Goal: Task Accomplishment & Management: Complete application form

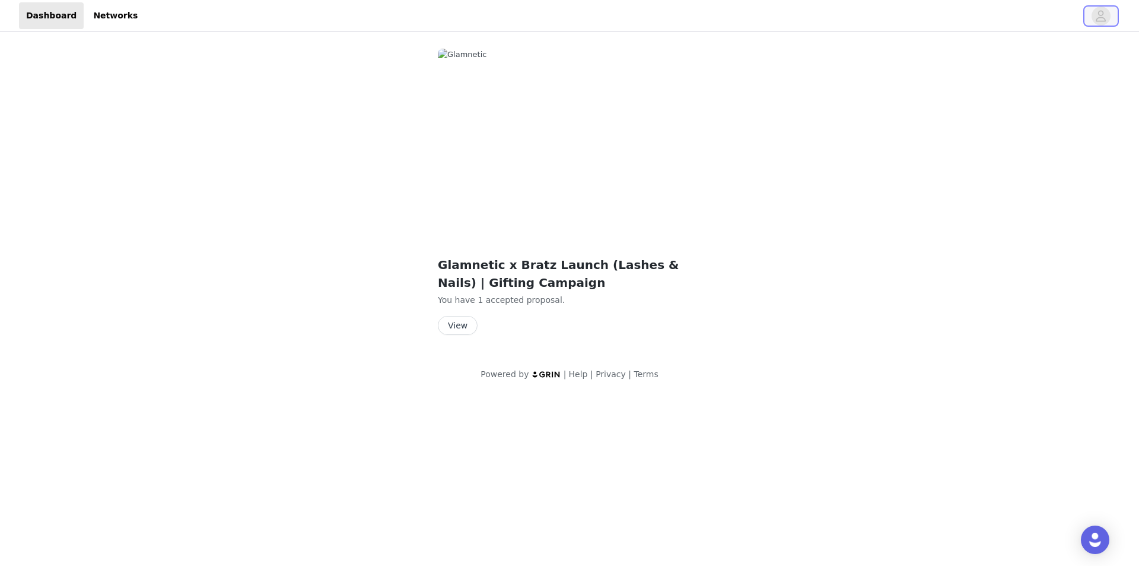
click at [1106, 17] on icon "avatar" at bounding box center [1100, 16] width 11 height 19
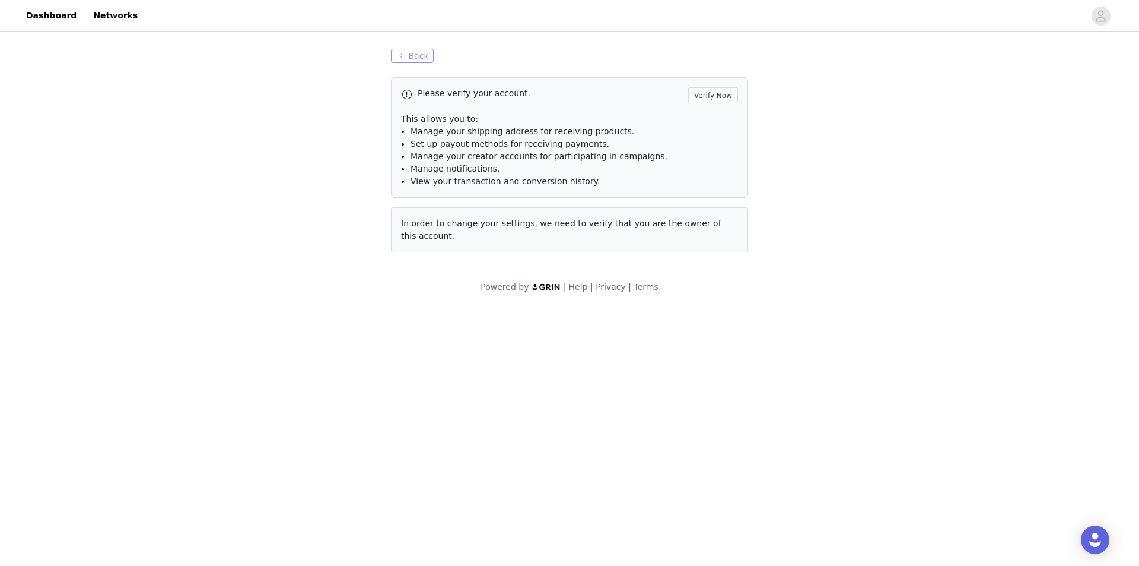
click at [412, 61] on button "Back" at bounding box center [412, 56] width 43 height 14
click at [412, 56] on button "Back" at bounding box center [412, 56] width 43 height 14
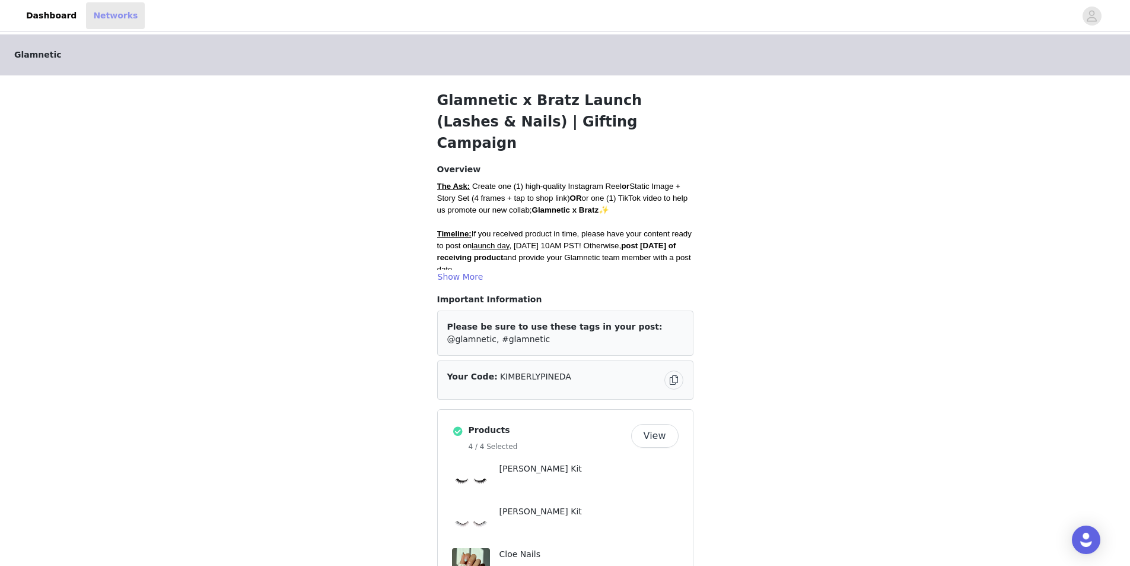
click at [97, 12] on link "Networks" at bounding box center [115, 15] width 59 height 27
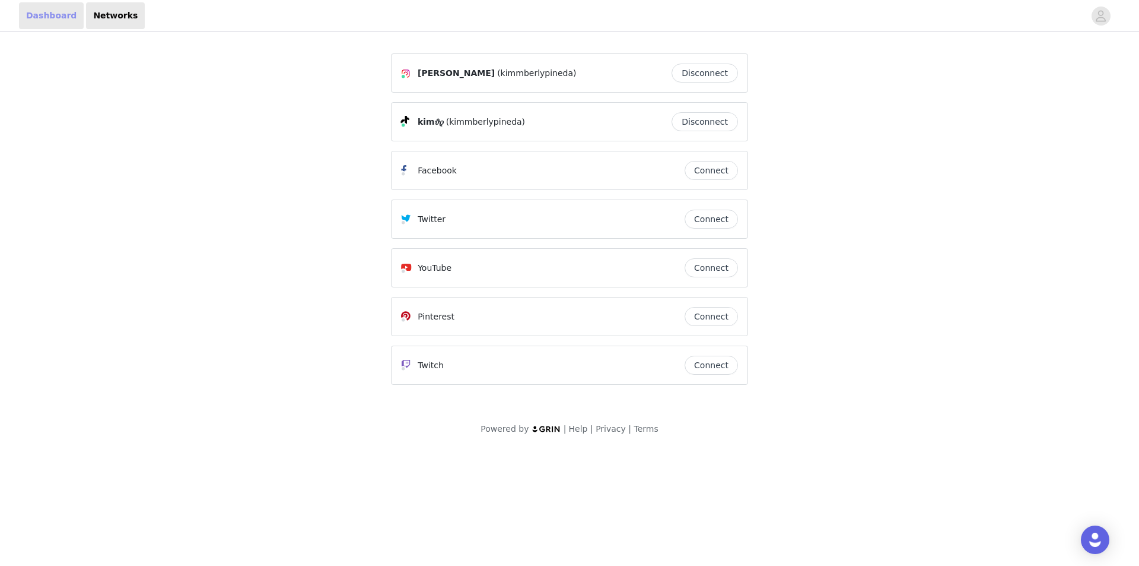
click at [49, 15] on link "Dashboard" at bounding box center [51, 15] width 65 height 27
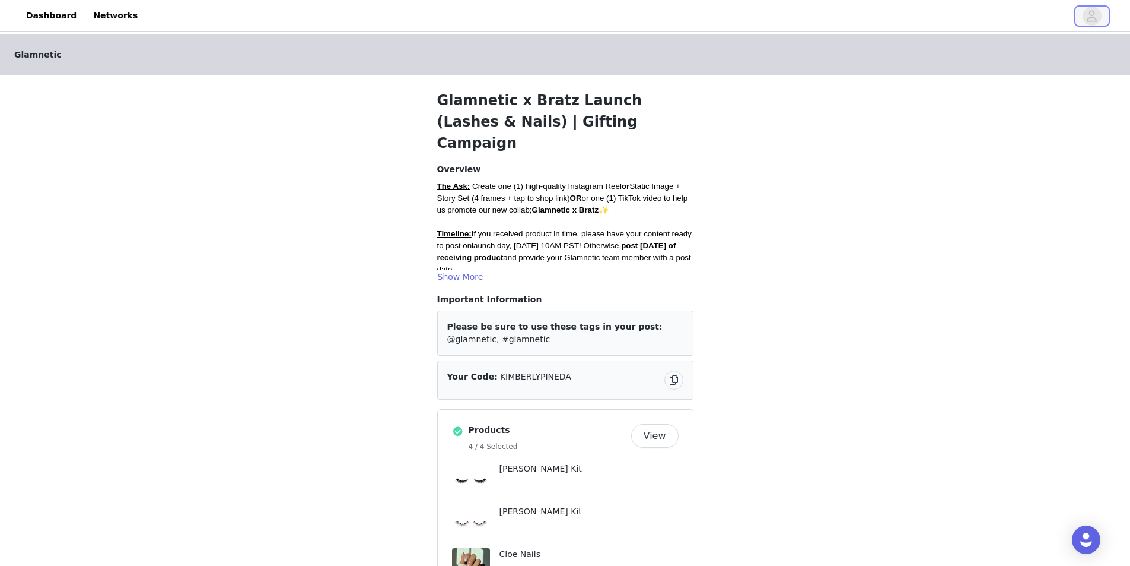
click at [1108, 13] on button "button" at bounding box center [1092, 16] width 33 height 19
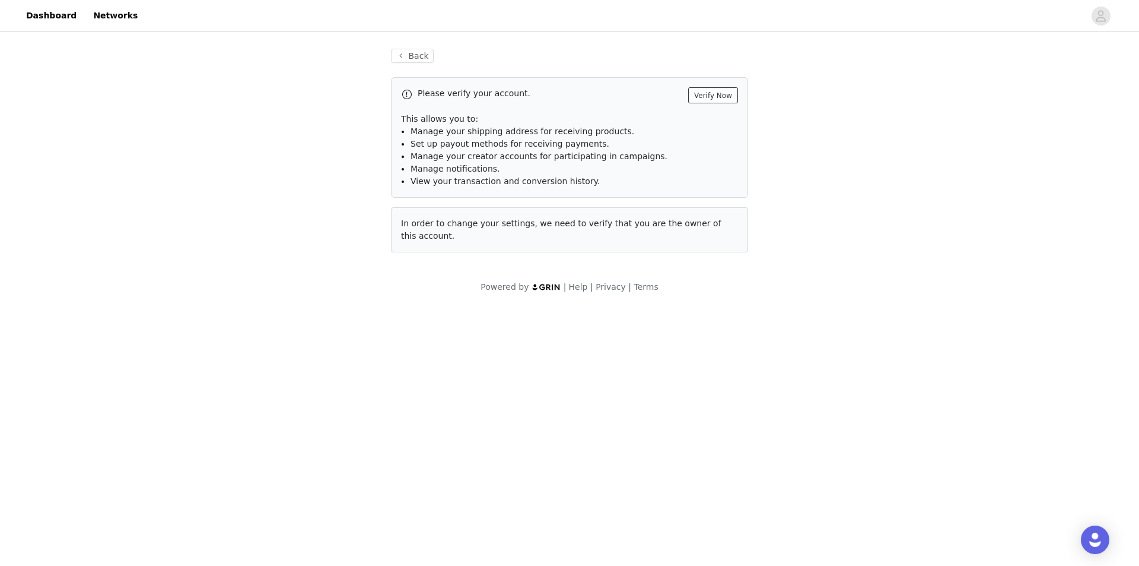
click at [706, 97] on button "Verify Now" at bounding box center [713, 95] width 50 height 16
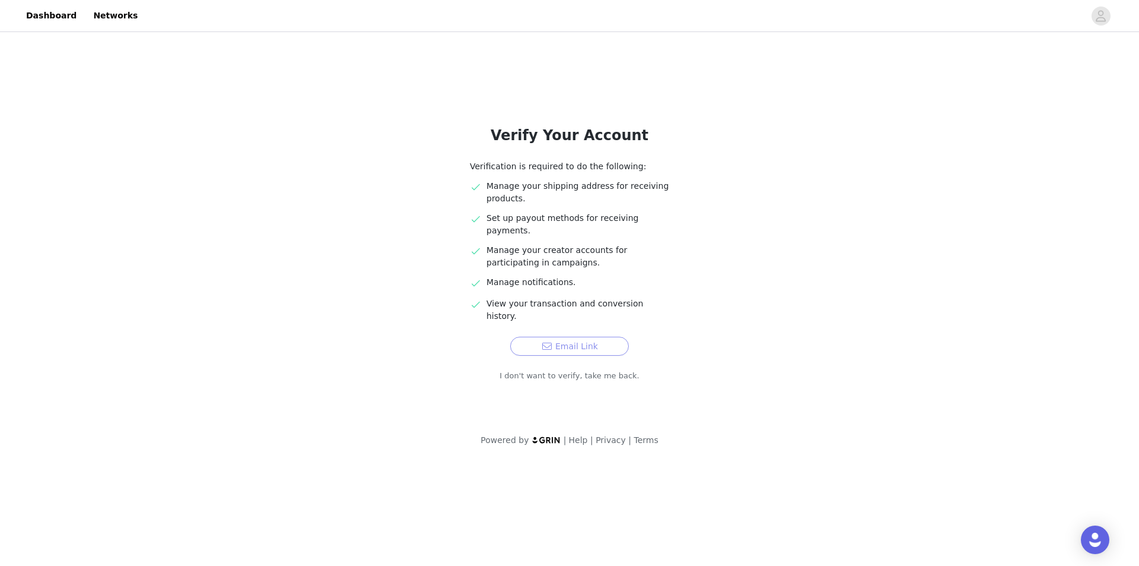
click at [591, 336] on button "Email Link" at bounding box center [569, 345] width 119 height 19
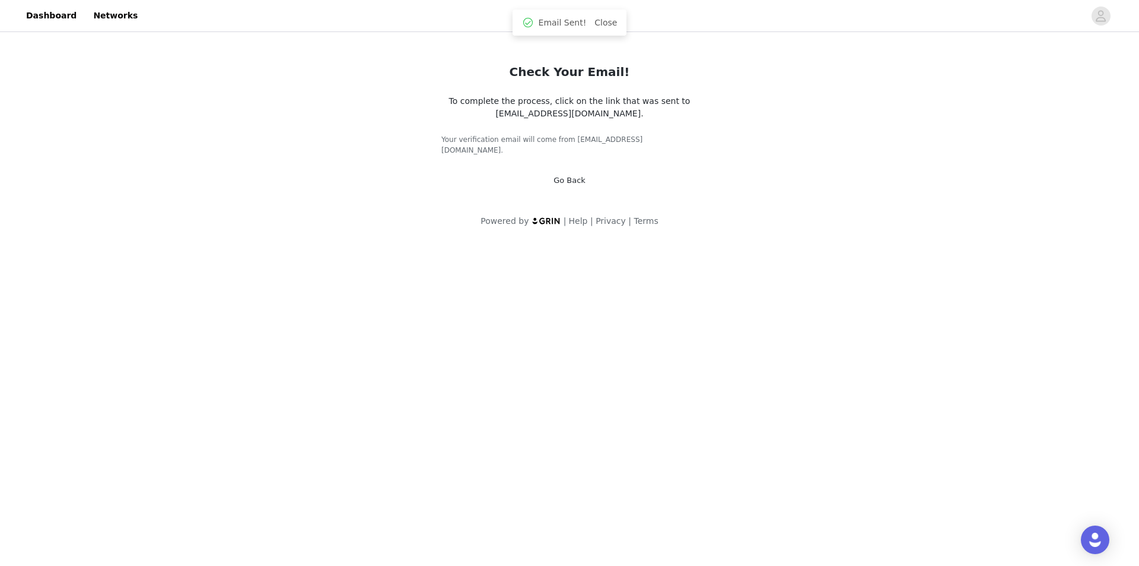
click at [567, 176] on link "Go Back" at bounding box center [570, 180] width 32 height 9
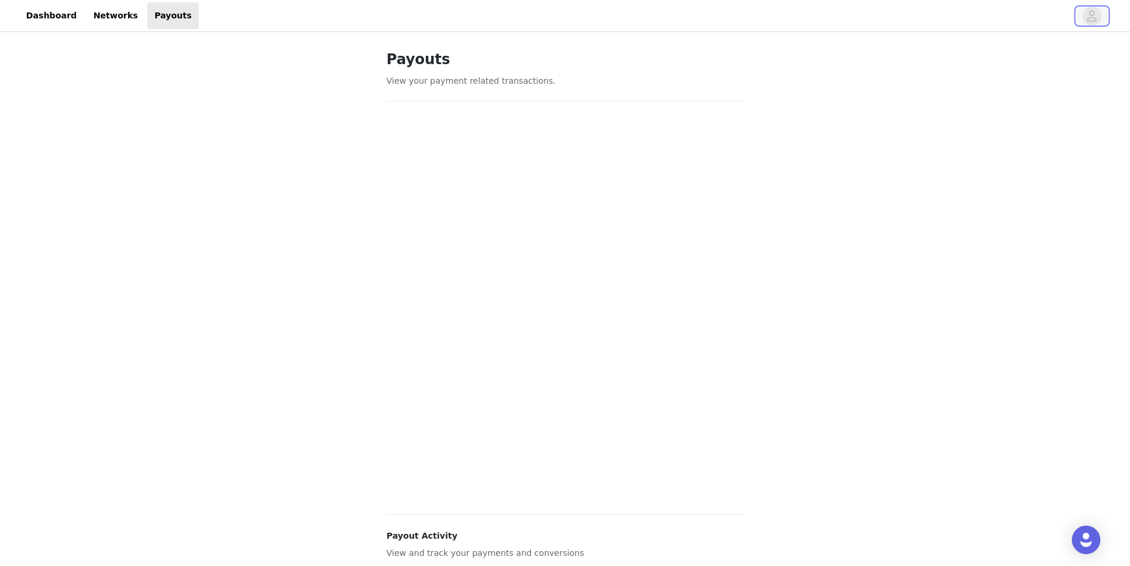
click at [1099, 9] on span "button" at bounding box center [1092, 16] width 19 height 19
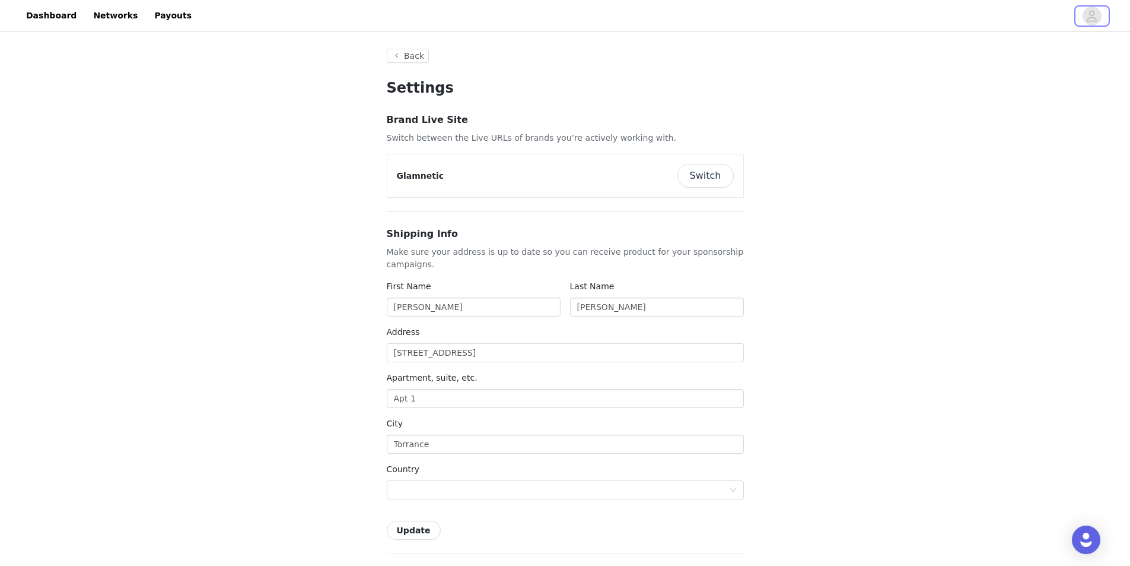
type input "+1 (United States)"
click at [699, 174] on button "Switch" at bounding box center [706, 176] width 56 height 24
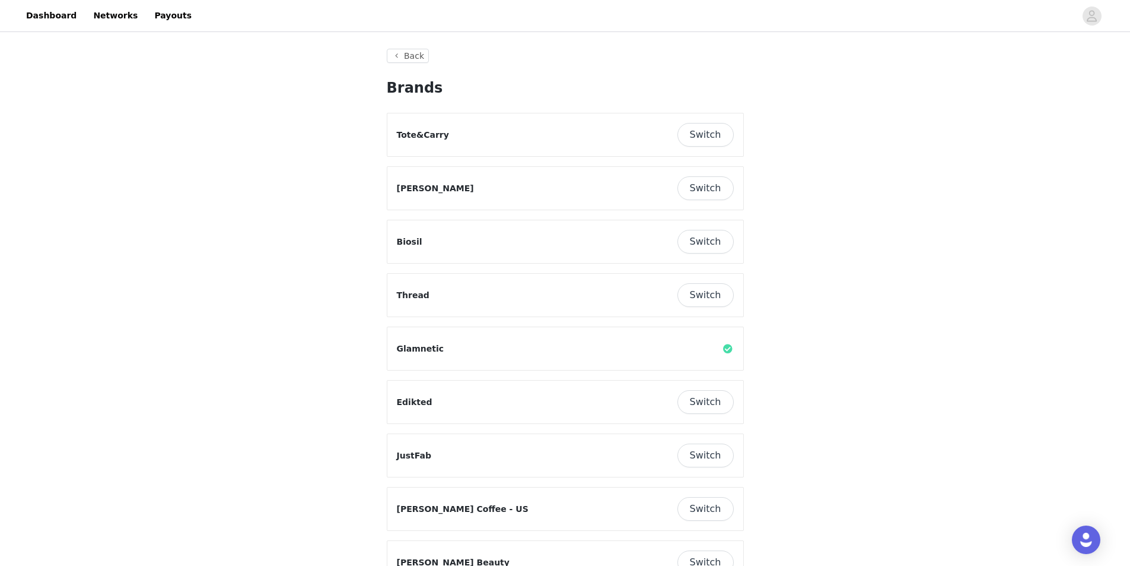
click at [692, 138] on button "Switch" at bounding box center [706, 135] width 56 height 24
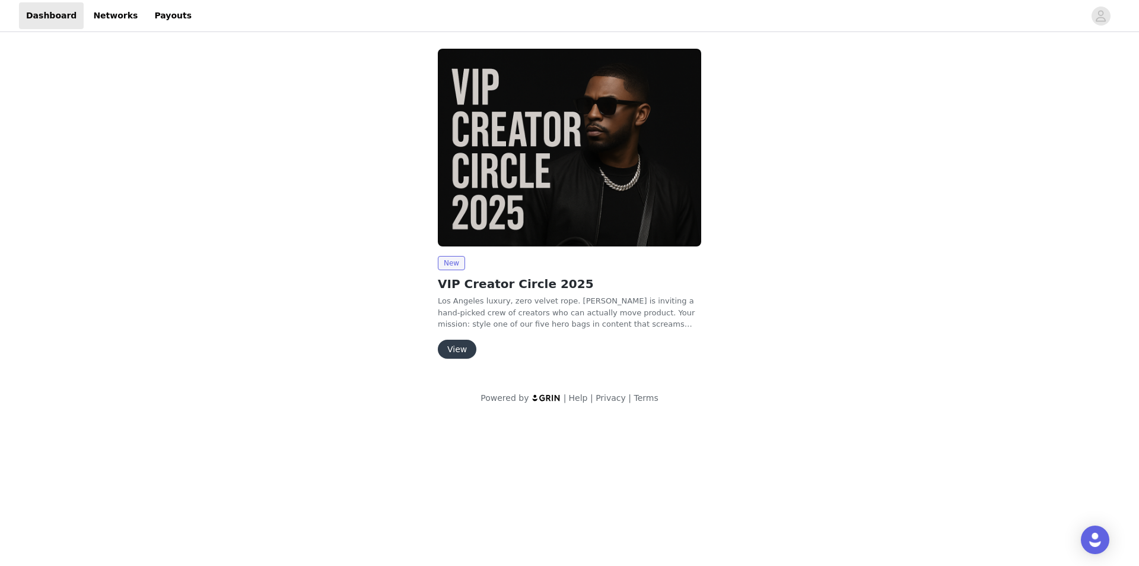
click at [456, 353] on button "View" at bounding box center [457, 348] width 39 height 19
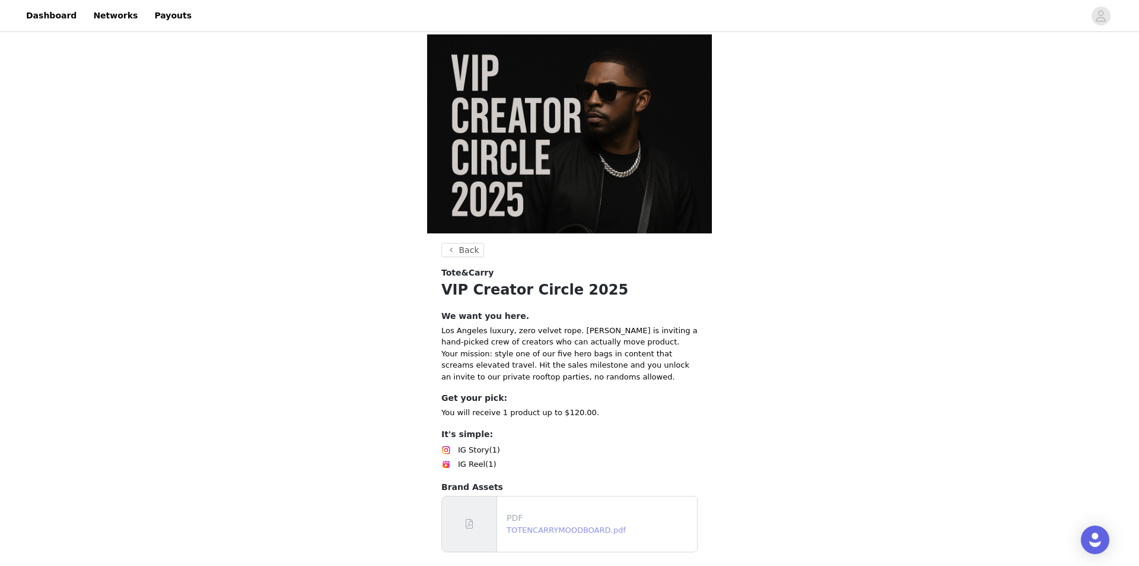
click at [539, 525] on link "TOTENCARRYMOODBOARD.pdf" at bounding box center [566, 529] width 119 height 9
click at [477, 444] on span "IG Story" at bounding box center [473, 450] width 31 height 12
click at [477, 457] on div "IG Reel (1)" at bounding box center [569, 464] width 256 height 14
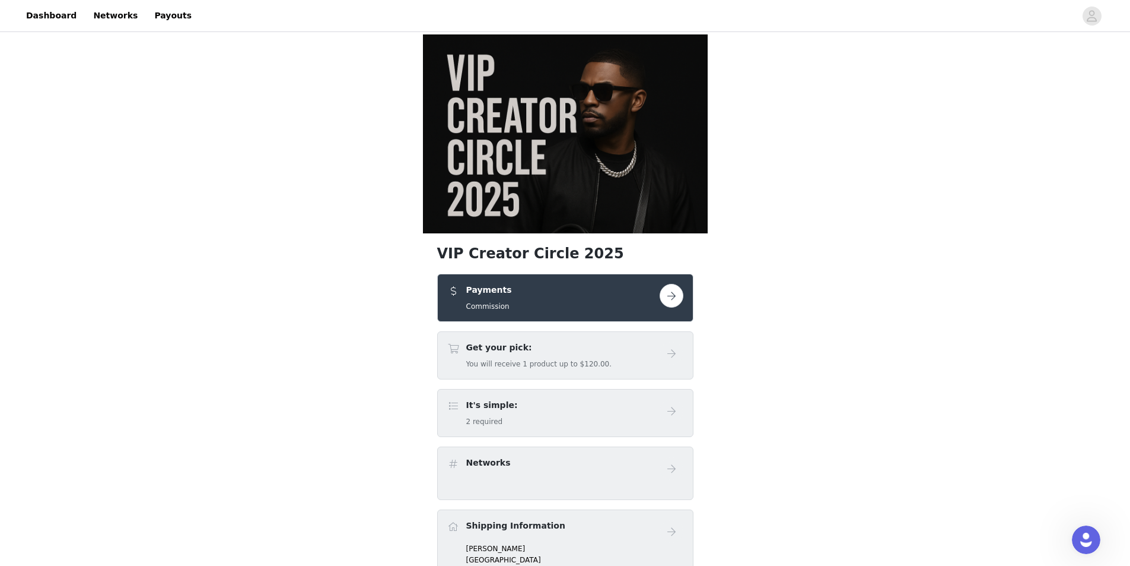
click at [666, 284] on button "button" at bounding box center [672, 296] width 24 height 24
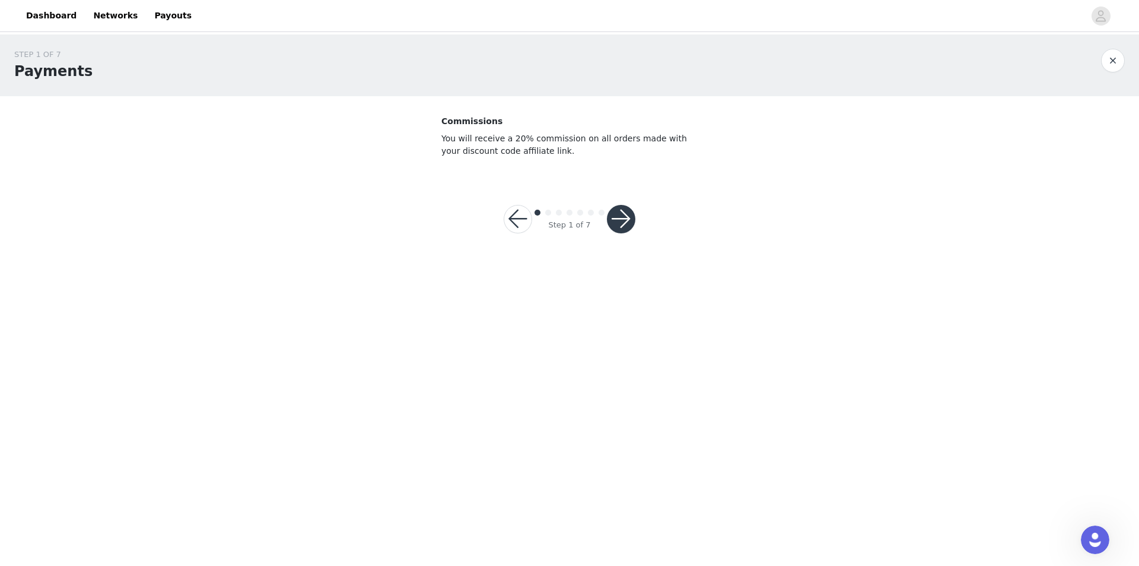
click at [620, 220] on button "button" at bounding box center [621, 219] width 28 height 28
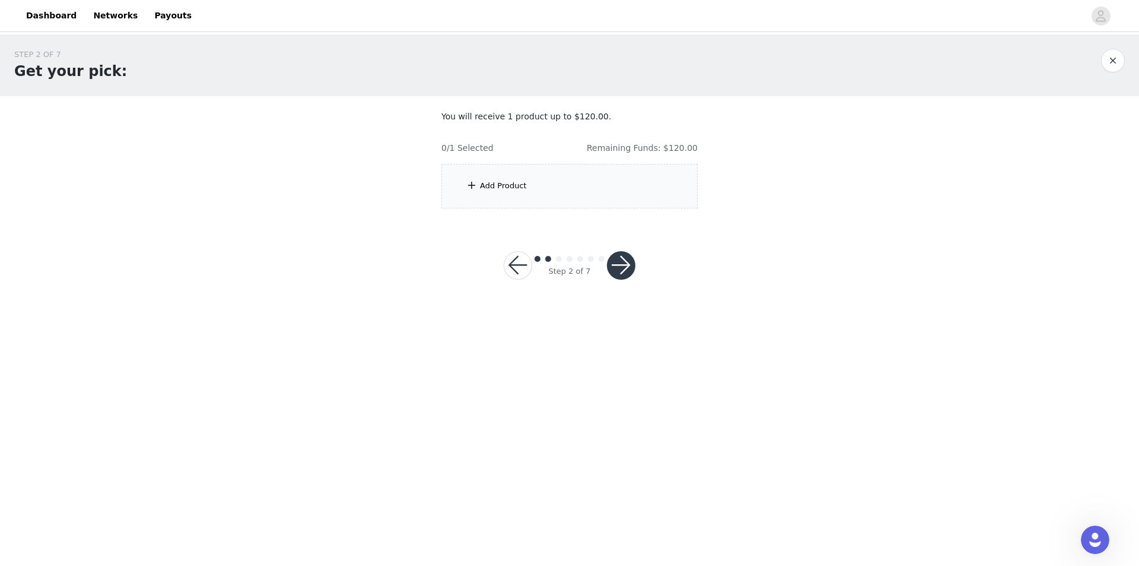
click at [616, 207] on div "Add Product" at bounding box center [569, 186] width 256 height 45
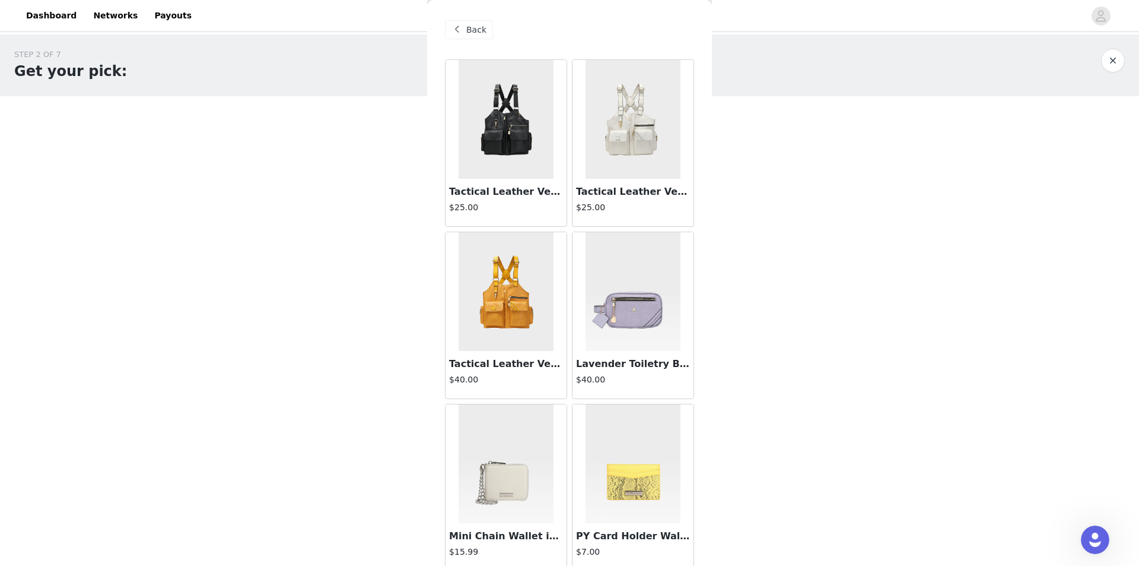
click at [833, 86] on div "STEP 2 OF 7 Get your pick:" at bounding box center [569, 65] width 1139 height 62
click at [1111, 64] on button "button" at bounding box center [1113, 61] width 24 height 24
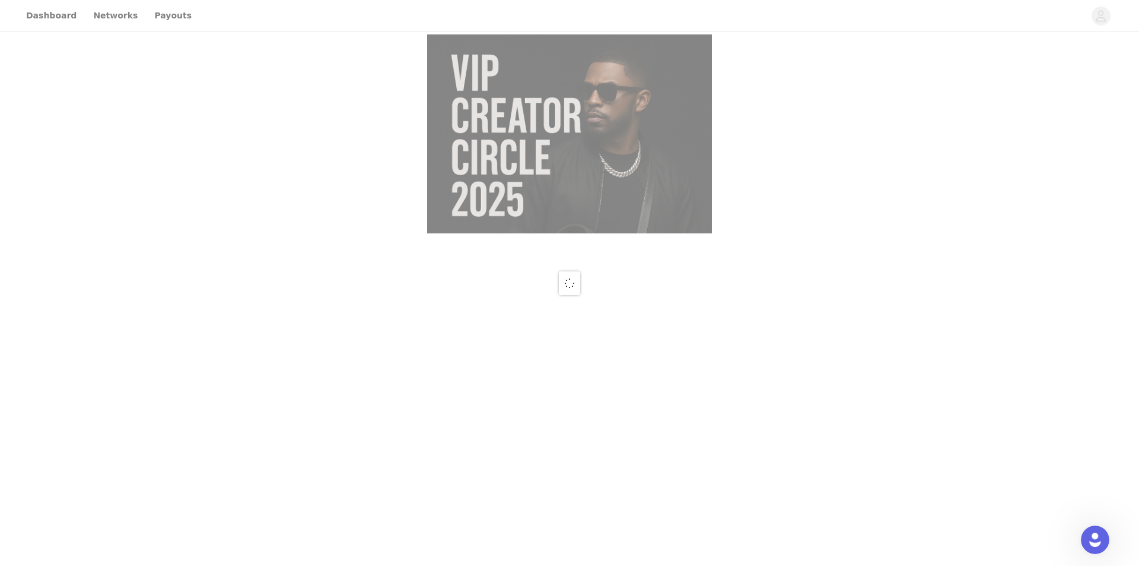
click at [1104, 23] on div at bounding box center [569, 283] width 1139 height 566
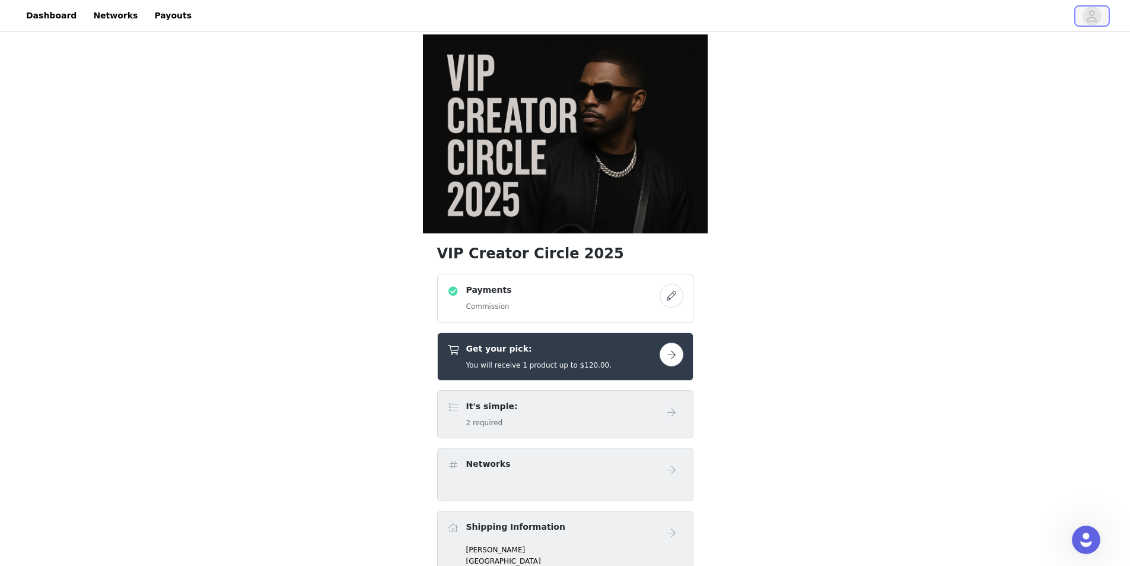
click at [1098, 25] on icon "avatar" at bounding box center [1092, 16] width 11 height 19
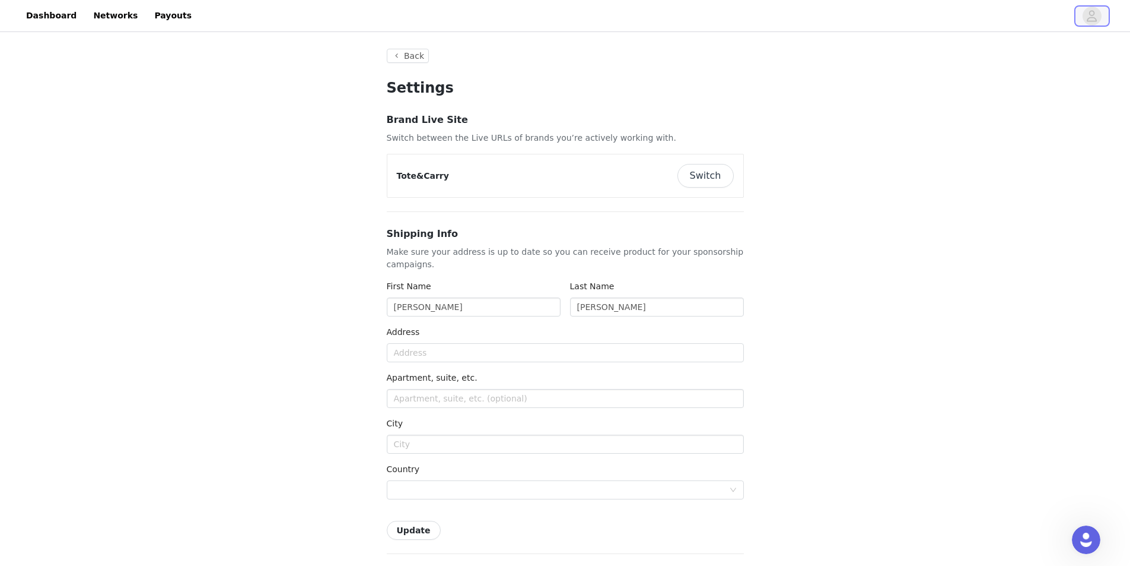
type input "+1 ([GEOGRAPHIC_DATA])"
click at [688, 179] on button "Switch" at bounding box center [706, 176] width 56 height 24
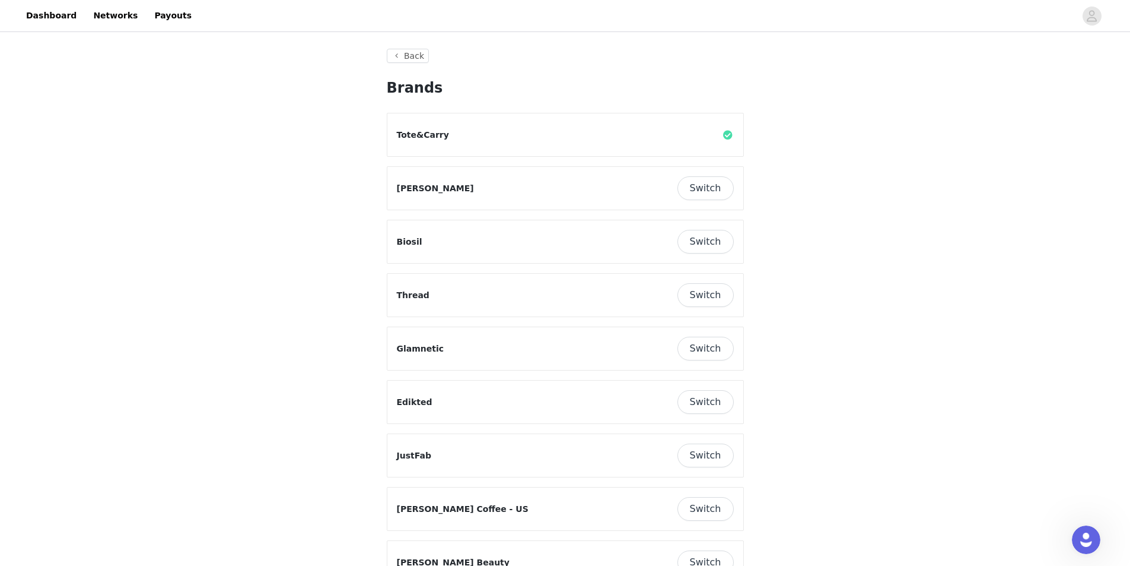
click at [713, 189] on button "Switch" at bounding box center [706, 188] width 56 height 24
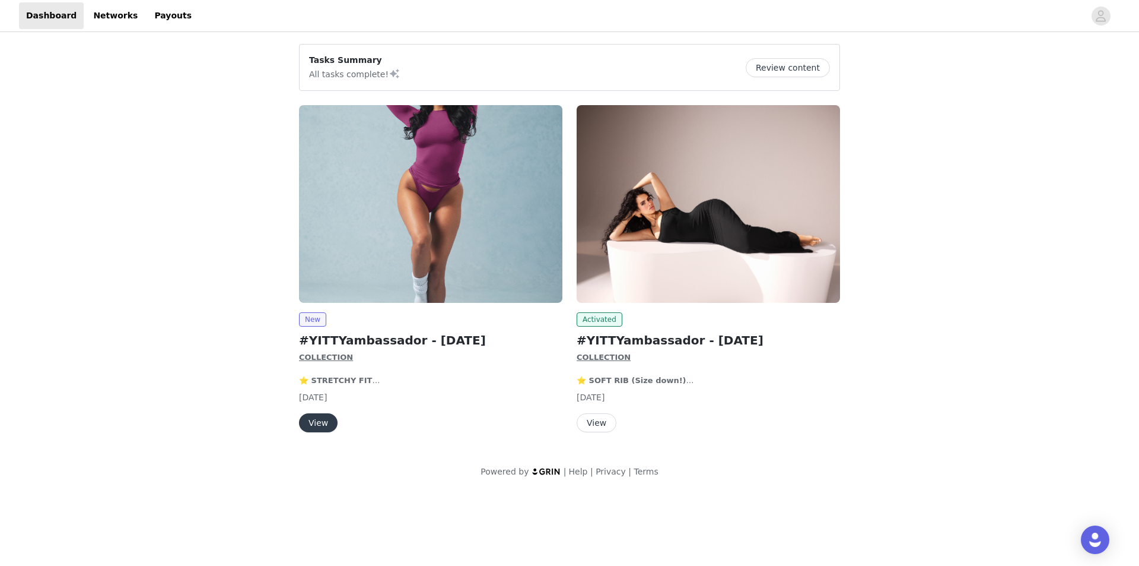
click at [317, 415] on button "View" at bounding box center [318, 422] width 39 height 19
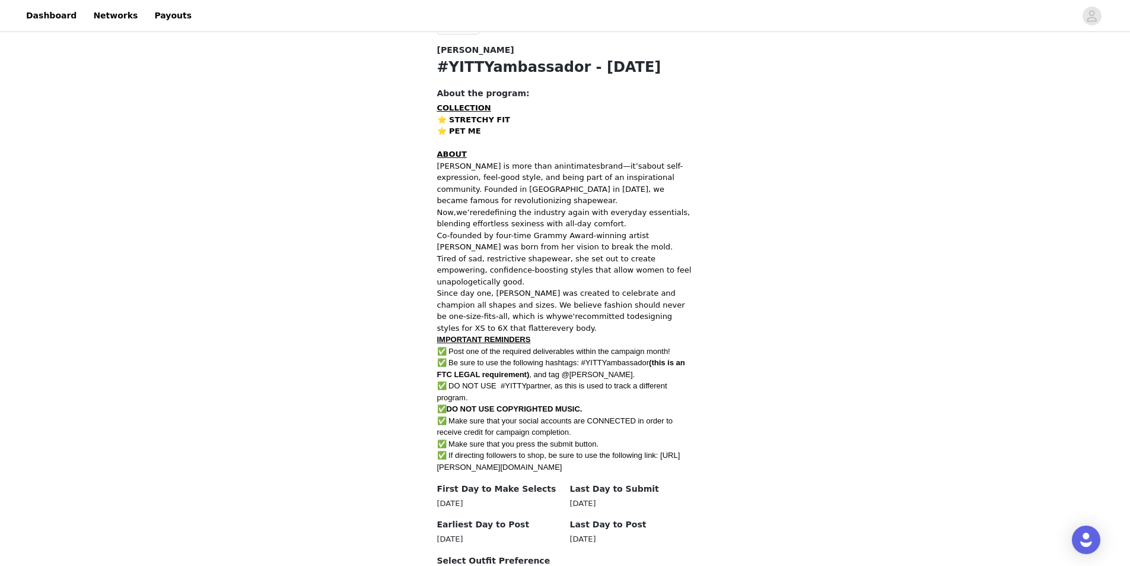
scroll to position [577, 0]
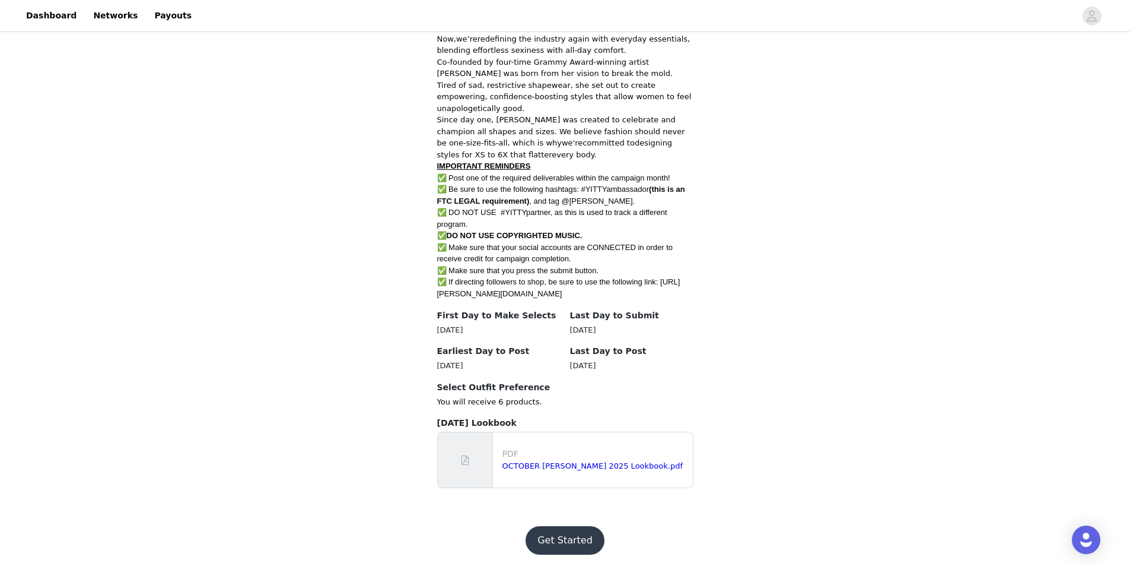
click at [562, 528] on button "Get Started" at bounding box center [565, 540] width 79 height 28
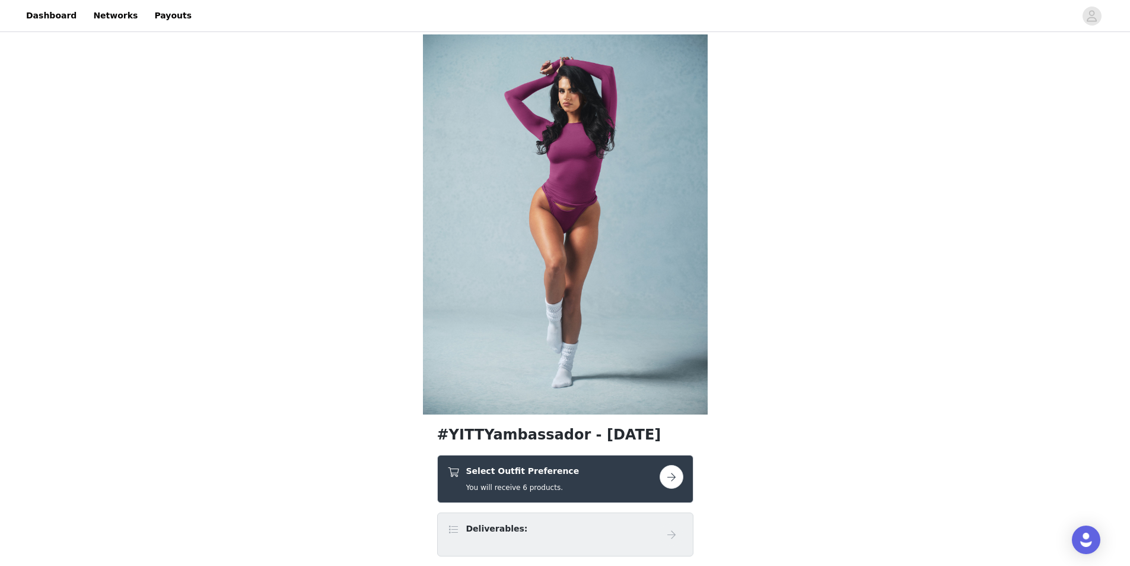
click at [660, 469] on link at bounding box center [672, 477] width 24 height 24
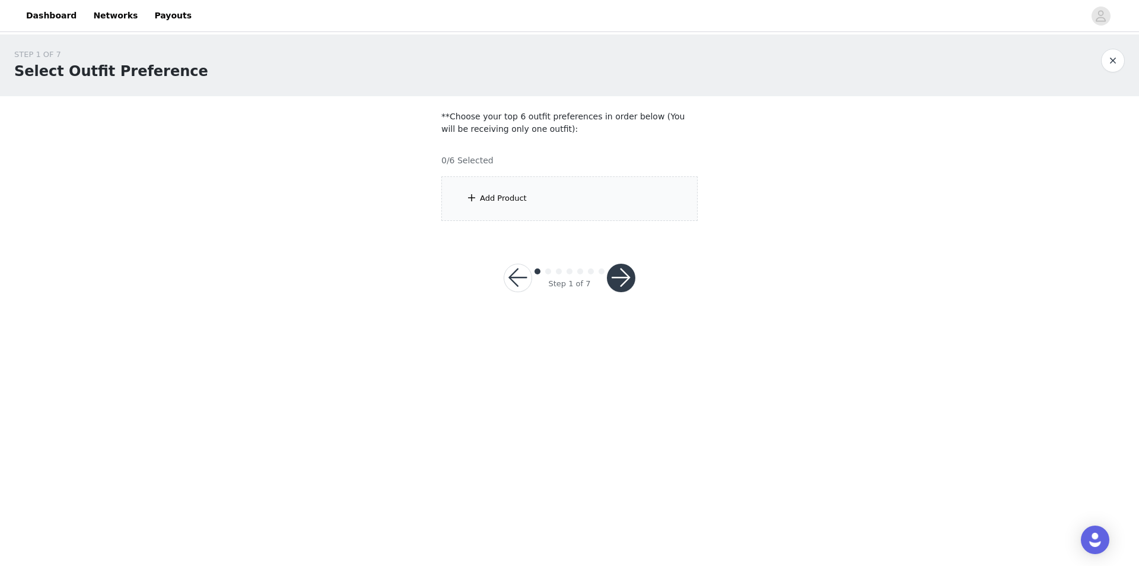
click at [563, 200] on div "Add Product" at bounding box center [569, 198] width 256 height 45
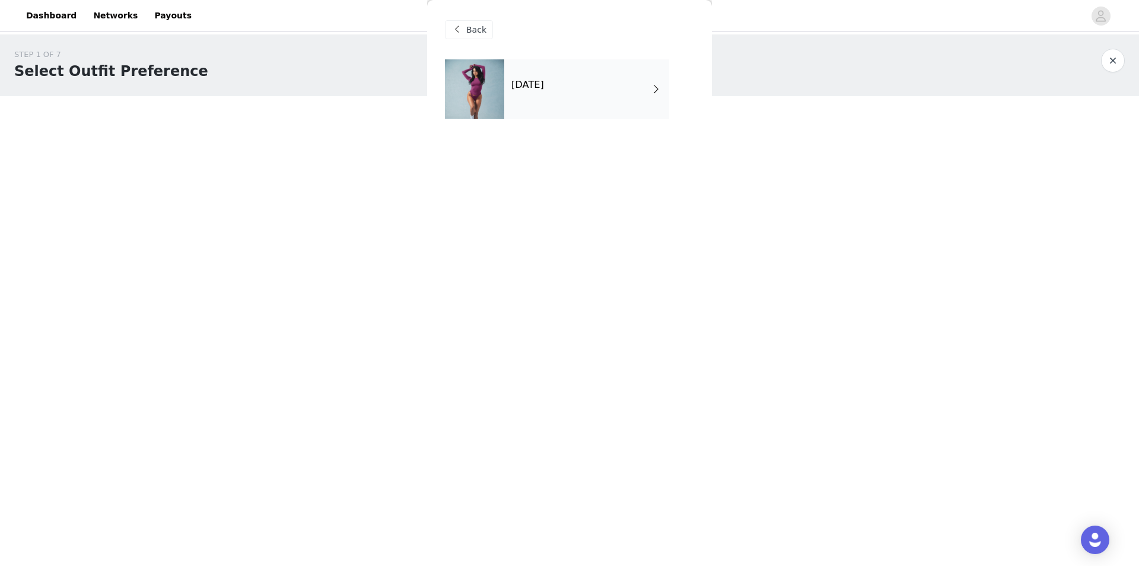
click at [577, 91] on div "October 2025" at bounding box center [586, 88] width 165 height 59
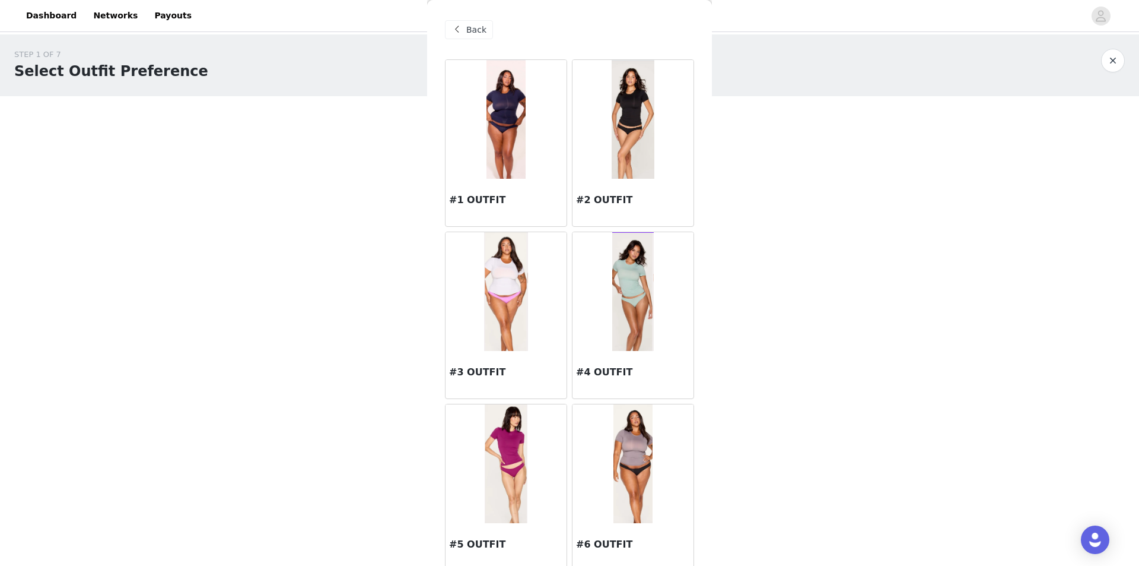
click at [617, 146] on img at bounding box center [633, 119] width 43 height 119
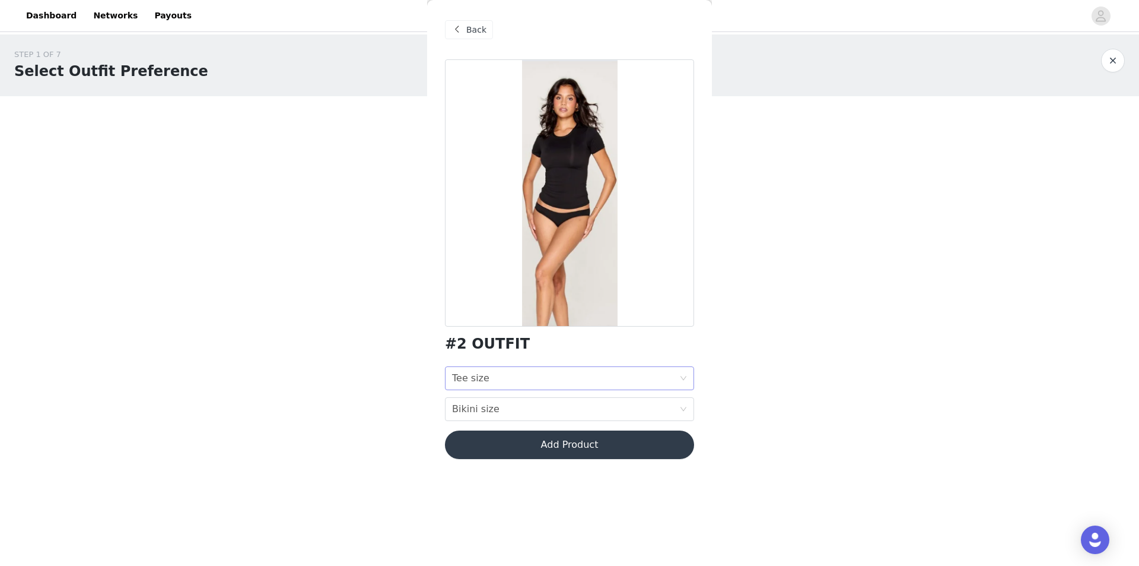
click at [524, 375] on div "Tee size Tee size" at bounding box center [565, 378] width 227 height 23
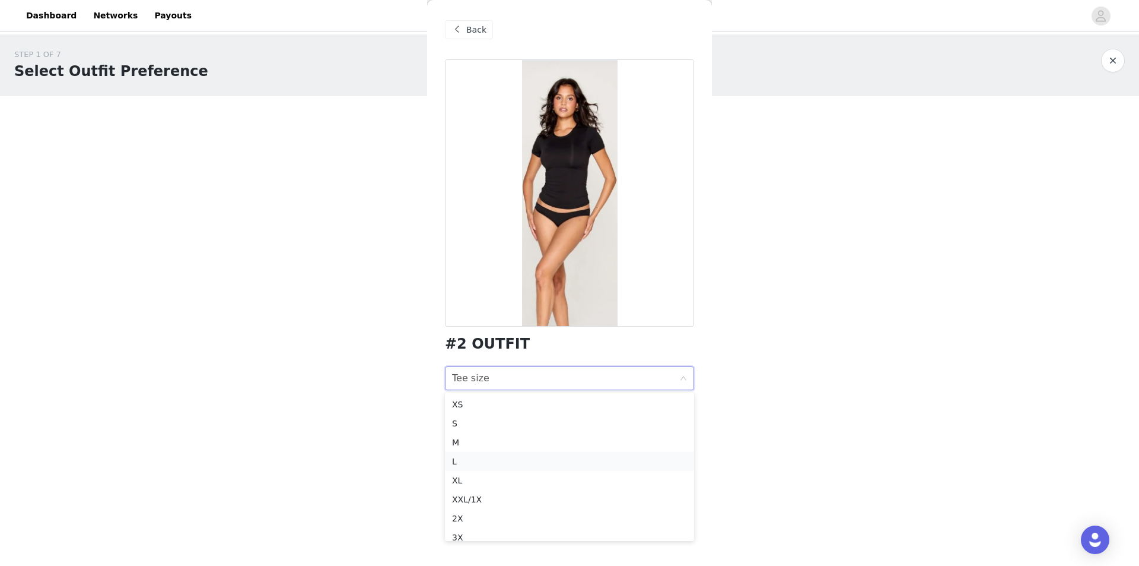
click at [473, 457] on div "L" at bounding box center [569, 461] width 235 height 13
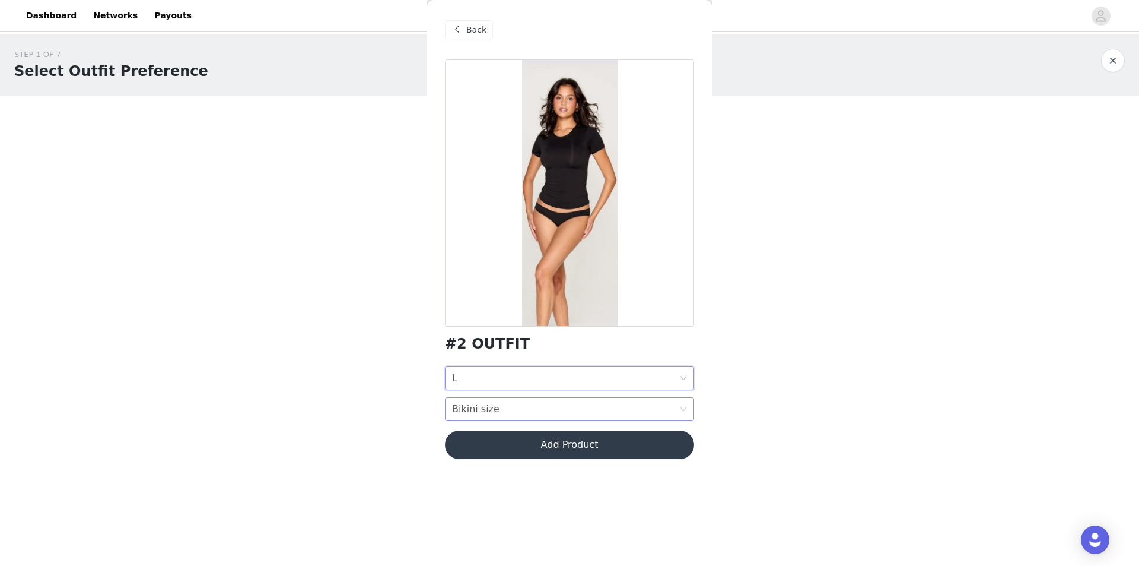
click at [492, 408] on div "Bikini size" at bounding box center [475, 409] width 47 height 23
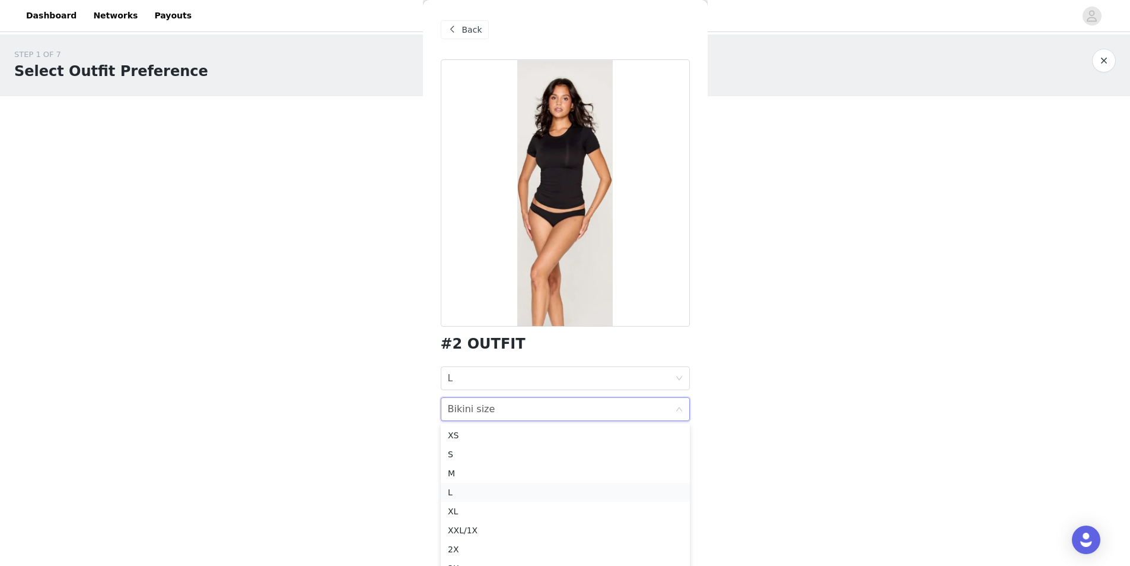
click at [479, 491] on div "L" at bounding box center [565, 491] width 235 height 13
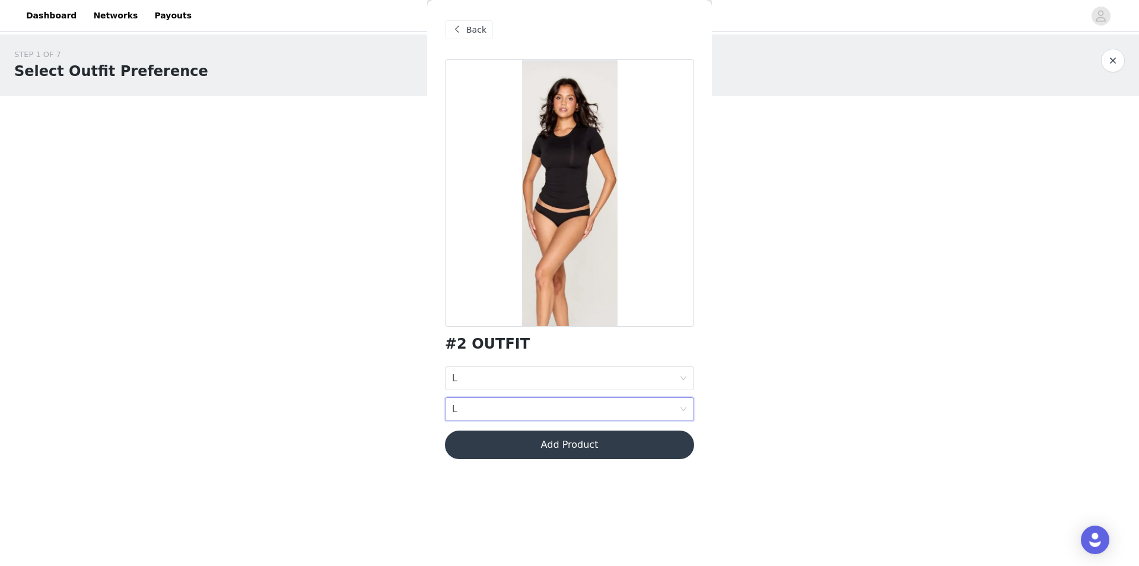
click at [518, 442] on button "Add Product" at bounding box center [569, 444] width 249 height 28
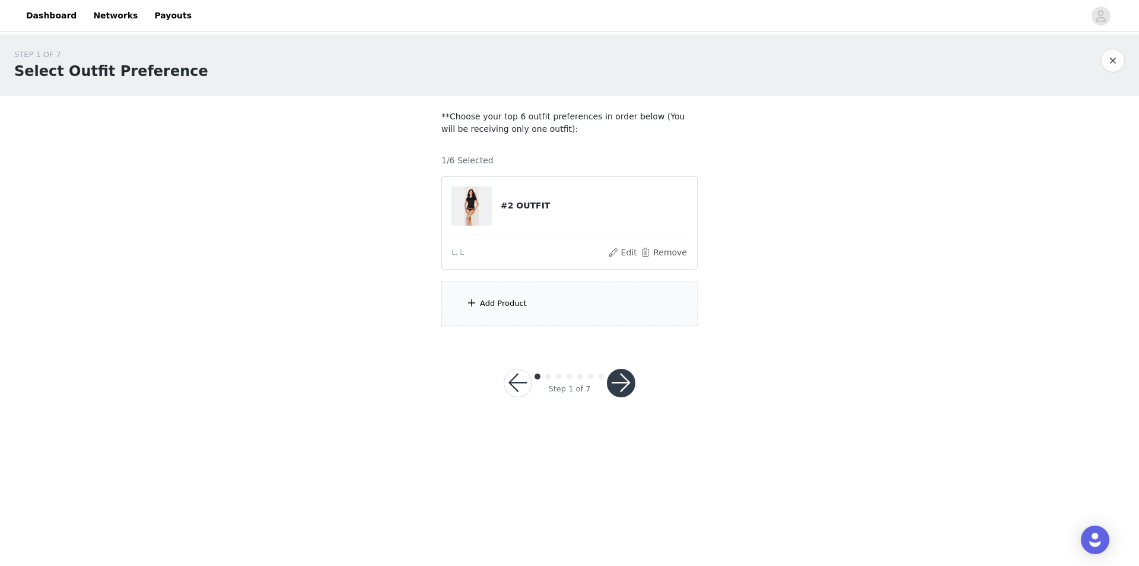
click at [561, 300] on div "Add Product" at bounding box center [569, 303] width 256 height 45
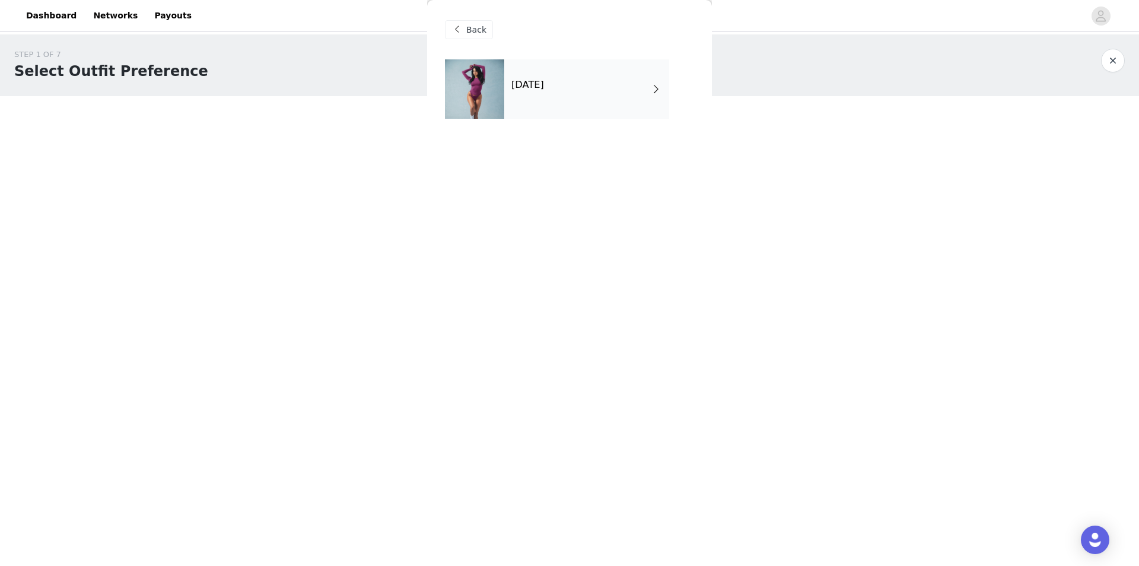
click at [565, 111] on div "October 2025" at bounding box center [586, 88] width 165 height 59
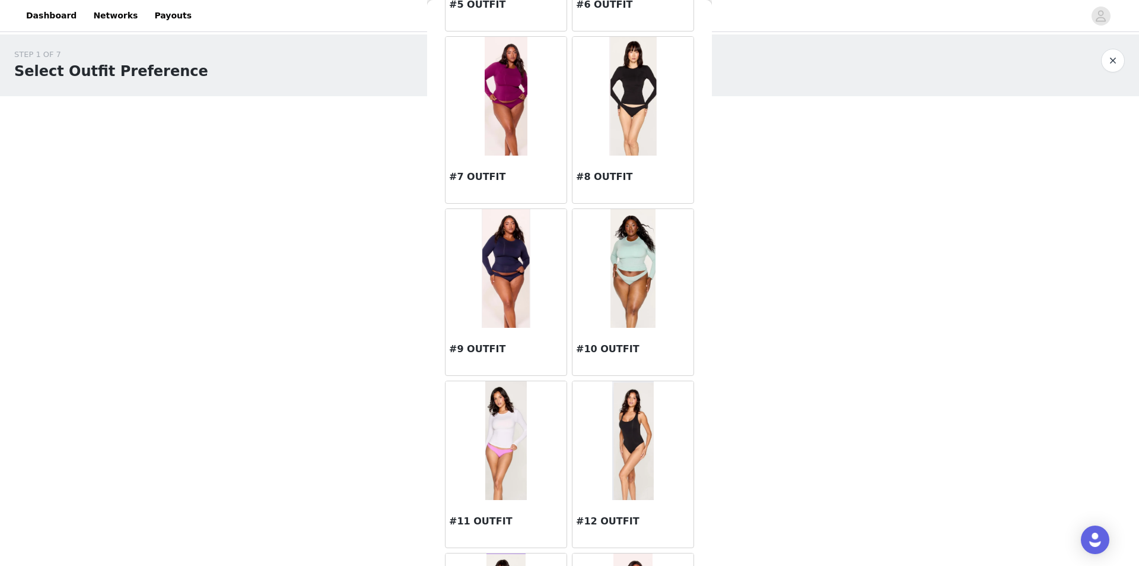
scroll to position [475, 0]
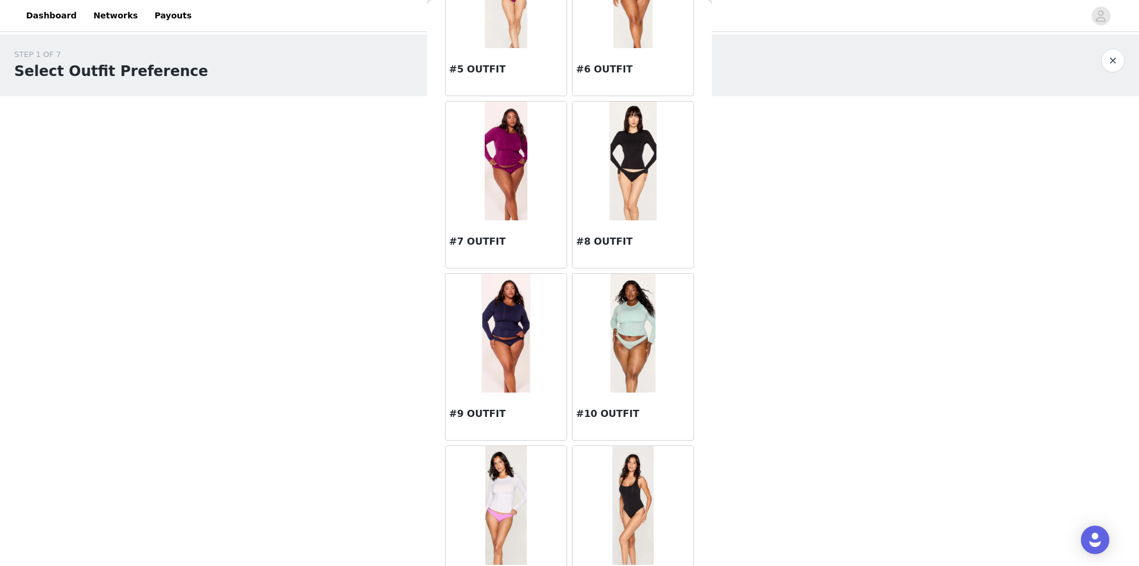
click at [613, 212] on img at bounding box center [633, 160] width 48 height 119
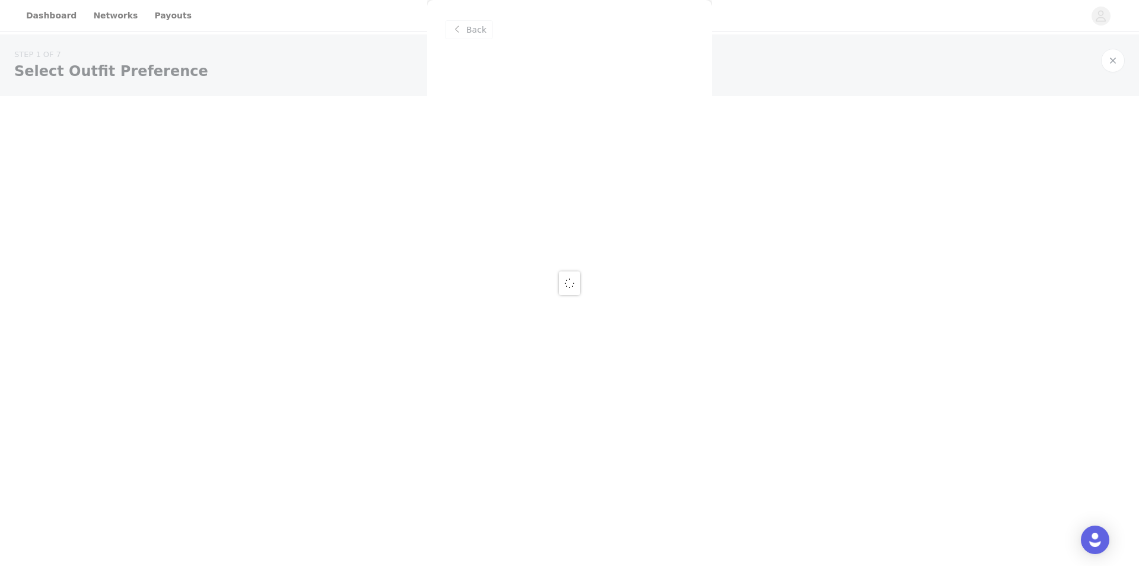
scroll to position [0, 0]
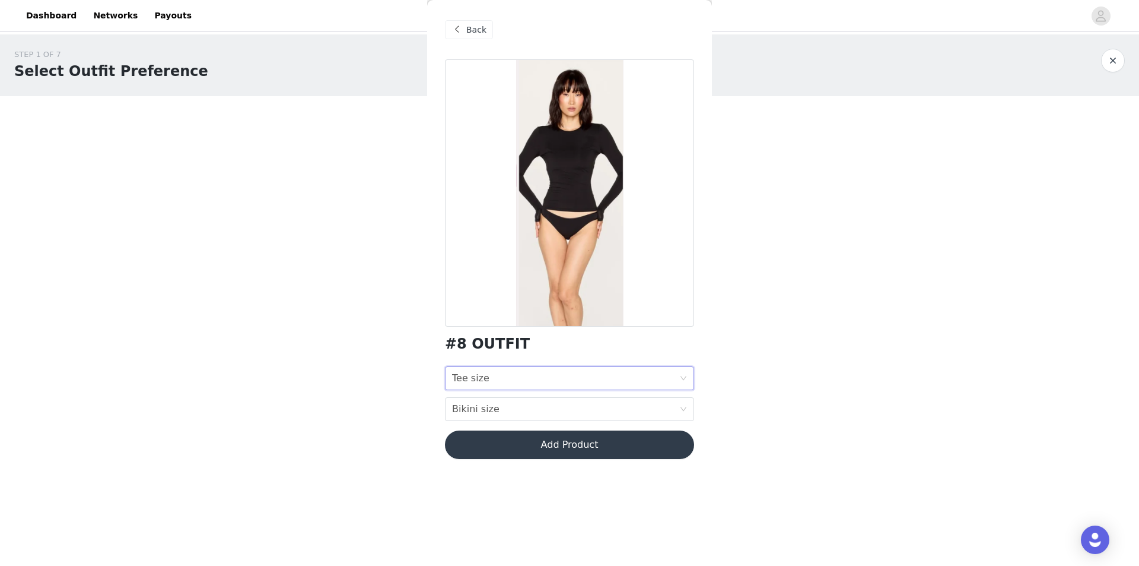
click at [534, 377] on div "Tee size Tee size" at bounding box center [565, 378] width 227 height 23
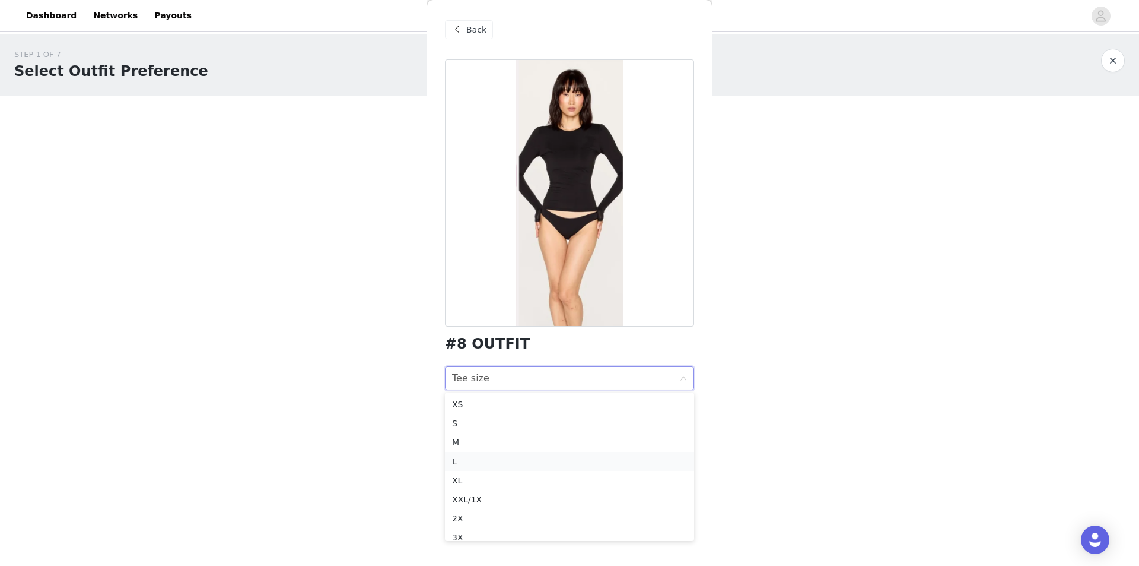
click at [475, 459] on div "L" at bounding box center [569, 461] width 235 height 13
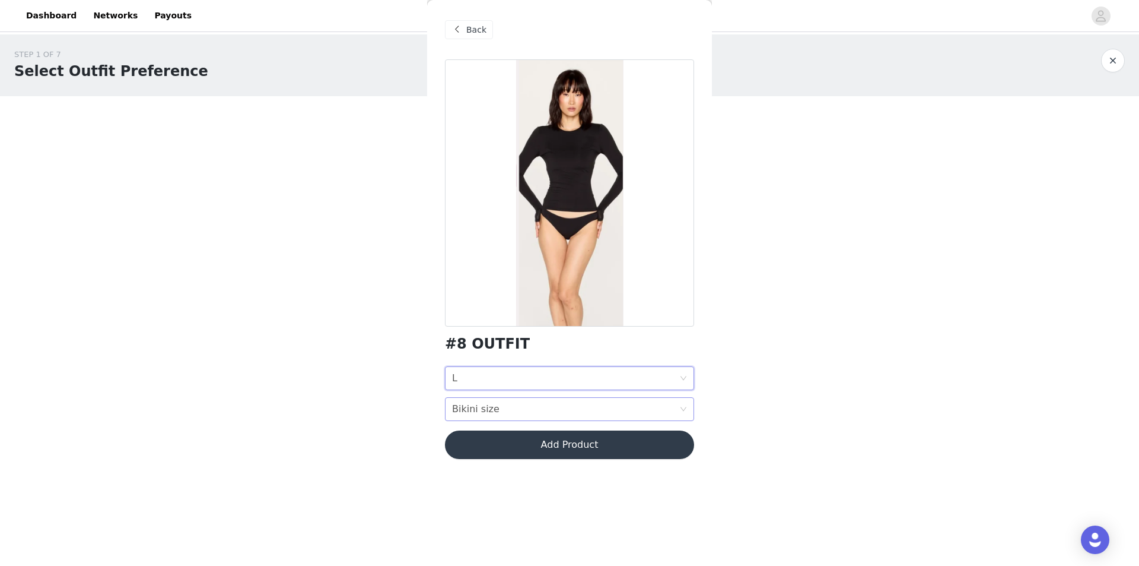
click at [505, 408] on div "Bikini size Bikini size" at bounding box center [565, 409] width 227 height 23
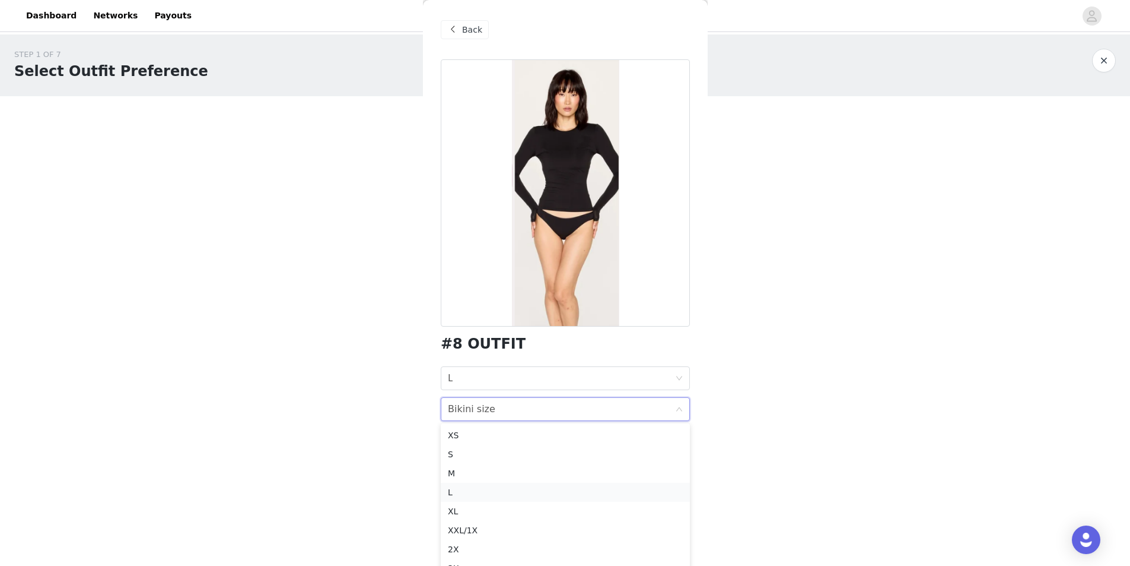
click at [459, 490] on div "L" at bounding box center [565, 491] width 235 height 13
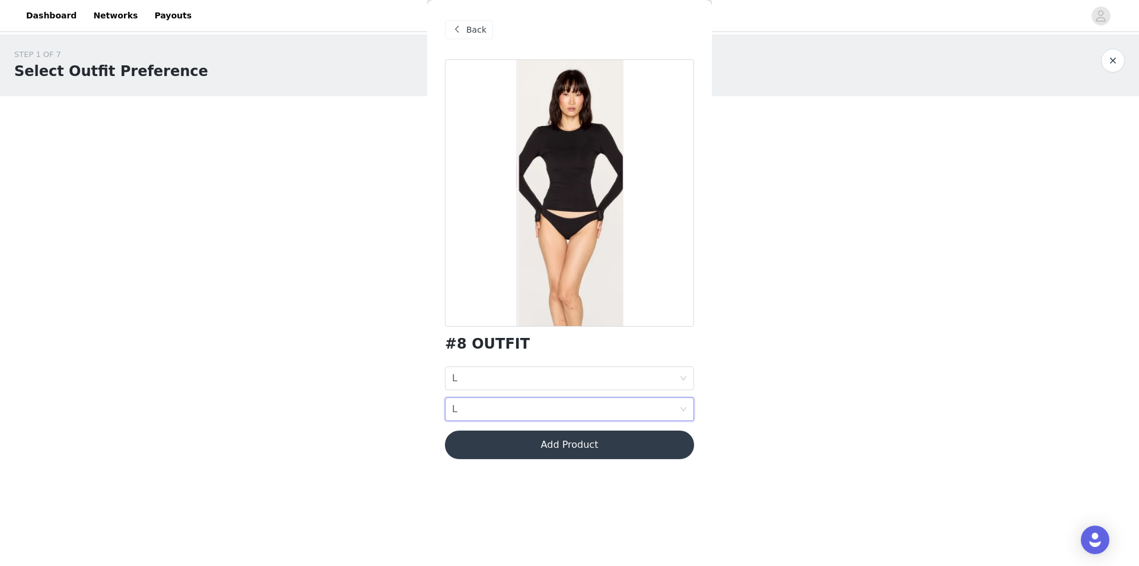
drag, startPoint x: 561, startPoint y: 441, endPoint x: 548, endPoint y: 439, distance: 13.3
click at [561, 441] on button "Add Product" at bounding box center [569, 444] width 249 height 28
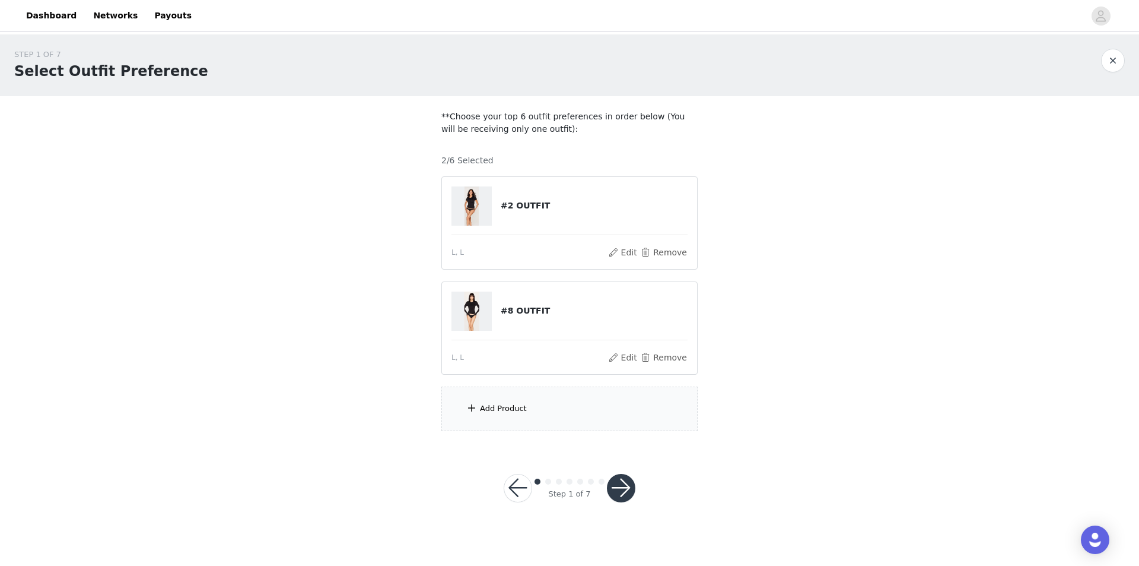
click at [532, 399] on div "Add Product" at bounding box center [569, 408] width 256 height 45
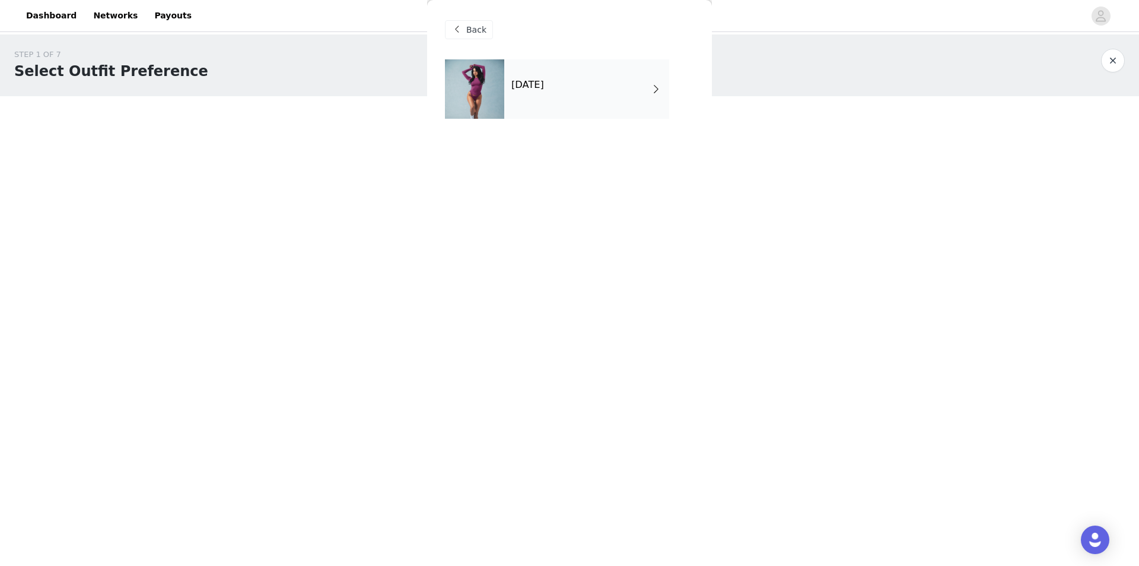
click at [585, 102] on div "October 2025" at bounding box center [586, 88] width 165 height 59
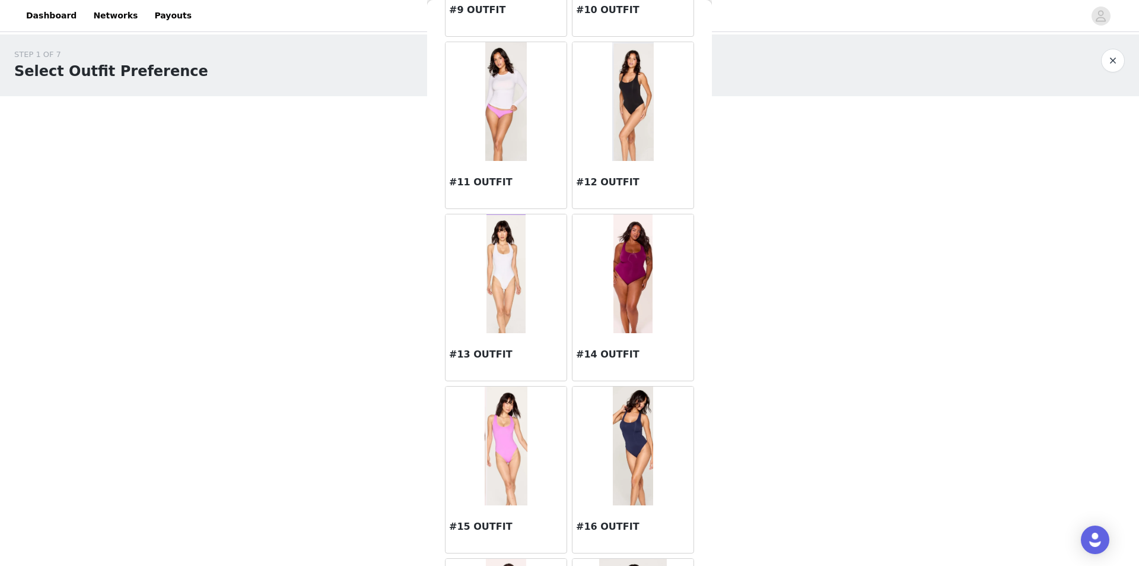
scroll to position [1068, 0]
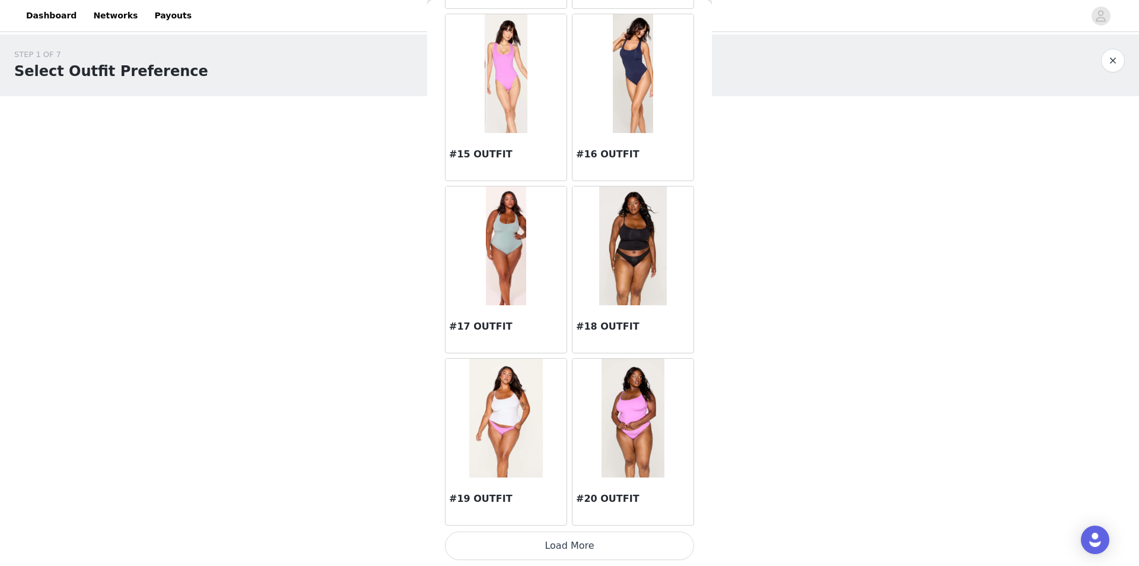
click at [525, 548] on button "Load More" at bounding box center [569, 545] width 249 height 28
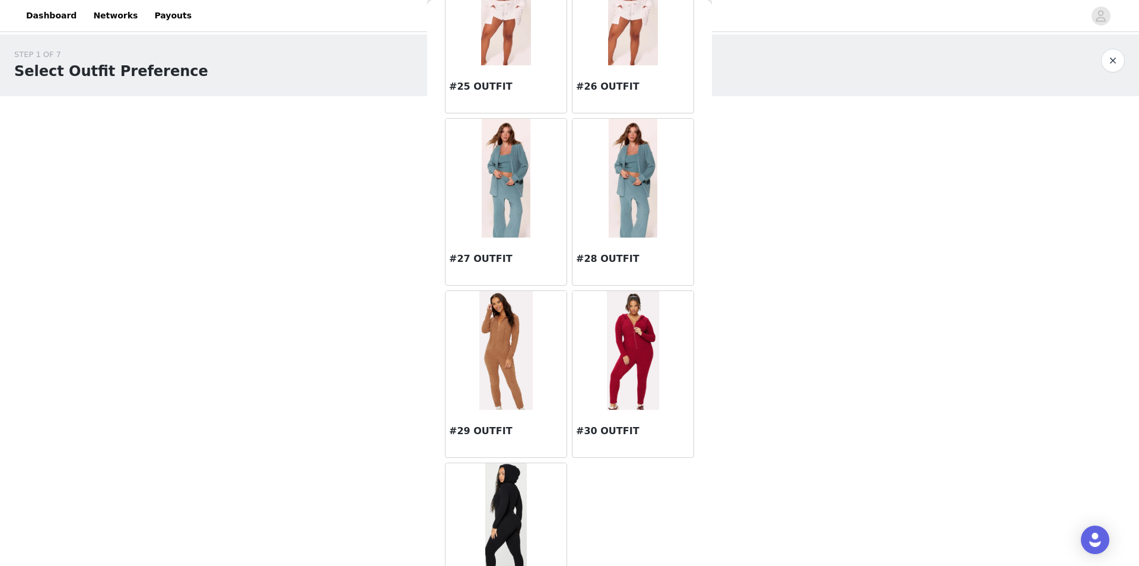
scroll to position [1889, 0]
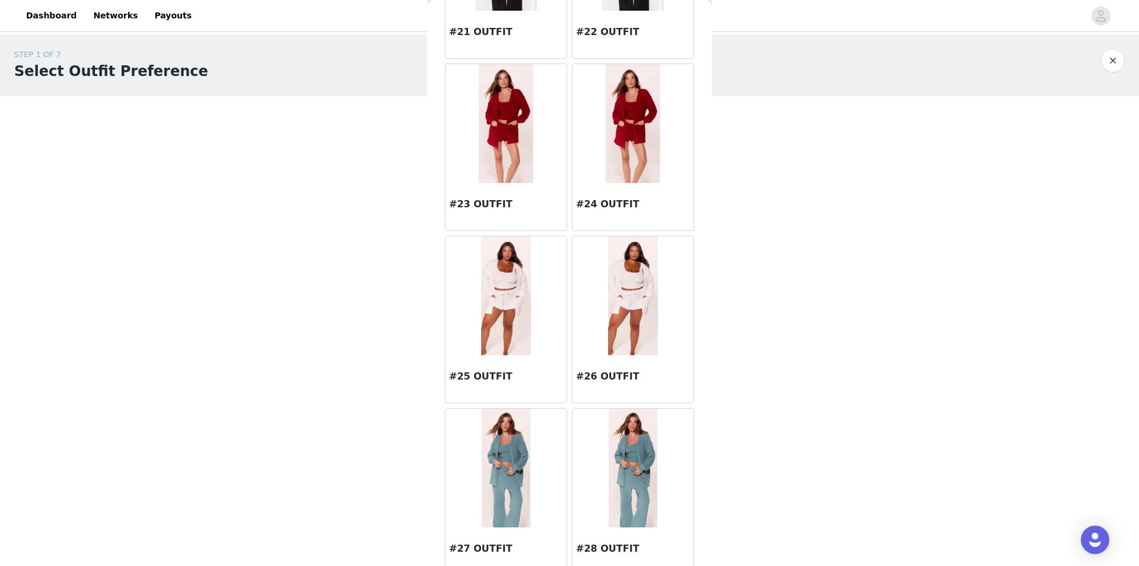
click at [509, 320] on img at bounding box center [506, 295] width 50 height 119
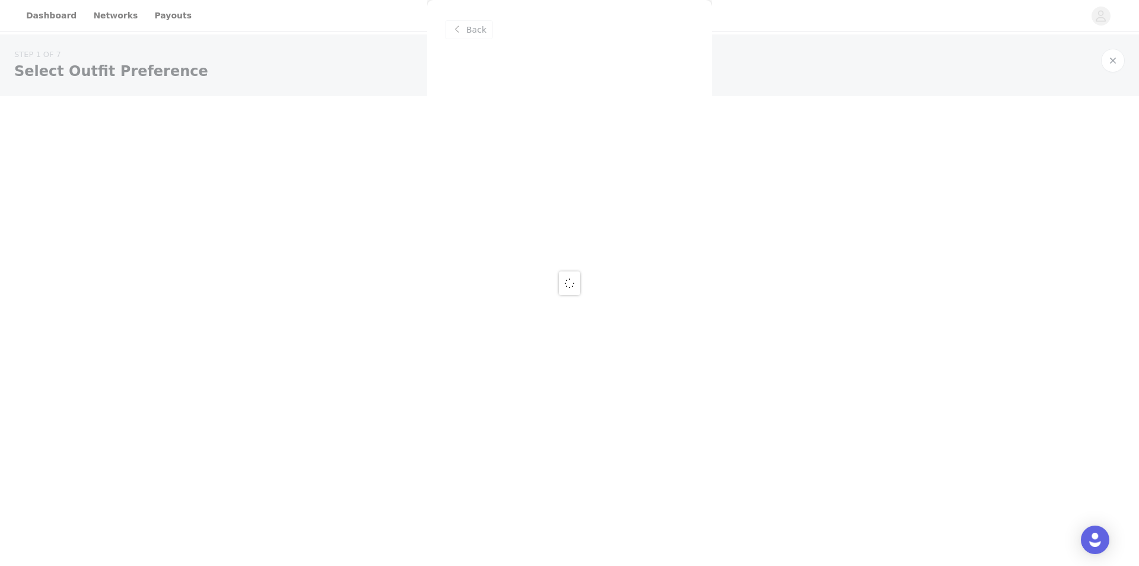
scroll to position [0, 0]
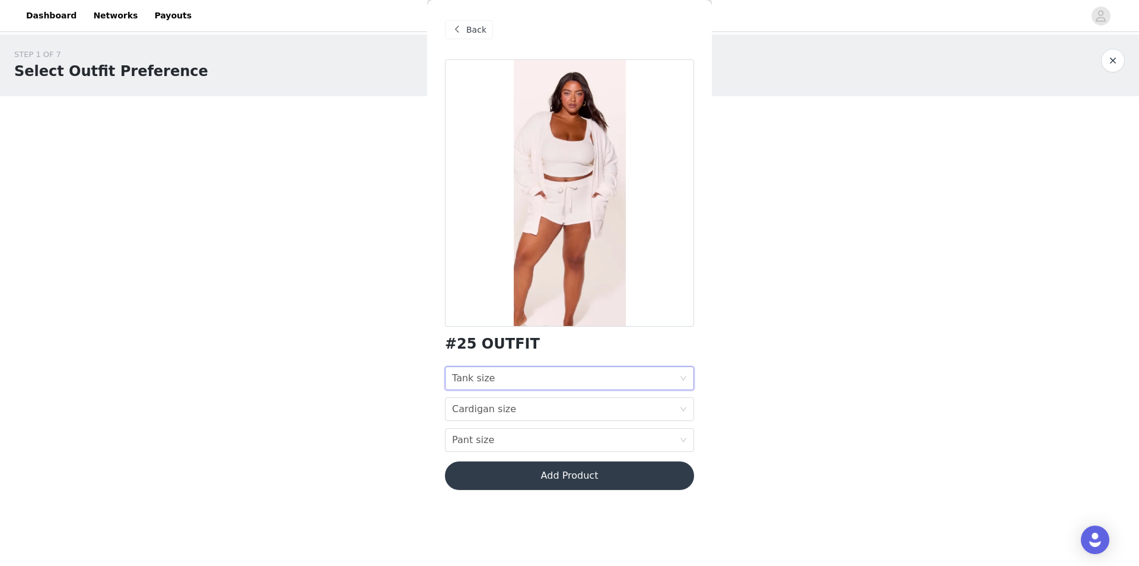
click at [535, 378] on div "Tank size Tank size" at bounding box center [565, 378] width 227 height 23
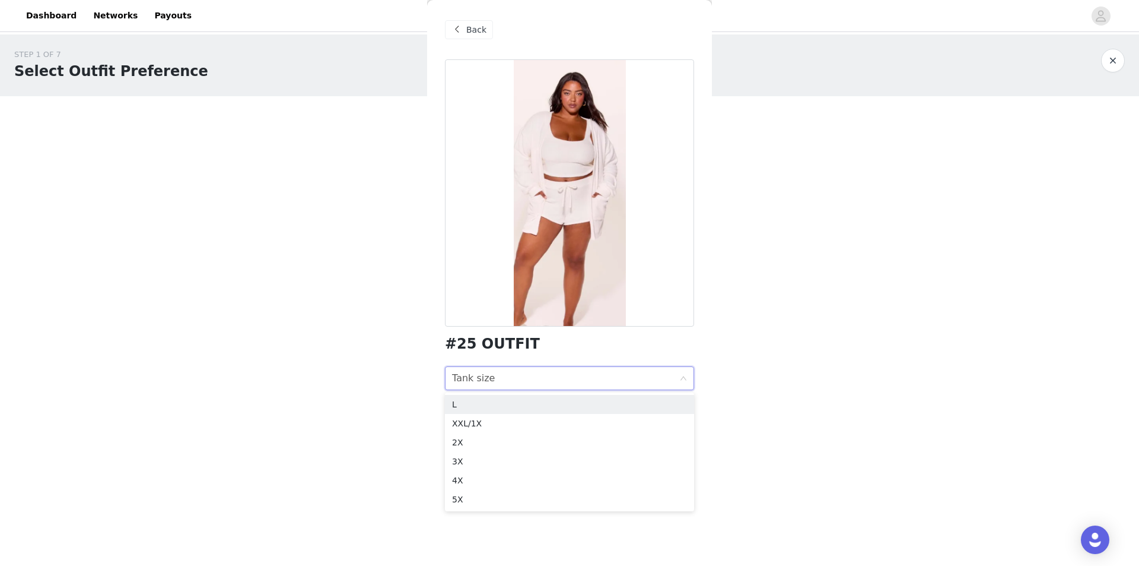
click at [535, 378] on div "Tank size Tank size" at bounding box center [565, 378] width 227 height 23
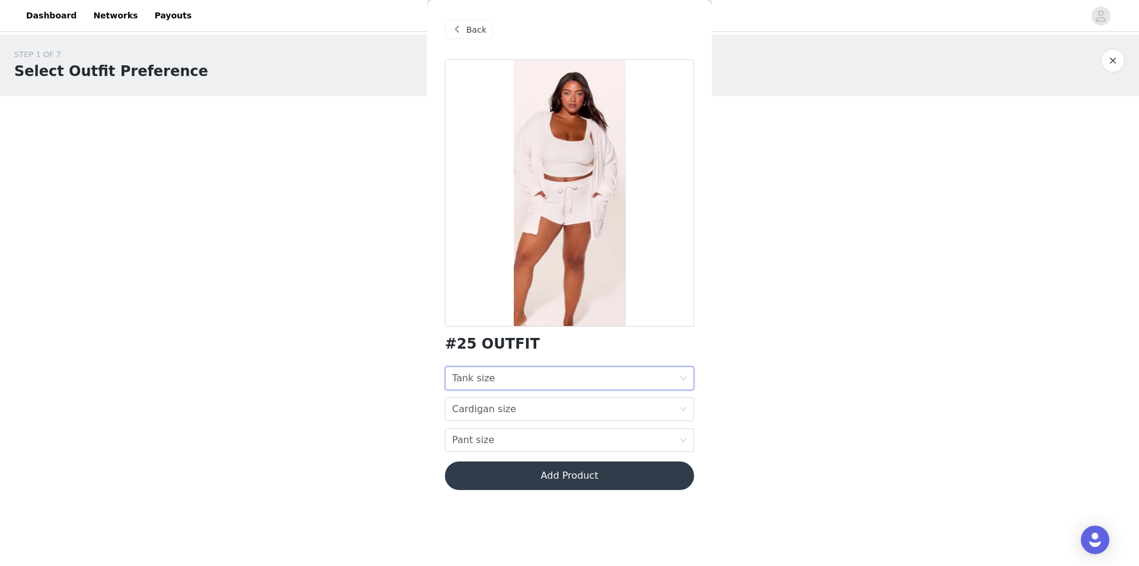
click at [531, 379] on div "Tank size Tank size" at bounding box center [565, 378] width 227 height 23
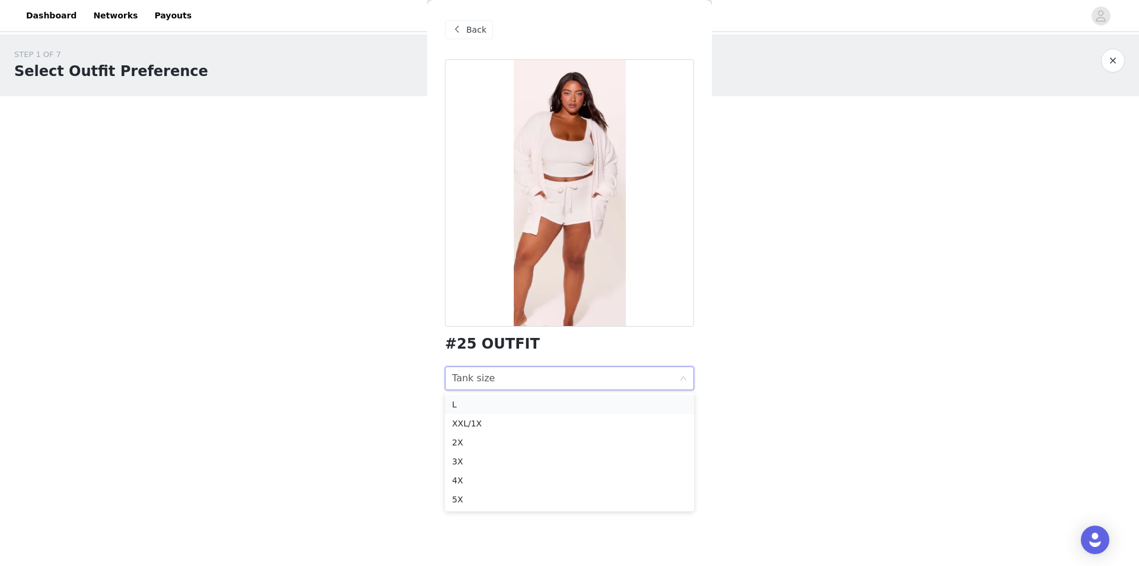
click at [516, 402] on div "L" at bounding box center [569, 404] width 235 height 13
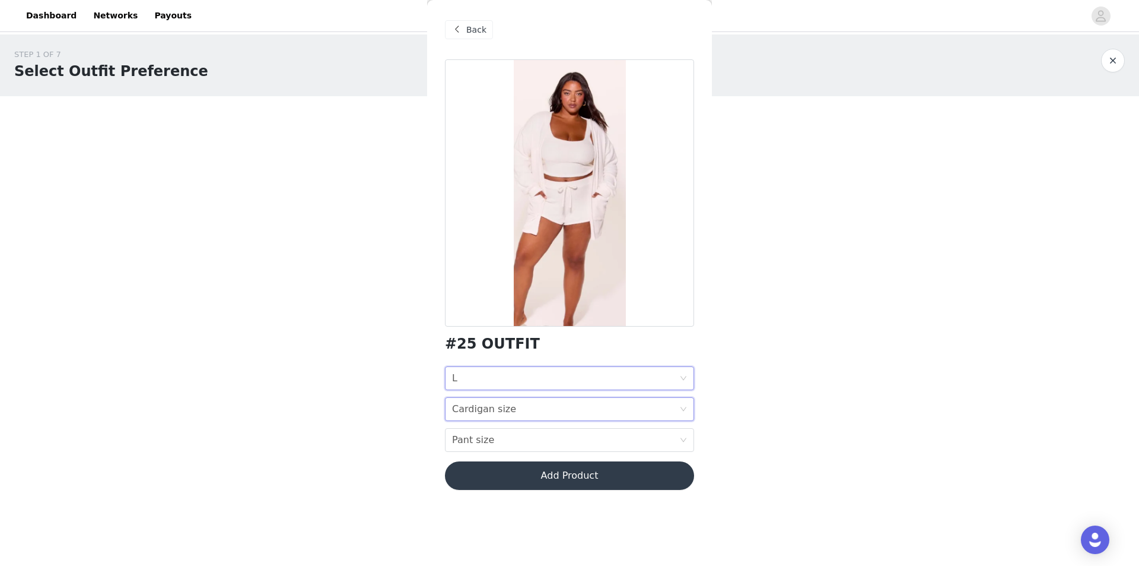
click at [510, 412] on div "Cardigan size Cardigan size" at bounding box center [565, 409] width 227 height 23
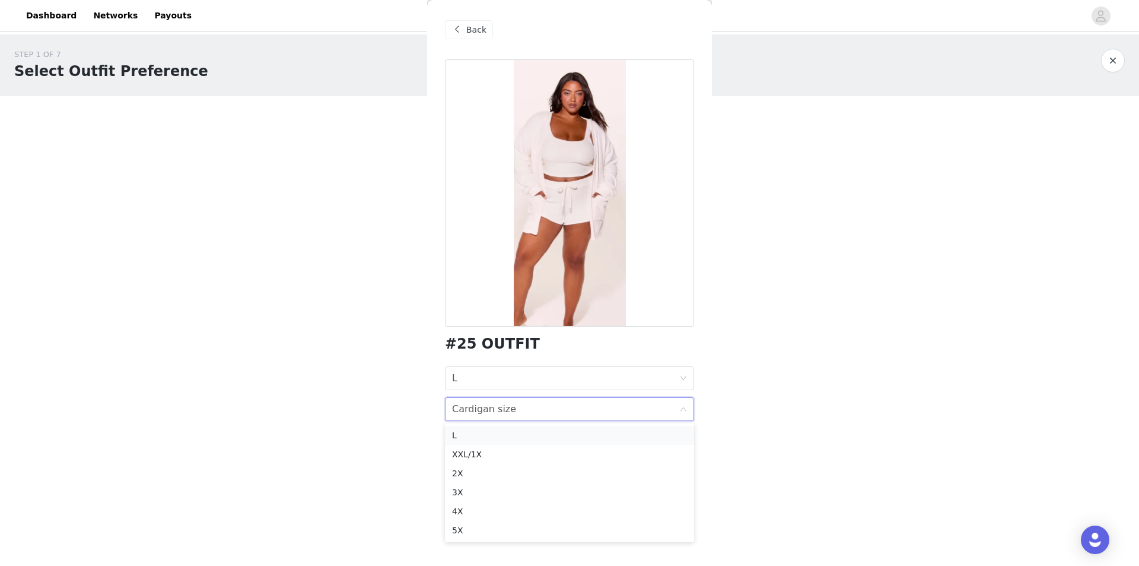
click at [497, 433] on div "L" at bounding box center [569, 434] width 235 height 13
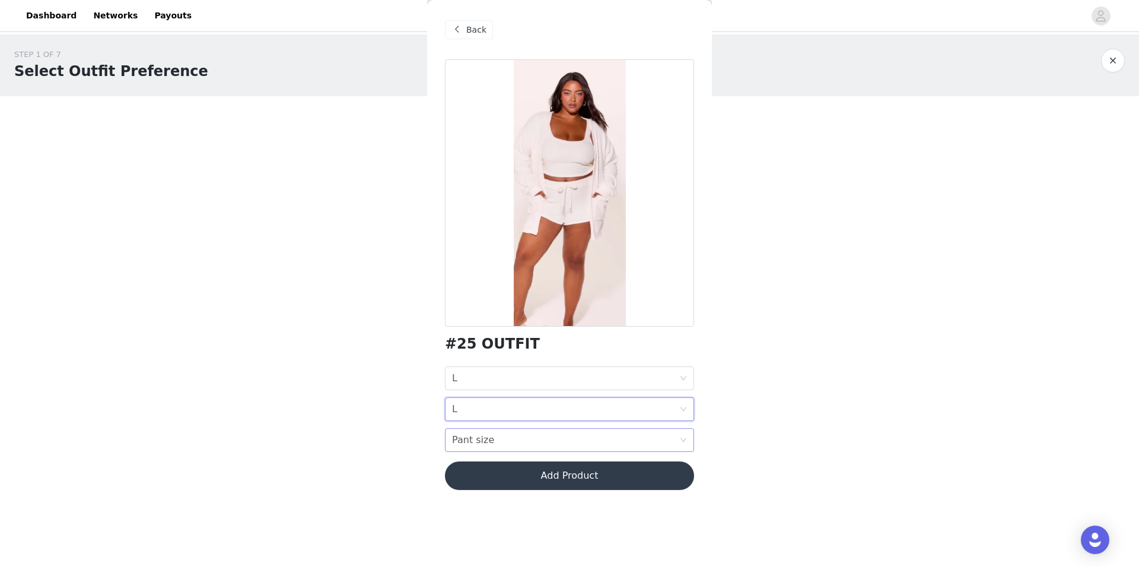
click at [490, 438] on div "Pant size Pant size" at bounding box center [565, 439] width 227 height 23
click at [489, 320] on div "L" at bounding box center [569, 318] width 235 height 13
click at [462, 28] on span at bounding box center [457, 30] width 14 height 14
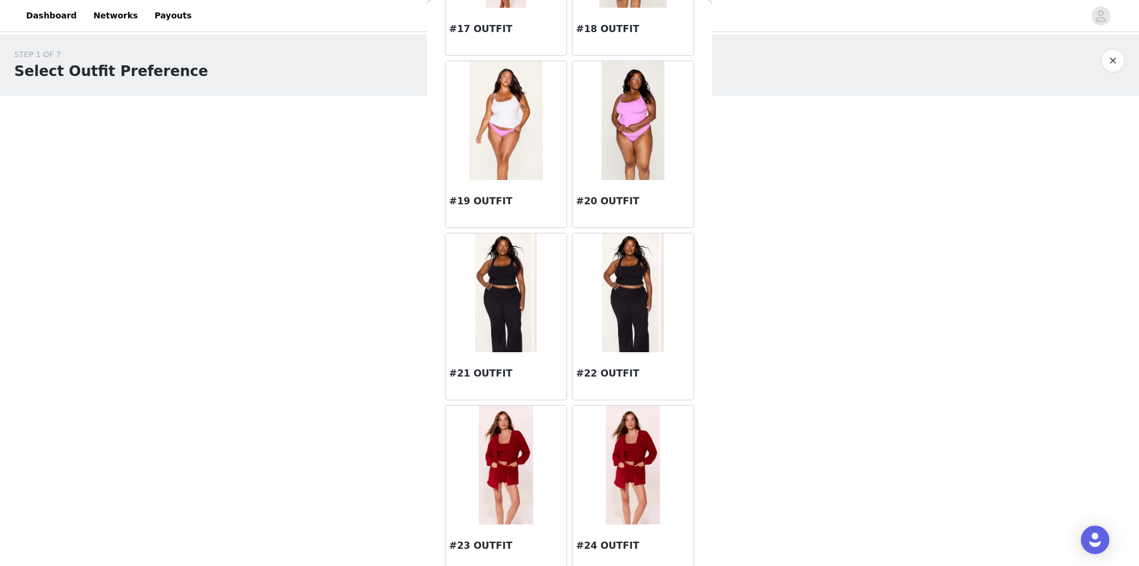
scroll to position [1780, 0]
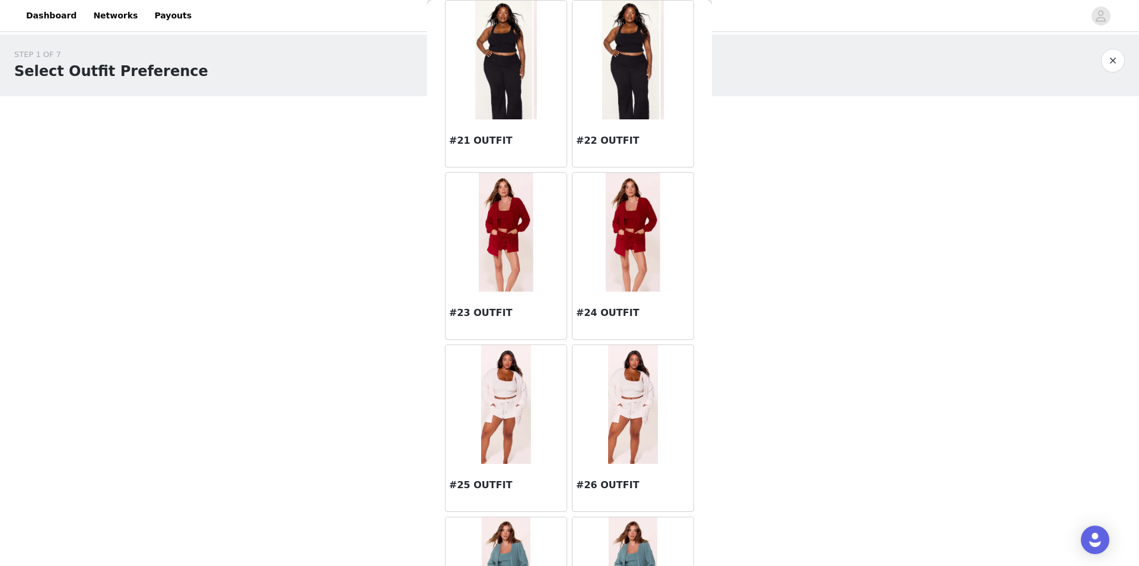
click at [608, 417] on img at bounding box center [633, 404] width 50 height 119
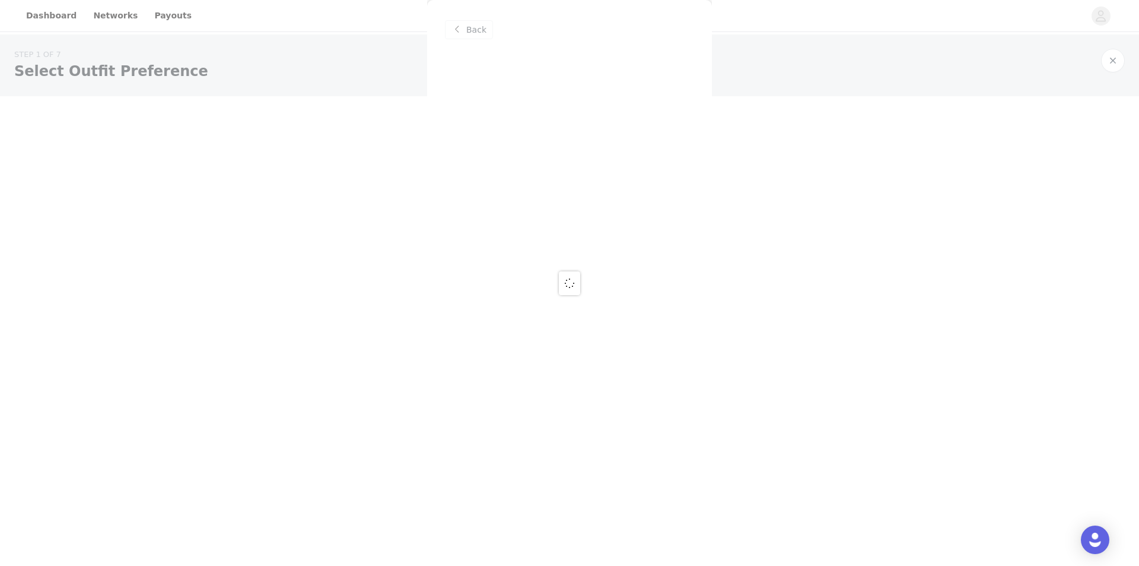
scroll to position [0, 0]
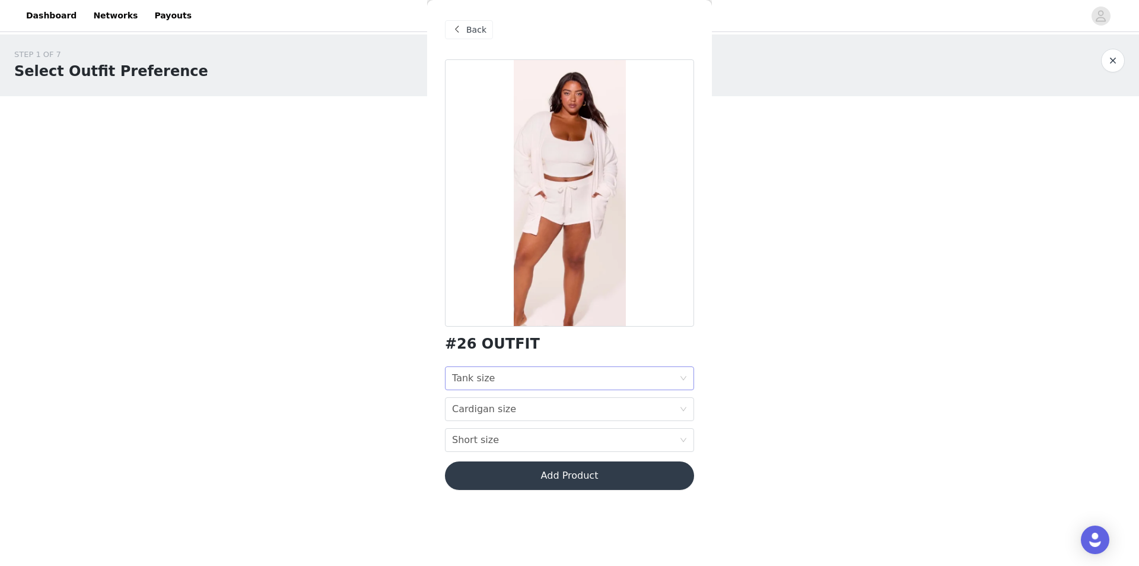
click at [498, 373] on div "Tank size Tank size" at bounding box center [565, 378] width 227 height 23
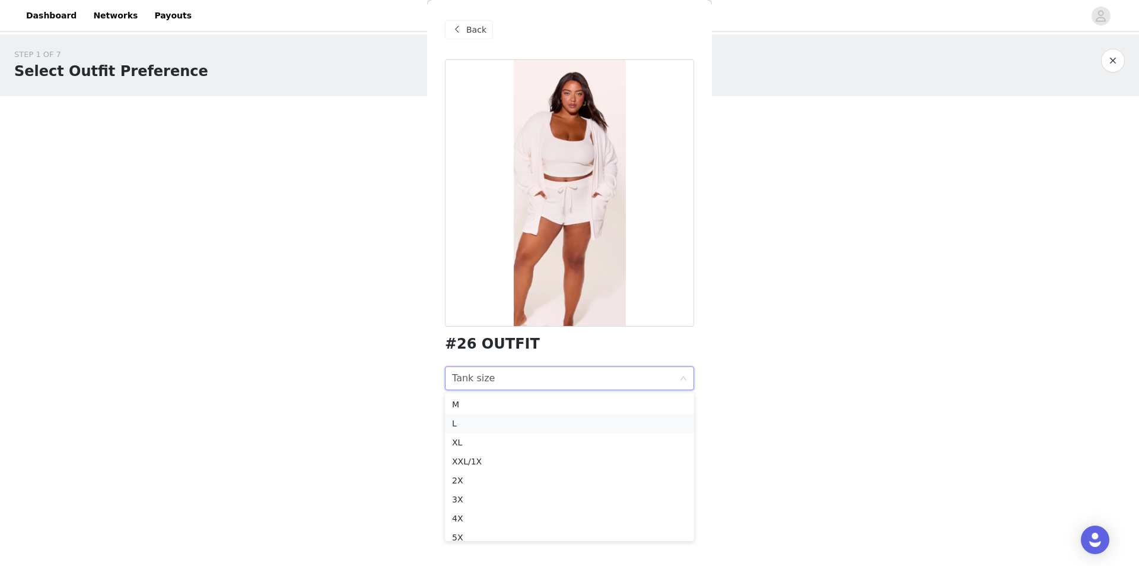
click at [467, 421] on div "L" at bounding box center [569, 423] width 235 height 13
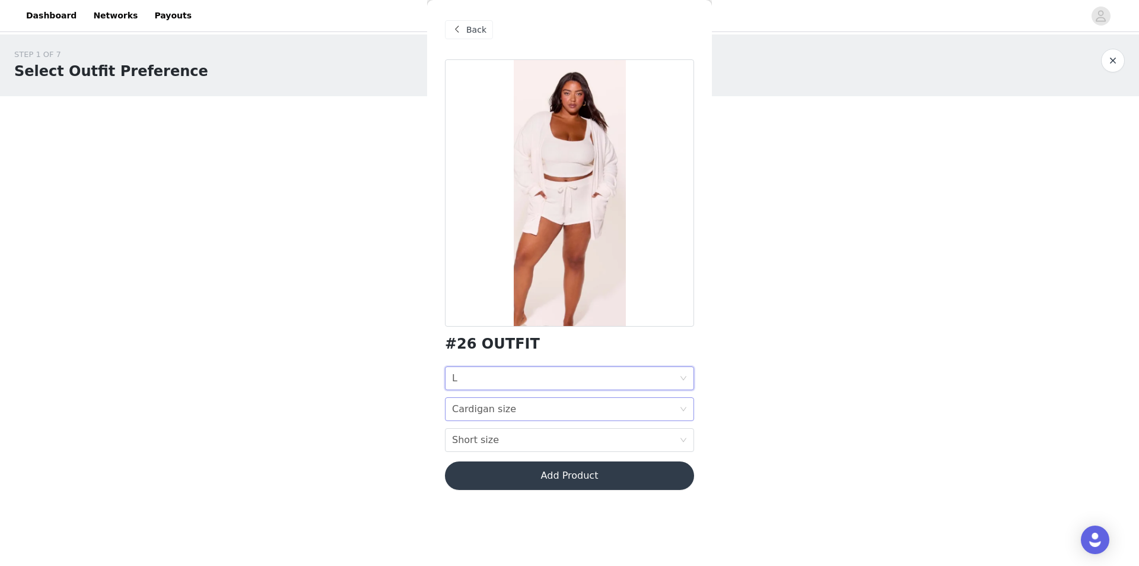
click at [494, 406] on div "Cardigan size" at bounding box center [484, 409] width 64 height 23
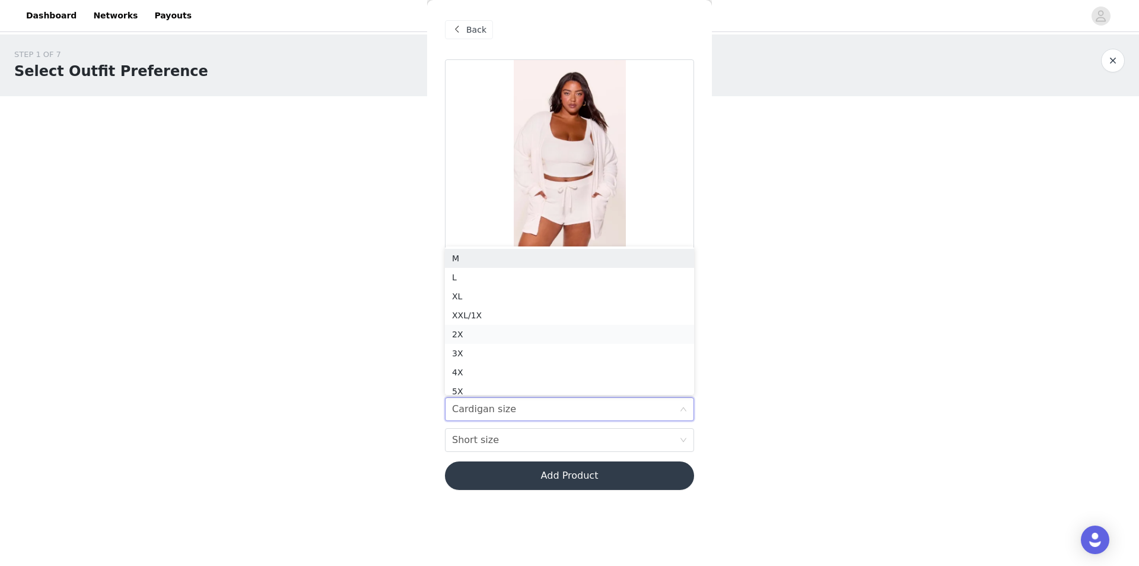
scroll to position [6, 0]
click at [488, 269] on div "L" at bounding box center [569, 271] width 235 height 13
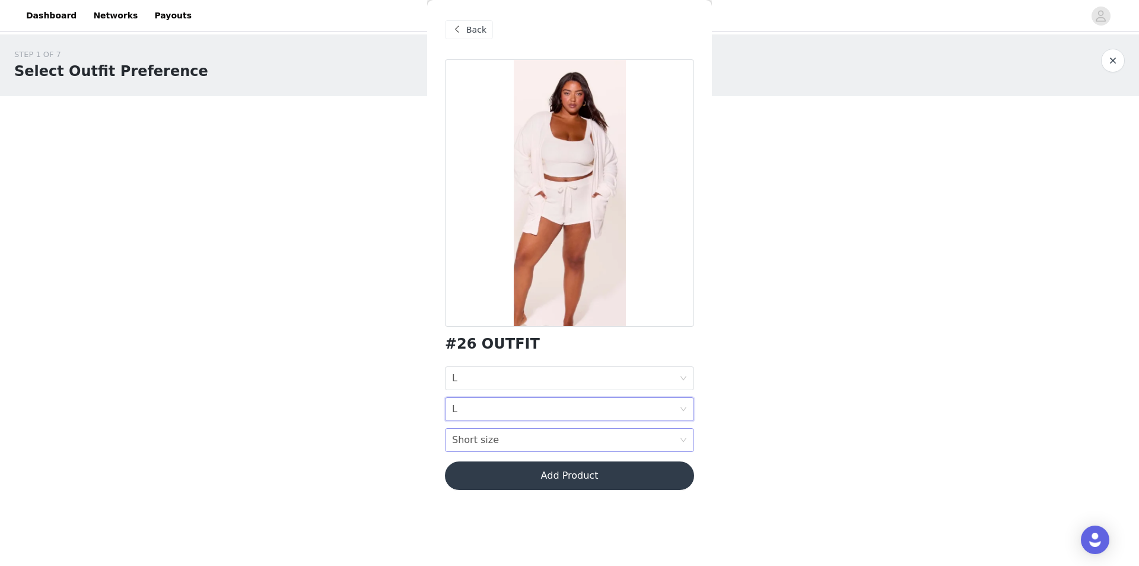
click at [499, 442] on div "Short size Short size" at bounding box center [565, 439] width 227 height 23
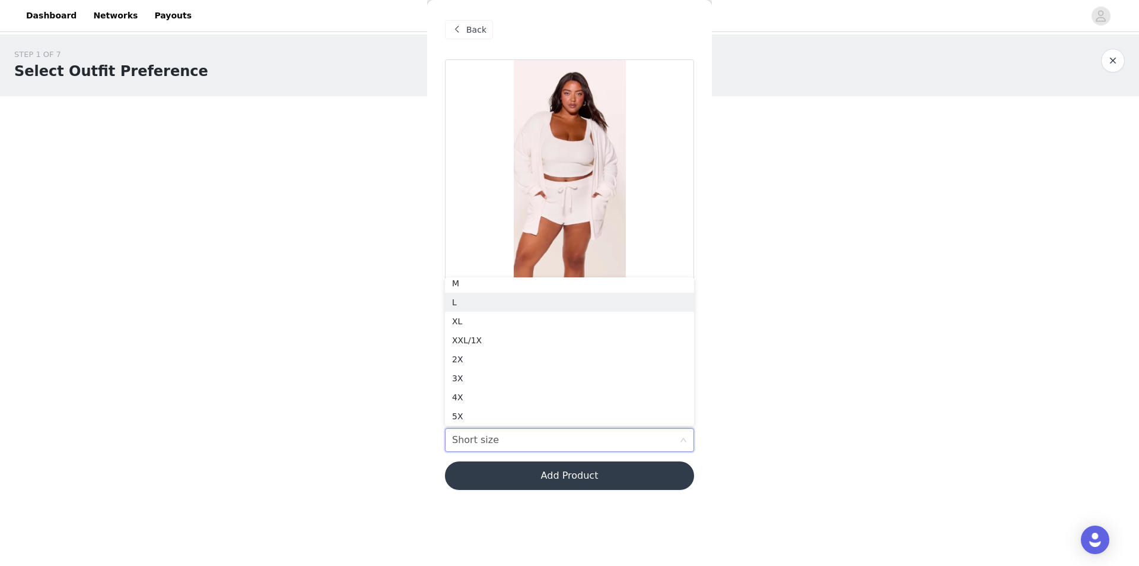
drag, startPoint x: 490, startPoint y: 295, endPoint x: 494, endPoint y: 399, distance: 104.0
click at [489, 295] on li "L" at bounding box center [569, 302] width 249 height 19
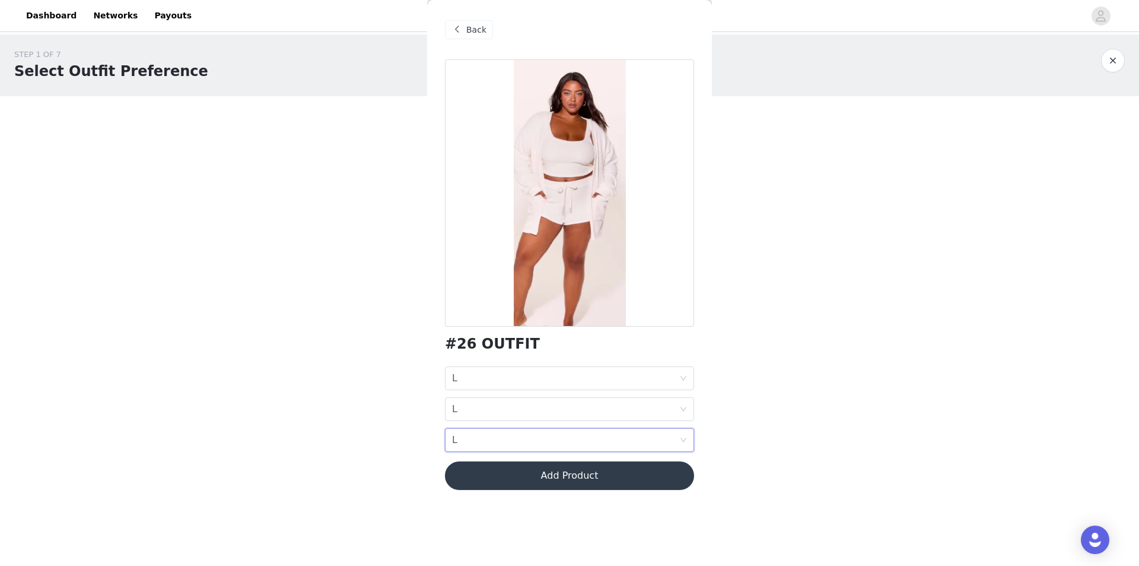
click at [490, 463] on button "Add Product" at bounding box center [569, 475] width 249 height 28
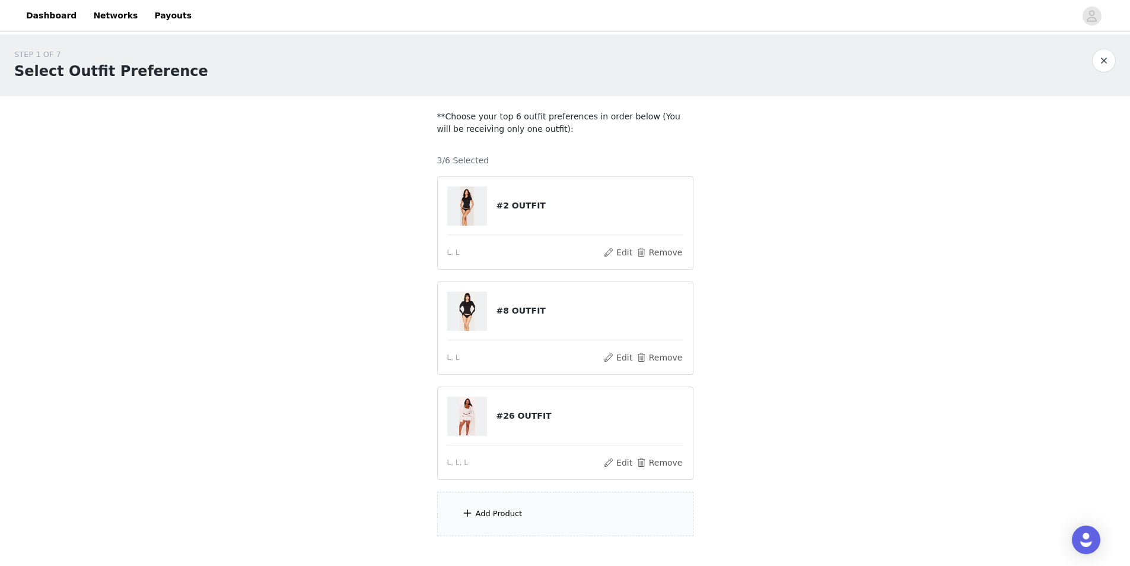
click at [493, 501] on div "Add Product" at bounding box center [565, 513] width 256 height 45
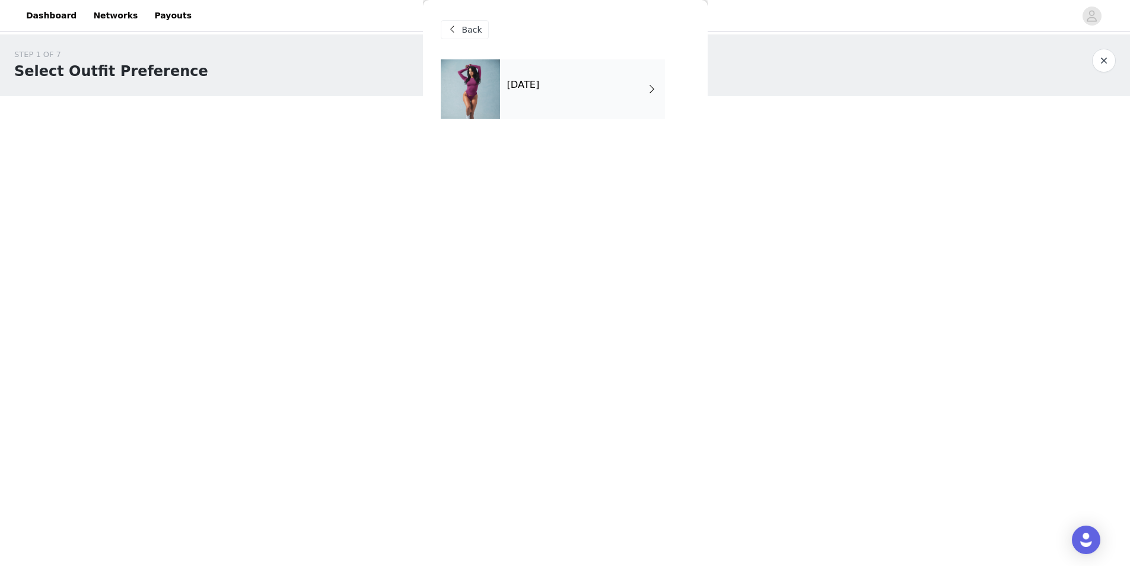
click at [575, 70] on div "October 2025" at bounding box center [582, 88] width 165 height 59
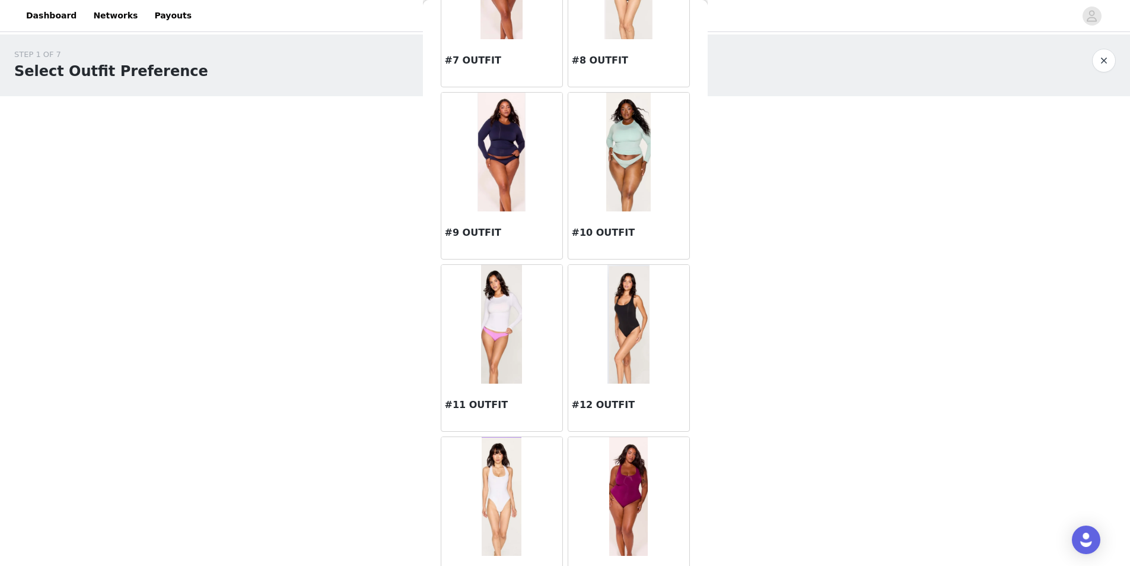
scroll to position [831, 0]
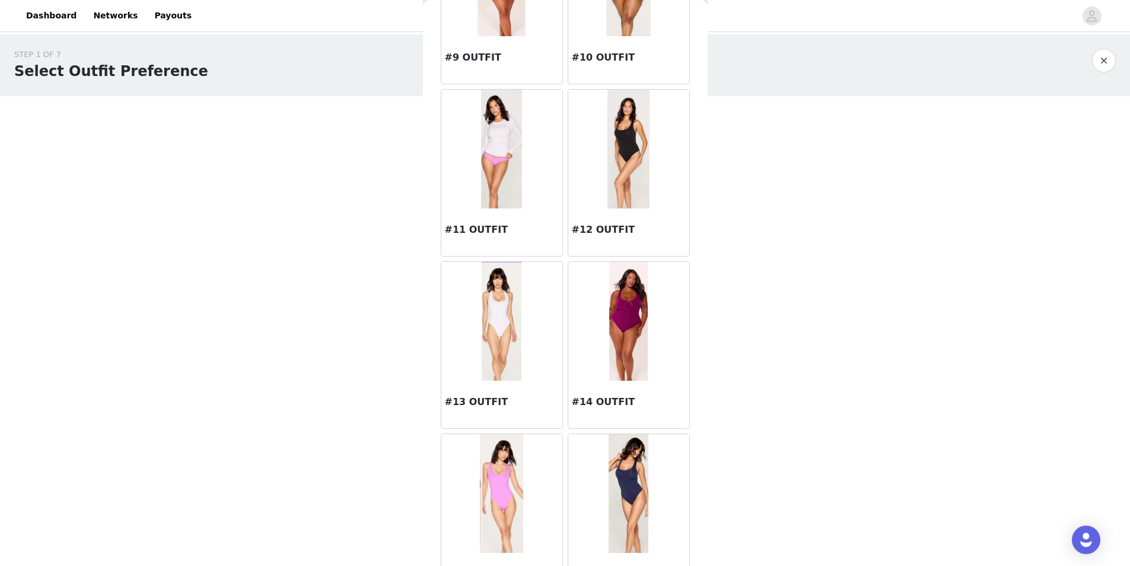
click at [618, 524] on img at bounding box center [629, 493] width 40 height 119
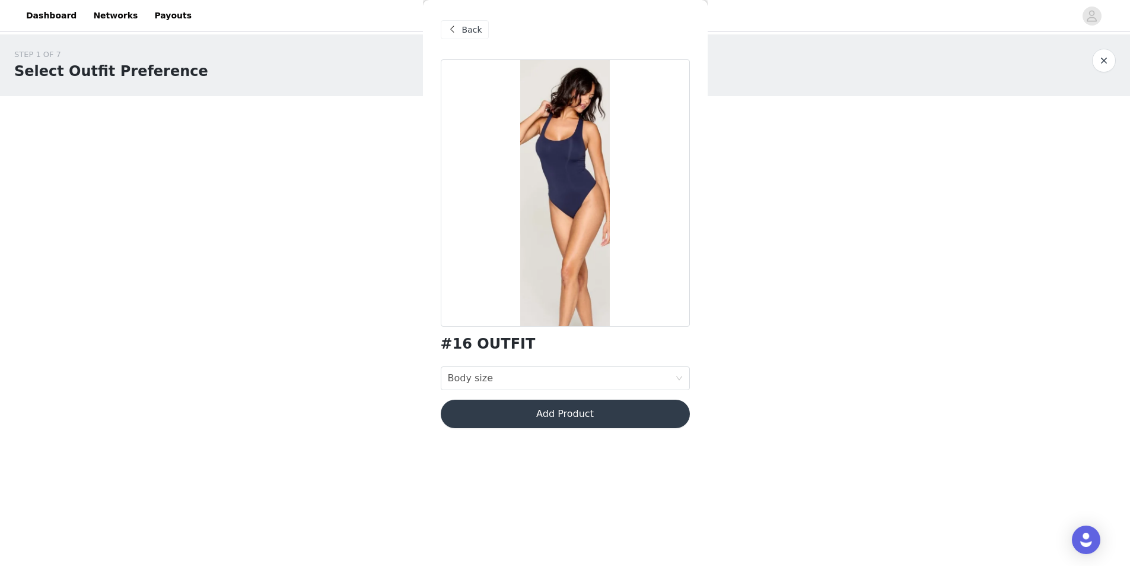
scroll to position [0, 0]
click at [512, 382] on div "Body size Body size" at bounding box center [561, 378] width 227 height 23
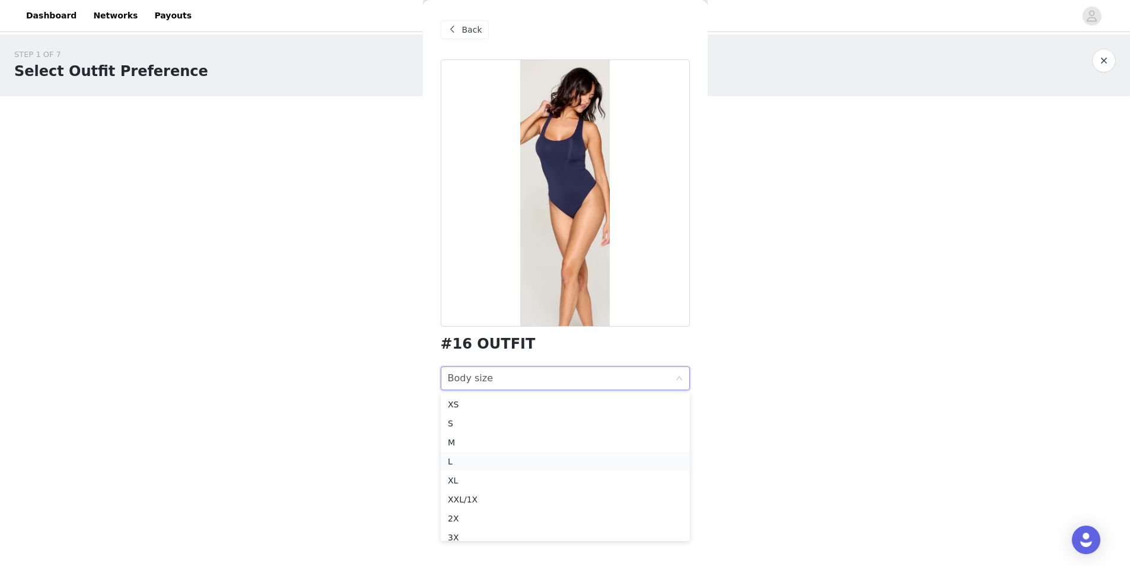
click at [475, 453] on li "L" at bounding box center [565, 461] width 249 height 19
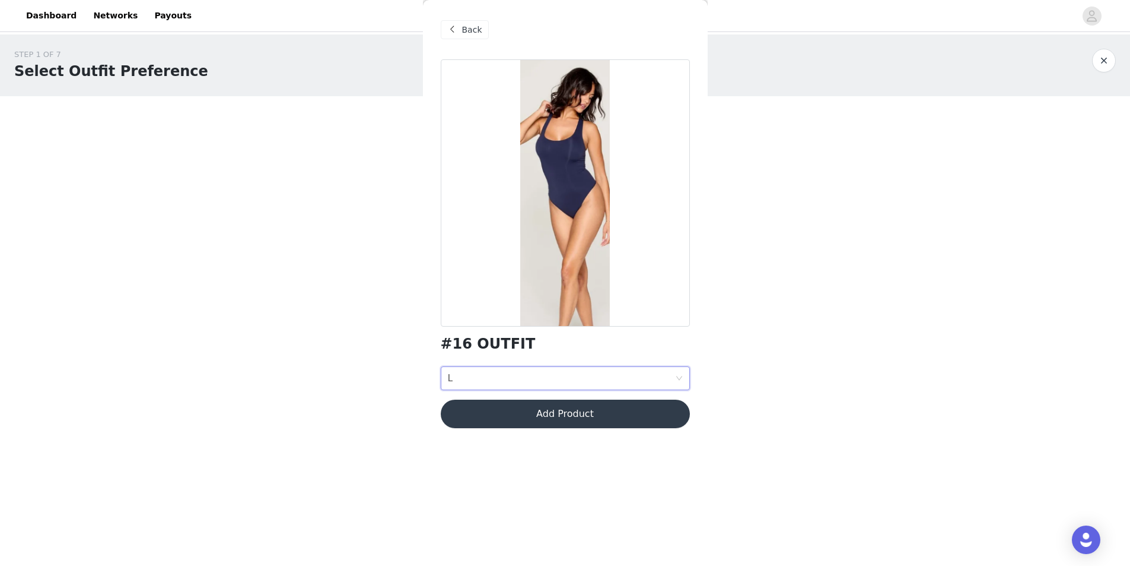
click at [523, 409] on button "Add Product" at bounding box center [565, 413] width 249 height 28
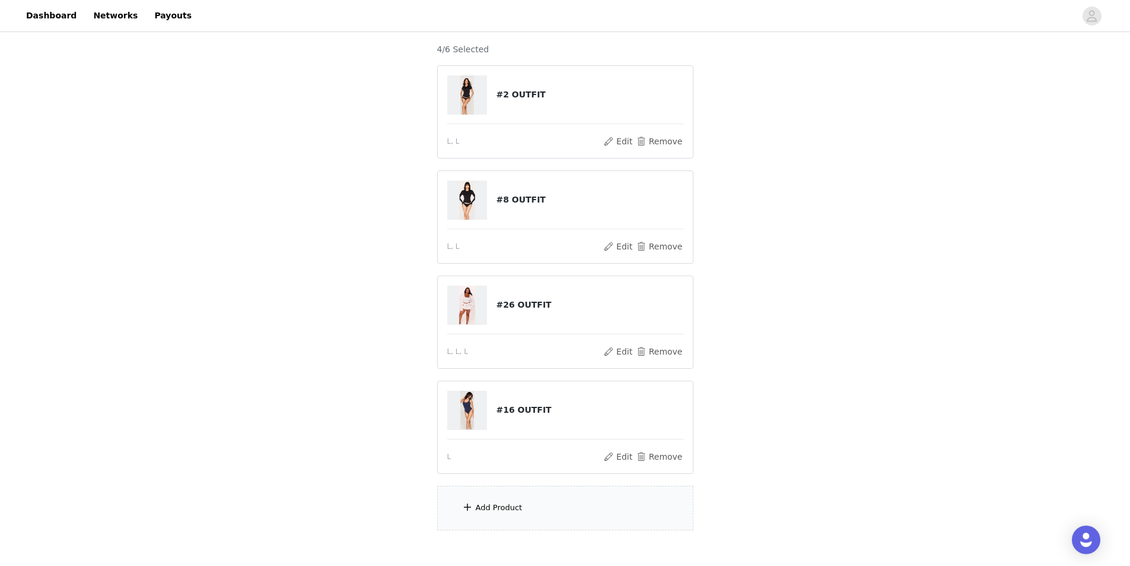
scroll to position [175, 0]
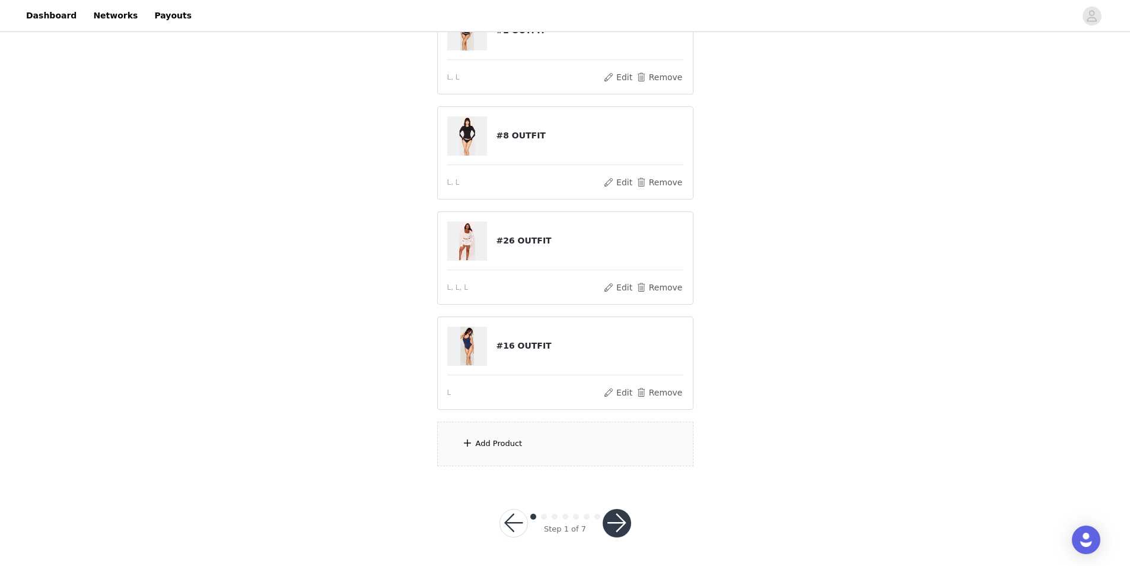
click at [500, 440] on div "Add Product" at bounding box center [499, 443] width 47 height 12
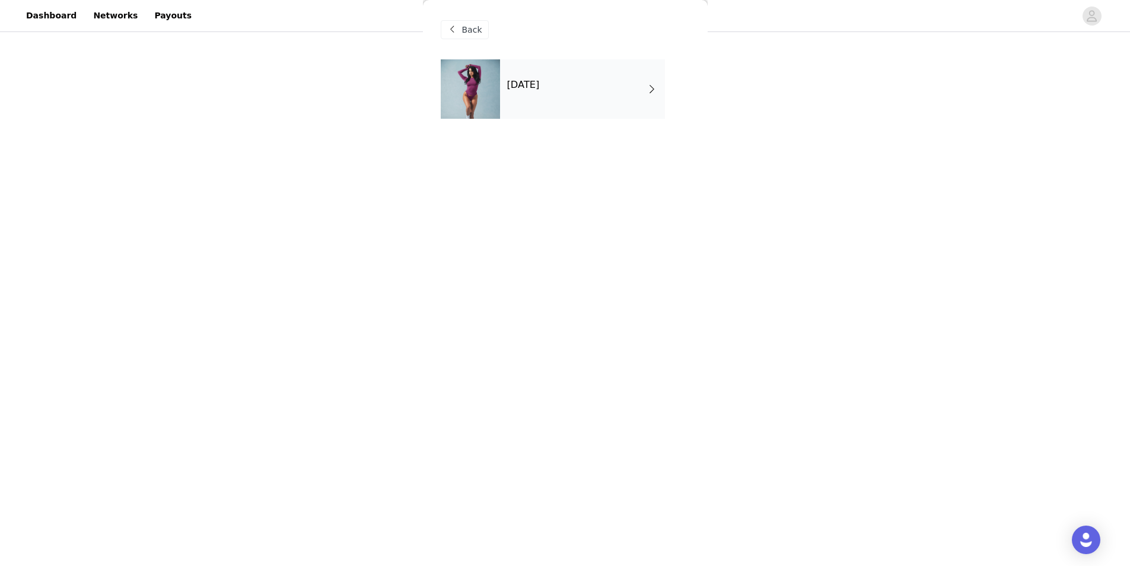
click at [598, 96] on div "October 2025" at bounding box center [582, 88] width 165 height 59
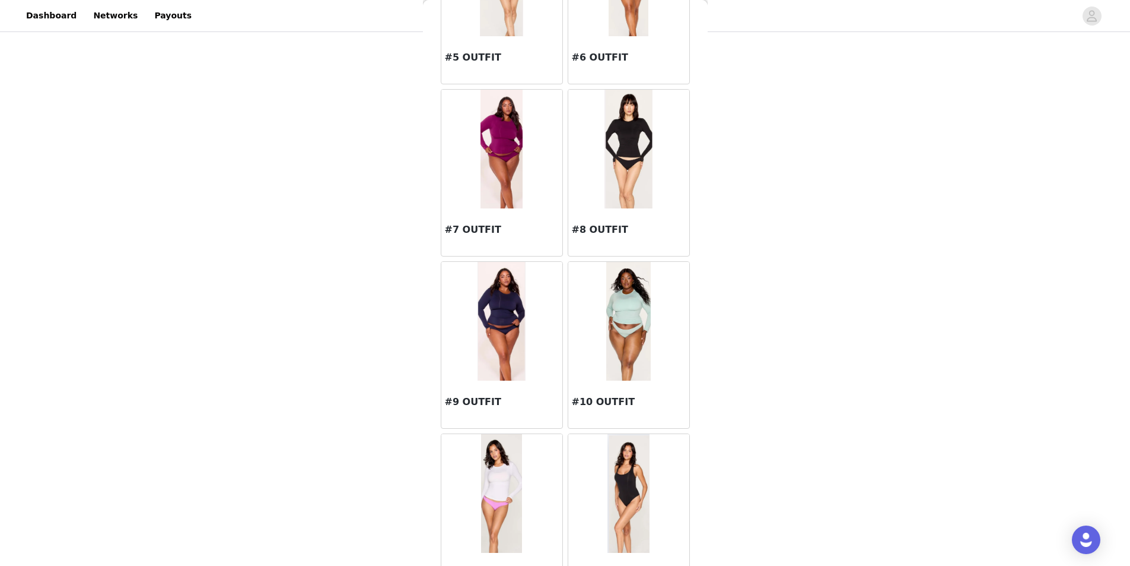
scroll to position [712, 0]
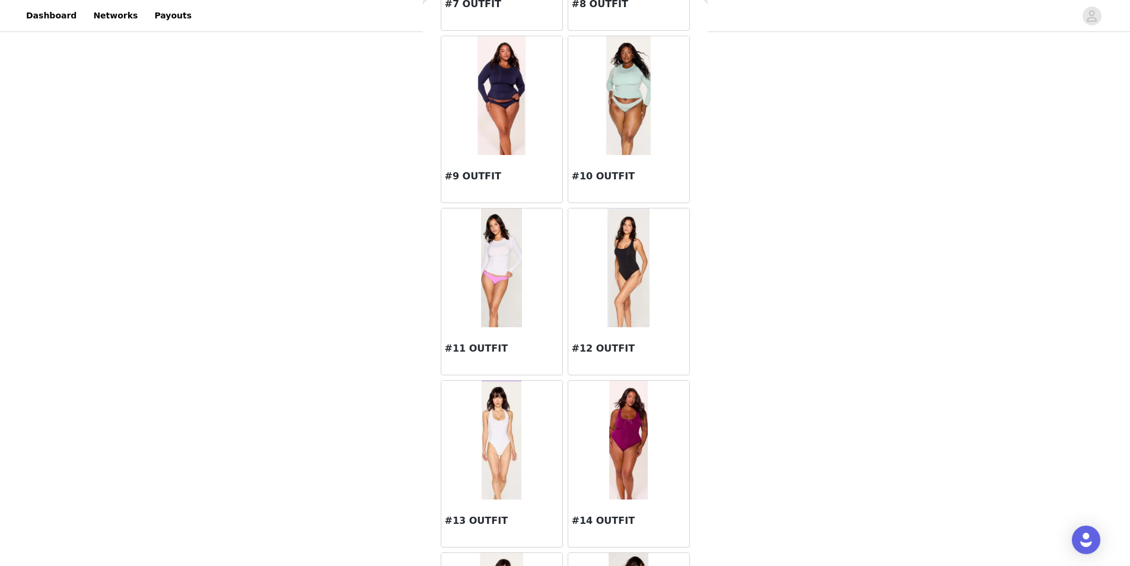
click at [622, 313] on img at bounding box center [629, 267] width 42 height 119
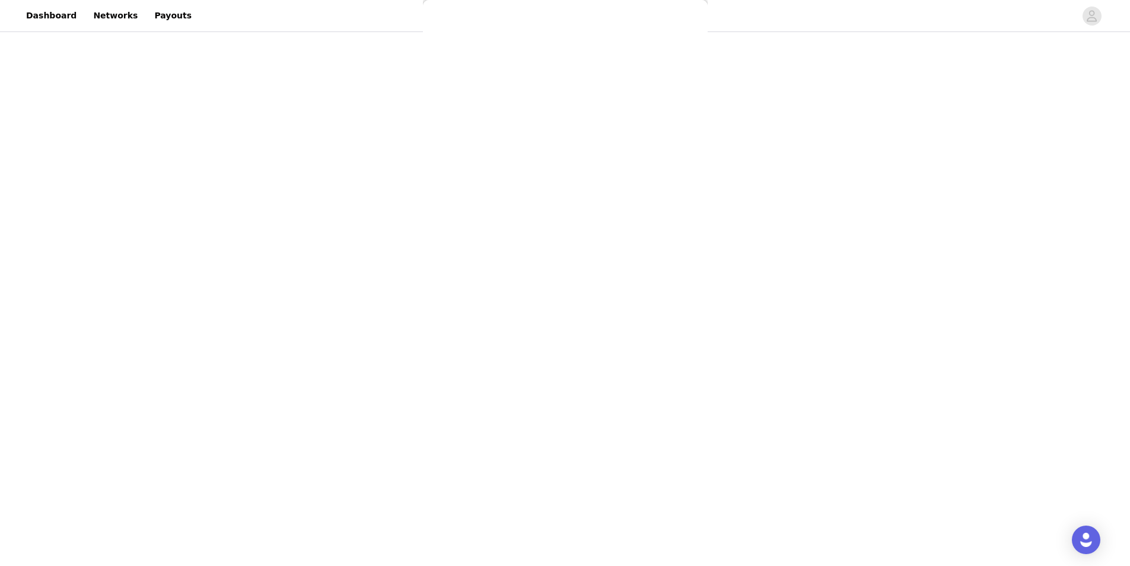
scroll to position [0, 0]
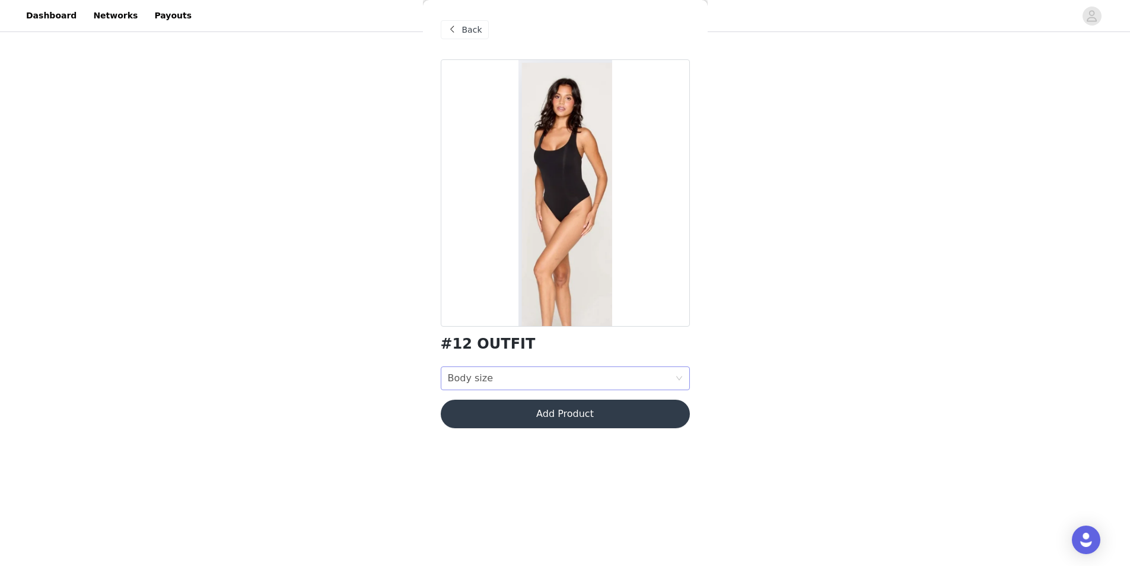
click at [553, 367] on div "Body size Body size" at bounding box center [565, 378] width 249 height 24
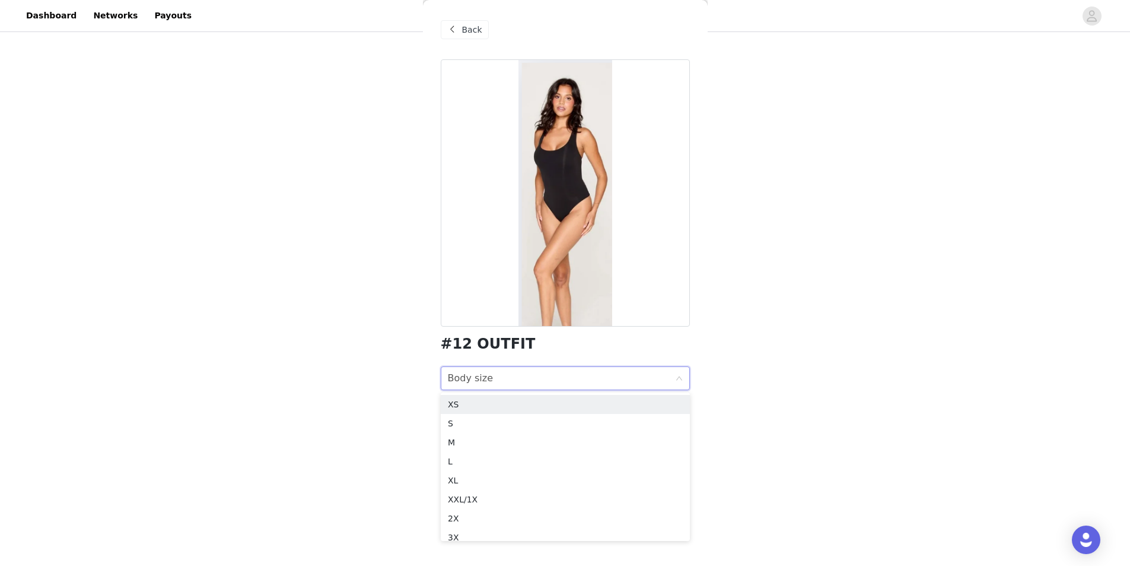
click at [566, 347] on div "#12 OUTFIT" at bounding box center [565, 344] width 249 height 16
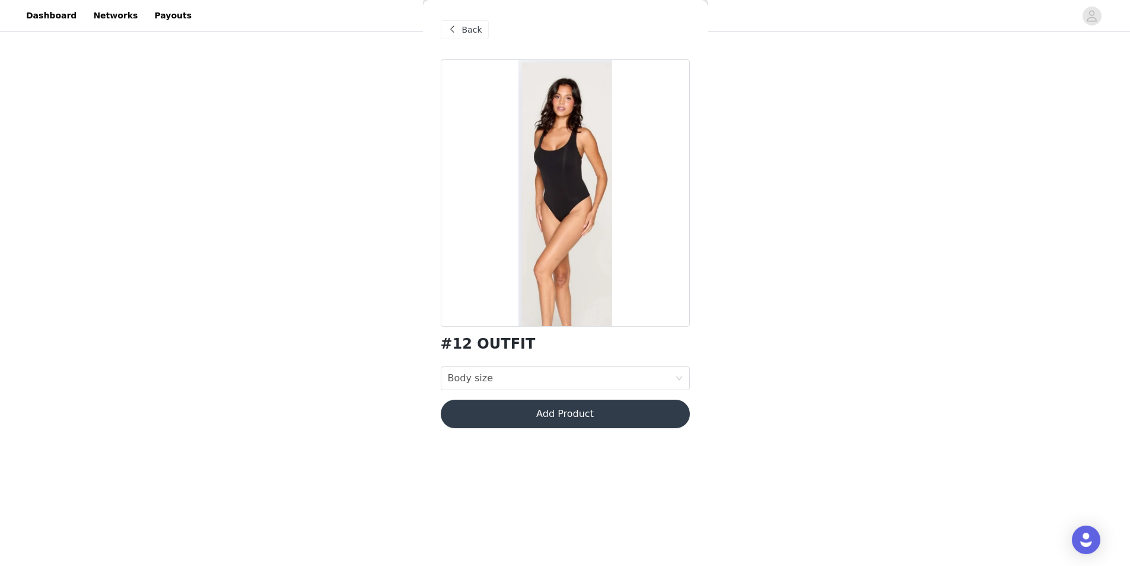
click at [456, 26] on span at bounding box center [453, 30] width 14 height 14
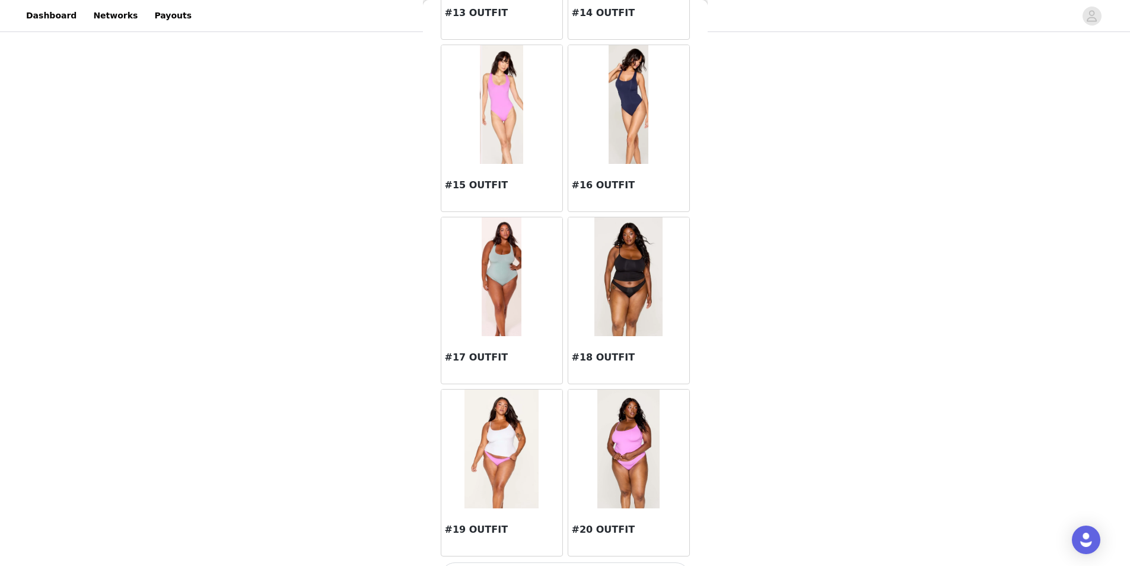
scroll to position [1250, 0]
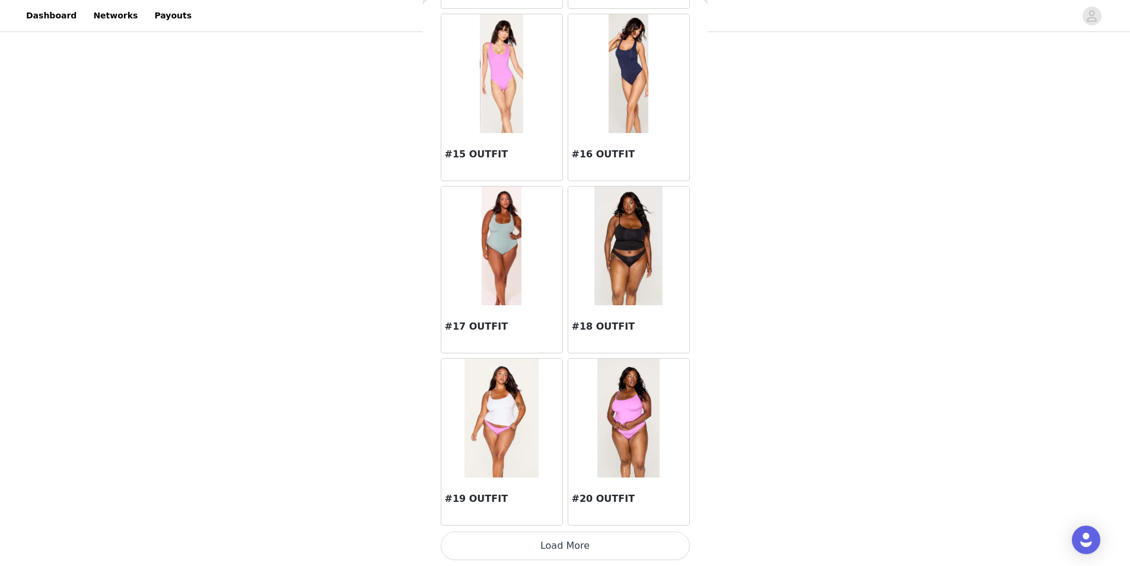
click at [552, 550] on button "Load More" at bounding box center [565, 545] width 249 height 28
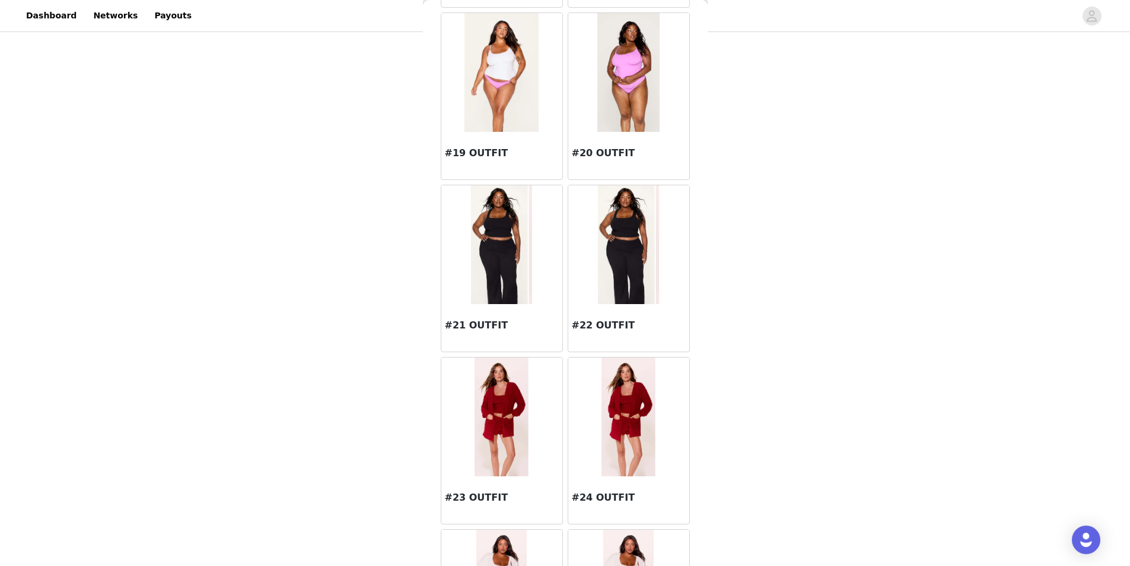
scroll to position [1592, 0]
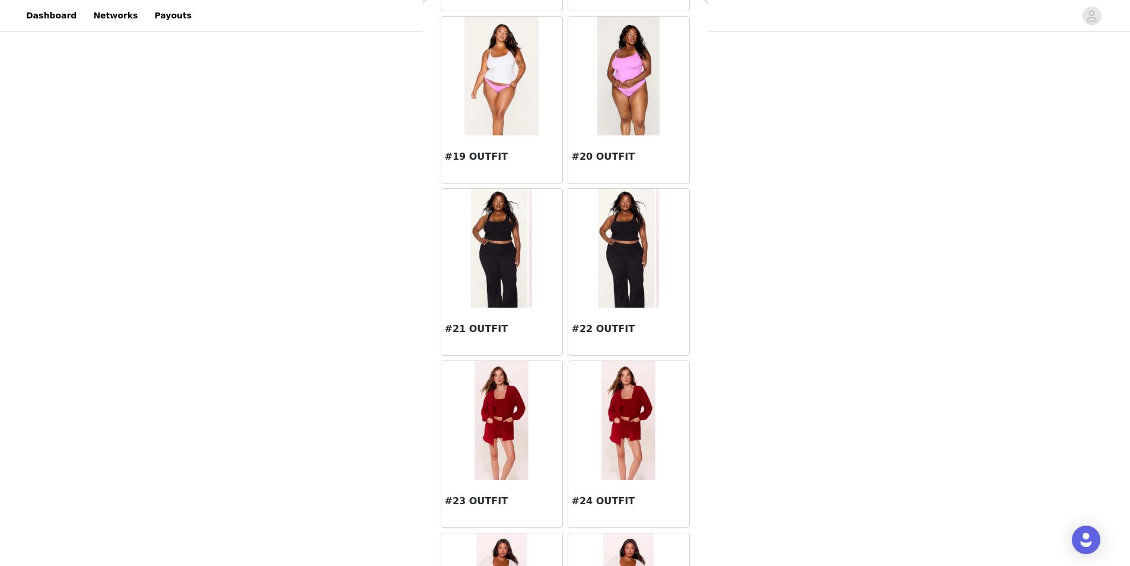
click at [630, 290] on img at bounding box center [629, 248] width 62 height 119
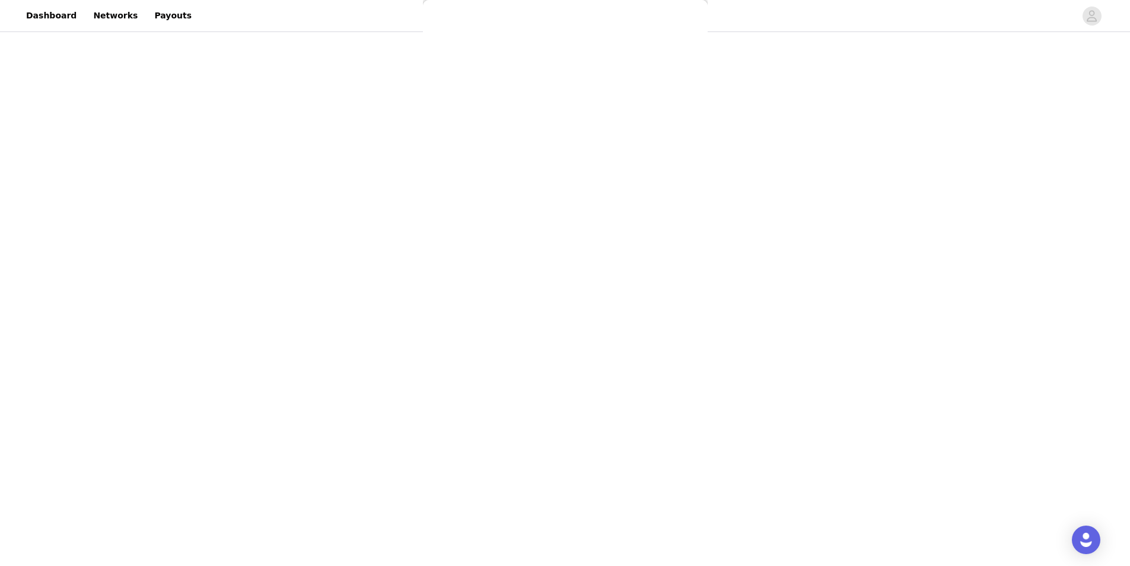
scroll to position [0, 0]
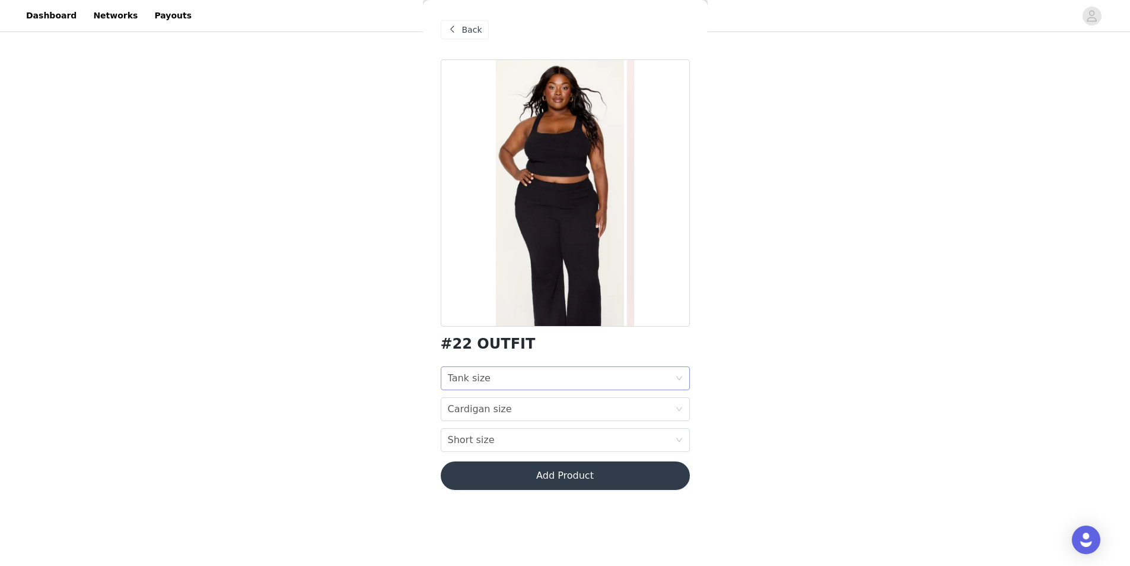
click at [564, 374] on div "Tank size Tank size" at bounding box center [561, 378] width 227 height 23
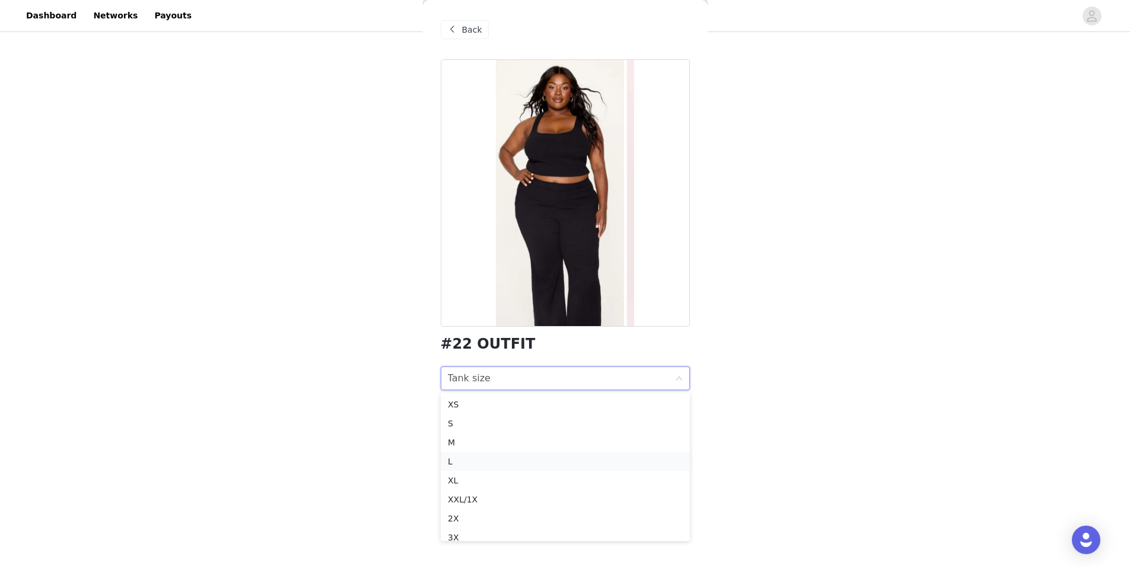
click at [458, 462] on div "L" at bounding box center [565, 461] width 235 height 13
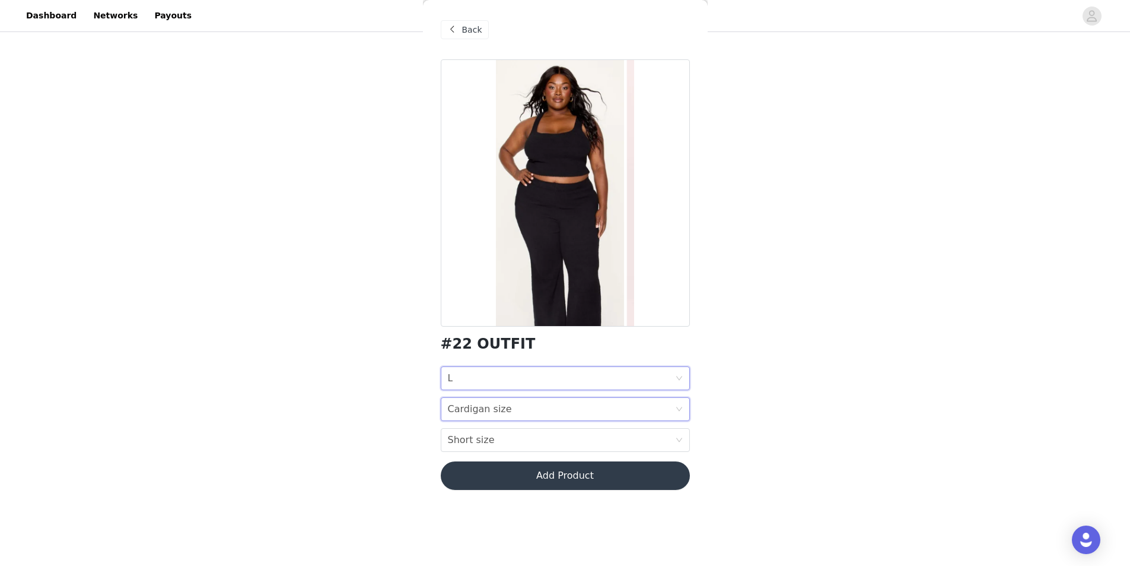
click at [487, 409] on div "Cardigan size" at bounding box center [480, 409] width 64 height 23
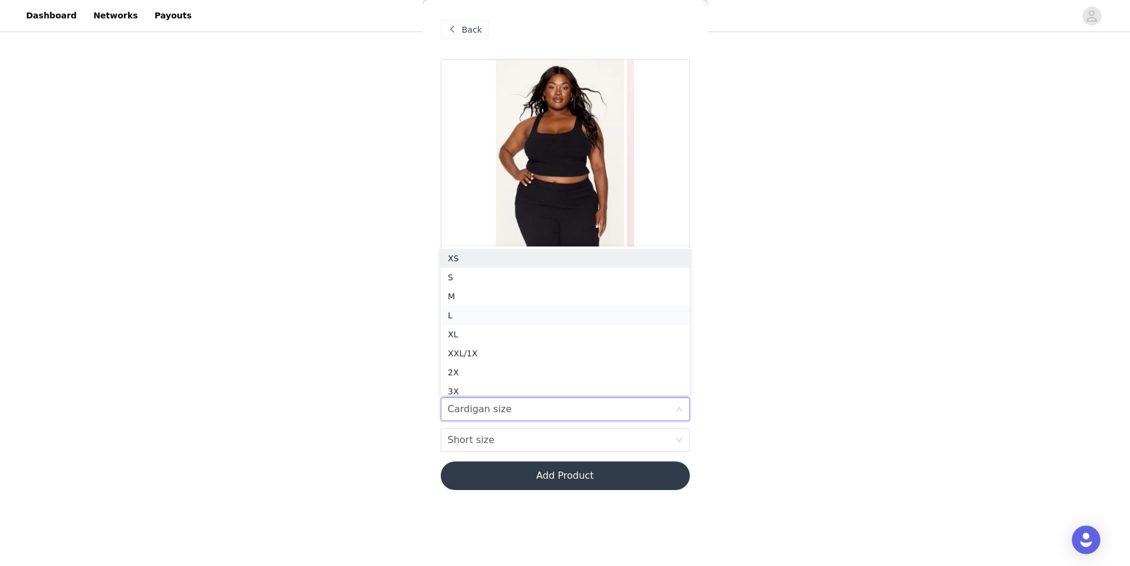
scroll to position [6, 0]
click at [485, 304] on div "L" at bounding box center [565, 309] width 235 height 13
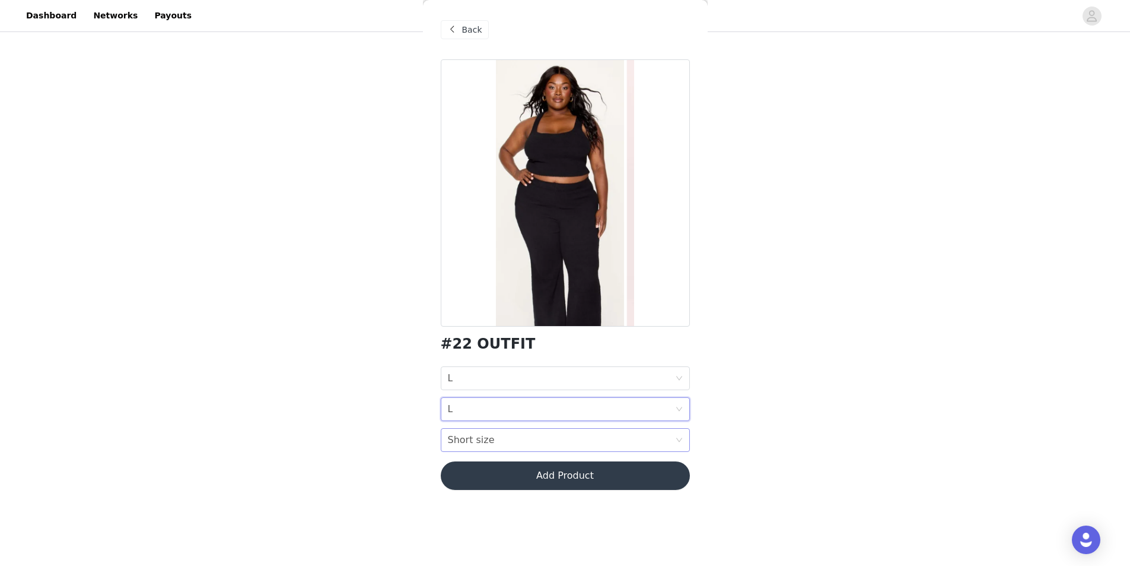
click at [491, 436] on div "Short size Short size" at bounding box center [561, 439] width 227 height 23
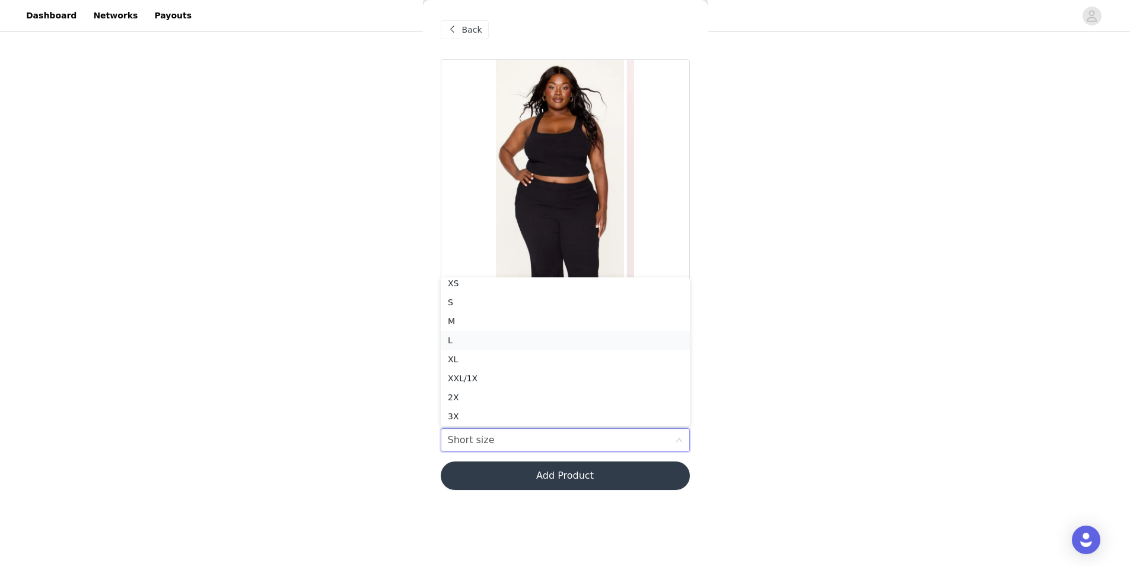
click at [470, 336] on div "L" at bounding box center [565, 339] width 235 height 13
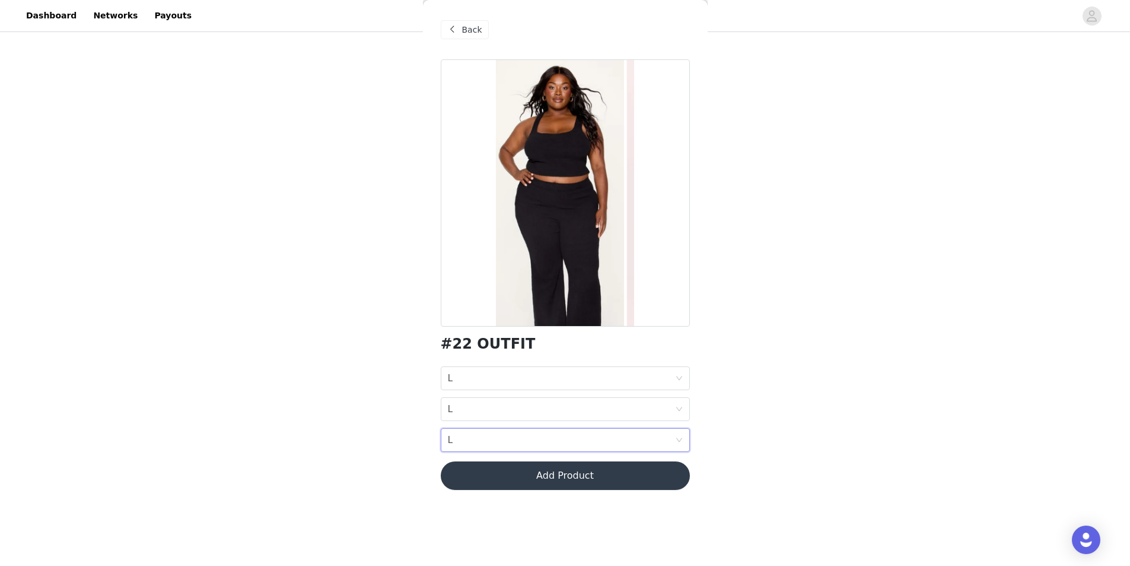
click at [767, 387] on div "STEP 1 OF 7 Select Outfit Preference **Choose your top 6 outfit preferences in …" at bounding box center [565, 169] width 1130 height 621
click at [564, 471] on button "Add Product" at bounding box center [565, 475] width 249 height 28
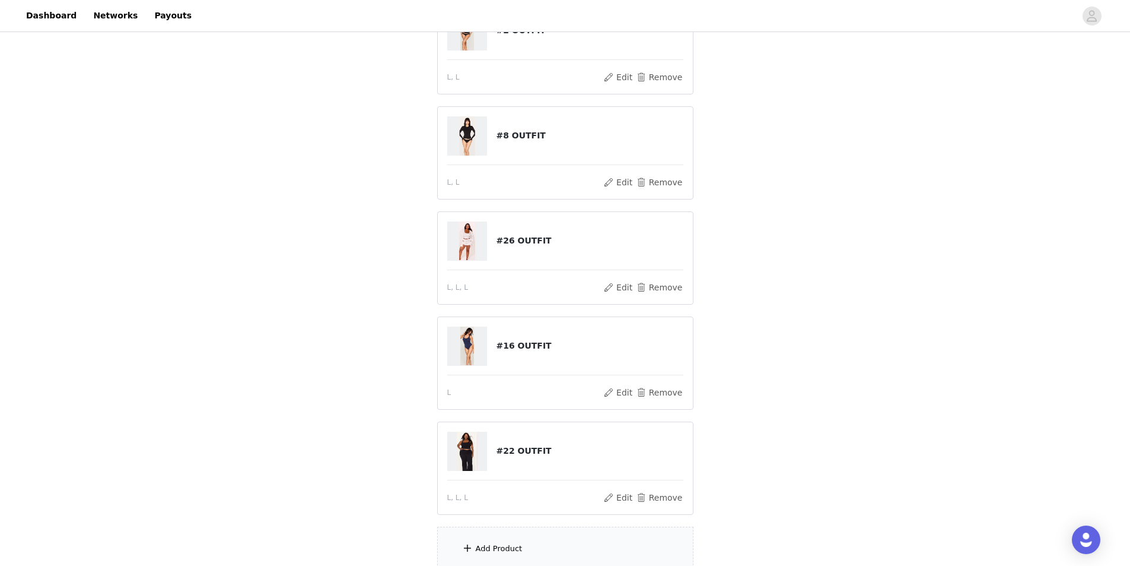
click at [483, 537] on div "Add Product" at bounding box center [565, 548] width 256 height 45
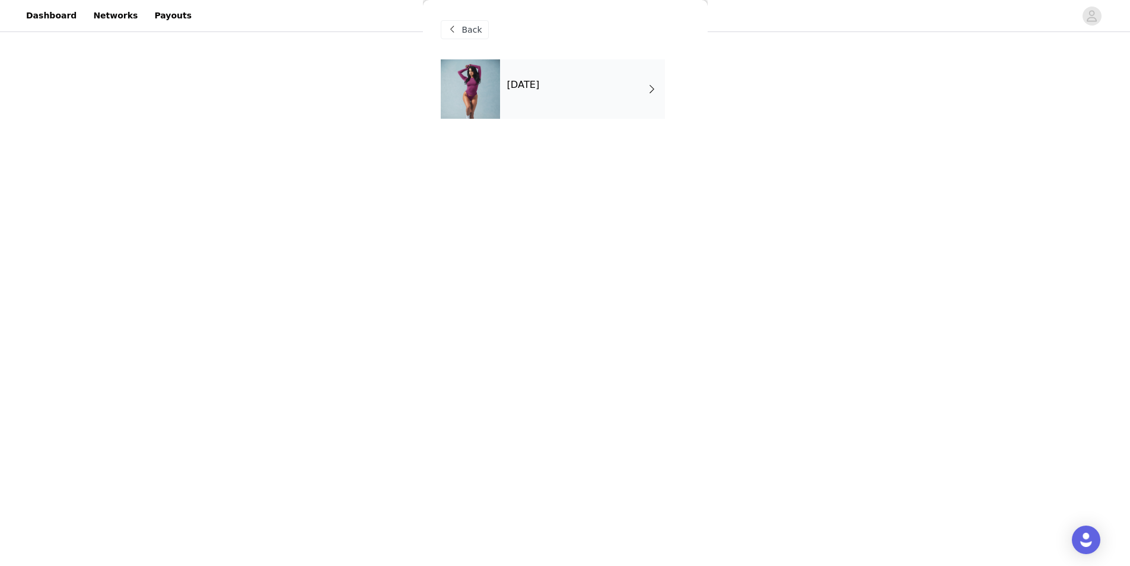
click at [538, 93] on div "October 2025" at bounding box center [582, 88] width 165 height 59
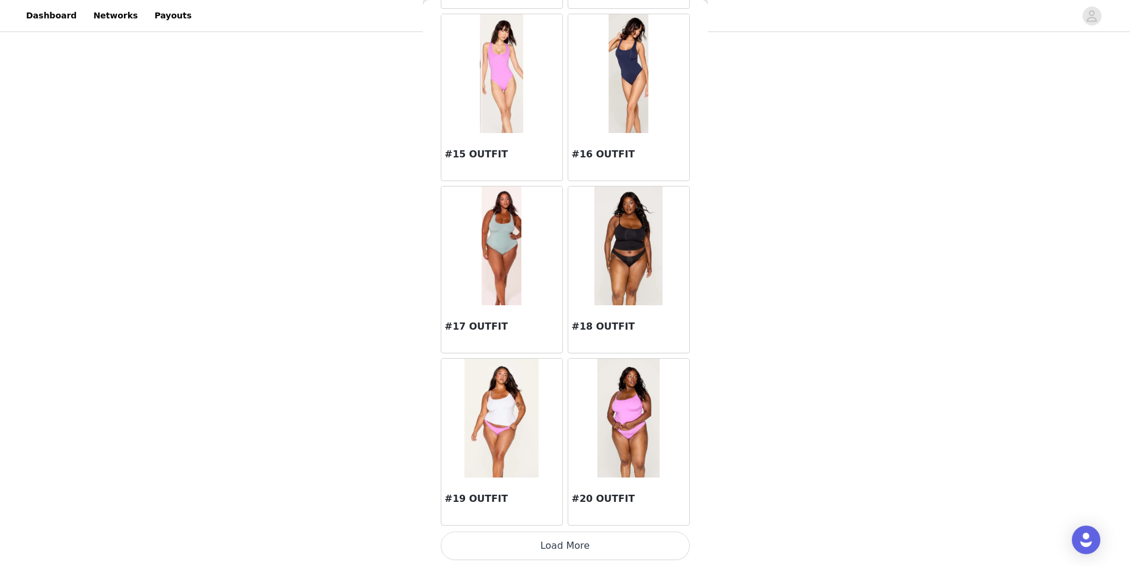
scroll to position [280, 0]
click at [540, 542] on button "Load More" at bounding box center [565, 545] width 249 height 28
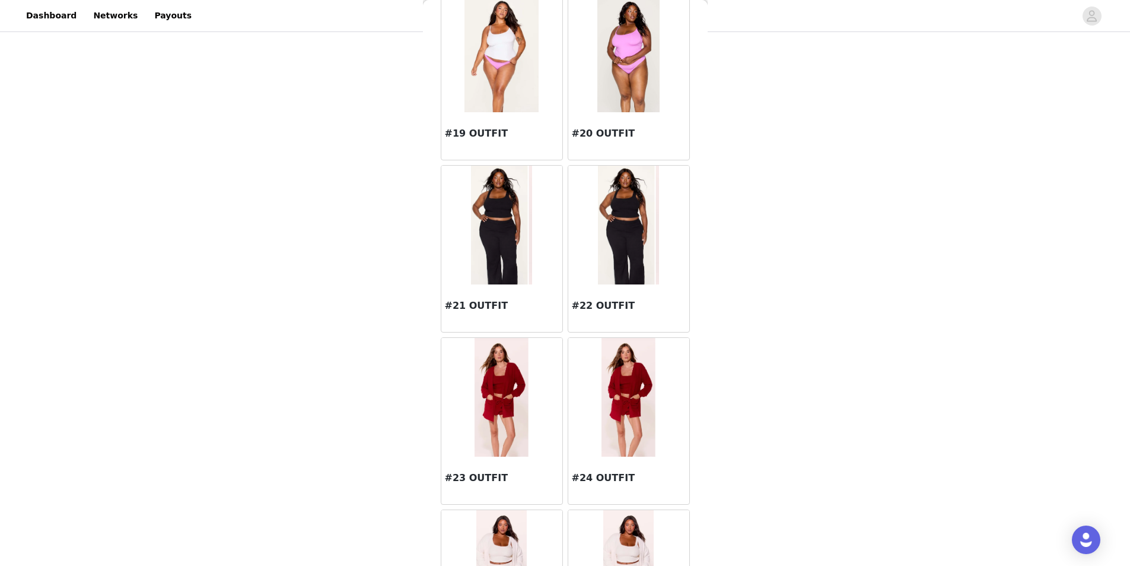
scroll to position [1606, 0]
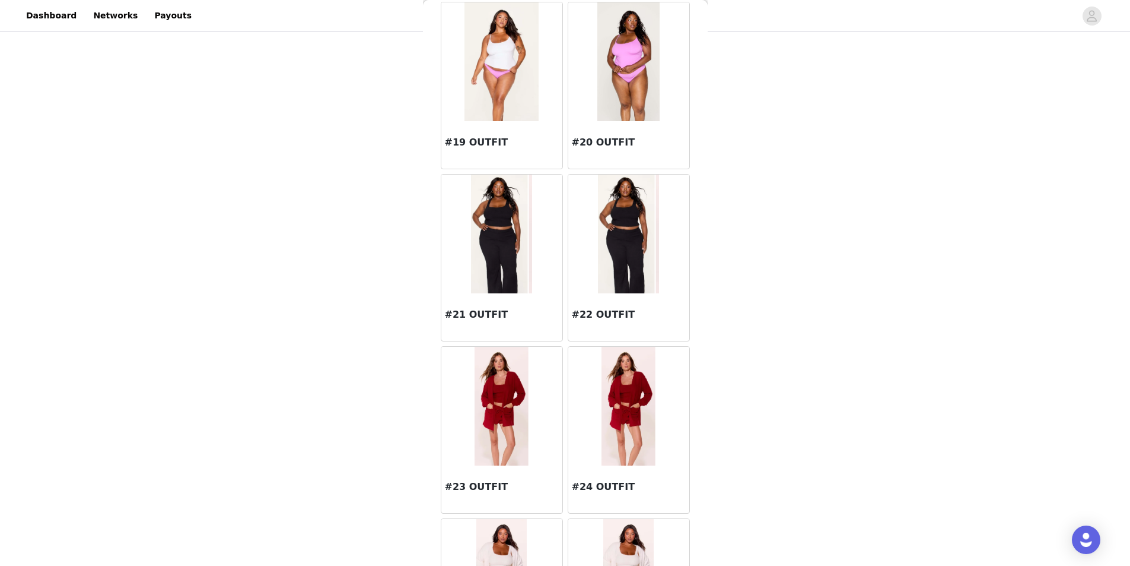
click at [504, 271] on img at bounding box center [502, 233] width 62 height 119
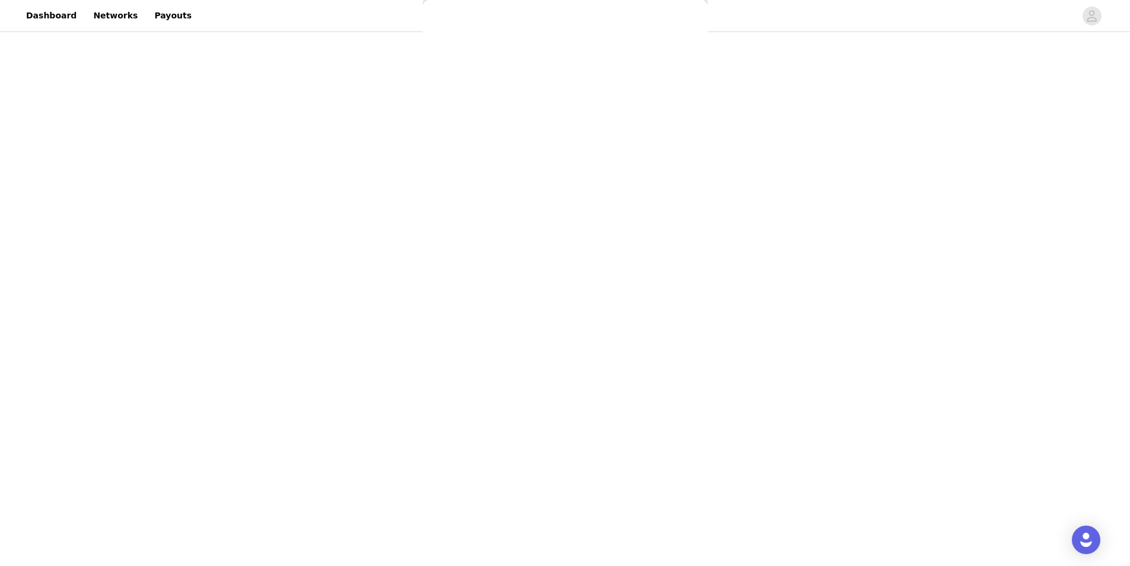
scroll to position [0, 0]
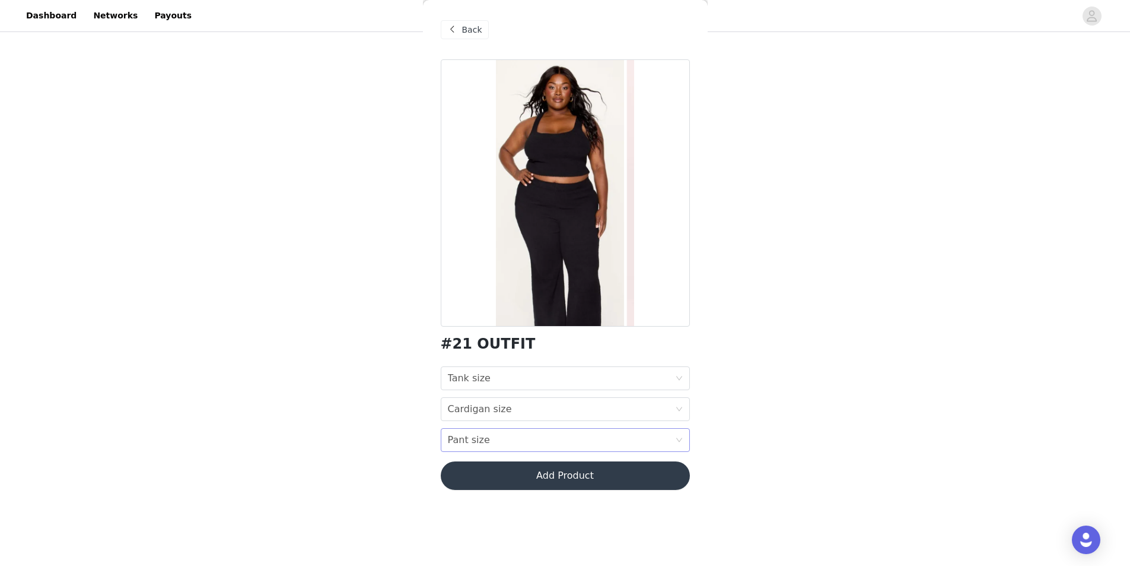
click at [487, 437] on div "Pant size Pant size" at bounding box center [561, 439] width 227 height 23
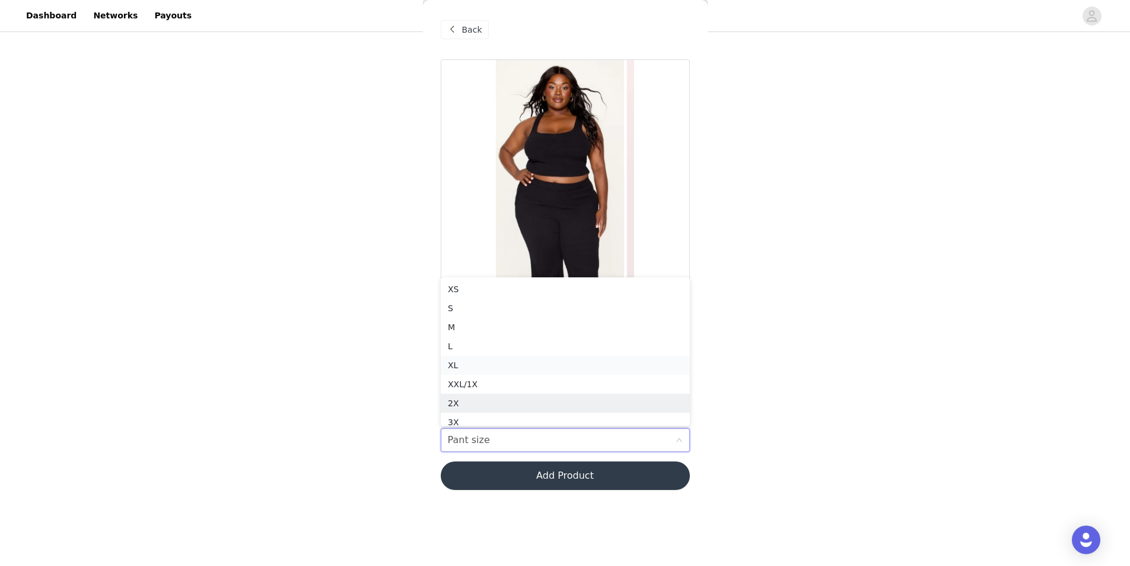
scroll to position [6, 0]
click at [463, 332] on li "L" at bounding box center [565, 340] width 249 height 19
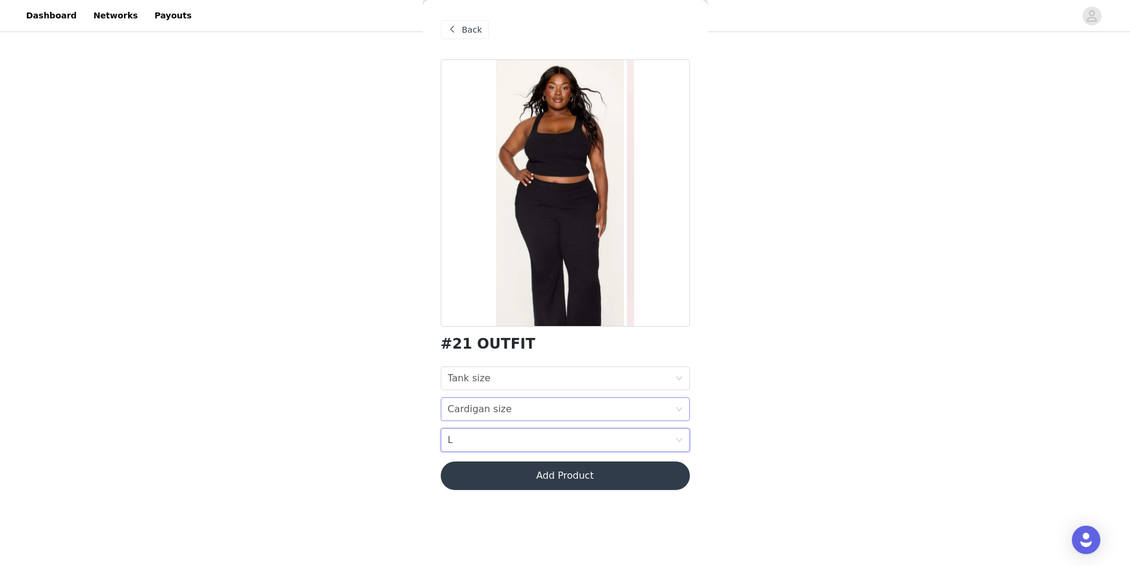
click at [471, 409] on div "Cardigan size" at bounding box center [480, 409] width 64 height 23
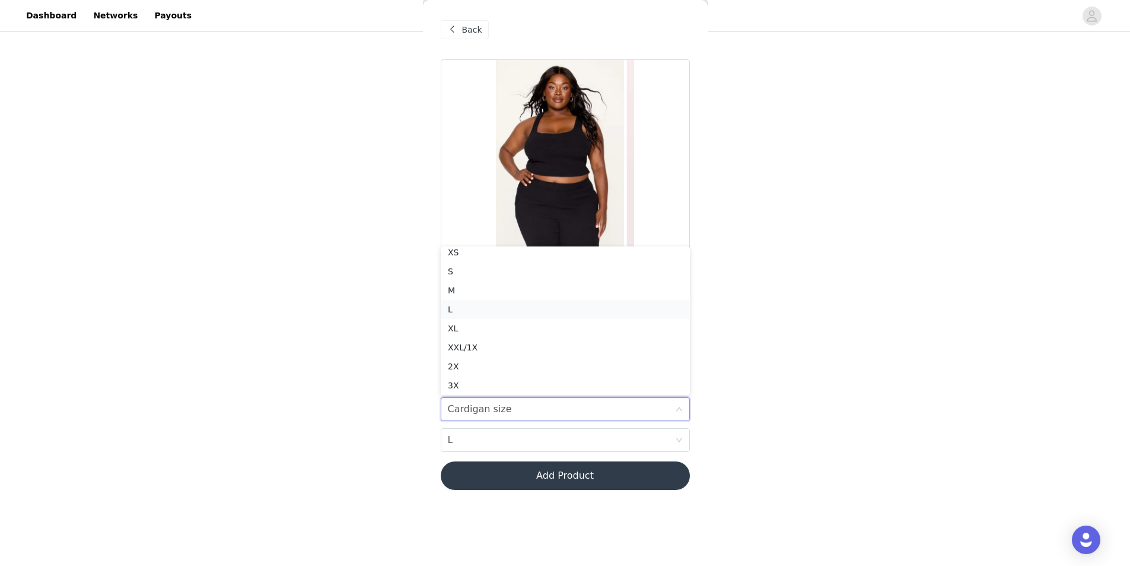
click at [468, 302] on li "L" at bounding box center [565, 309] width 249 height 19
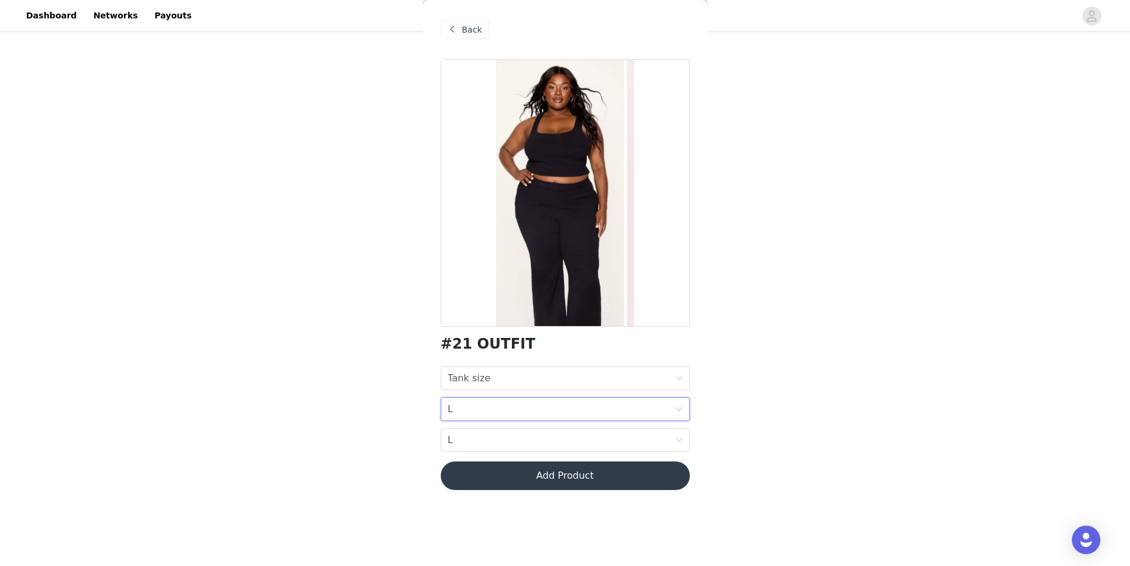
click at [466, 366] on div "#21 OUTFIT Tank size Tank size Cardigan size L Pant size L Add Product" at bounding box center [565, 281] width 249 height 444
click at [462, 381] on div "Tank size" at bounding box center [469, 378] width 43 height 23
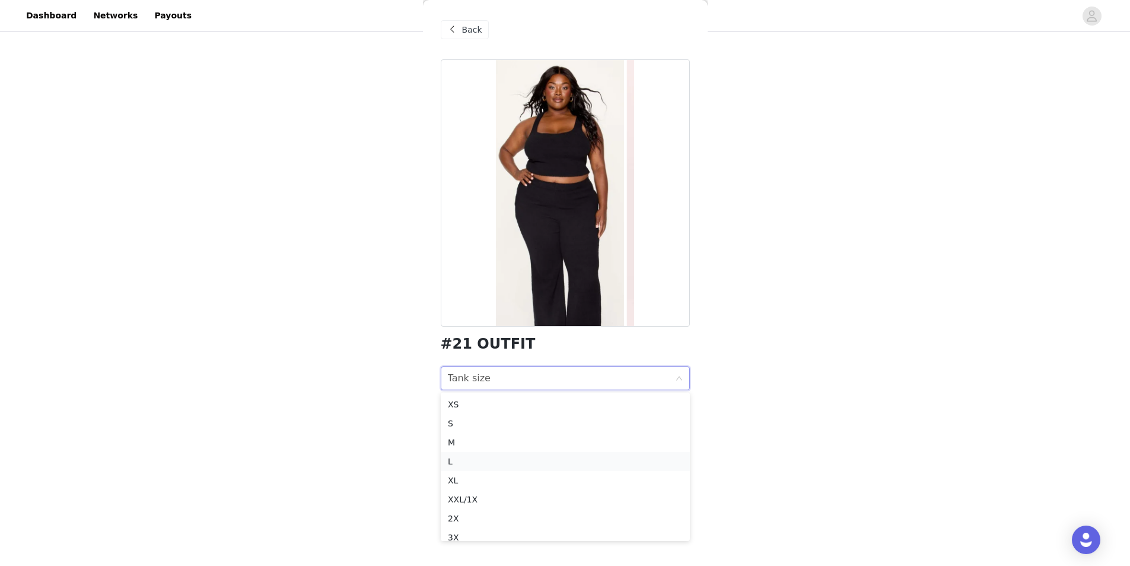
click at [455, 458] on div "L" at bounding box center [565, 461] width 235 height 13
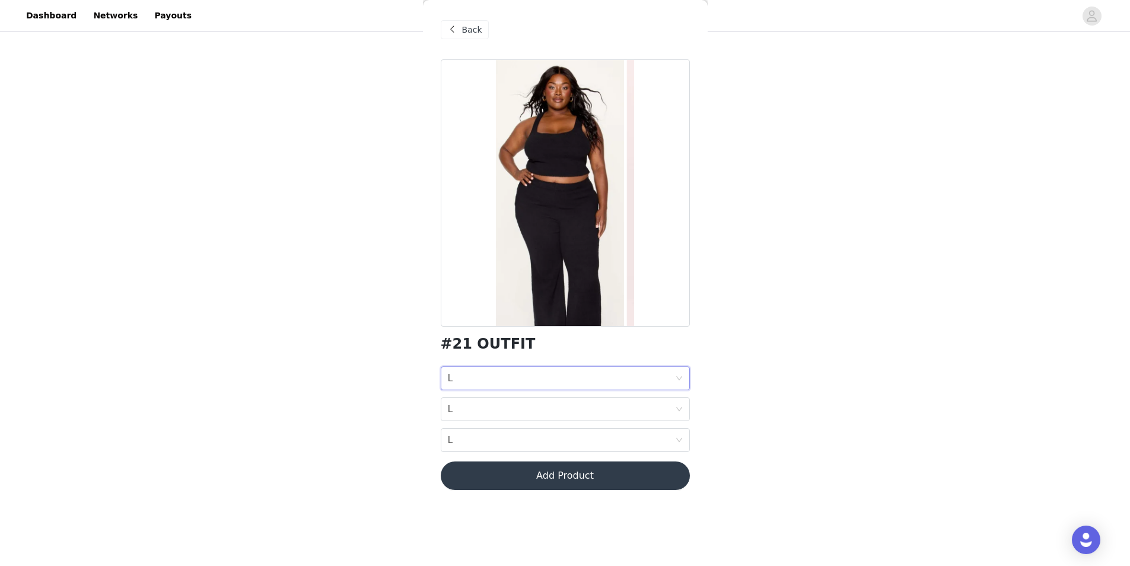
click at [517, 472] on button "Add Product" at bounding box center [565, 475] width 249 height 28
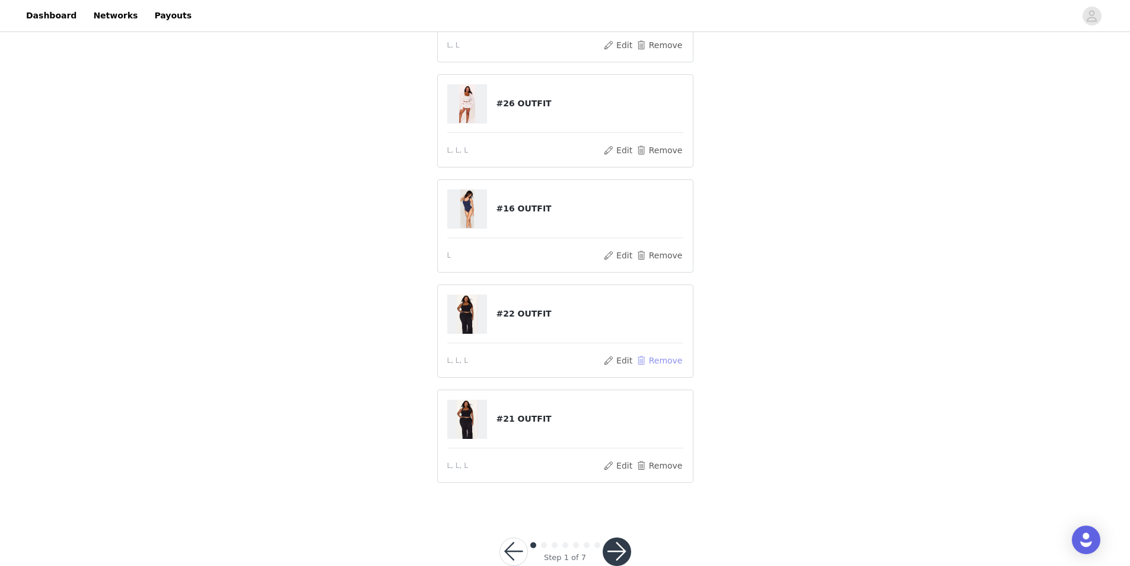
click at [652, 360] on button "Remove" at bounding box center [659, 360] width 47 height 14
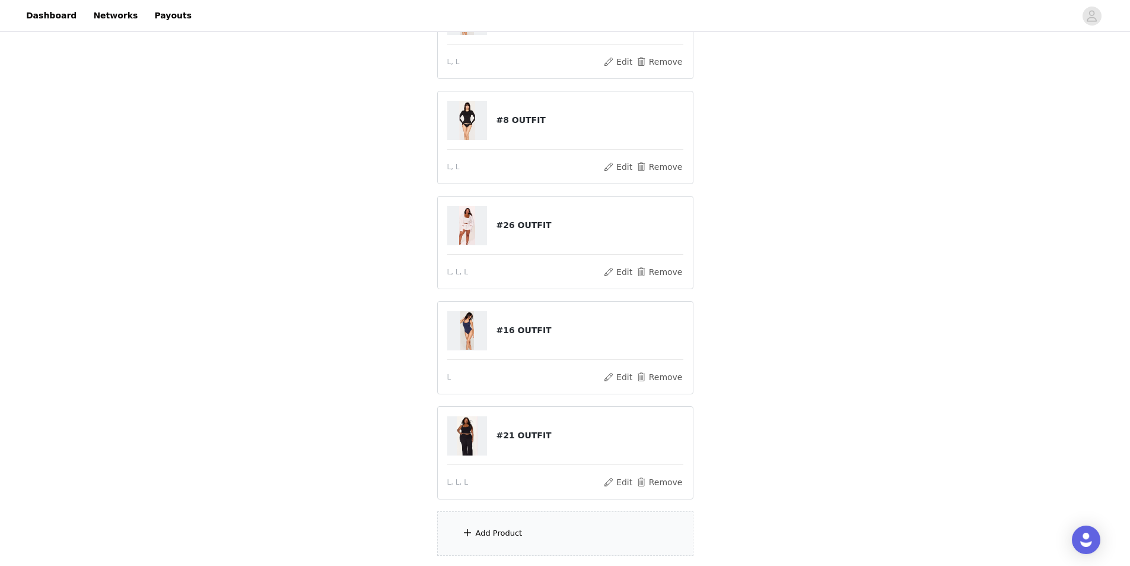
scroll to position [280, 0]
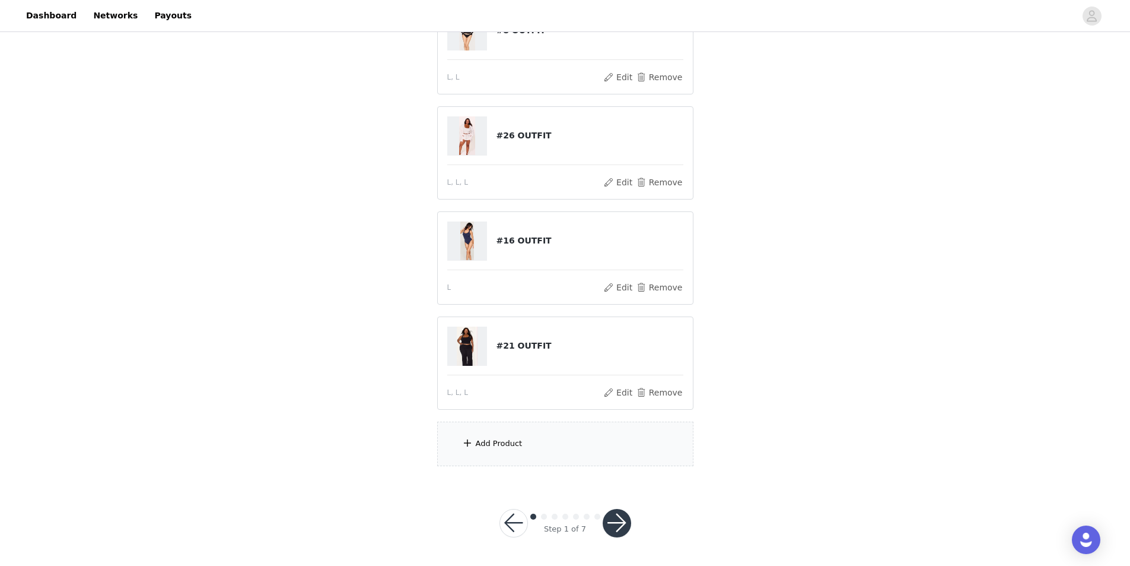
click at [493, 455] on div "Add Product" at bounding box center [565, 443] width 256 height 45
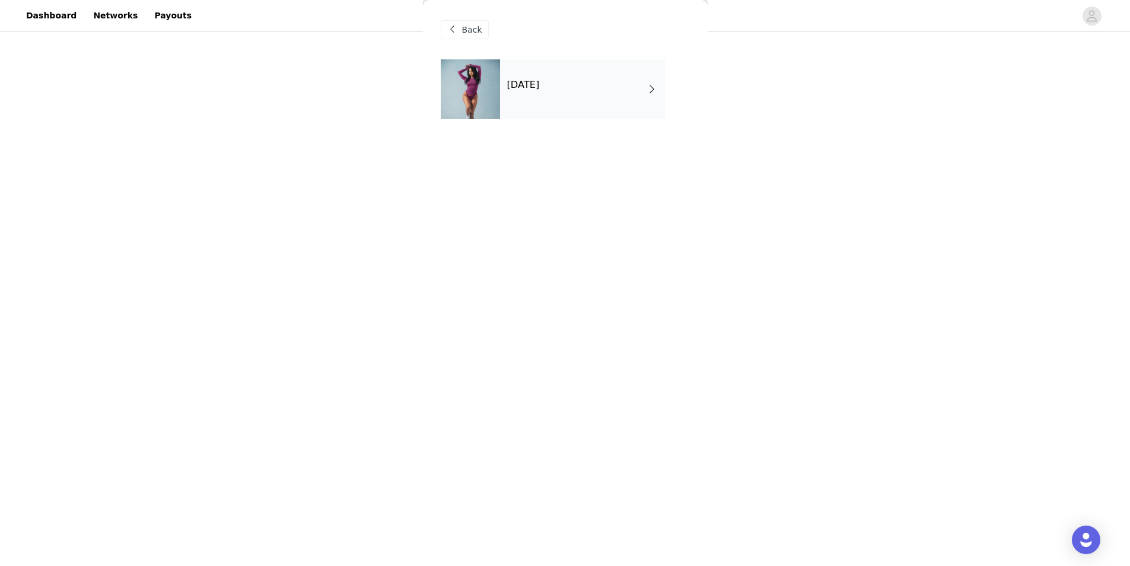
click at [536, 107] on div "October 2025" at bounding box center [582, 88] width 165 height 59
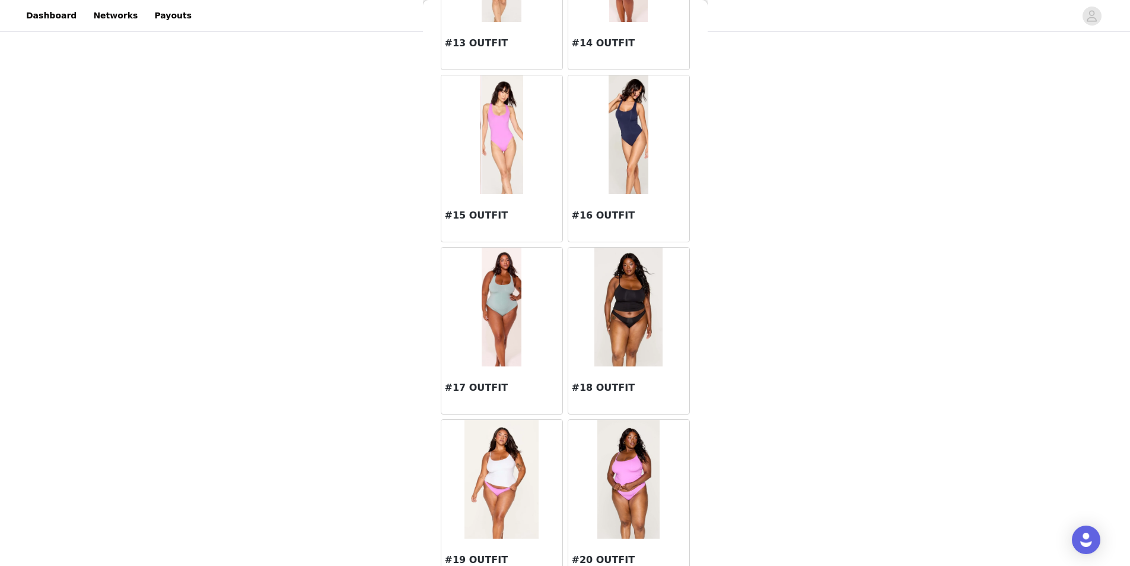
scroll to position [1250, 0]
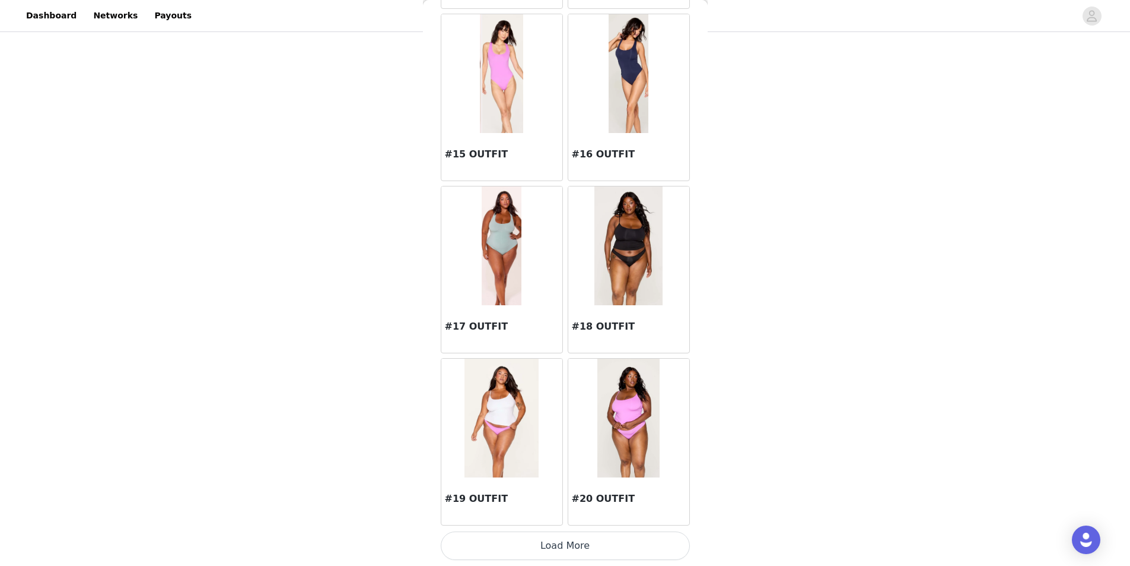
click at [510, 541] on button "Load More" at bounding box center [565, 545] width 249 height 28
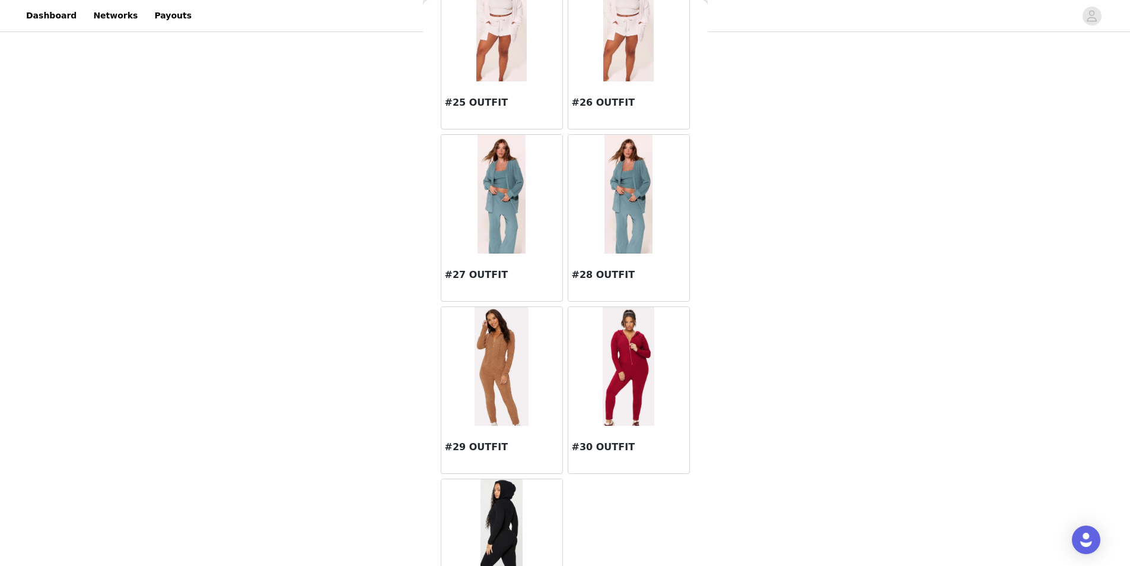
scroll to position [2245, 0]
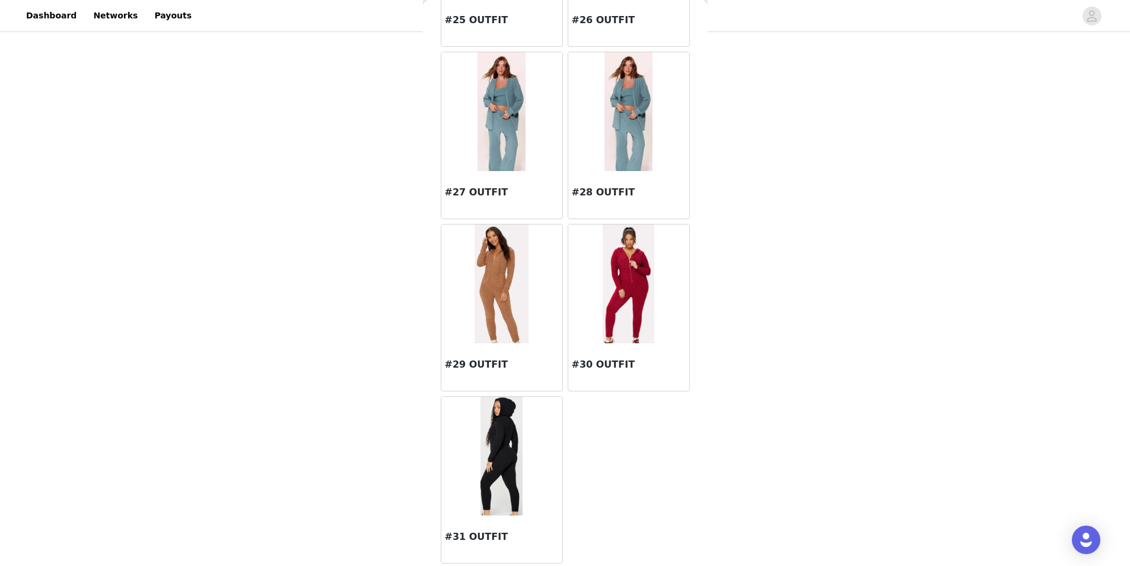
click at [484, 324] on img at bounding box center [501, 283] width 53 height 119
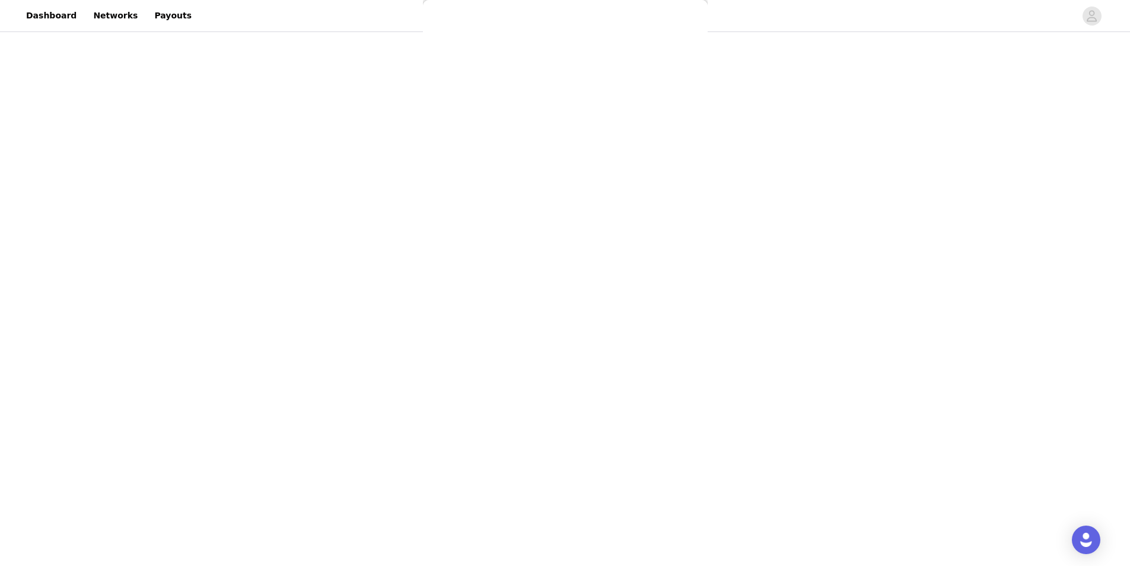
scroll to position [0, 0]
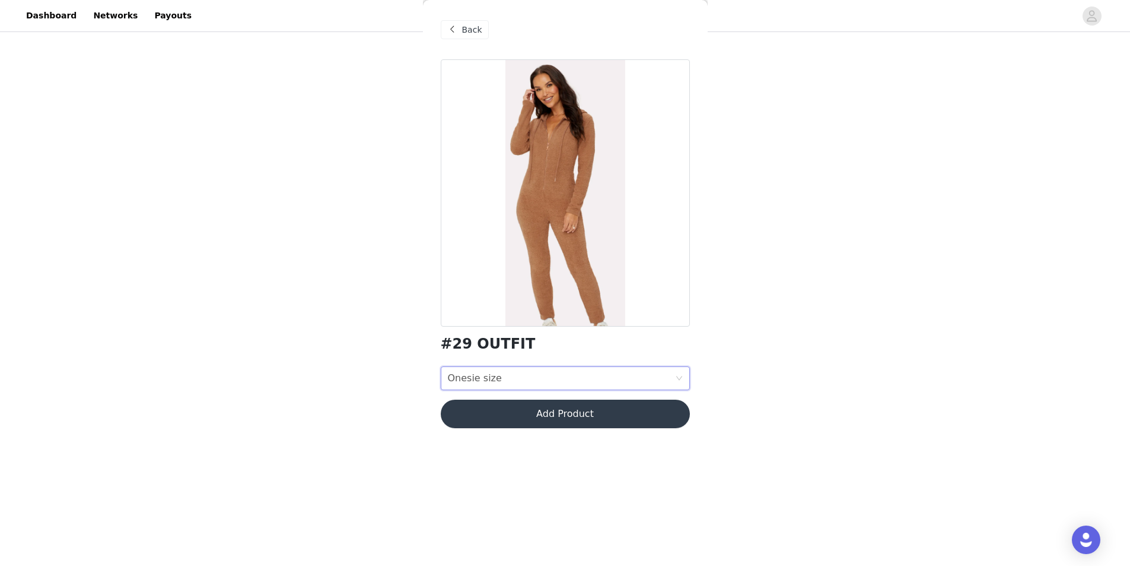
click at [470, 380] on div "Onesie size" at bounding box center [475, 378] width 54 height 23
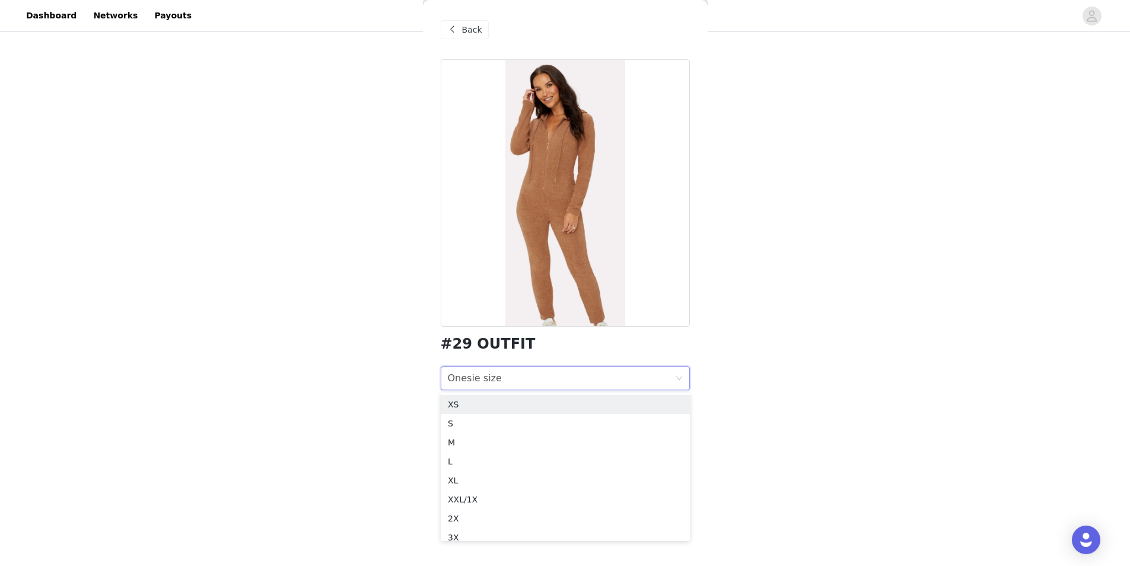
click at [418, 368] on div "STEP 1 OF 7 Select Outfit Preference **Choose your top 6 outfit preferences in …" at bounding box center [565, 117] width 1130 height 726
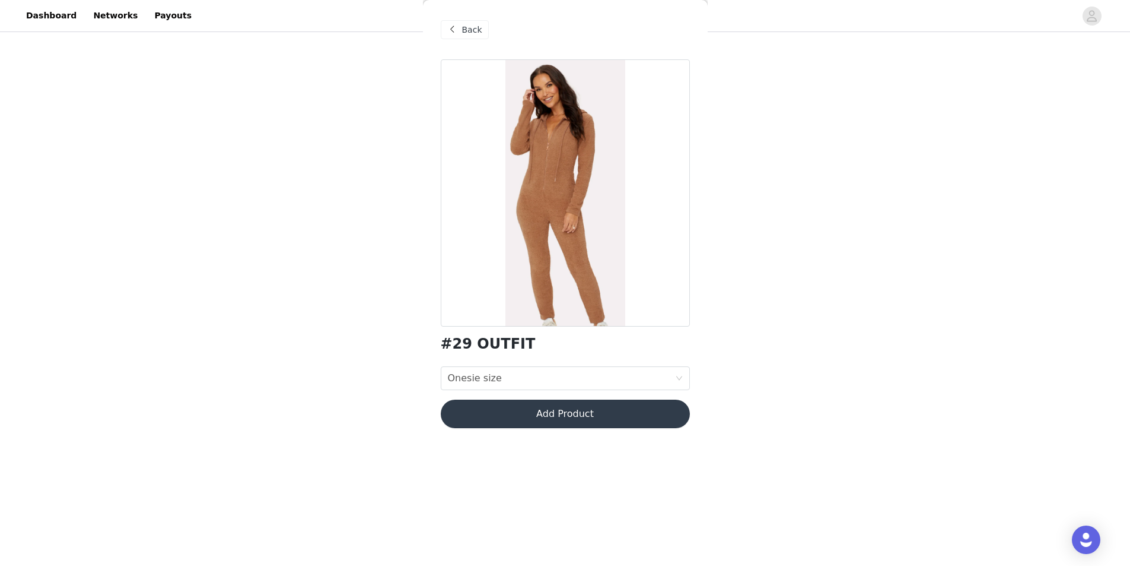
click at [465, 26] on span "Back" at bounding box center [472, 30] width 20 height 12
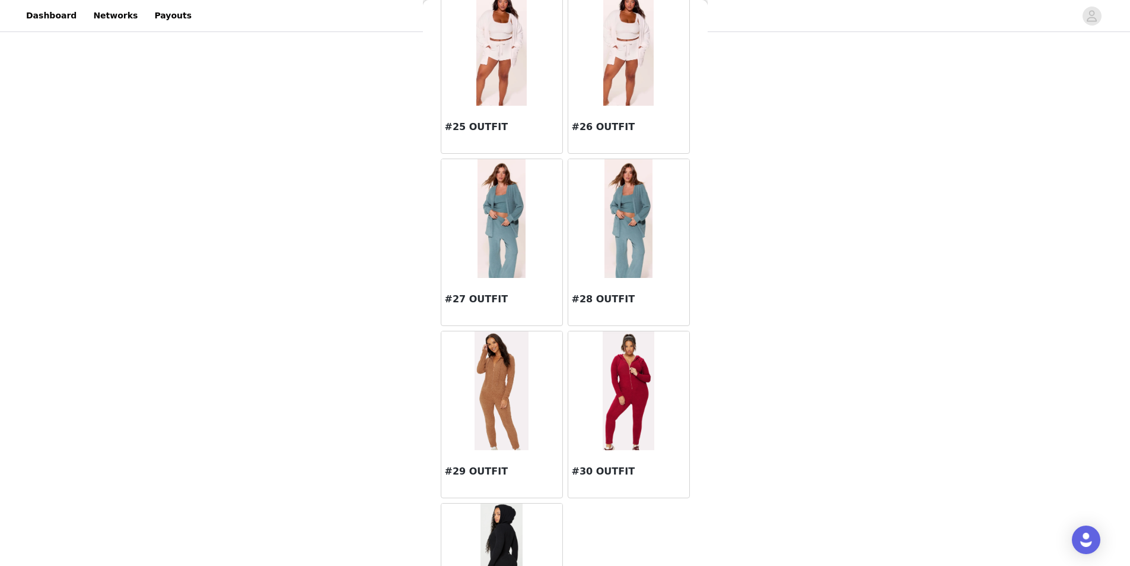
scroll to position [2245, 0]
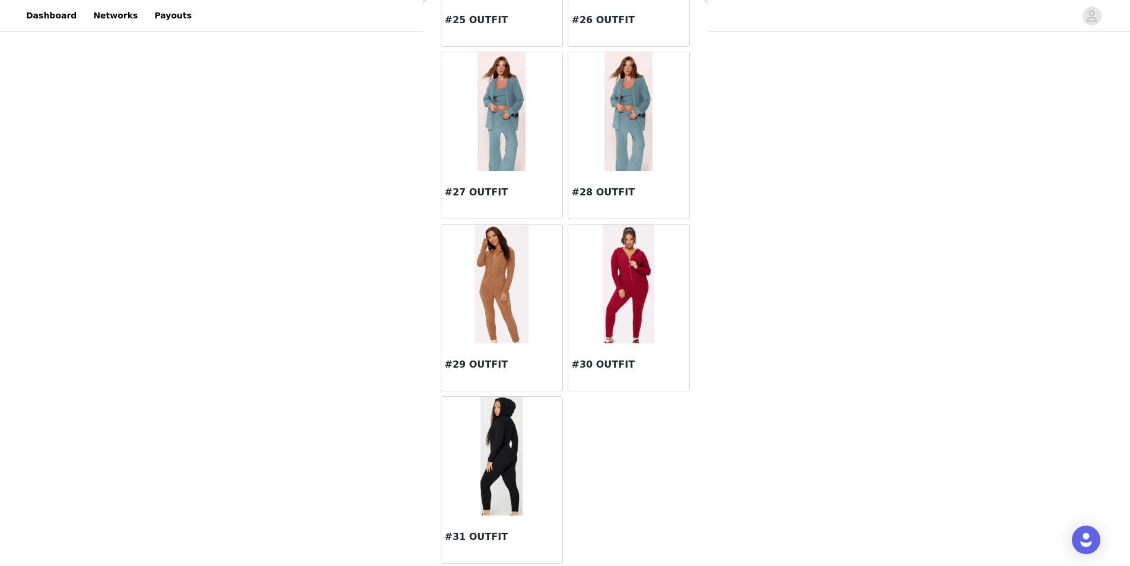
click at [512, 469] on img at bounding box center [502, 455] width 42 height 119
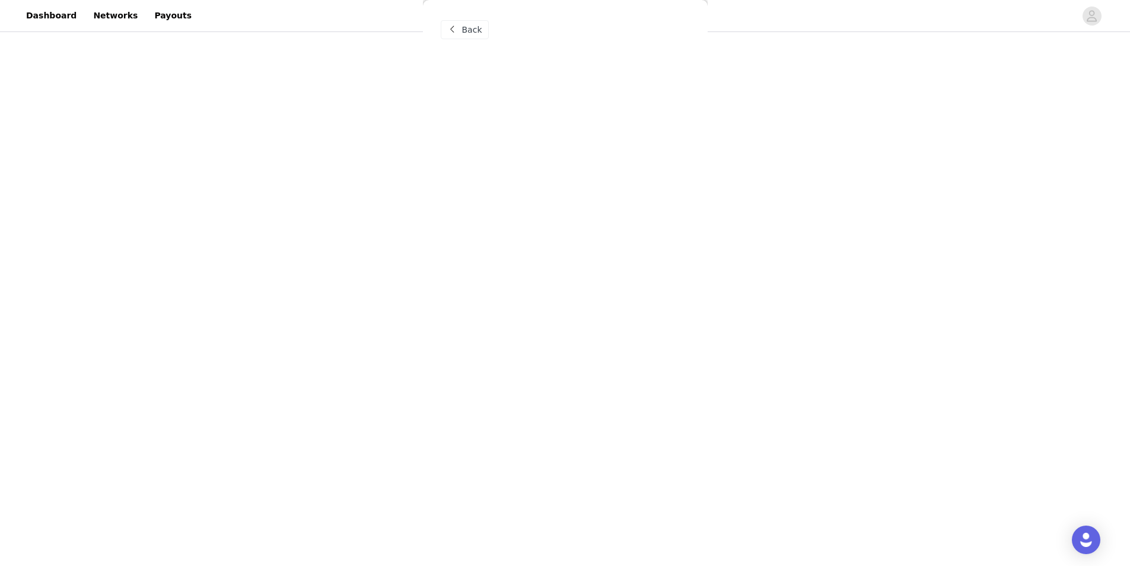
scroll to position [0, 0]
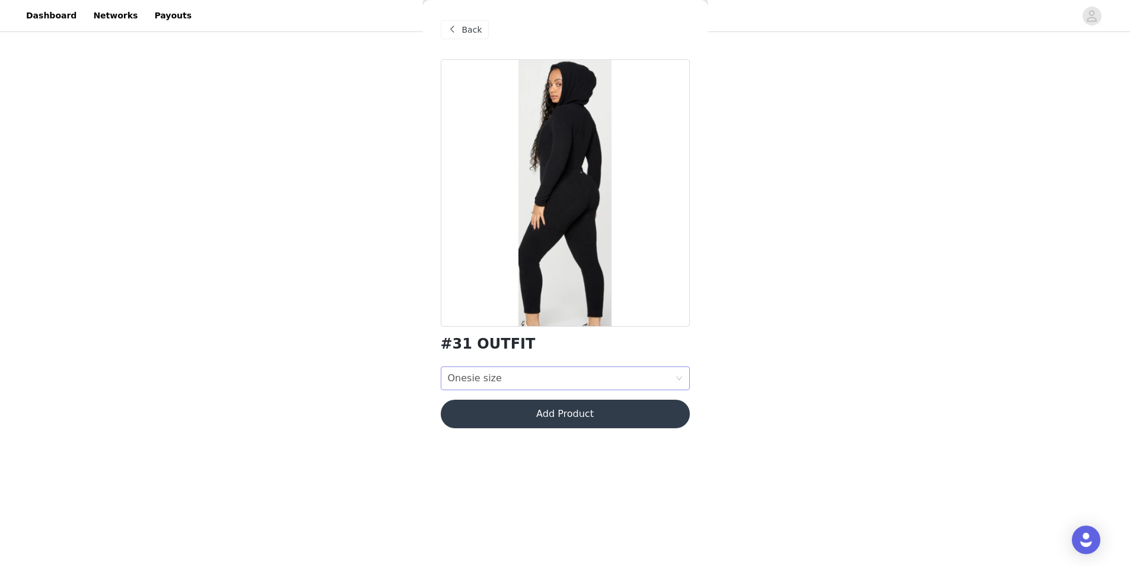
click at [501, 373] on div "Onesie size Onesie size" at bounding box center [561, 378] width 227 height 23
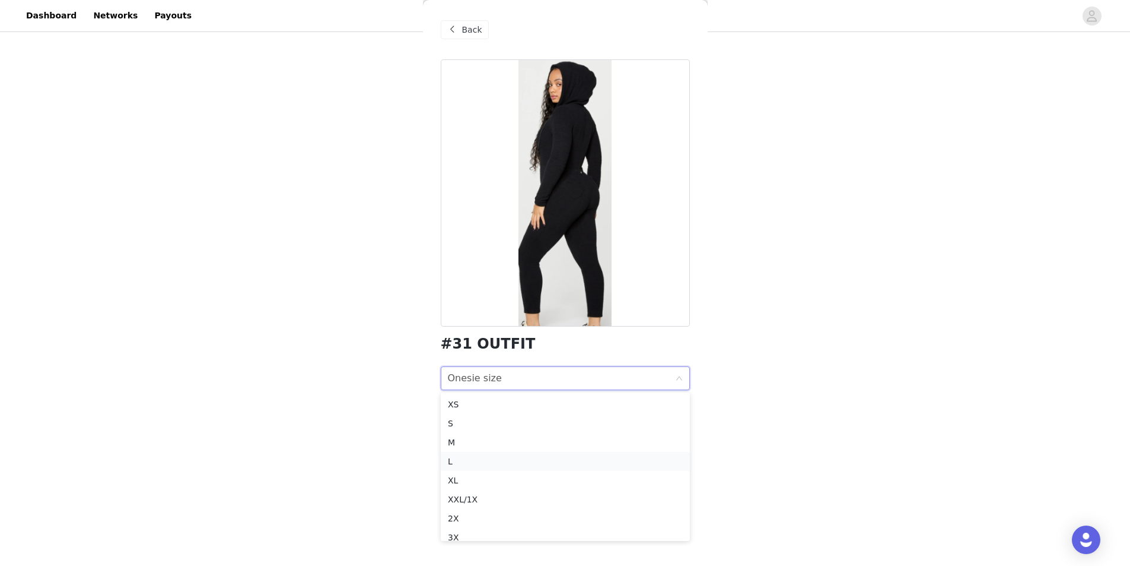
drag, startPoint x: 467, startPoint y: 449, endPoint x: 463, endPoint y: 454, distance: 6.3
click at [463, 454] on ul "XS S M L XL XXL/1X 2X 3X 4X 5X 6X" at bounding box center [565, 466] width 249 height 148
click at [463, 454] on li "L" at bounding box center [565, 461] width 249 height 19
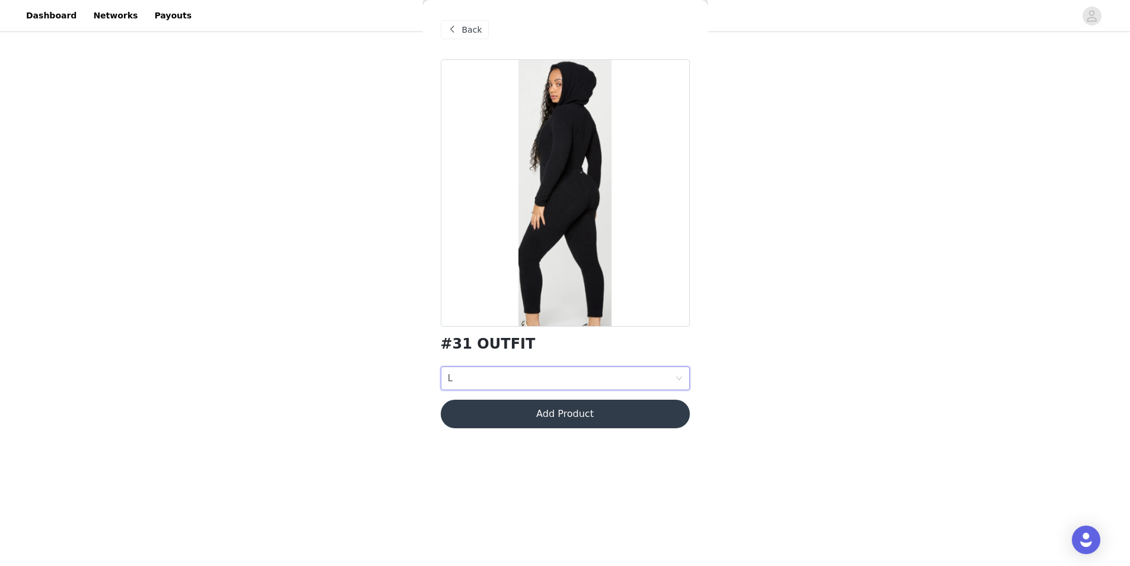
click at [504, 416] on button "Add Product" at bounding box center [565, 413] width 249 height 28
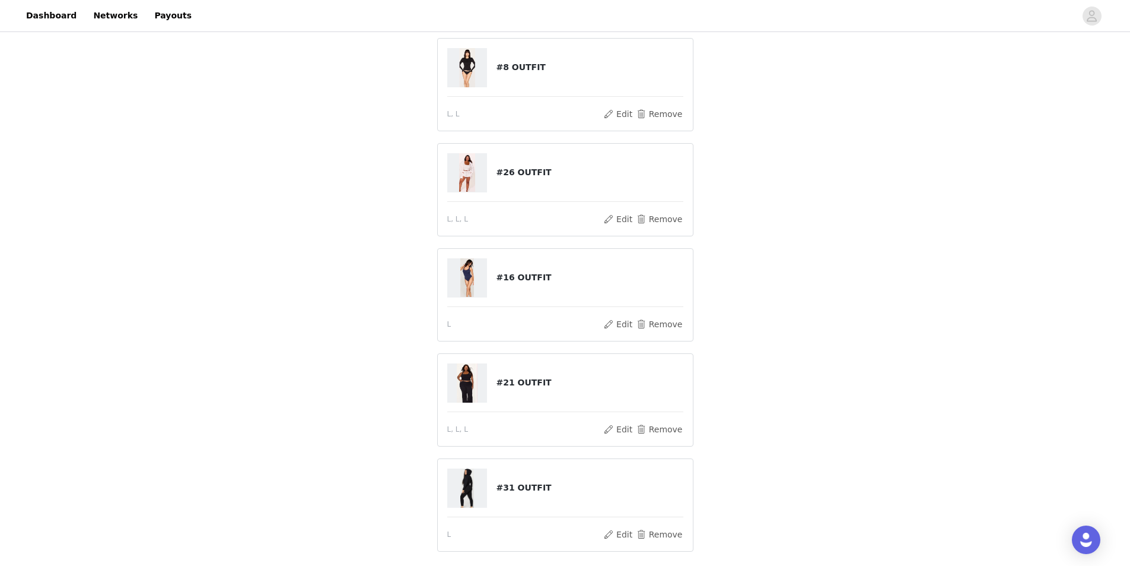
scroll to position [309, 0]
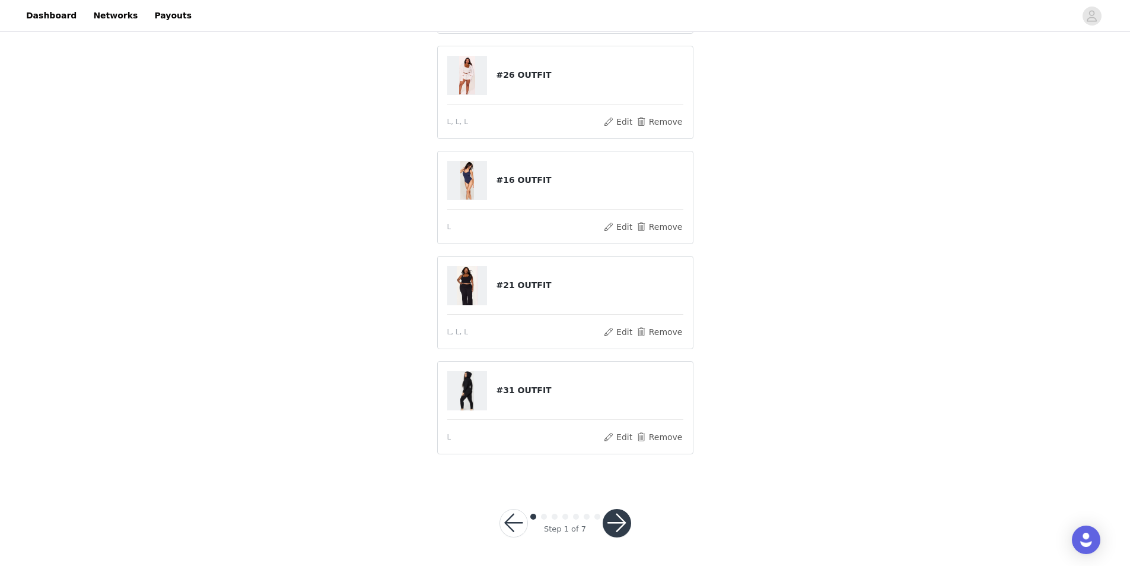
click at [615, 532] on button "button" at bounding box center [617, 523] width 28 height 28
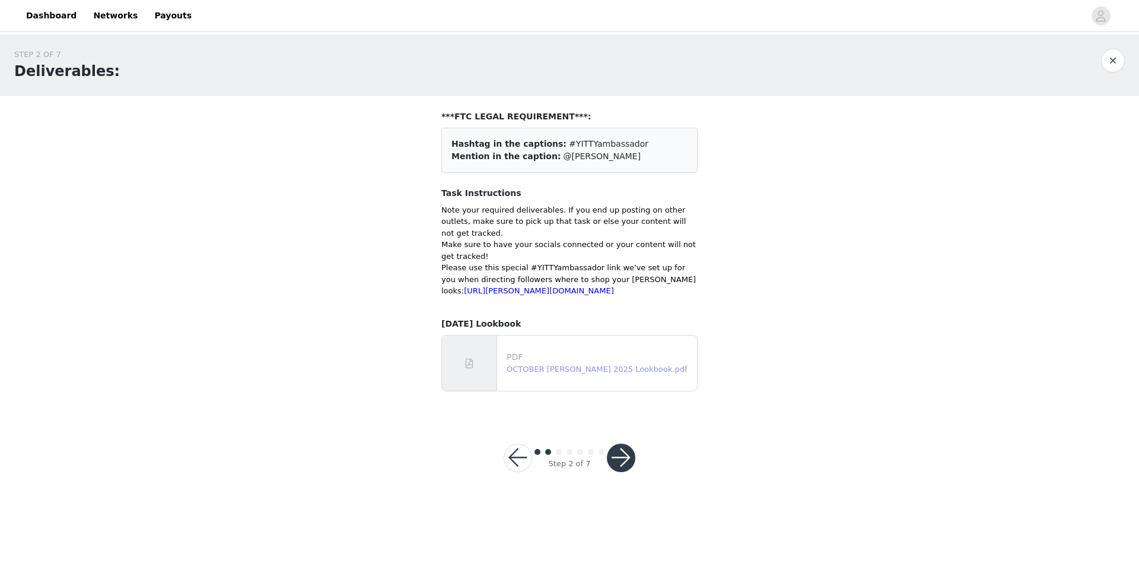
click at [599, 373] on link "OCTOBER YITTY 2025 Lookbook.pdf" at bounding box center [597, 368] width 180 height 9
click at [509, 463] on button "button" at bounding box center [518, 457] width 28 height 28
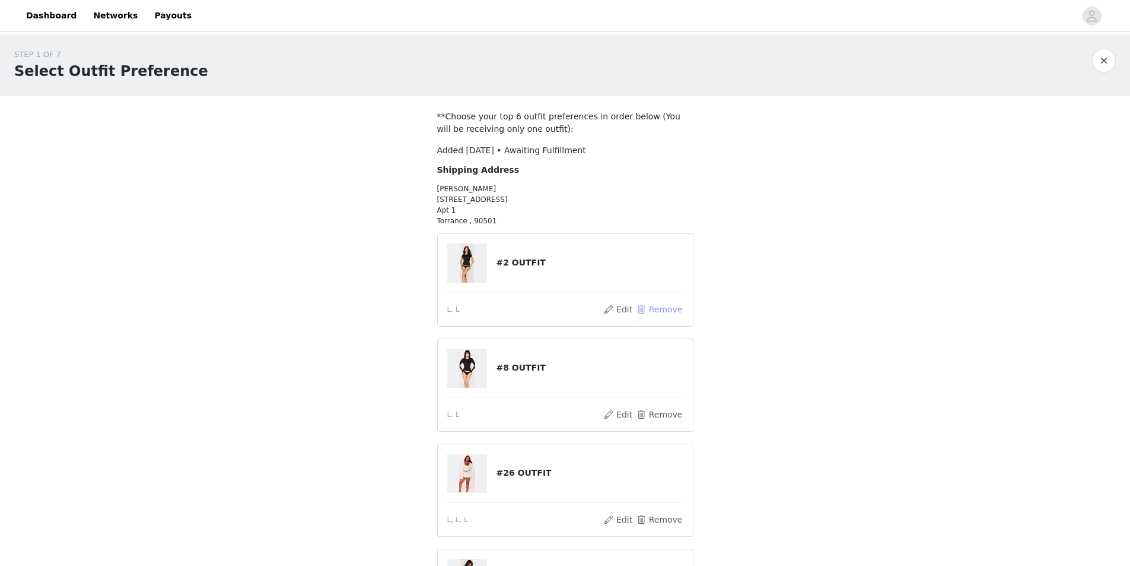
click at [666, 306] on button "Remove" at bounding box center [659, 309] width 47 height 14
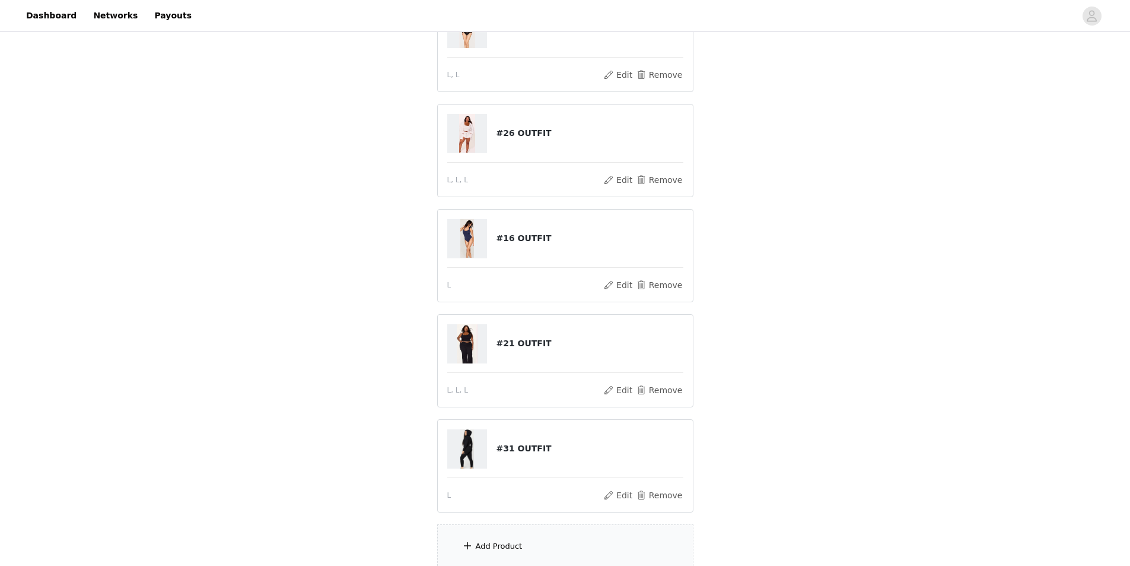
scroll to position [280, 0]
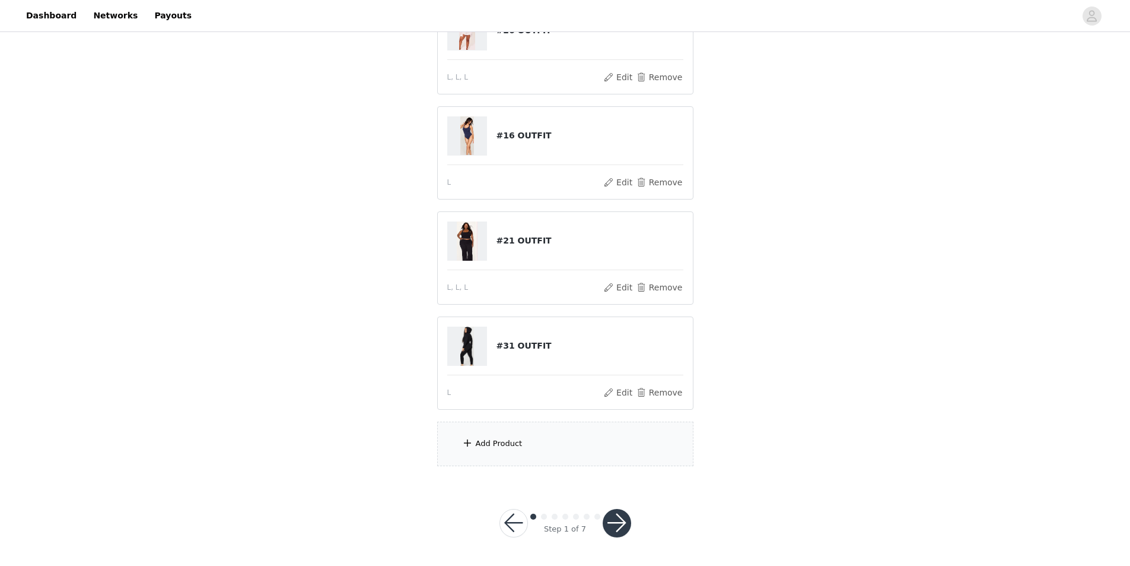
click at [543, 449] on div "Add Product" at bounding box center [565, 443] width 256 height 45
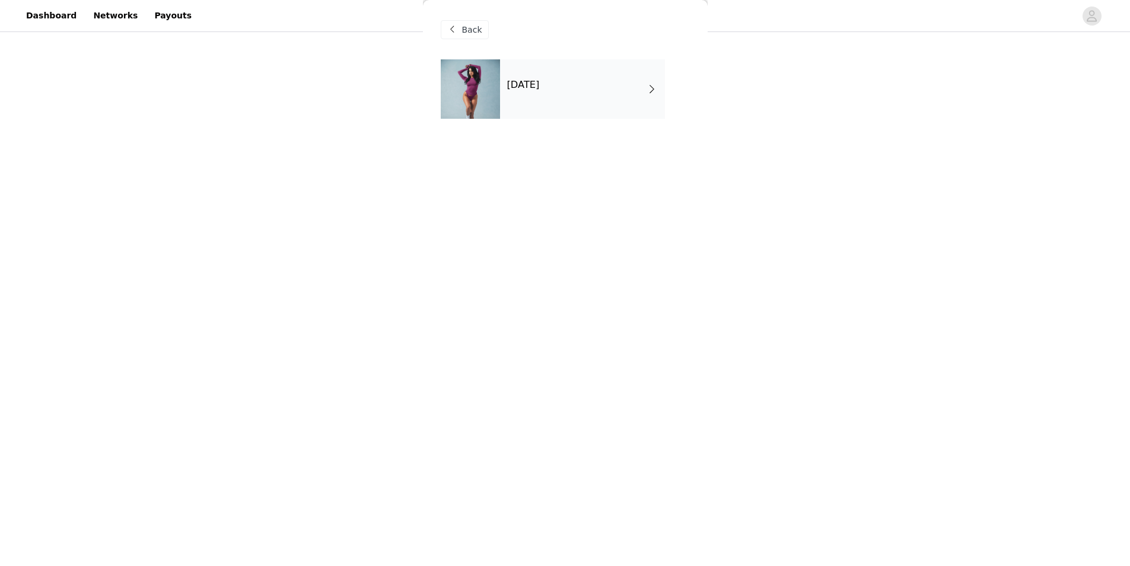
click at [558, 72] on div "October 2025" at bounding box center [582, 88] width 165 height 59
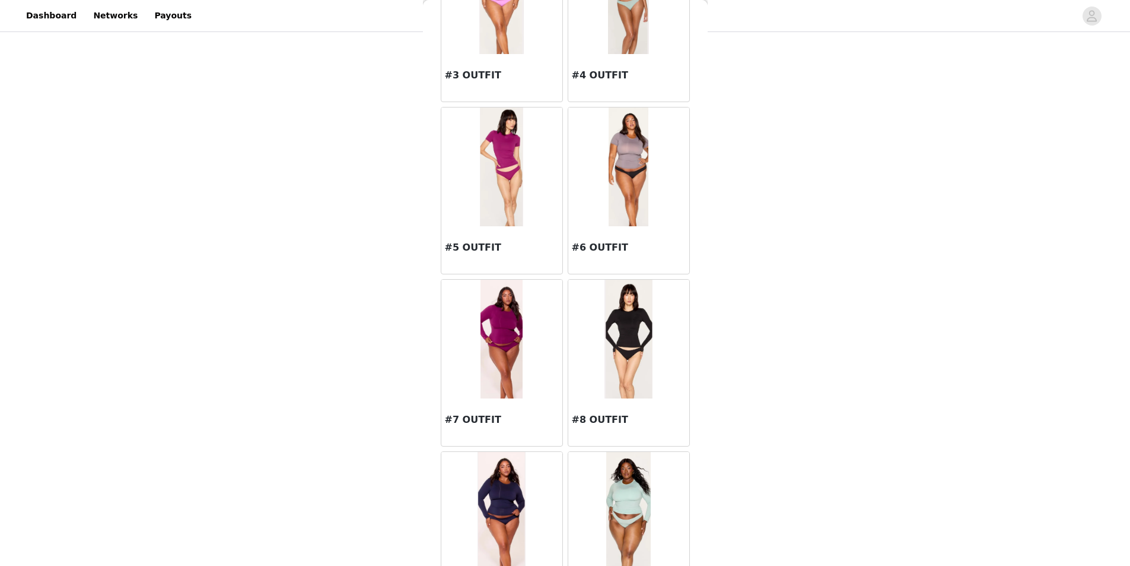
scroll to position [356, 0]
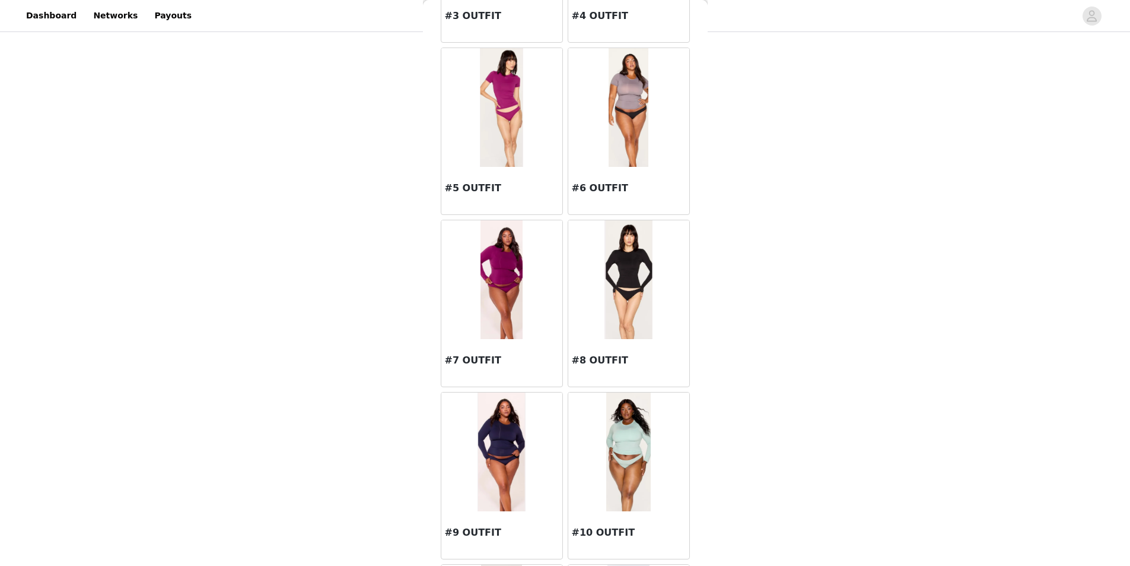
click at [502, 428] on img at bounding box center [502, 451] width 48 height 119
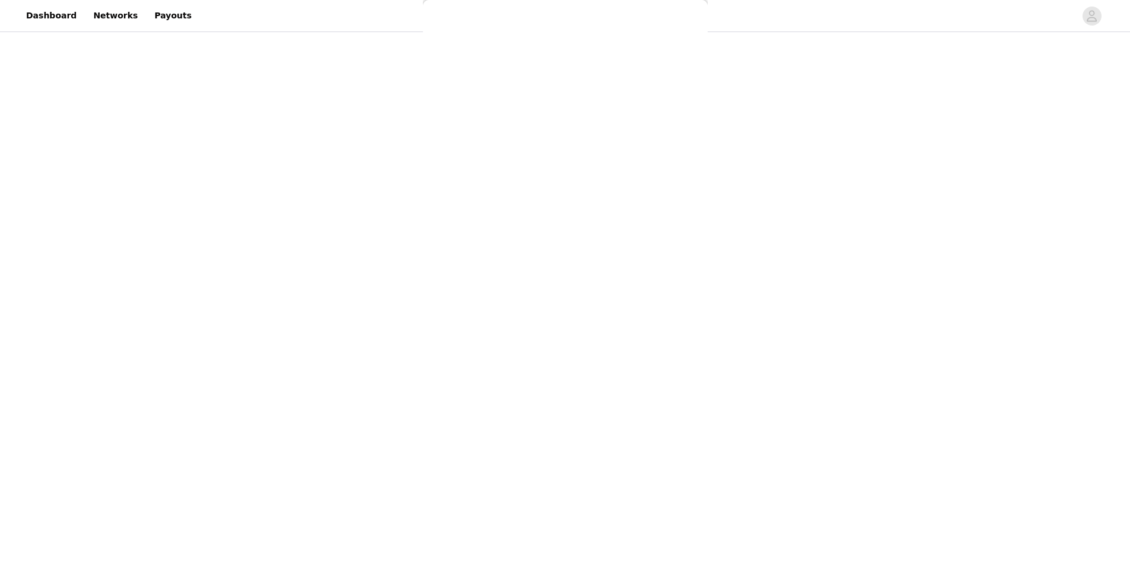
scroll to position [0, 0]
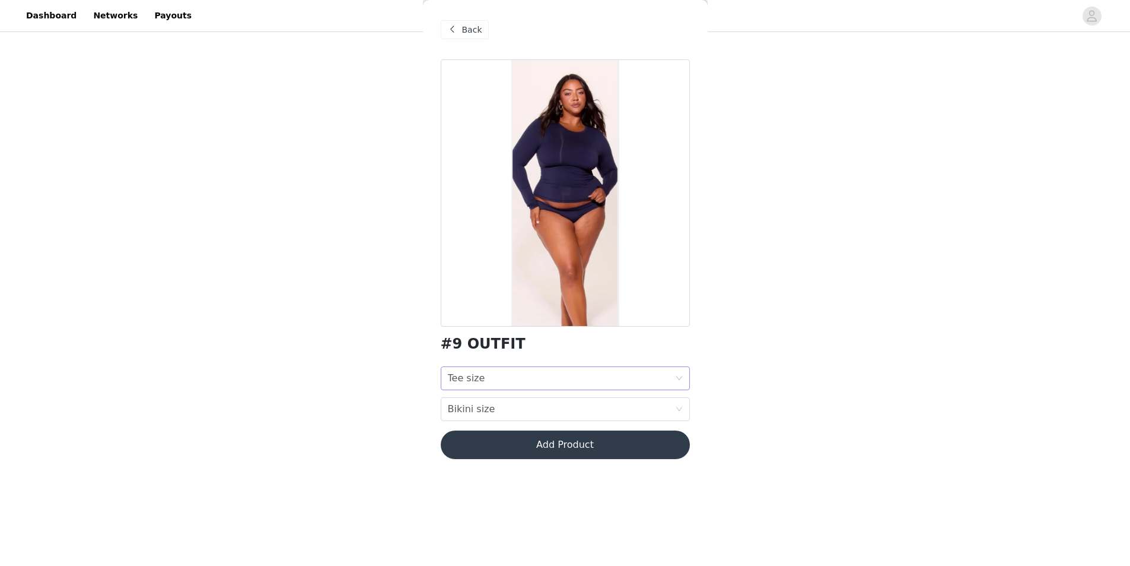
click at [492, 382] on div "Tee size Tee size" at bounding box center [561, 378] width 227 height 23
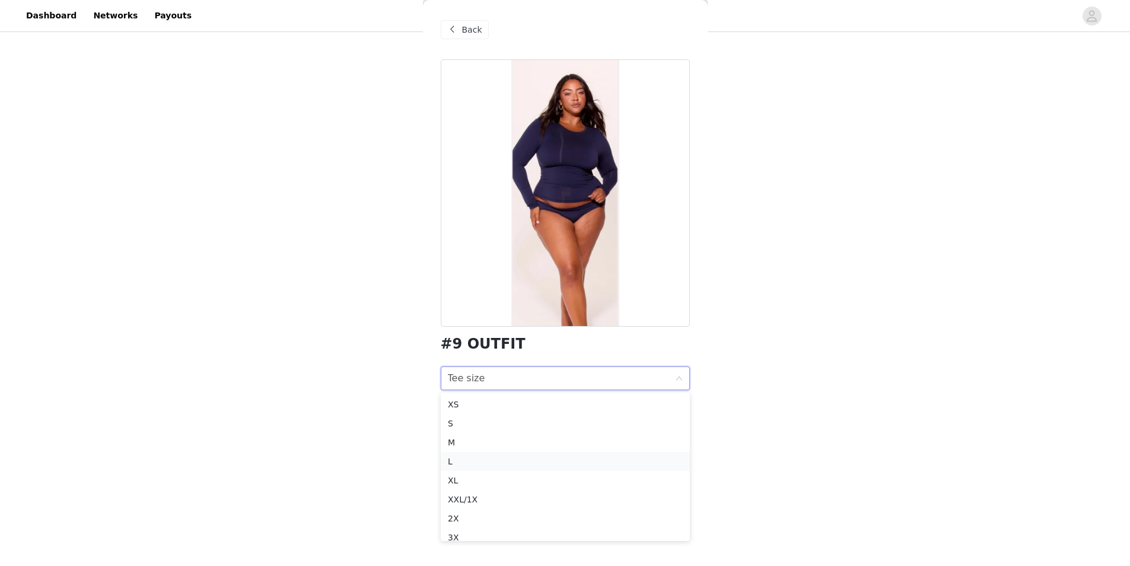
click at [470, 456] on div "L" at bounding box center [565, 461] width 235 height 13
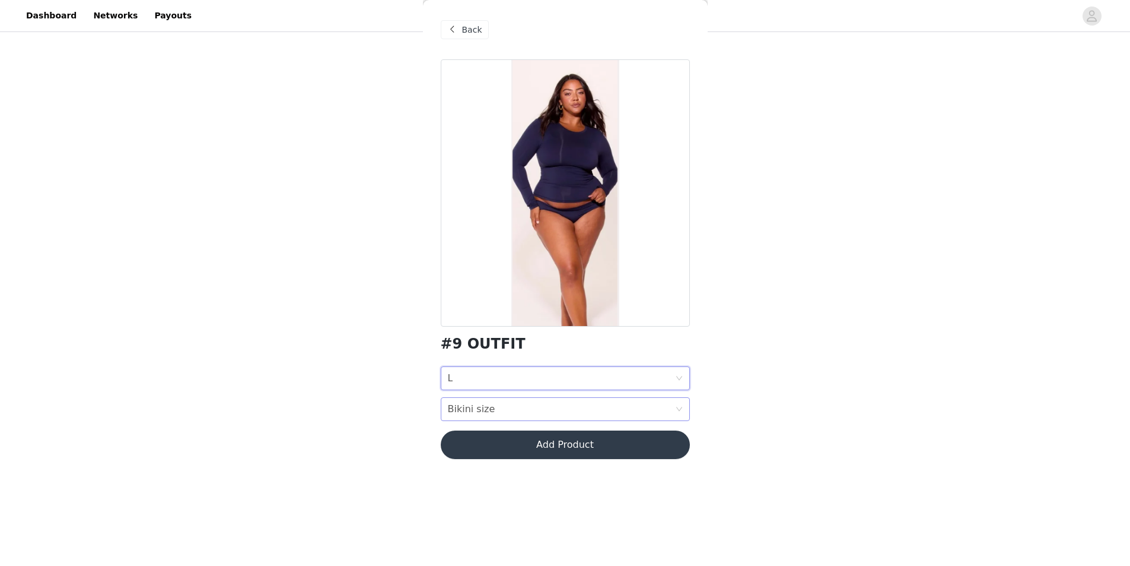
click at [487, 409] on div "Bikini size" at bounding box center [471, 409] width 47 height 23
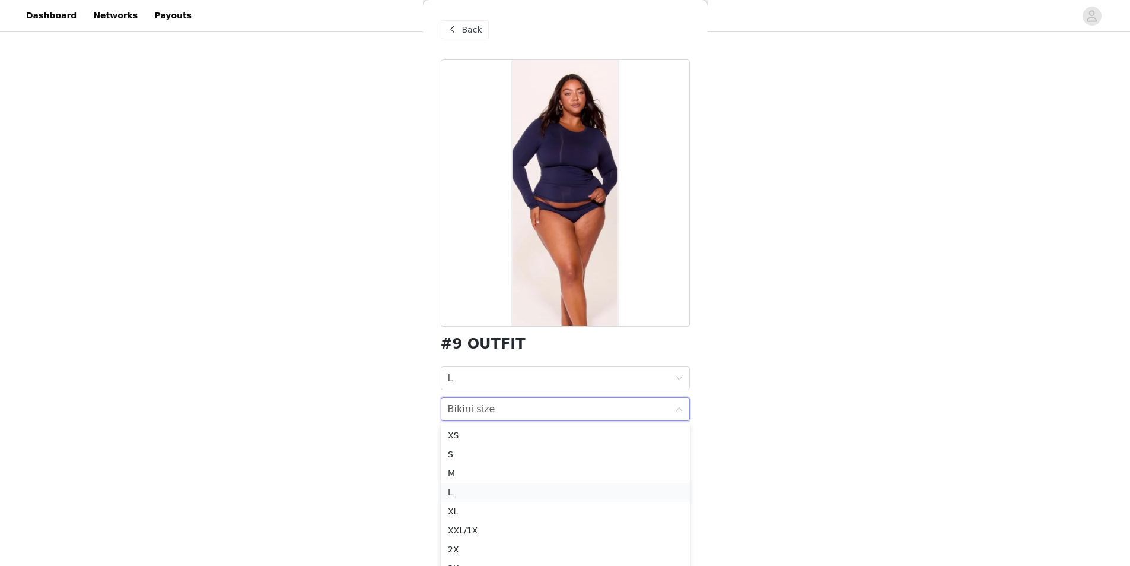
click at [463, 488] on div "L" at bounding box center [565, 491] width 235 height 13
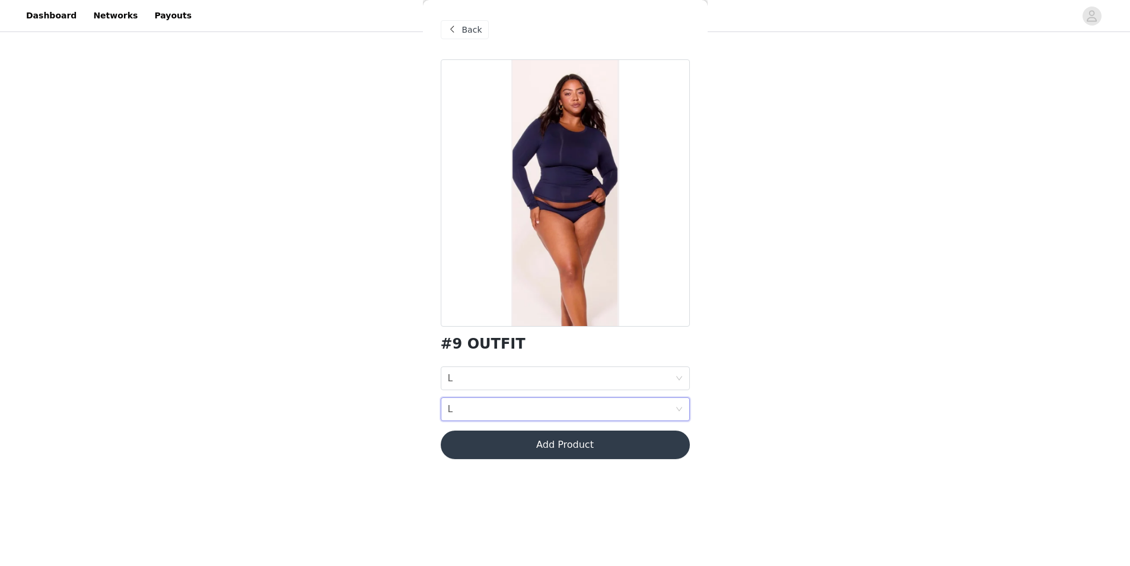
click at [494, 447] on button "Add Product" at bounding box center [565, 444] width 249 height 28
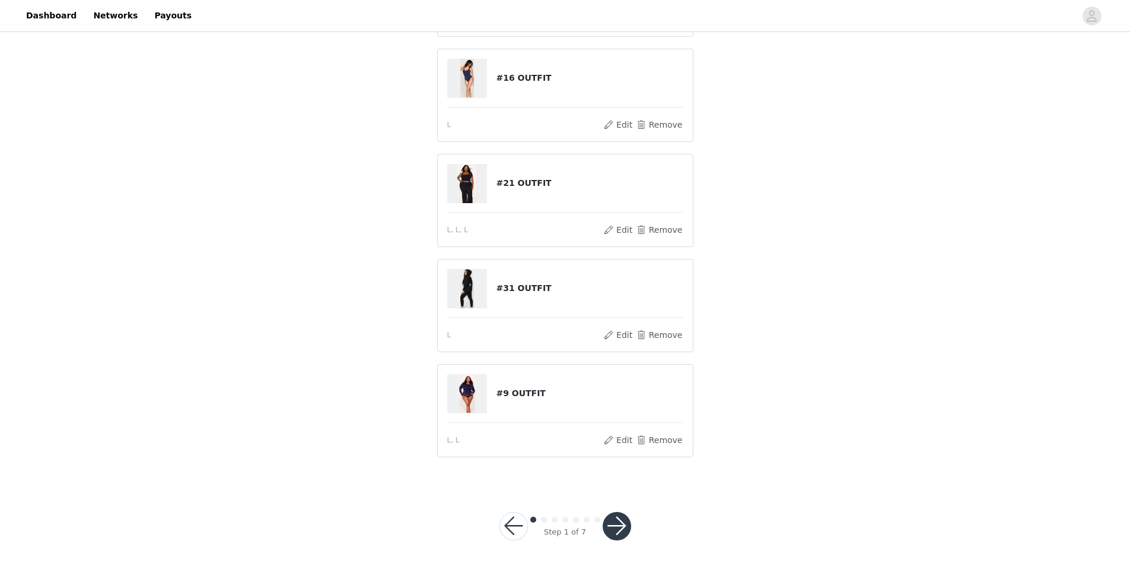
scroll to position [398, 0]
click at [663, 335] on button "Remove" at bounding box center [659, 332] width 47 height 14
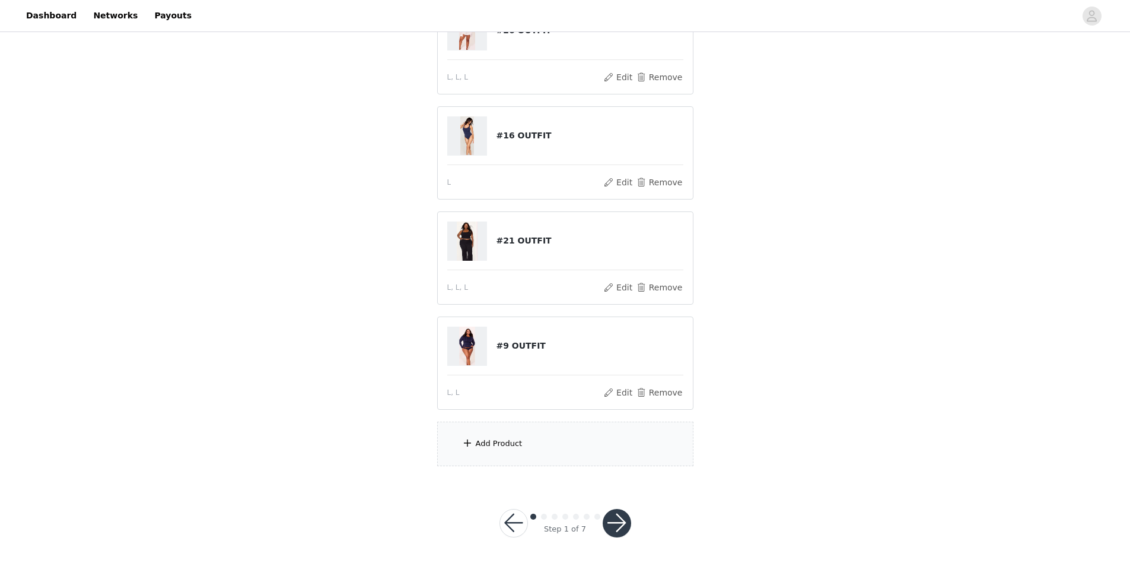
scroll to position [280, 0]
click at [498, 437] on div "Add Product" at bounding box center [565, 443] width 256 height 45
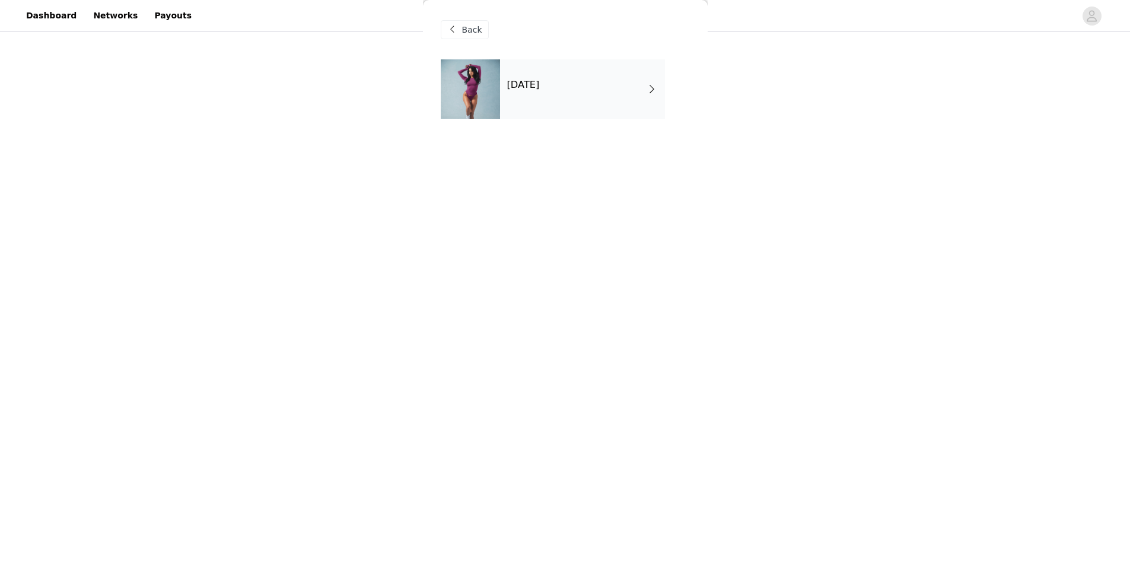
click at [567, 95] on div "October 2025" at bounding box center [582, 88] width 165 height 59
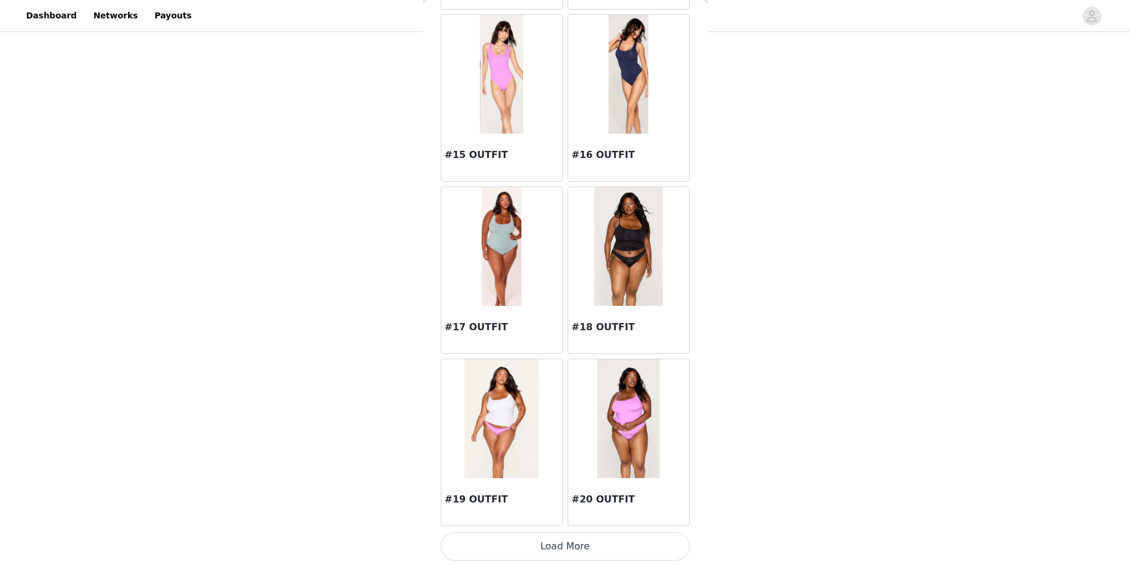
scroll to position [1250, 0]
click at [517, 545] on button "Load More" at bounding box center [565, 545] width 249 height 28
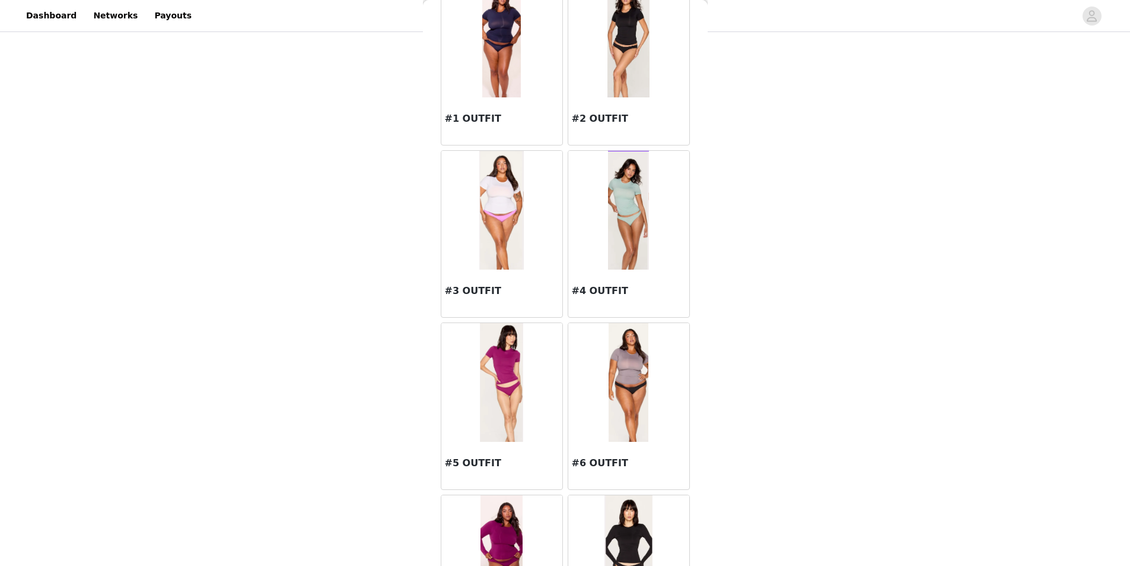
scroll to position [0, 0]
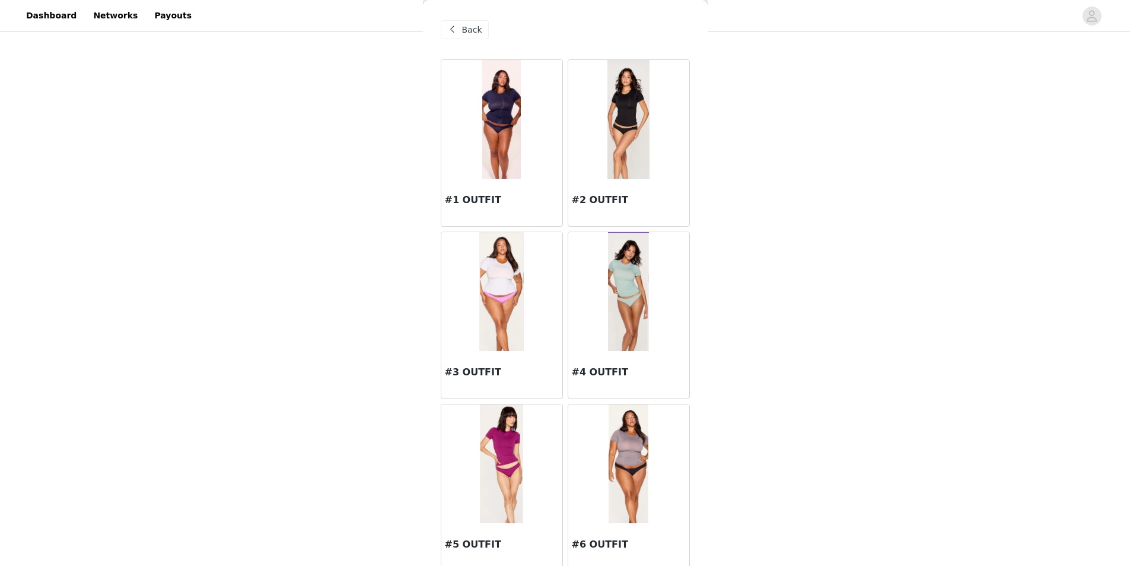
click at [447, 33] on span at bounding box center [453, 30] width 14 height 14
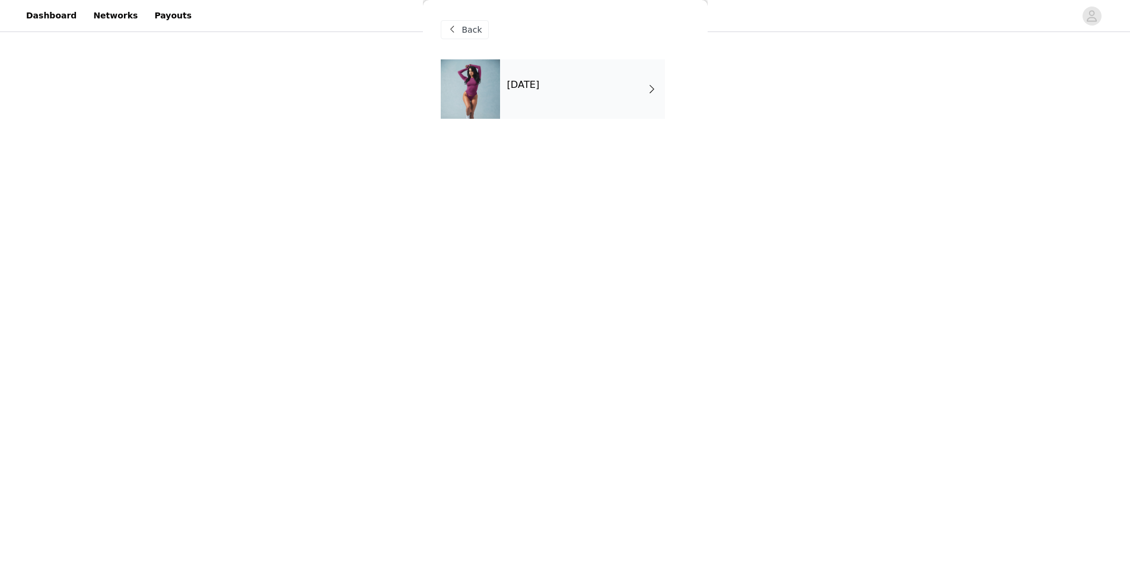
click at [579, 84] on div "October 2025" at bounding box center [582, 88] width 165 height 59
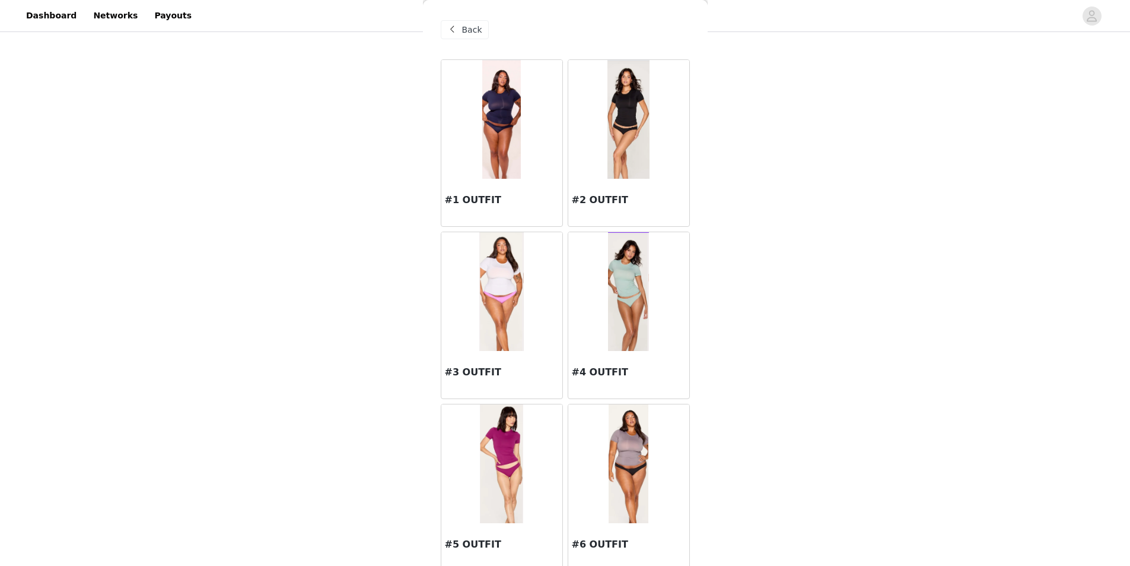
click at [520, 159] on div at bounding box center [501, 119] width 121 height 119
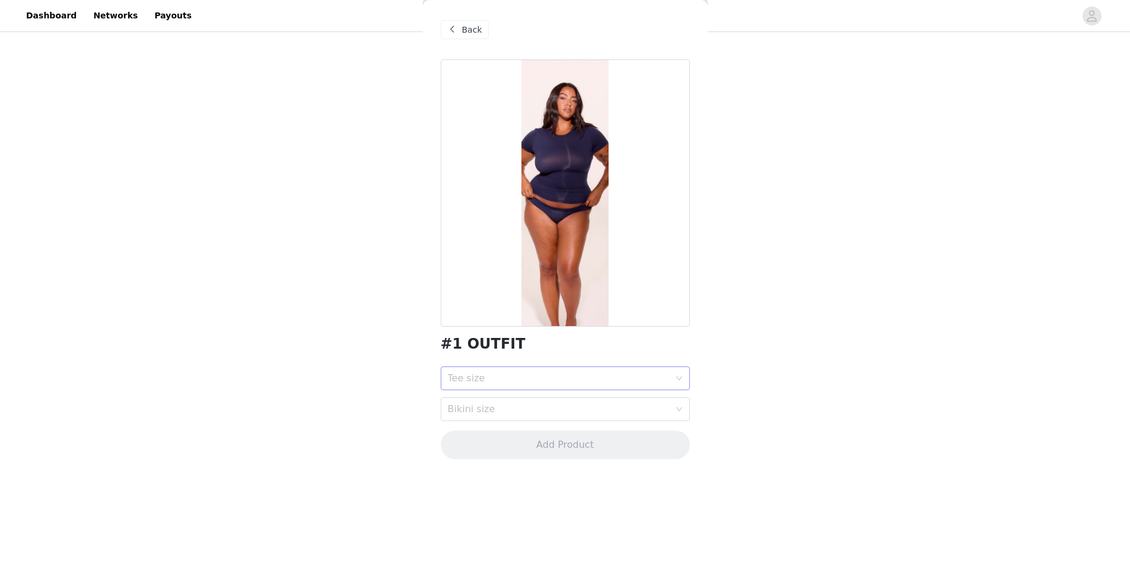
click at [529, 376] on div "Tee size" at bounding box center [559, 378] width 222 height 12
click at [471, 461] on div "L" at bounding box center [565, 461] width 235 height 13
click at [497, 409] on div "Bikini size" at bounding box center [559, 409] width 222 height 12
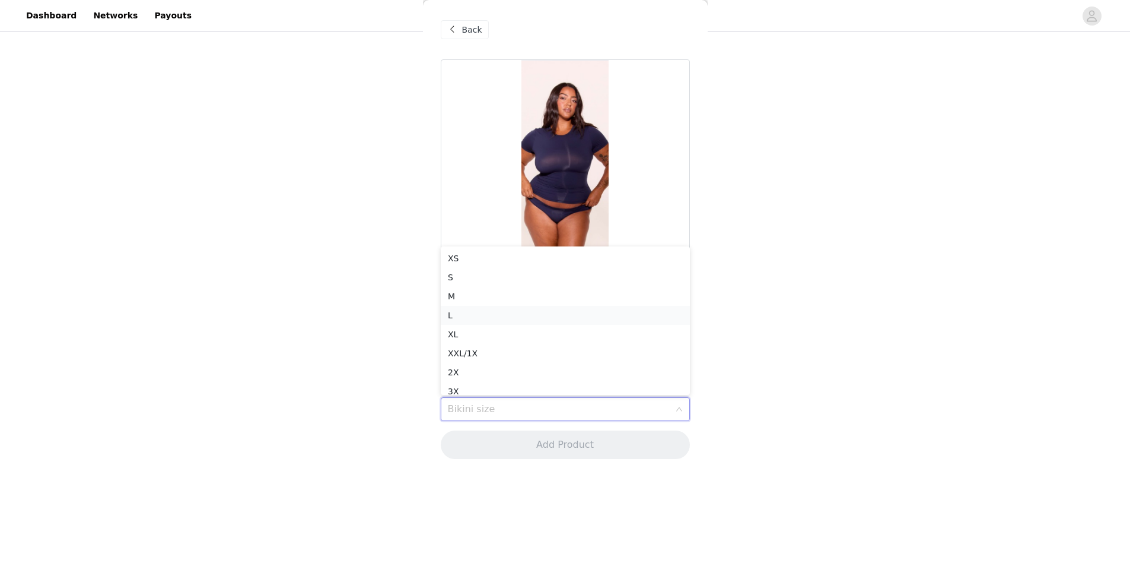
click at [484, 316] on div "L" at bounding box center [565, 315] width 235 height 13
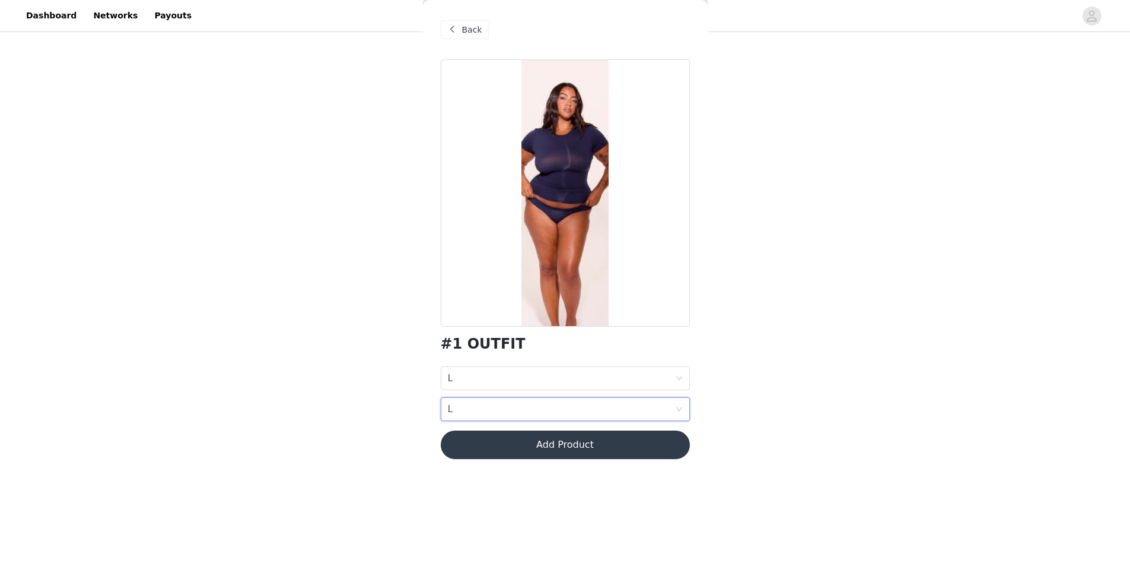
click at [519, 443] on button "Add Product" at bounding box center [565, 444] width 249 height 28
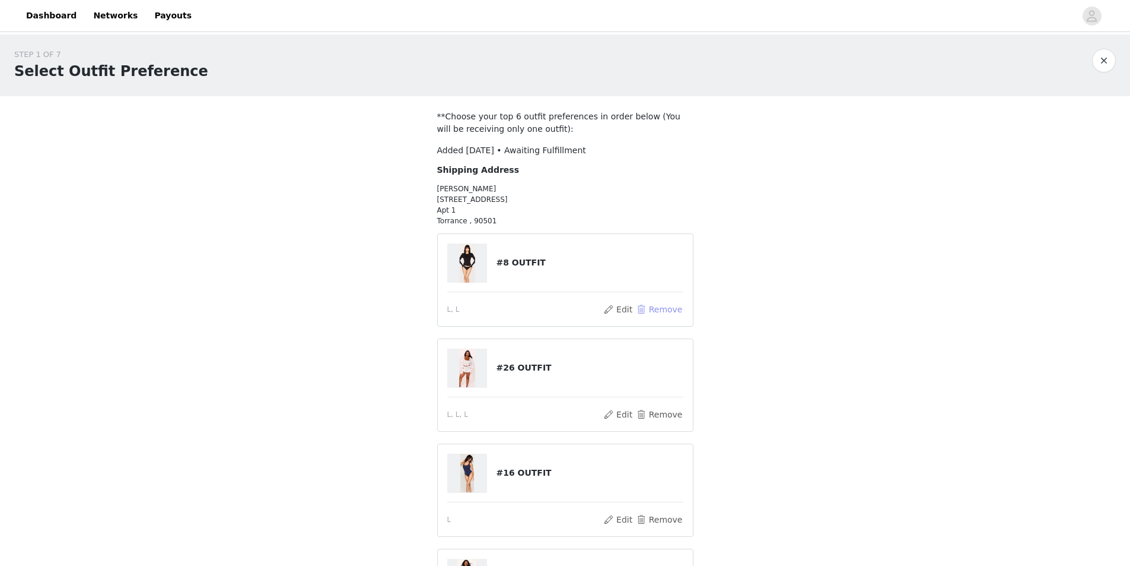
click at [656, 311] on button "Remove" at bounding box center [659, 309] width 47 height 14
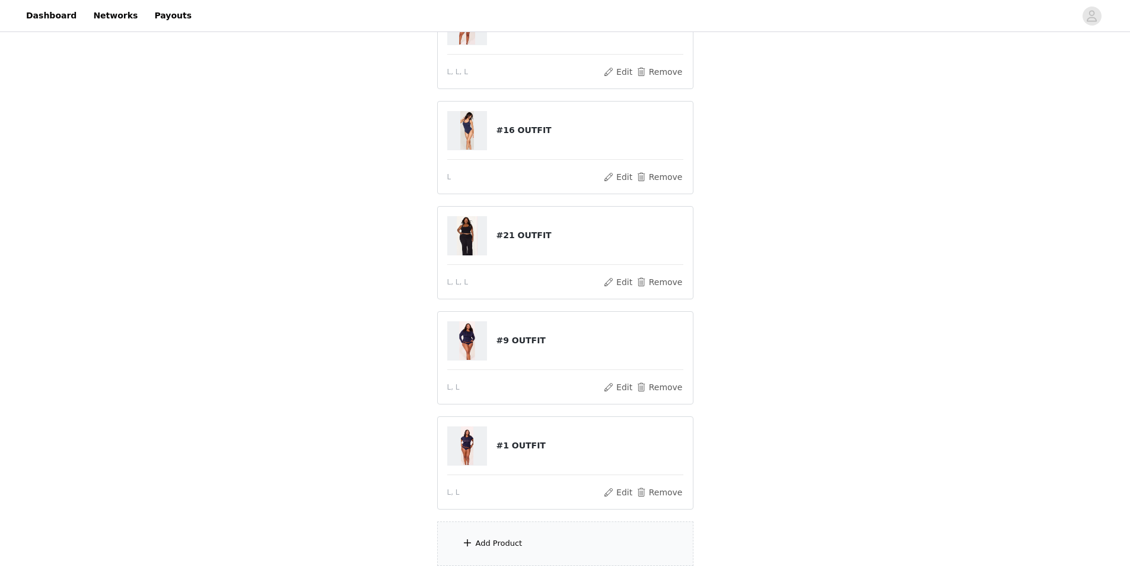
scroll to position [280, 0]
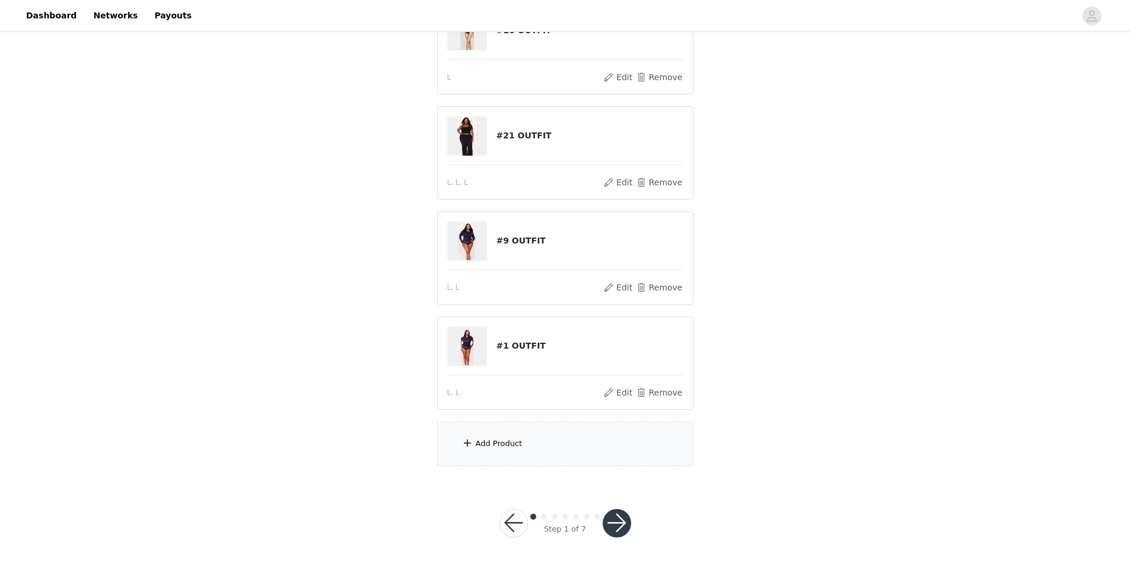
click at [497, 450] on div "Add Product" at bounding box center [565, 443] width 256 height 45
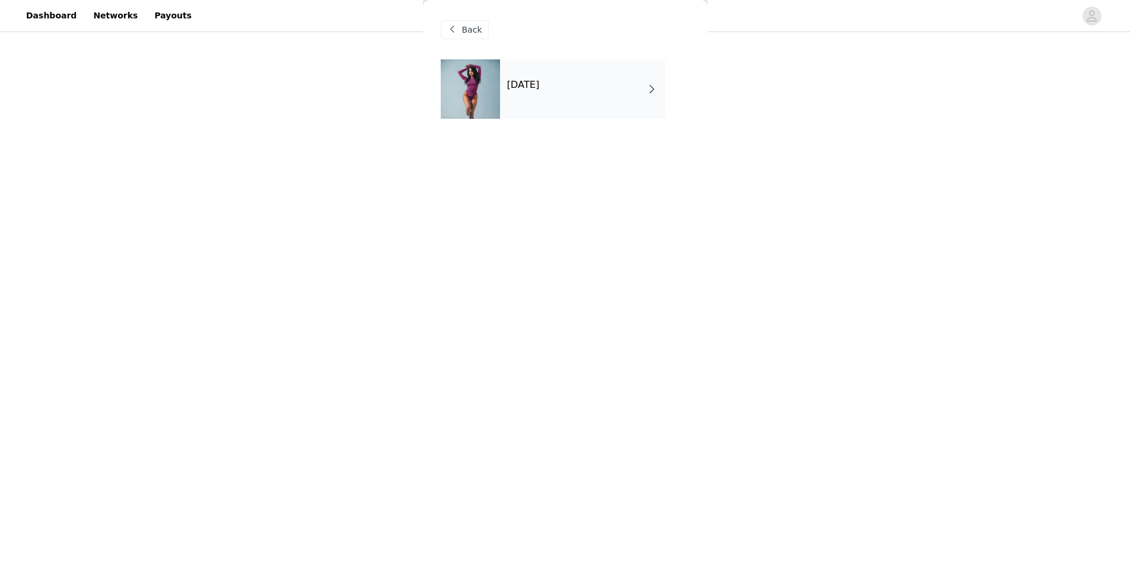
click at [533, 88] on h4 "October 2025" at bounding box center [523, 85] width 33 height 11
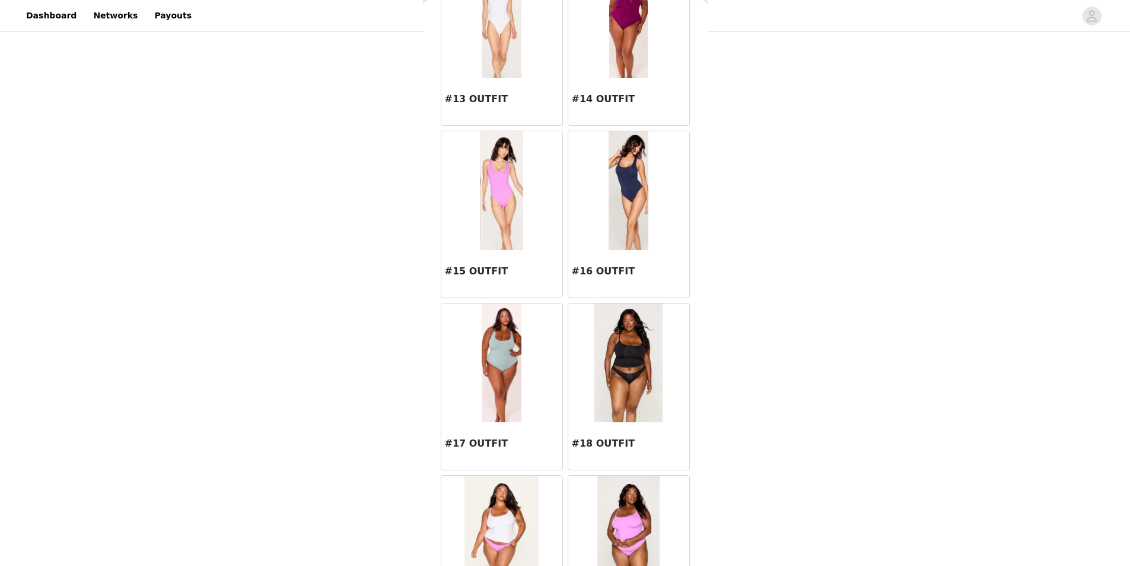
scroll to position [1250, 0]
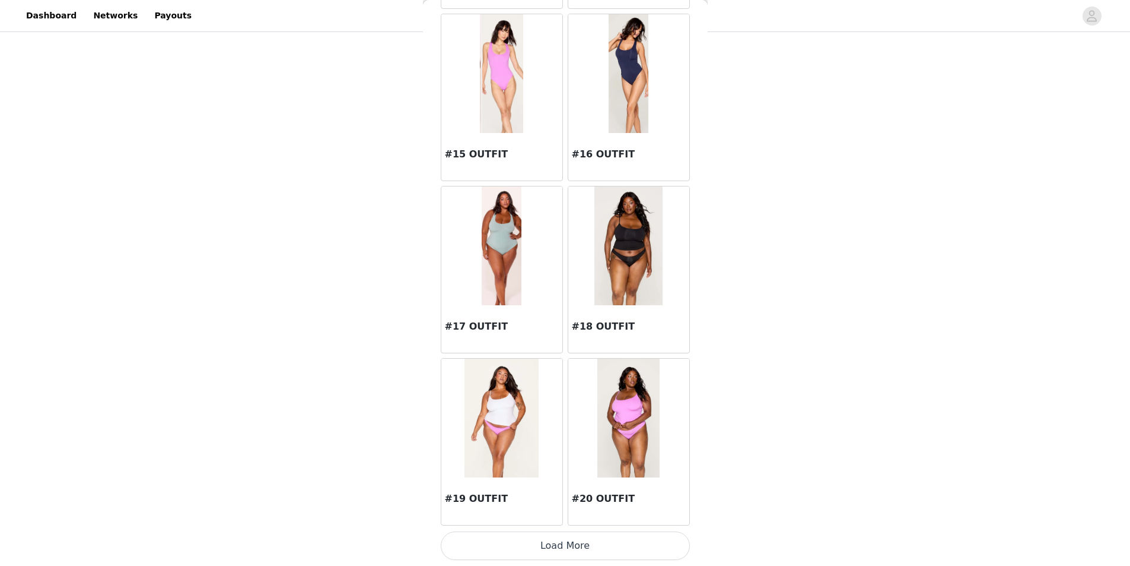
click at [558, 538] on button "Load More" at bounding box center [565, 545] width 249 height 28
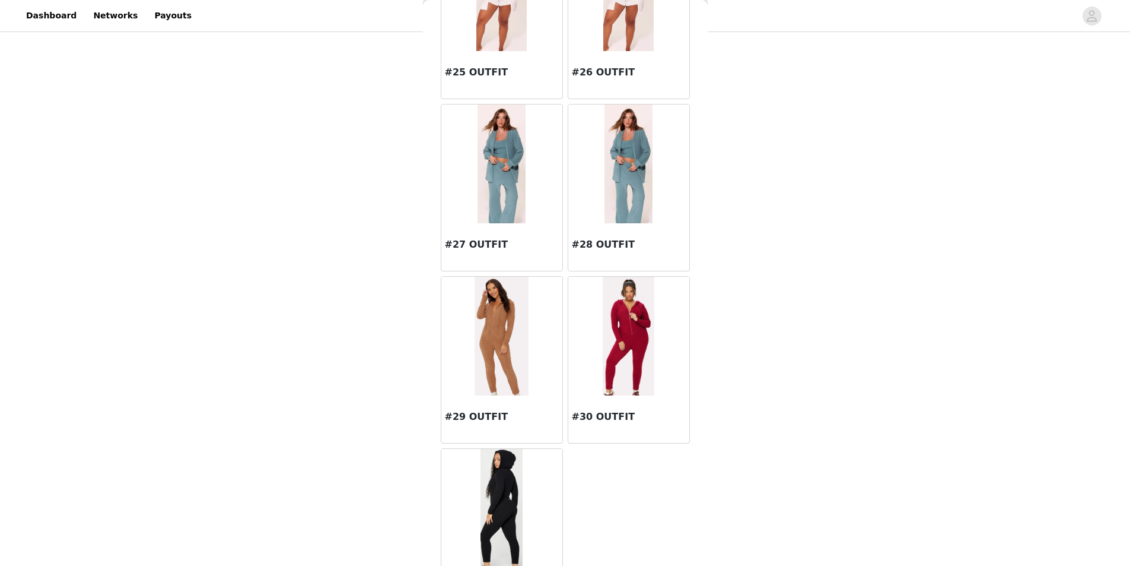
scroll to position [2245, 0]
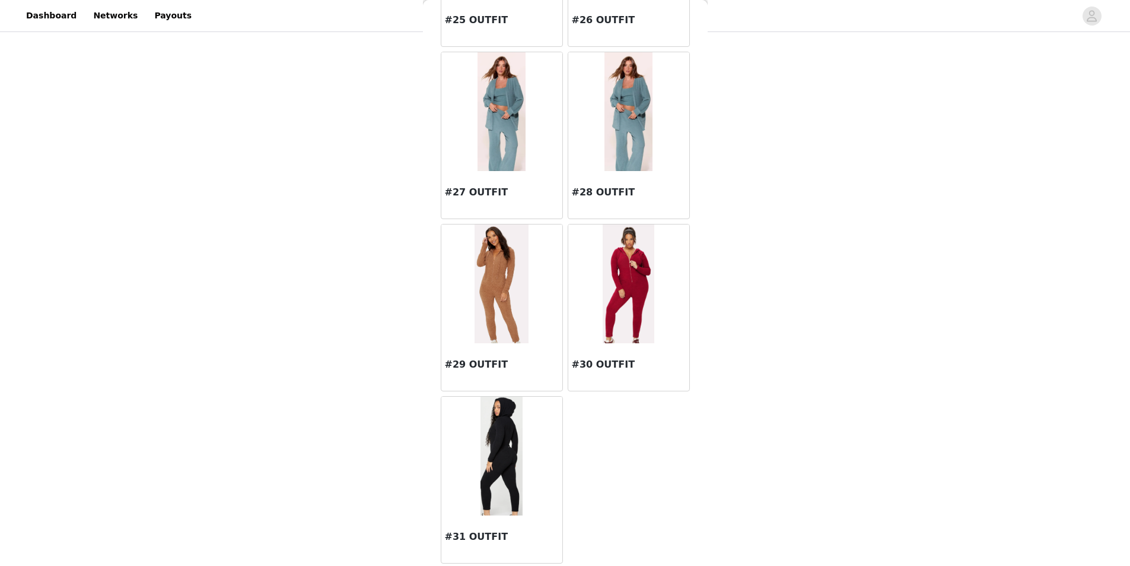
click at [603, 335] on img at bounding box center [629, 283] width 52 height 119
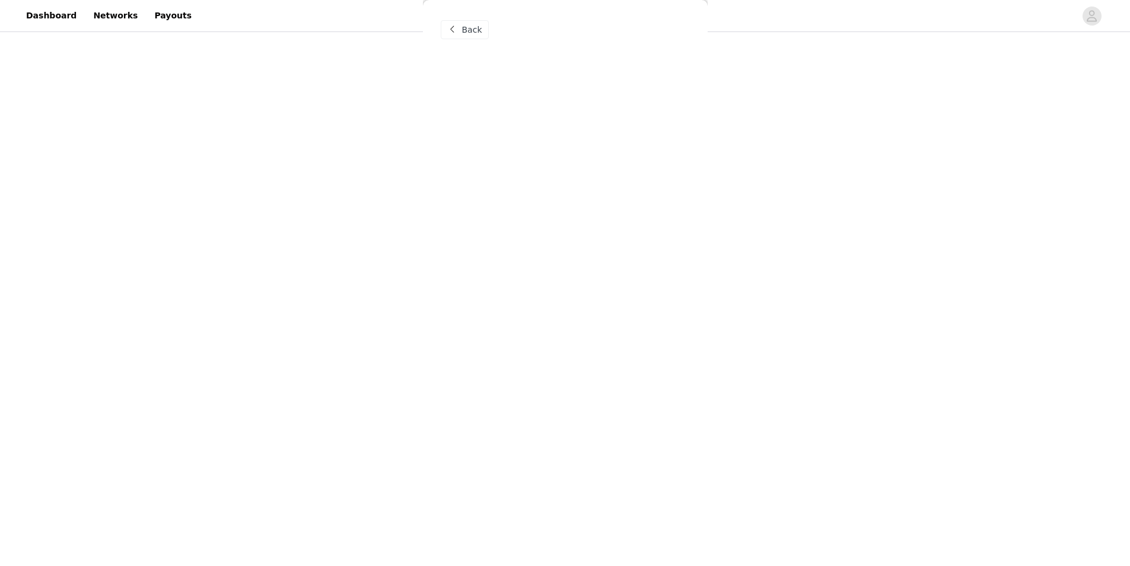
scroll to position [0, 0]
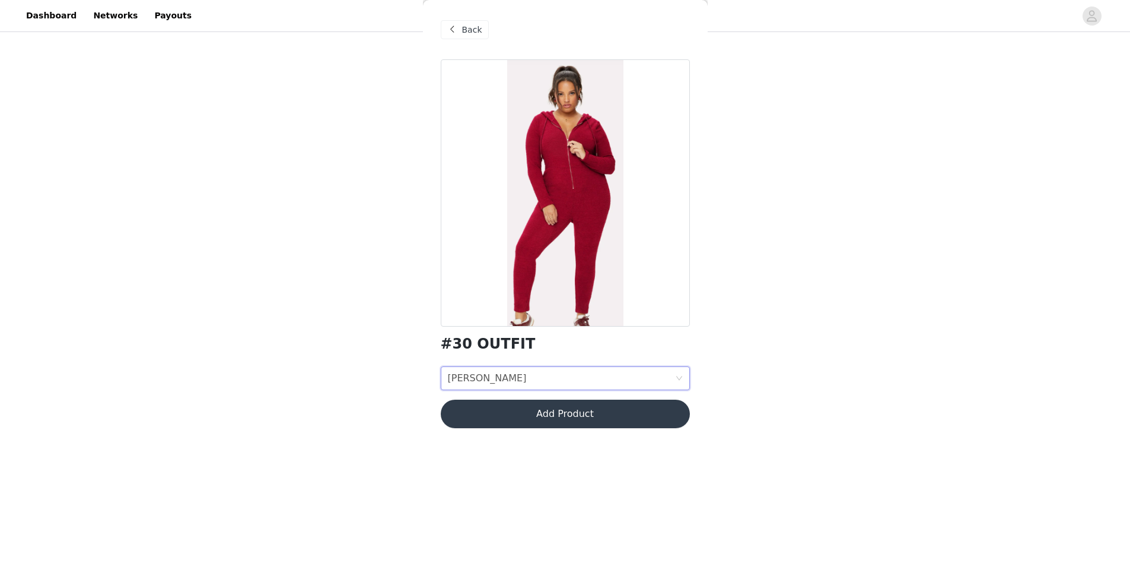
click at [554, 385] on div "Onesie sizze Onesie sizze" at bounding box center [561, 378] width 227 height 23
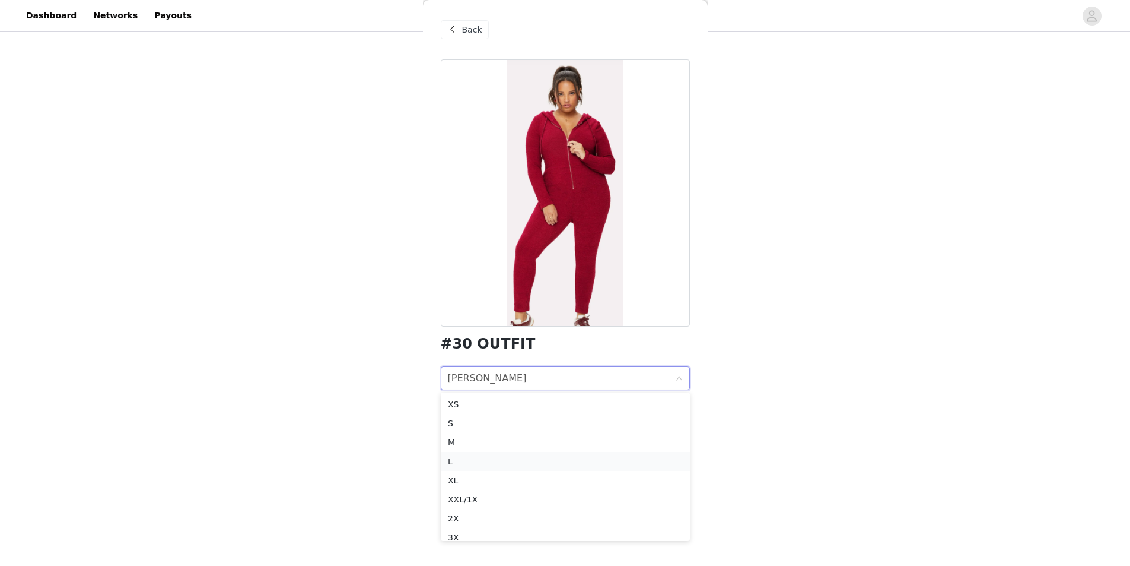
click at [469, 459] on div "L" at bounding box center [565, 461] width 235 height 13
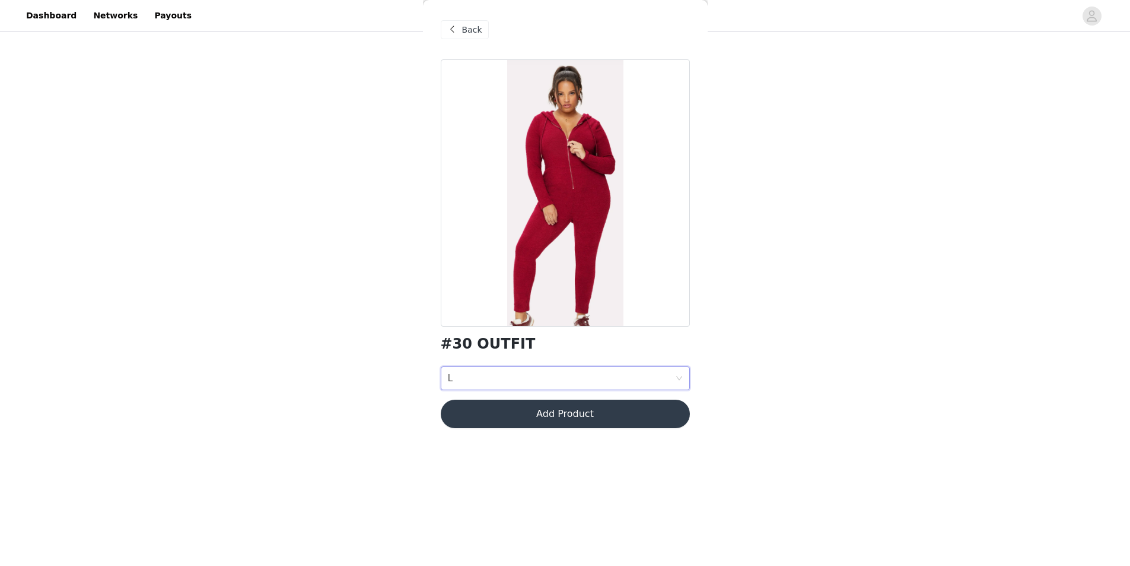
click at [574, 420] on button "Add Product" at bounding box center [565, 413] width 249 height 28
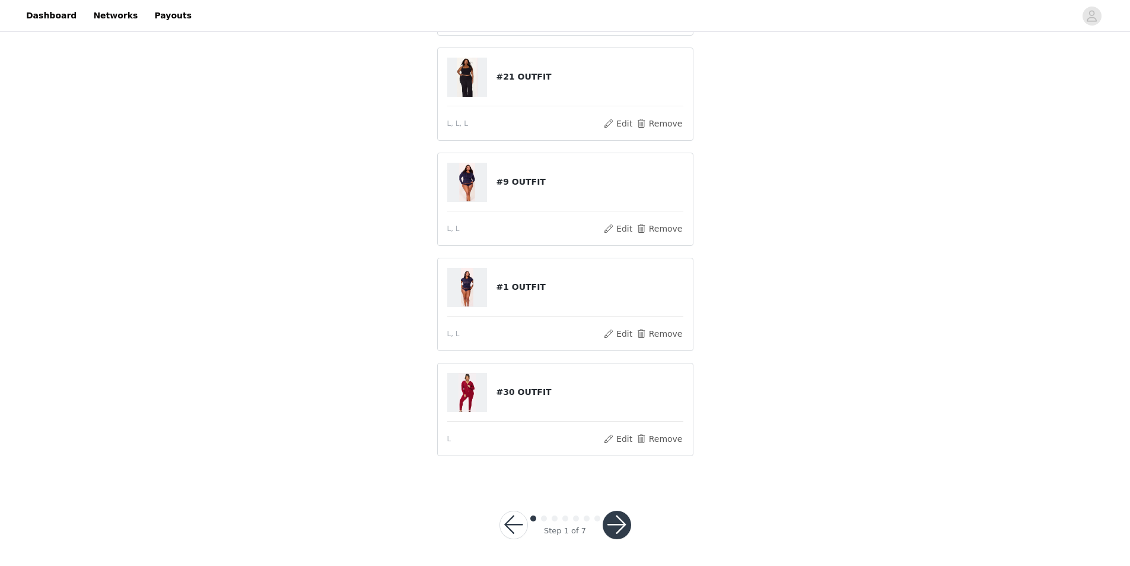
scroll to position [398, 0]
click at [613, 519] on button "button" at bounding box center [617, 523] width 28 height 28
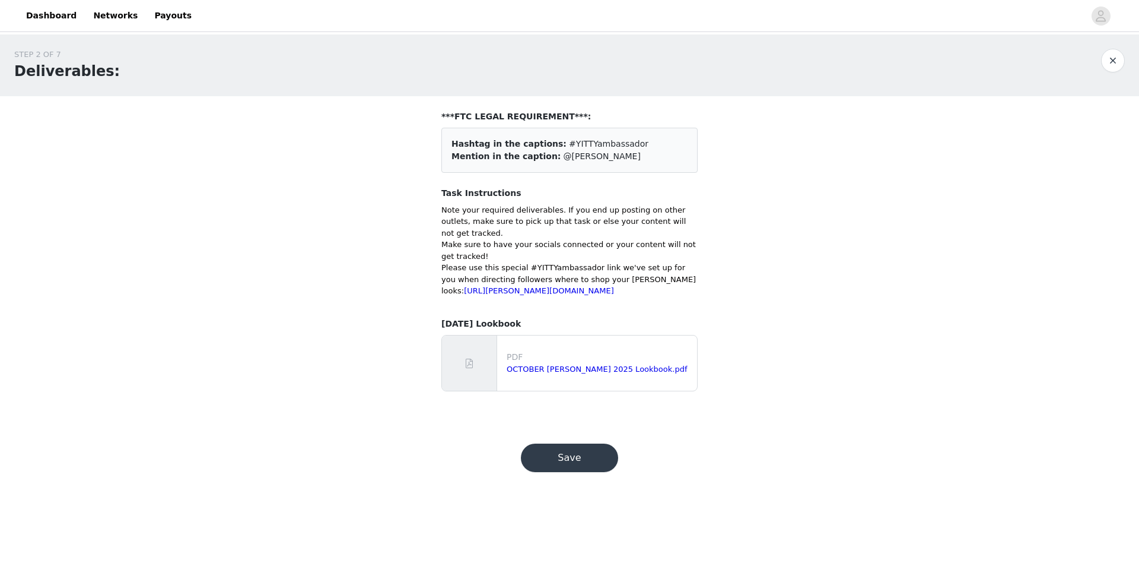
click at [558, 468] on button "Save" at bounding box center [569, 457] width 97 height 28
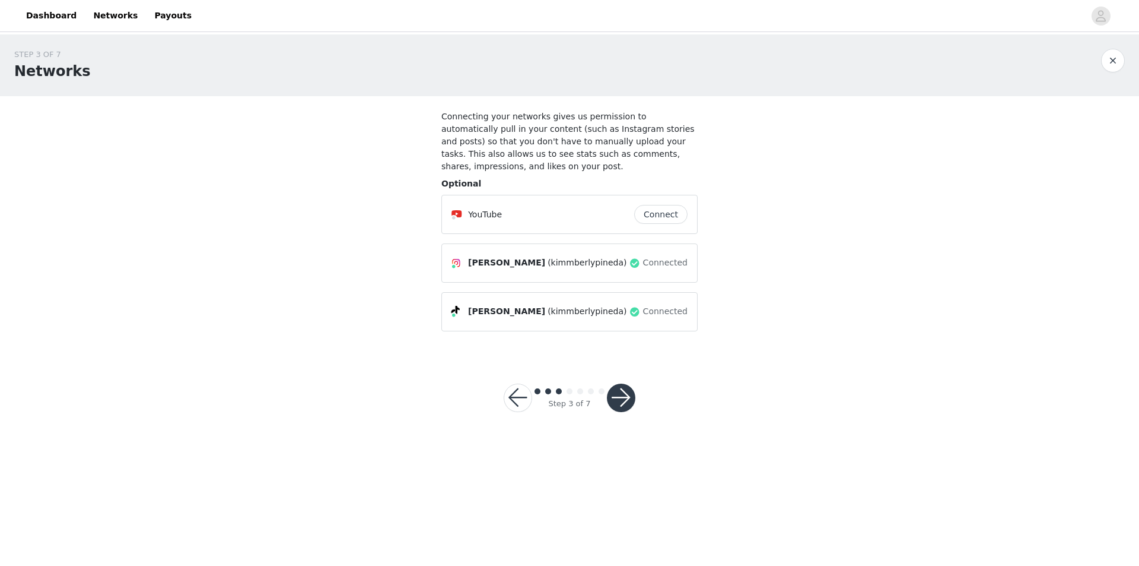
click at [617, 396] on button "button" at bounding box center [621, 397] width 28 height 28
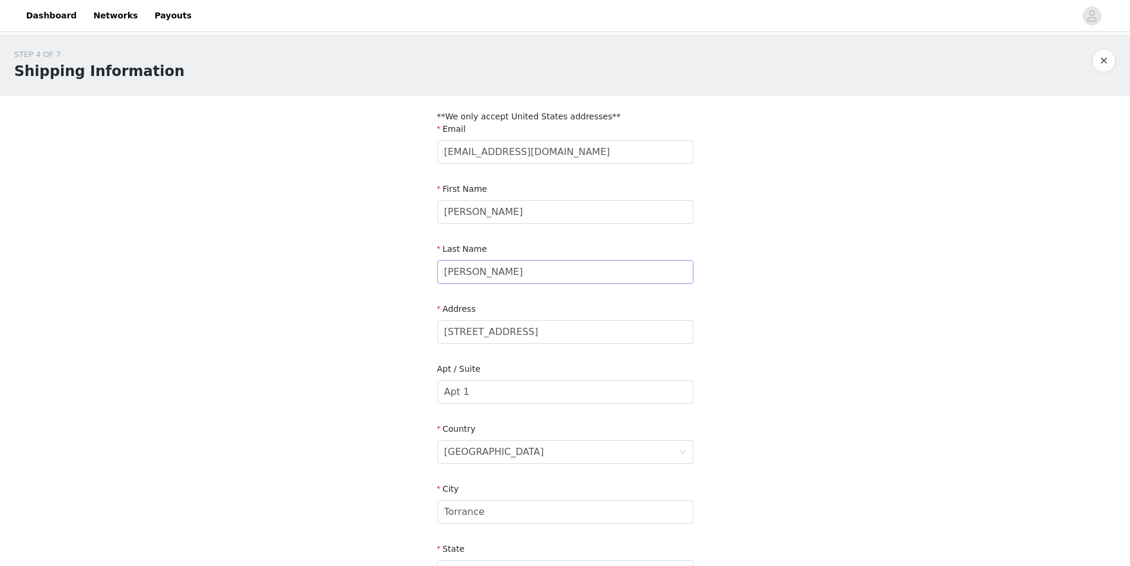
click at [528, 284] on div "Last Name Pineda" at bounding box center [565, 266] width 256 height 46
click at [527, 280] on input "[PERSON_NAME]" at bounding box center [565, 272] width 256 height 24
click at [526, 280] on input "[PERSON_NAME]" at bounding box center [565, 272] width 256 height 24
click at [486, 272] on input "Gonzlalez" at bounding box center [565, 272] width 256 height 24
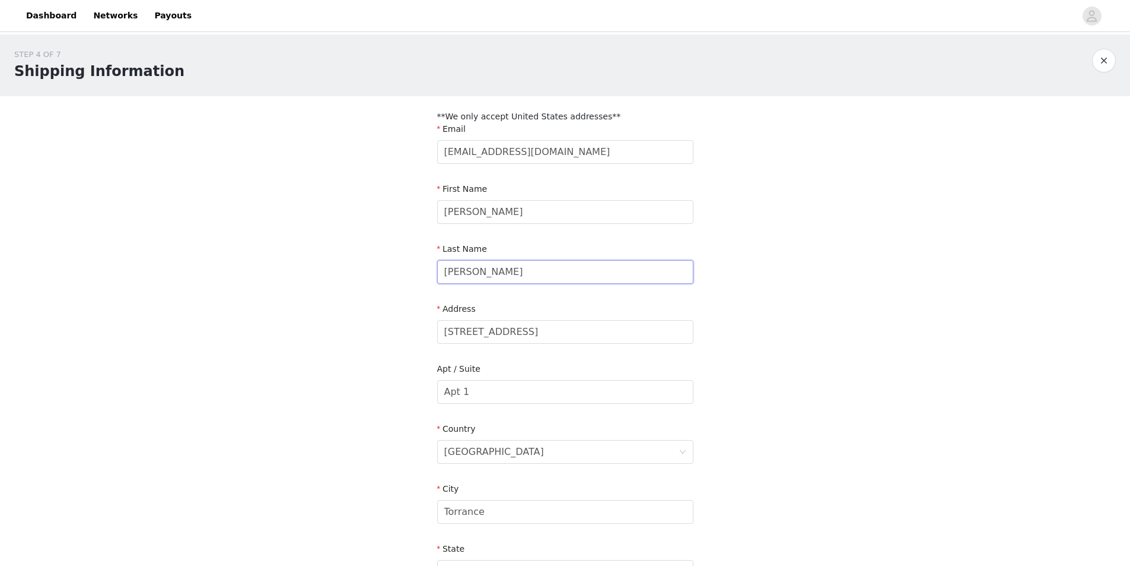
type input "Gonzalez"
click at [529, 360] on form "Email kimmberlypr@gmail.com First Name Kimberly Last Name Gonzalez Address 1639…" at bounding box center [565, 415] width 256 height 585
click at [526, 335] on input "[STREET_ADDRESS]" at bounding box center [565, 332] width 256 height 24
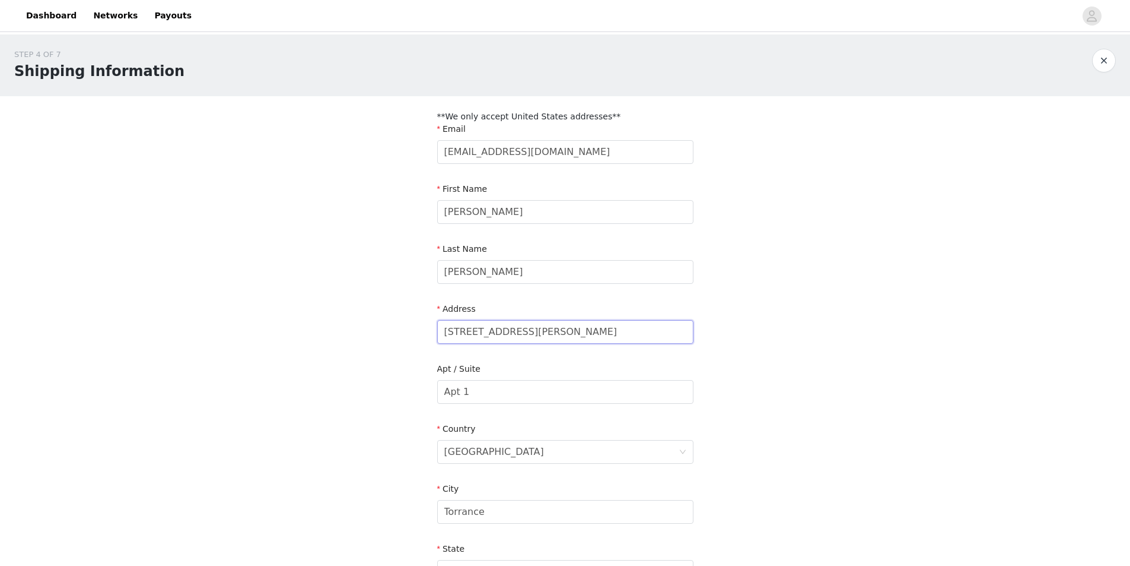
type input "[STREET_ADDRESS][PERSON_NAME]"
type input "Gardena"
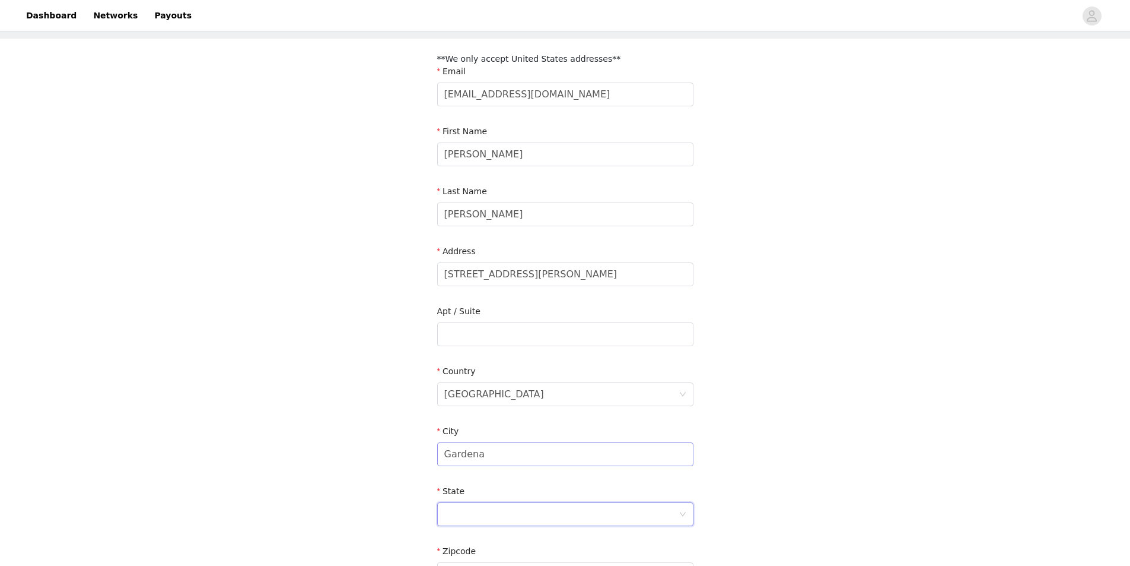
scroll to position [77, 0]
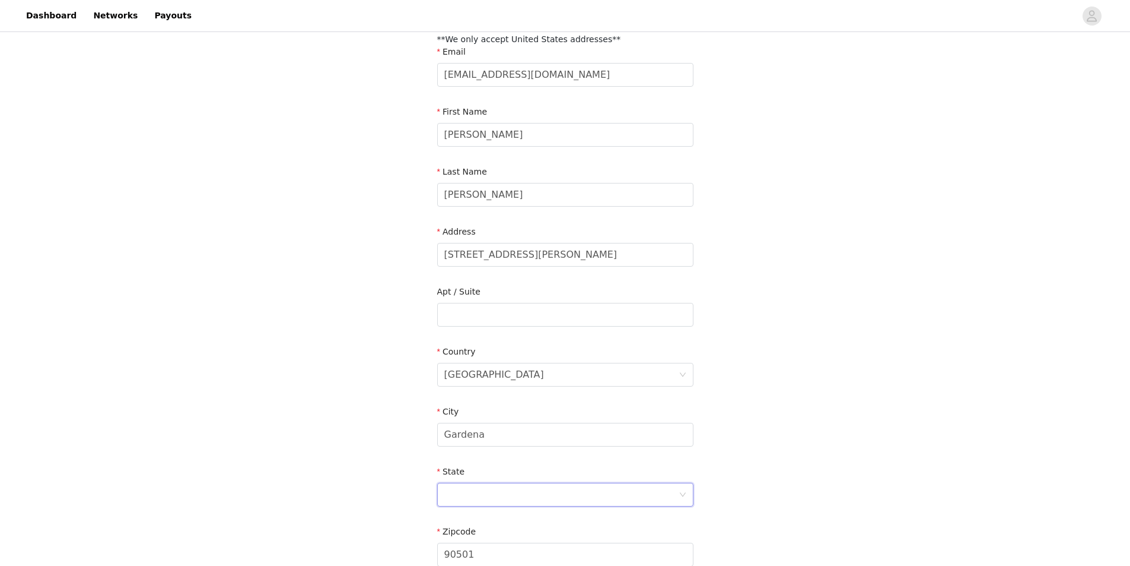
click at [658, 491] on div at bounding box center [561, 494] width 234 height 23
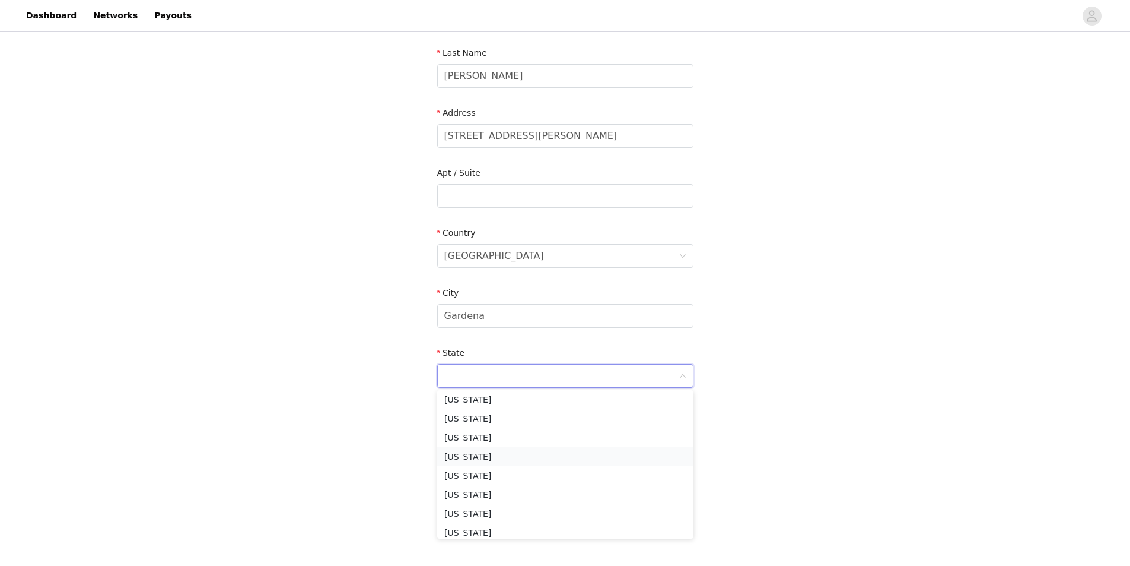
scroll to position [114, 0]
click at [484, 446] on li "[US_STATE]" at bounding box center [565, 439] width 256 height 19
click at [484, 440] on input "90501" at bounding box center [565, 436] width 256 height 24
click at [507, 139] on input "[STREET_ADDRESS][PERSON_NAME]" at bounding box center [565, 136] width 256 height 24
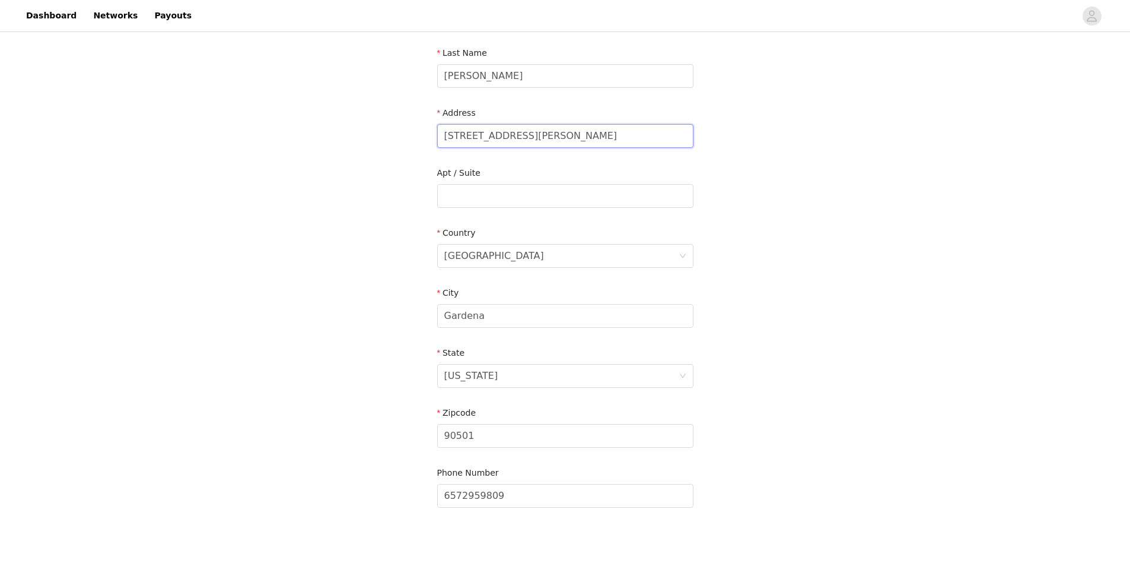
click at [507, 139] on input "[STREET_ADDRESS][PERSON_NAME]" at bounding box center [565, 136] width 256 height 24
click at [478, 437] on input "90501" at bounding box center [565, 436] width 256 height 24
type input "90249"
click at [852, 406] on div "STEP 4 OF 7 Shipping Information **We only accept United States addresses** Ema…" at bounding box center [565, 190] width 1130 height 702
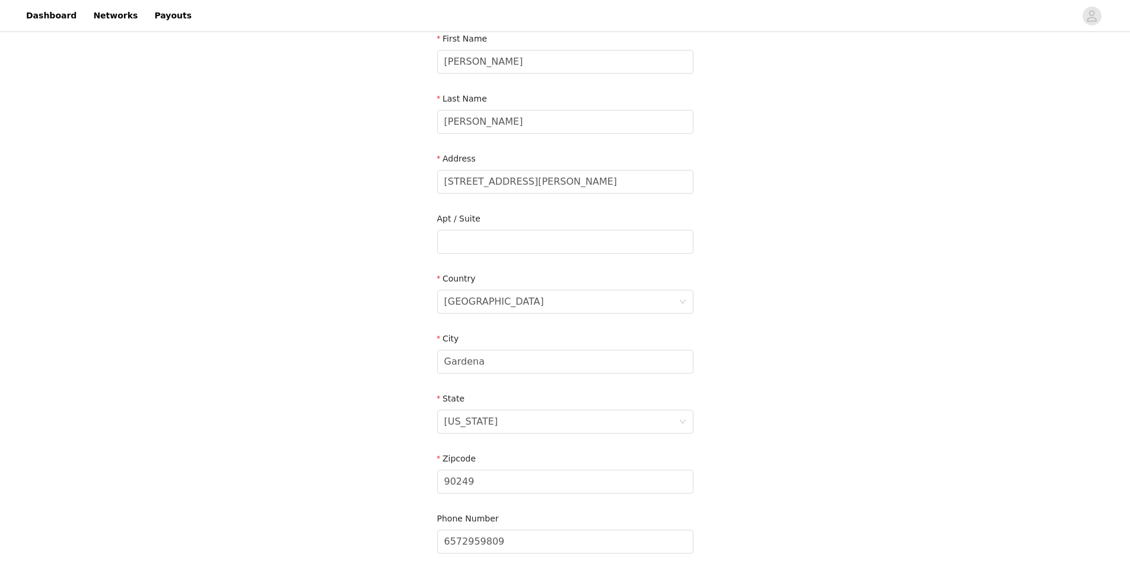
scroll to position [256, 0]
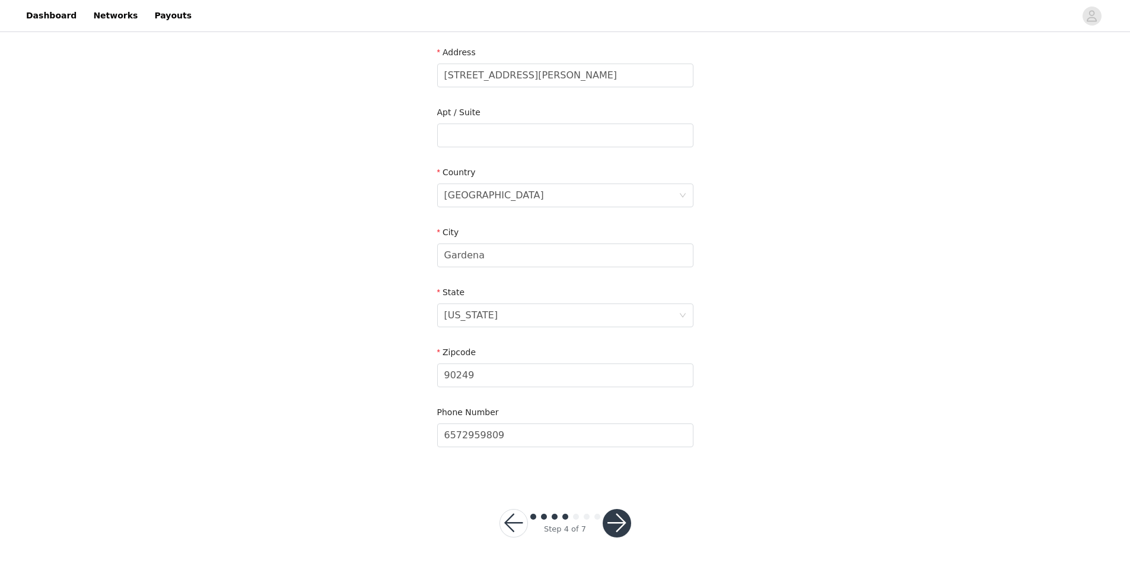
click at [607, 523] on button "button" at bounding box center [617, 523] width 28 height 28
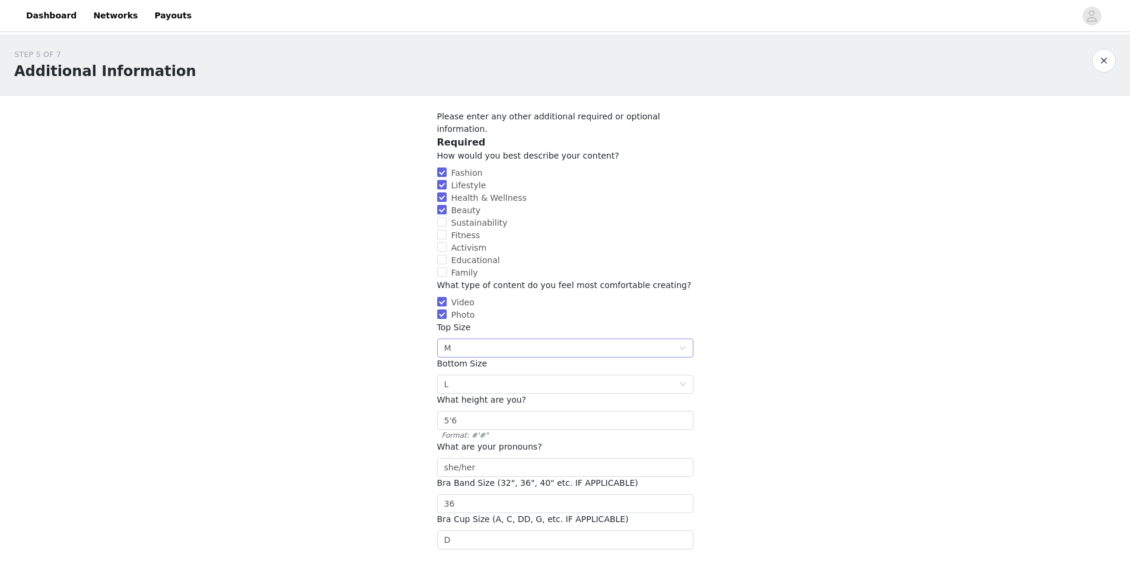
scroll to position [59, 0]
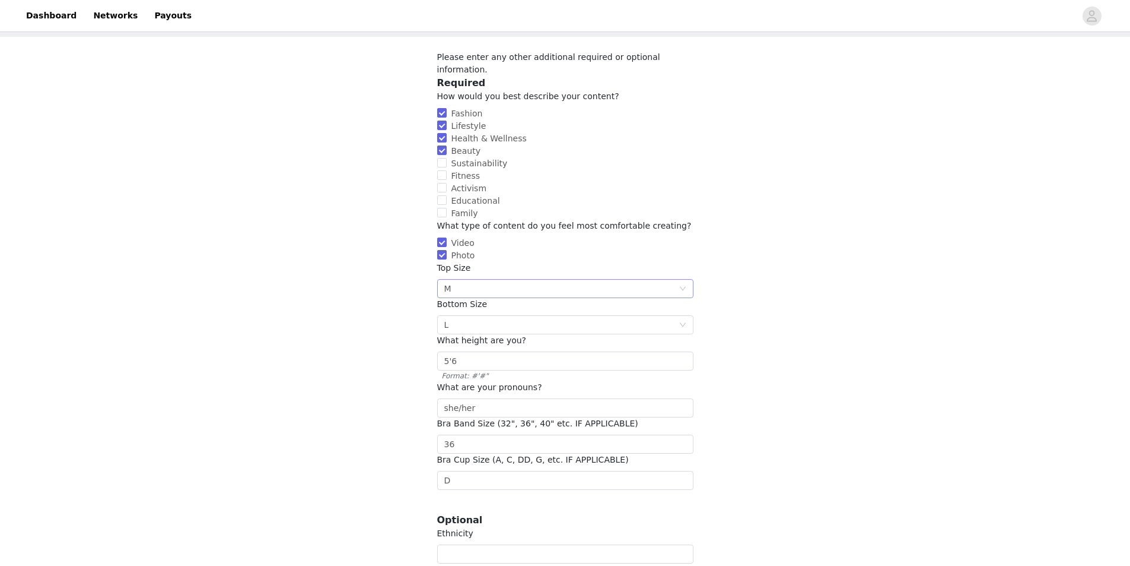
click at [495, 279] on div "Select M" at bounding box center [561, 288] width 234 height 18
click at [454, 410] on li "L" at bounding box center [565, 411] width 256 height 19
click at [400, 379] on div "STEP 5 OF 7 Additional Information Please enter any other additional required o…" at bounding box center [565, 276] width 1130 height 602
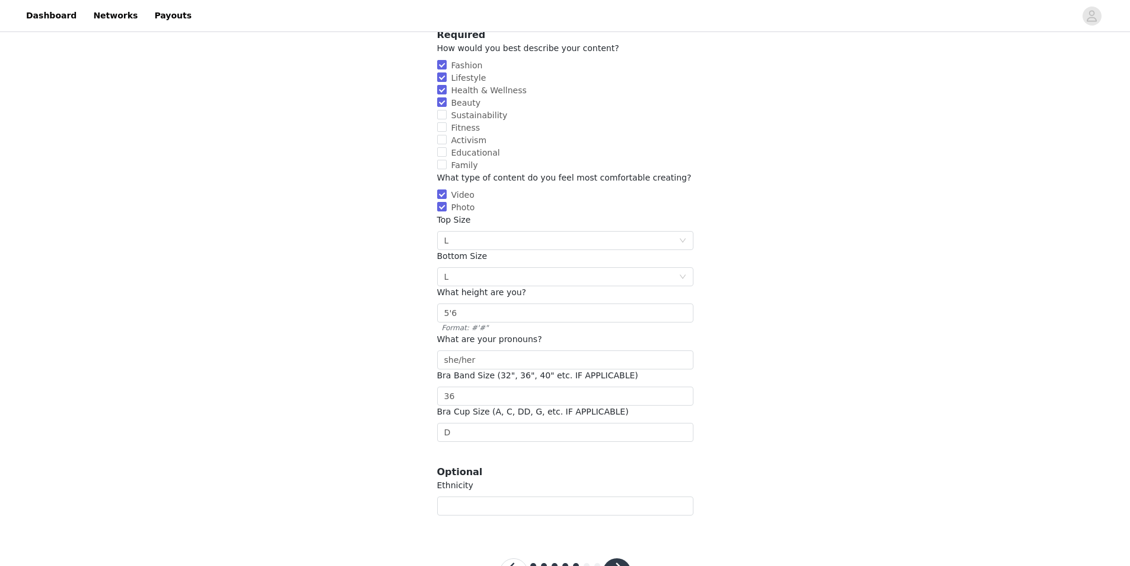
scroll to position [144, 0]
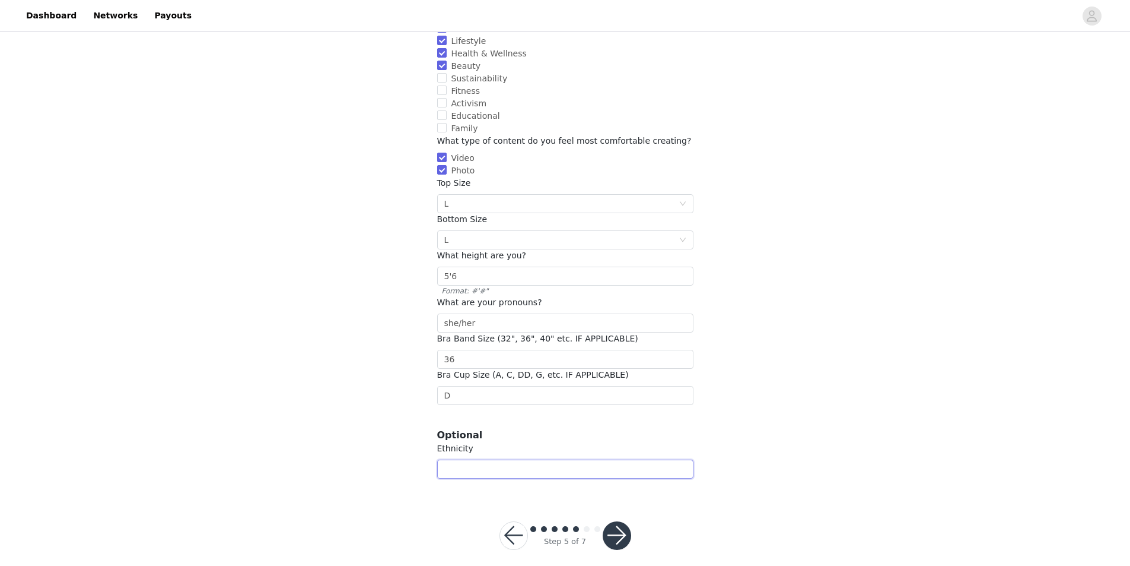
click at [510, 465] on input "text" at bounding box center [565, 468] width 256 height 19
click at [619, 522] on button "button" at bounding box center [617, 535] width 28 height 28
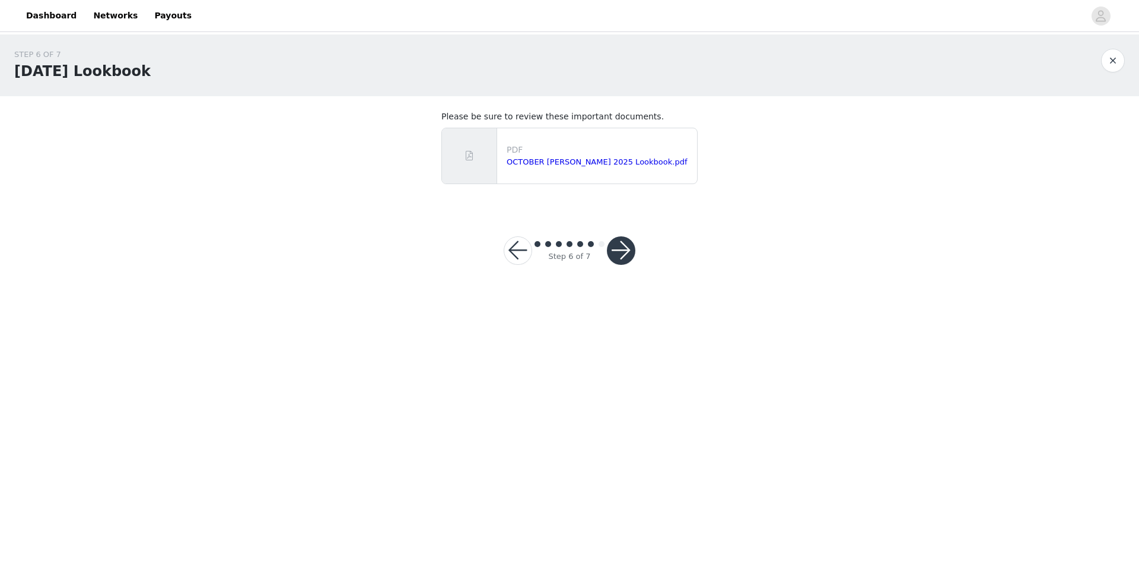
click at [625, 246] on button "button" at bounding box center [621, 250] width 28 height 28
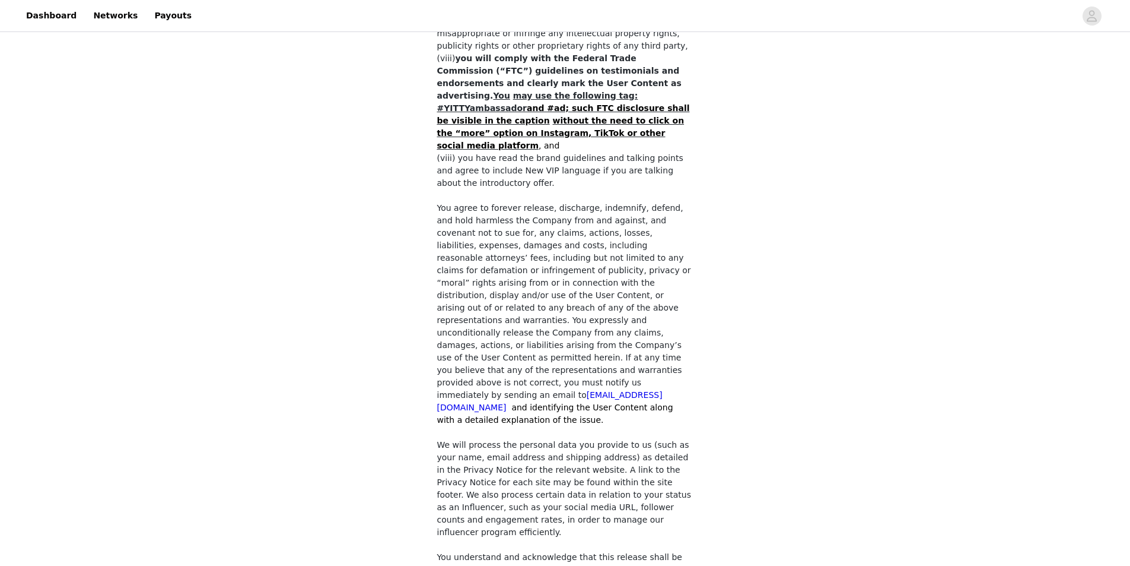
scroll to position [882, 0]
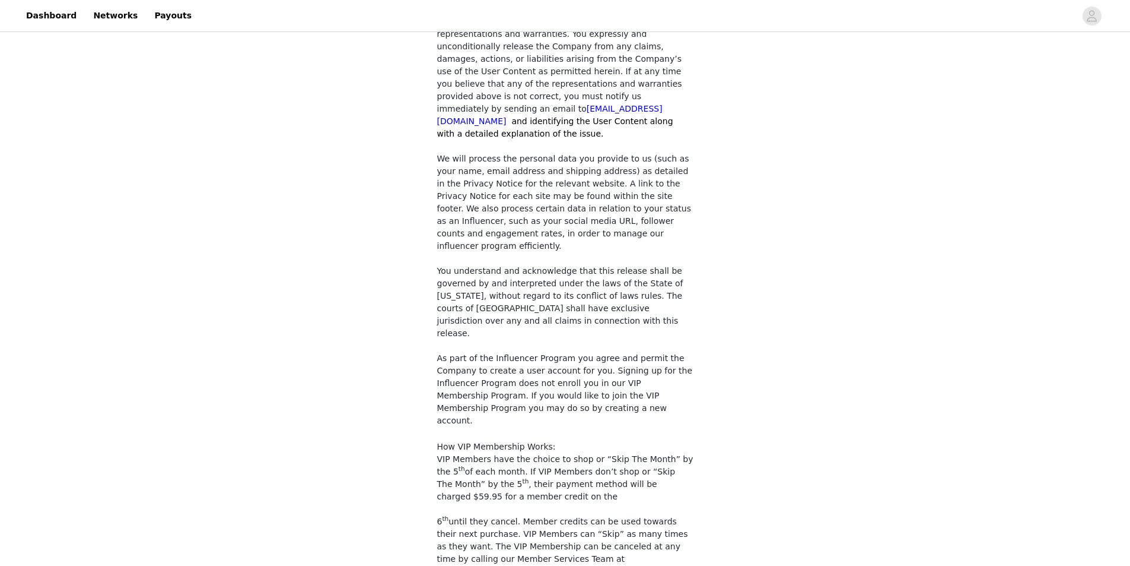
checkbox input "true"
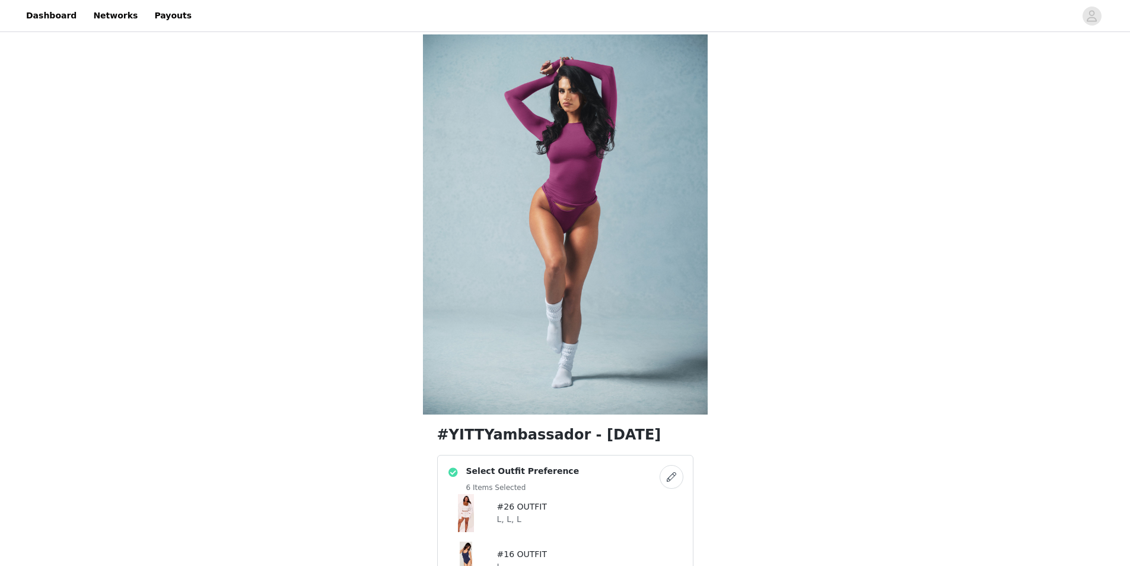
scroll to position [356, 0]
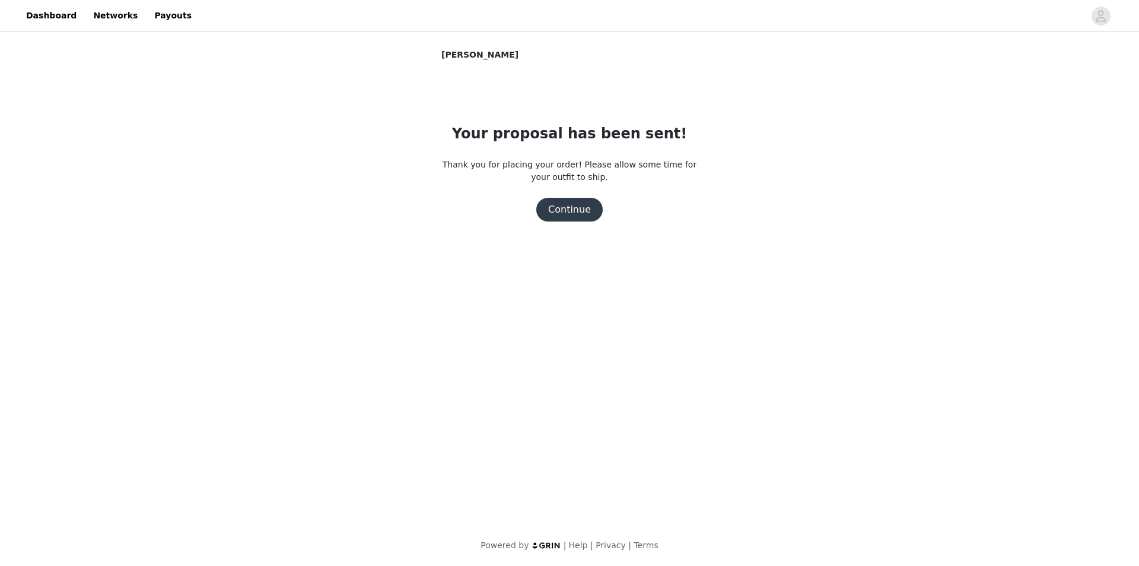
click at [570, 207] on button "Continue" at bounding box center [569, 210] width 66 height 24
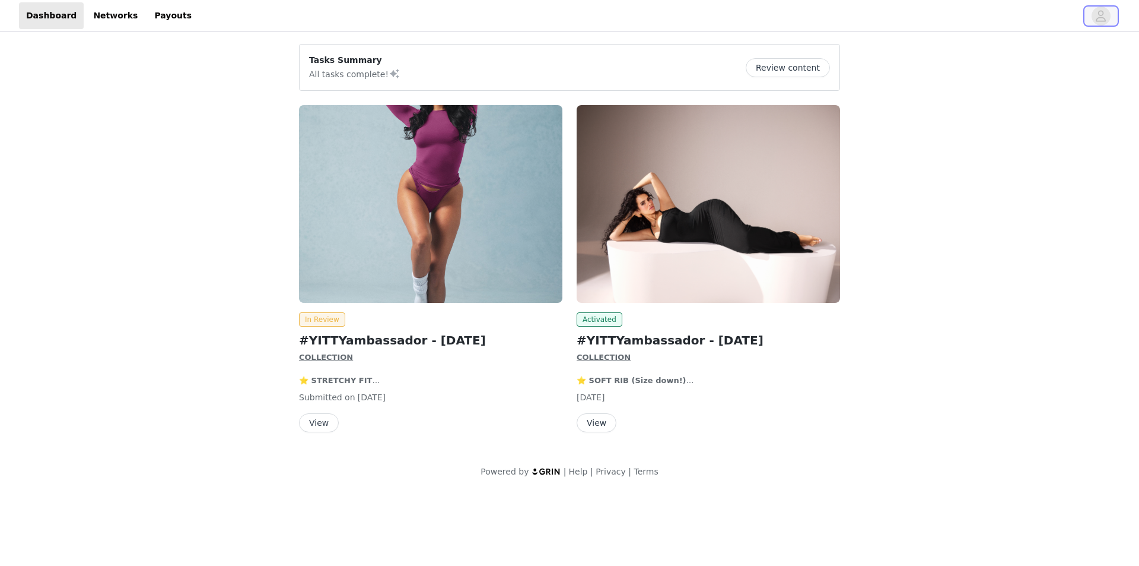
click at [1106, 22] on icon "avatar" at bounding box center [1100, 16] width 11 height 19
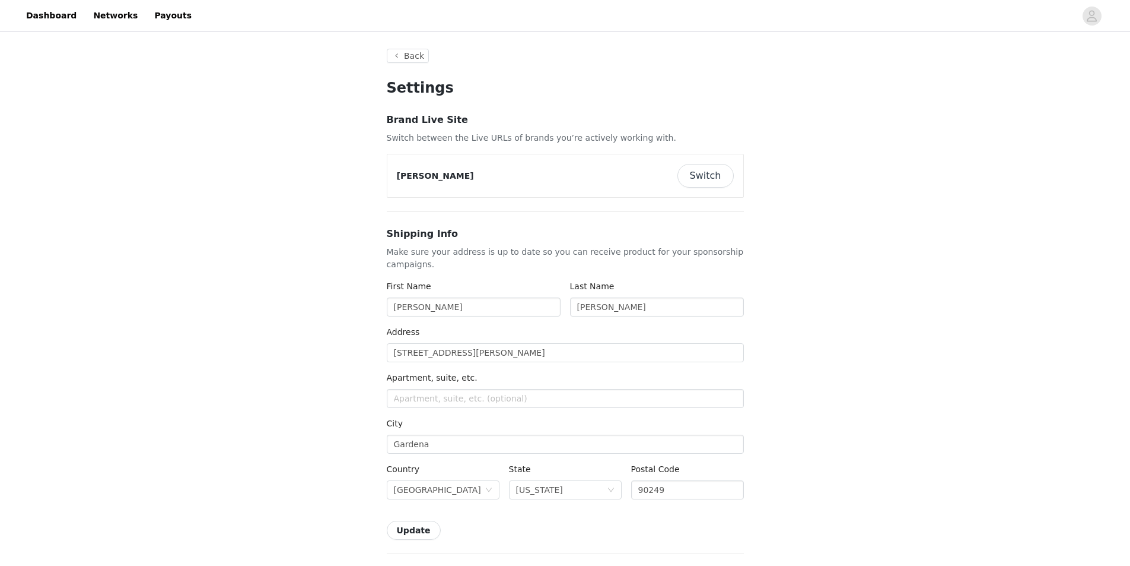
click at [701, 169] on button "Switch" at bounding box center [706, 176] width 56 height 24
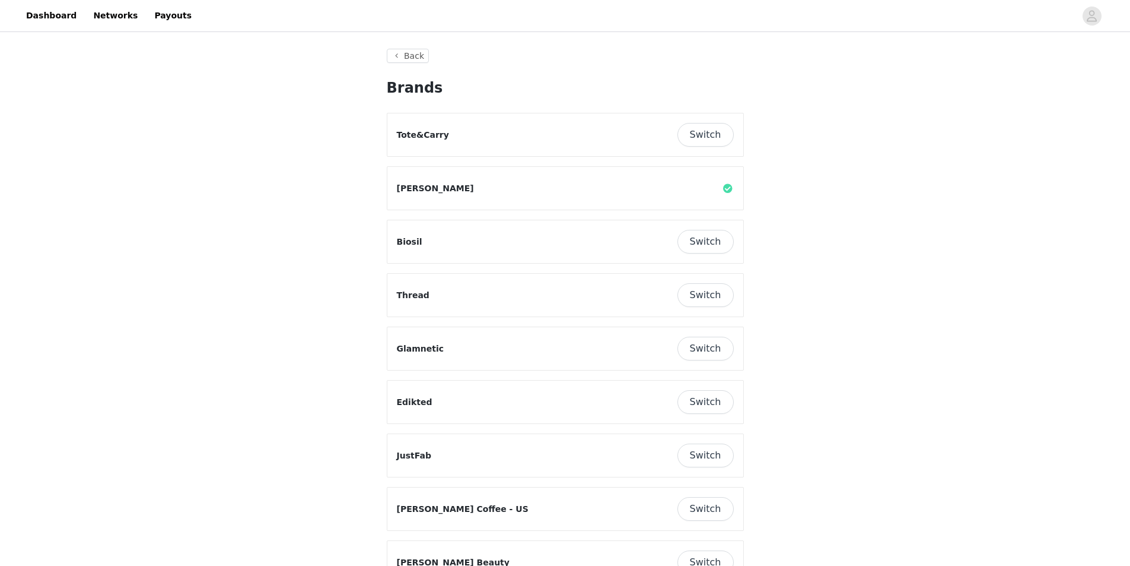
click at [694, 251] on button "Switch" at bounding box center [706, 242] width 56 height 24
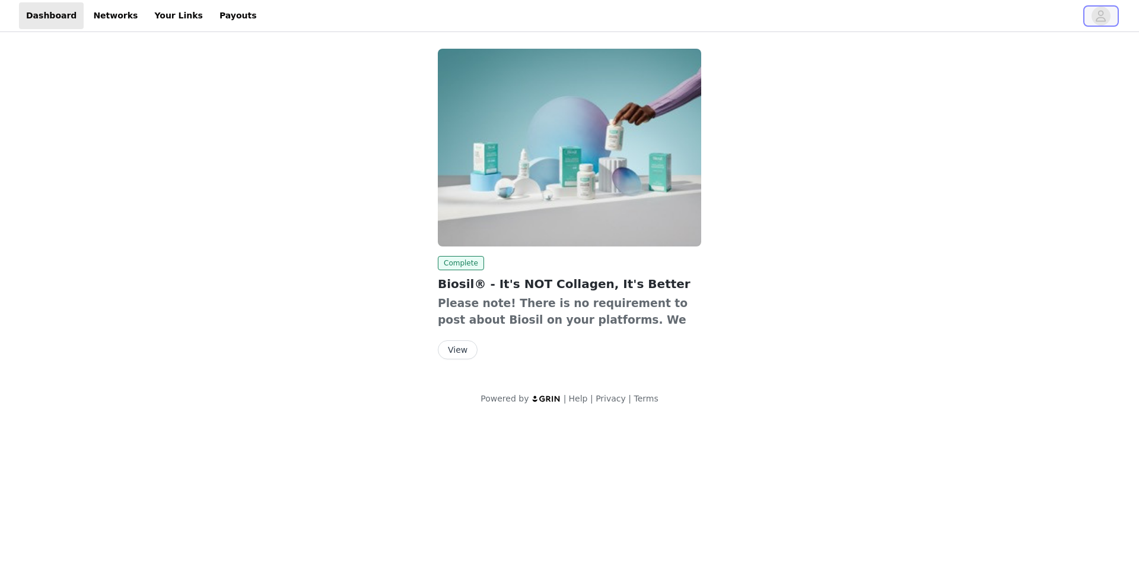
click at [1095, 13] on span "button" at bounding box center [1101, 16] width 19 height 19
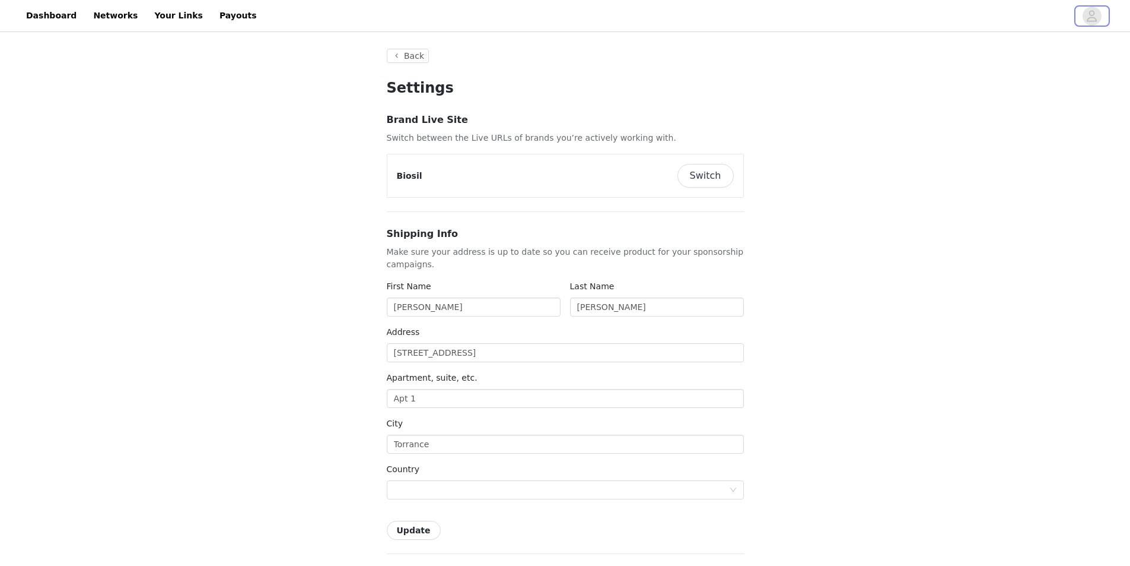
type input "+1 ([GEOGRAPHIC_DATA])"
click at [698, 176] on button "Switch" at bounding box center [706, 176] width 56 height 24
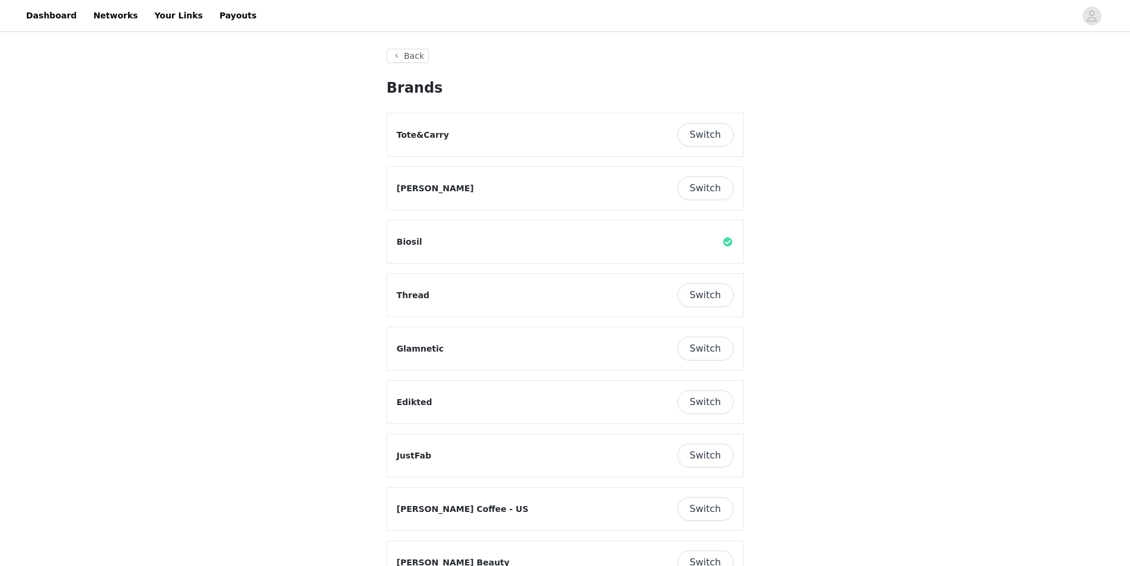
click at [691, 400] on button "Switch" at bounding box center [706, 402] width 56 height 24
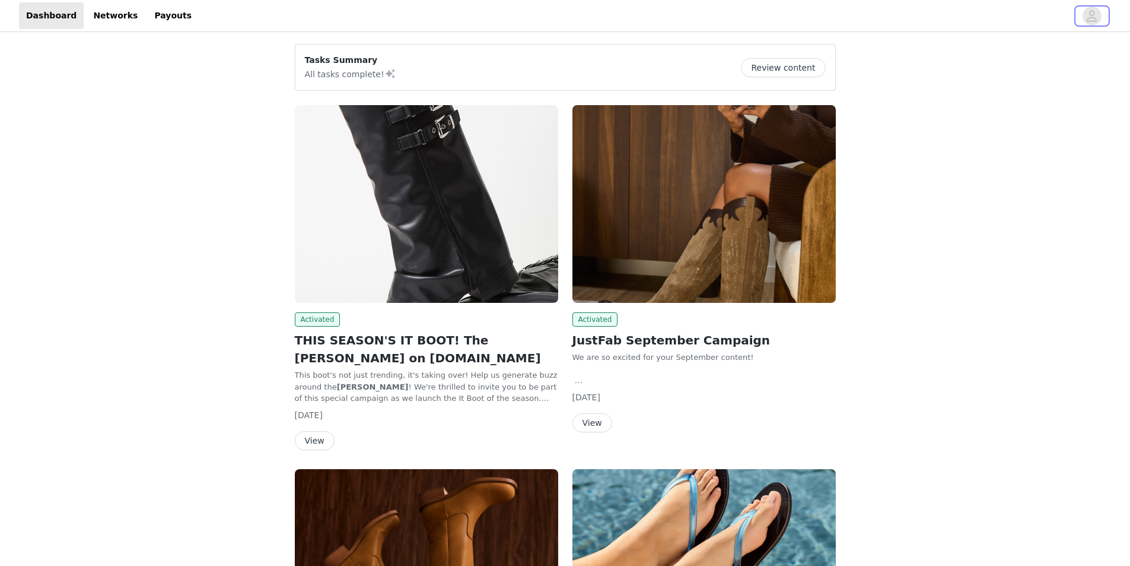
drag, startPoint x: 1083, startPoint y: 17, endPoint x: 1080, endPoint y: 24, distance: 8.3
click at [1084, 17] on span "button" at bounding box center [1092, 16] width 19 height 19
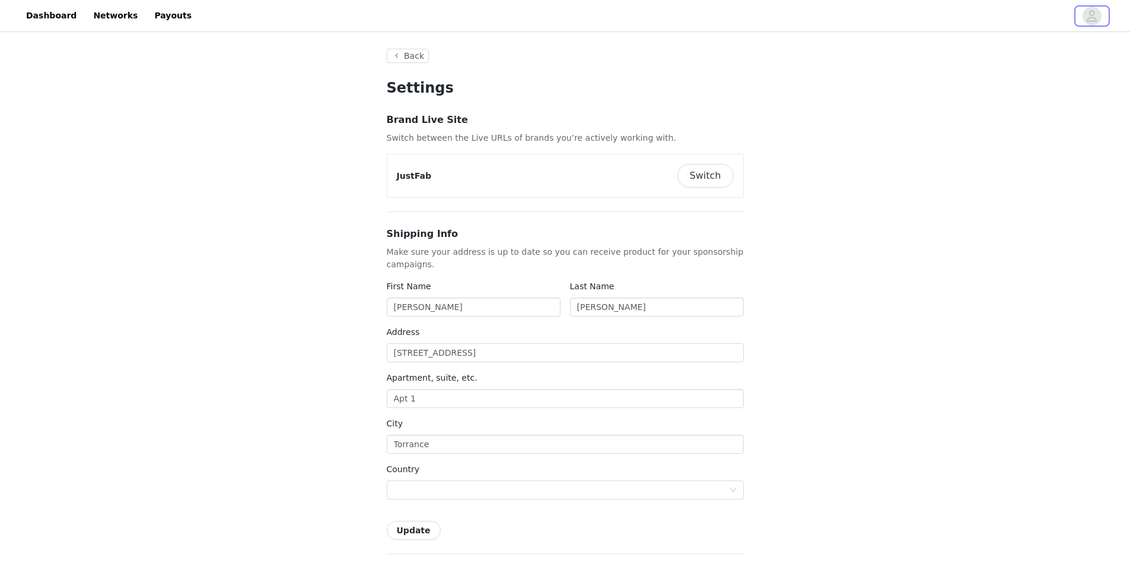
type input "+1 ([GEOGRAPHIC_DATA])"
click at [706, 169] on button "Switch" at bounding box center [706, 176] width 56 height 24
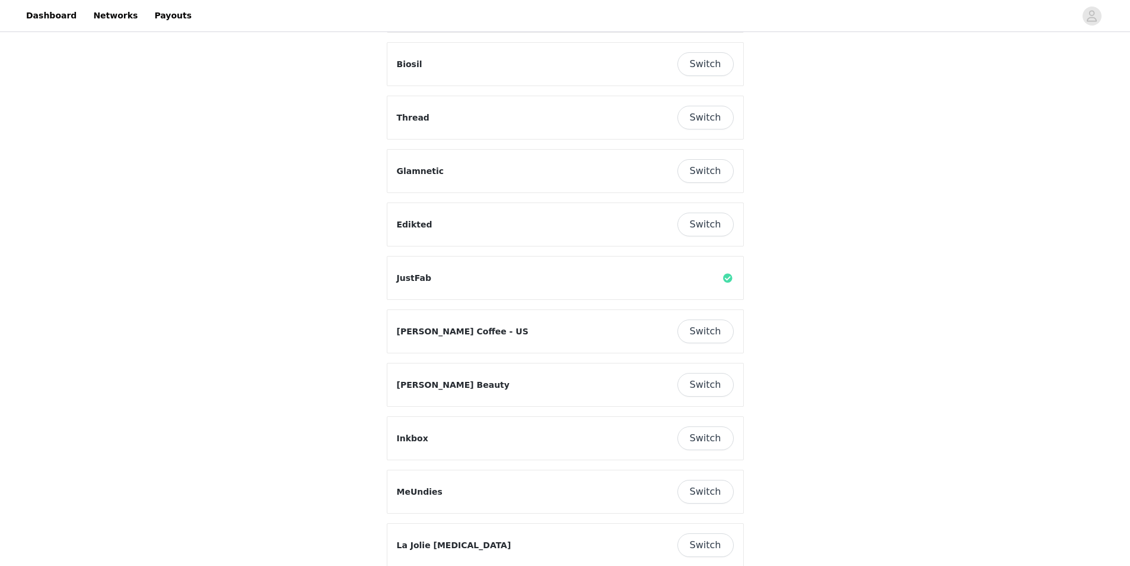
scroll to position [178, 0]
click at [712, 327] on button "Switch" at bounding box center [706, 331] width 56 height 24
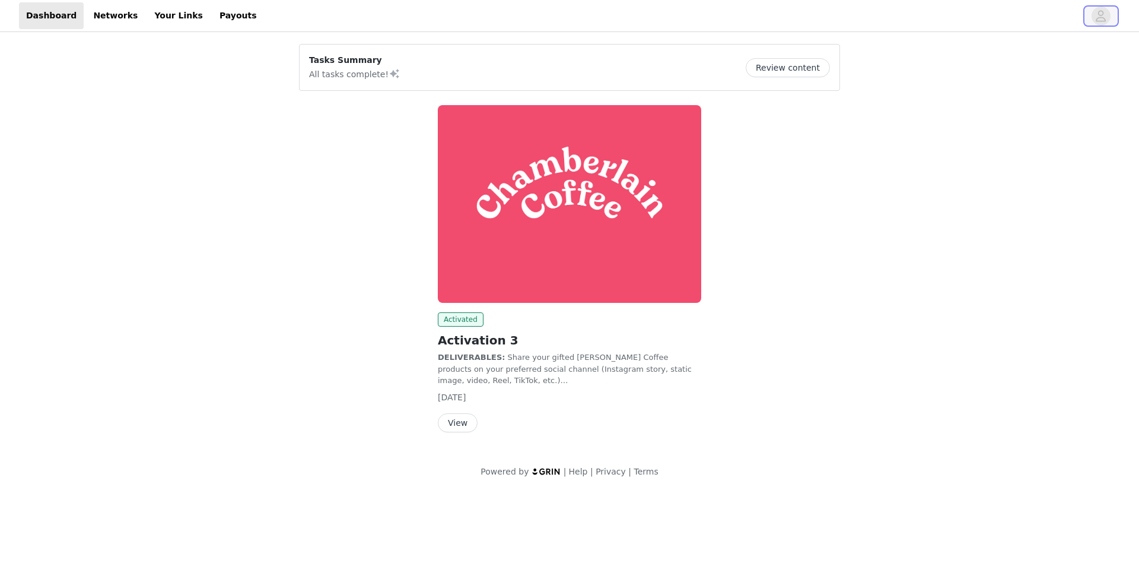
click at [1102, 20] on icon "avatar" at bounding box center [1100, 16] width 11 height 19
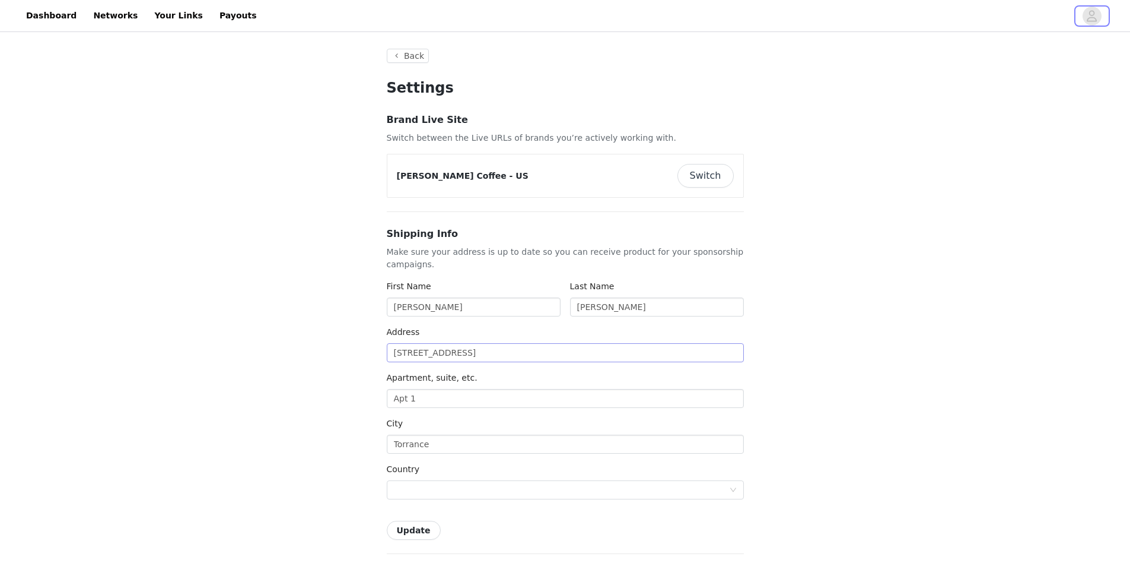
type input "+1 ([GEOGRAPHIC_DATA])"
click at [547, 345] on input "[STREET_ADDRESS]" at bounding box center [565, 352] width 357 height 19
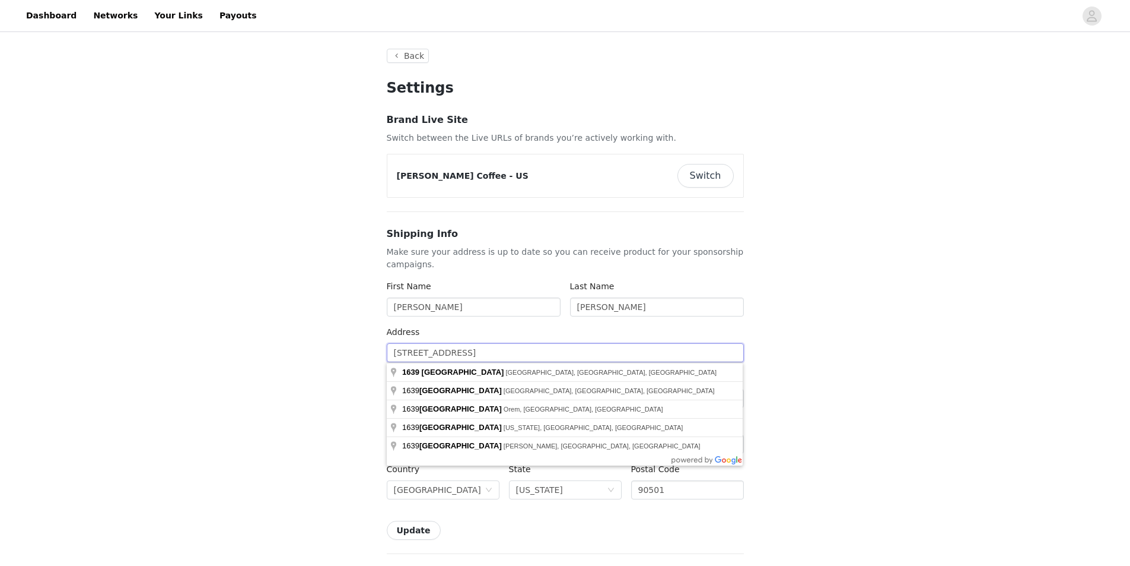
click at [547, 345] on input "[STREET_ADDRESS]" at bounding box center [565, 352] width 357 height 19
click at [546, 345] on input "[STREET_ADDRESS]" at bounding box center [565, 352] width 357 height 19
type input "1"
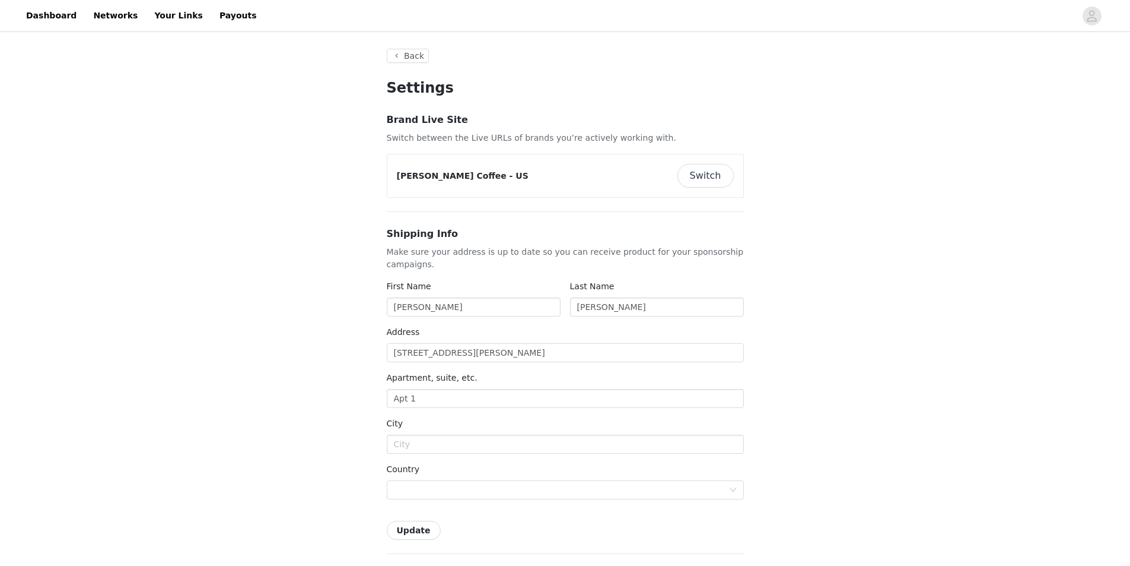
type input "[STREET_ADDRESS][PERSON_NAME]"
type input "Gardena"
click at [626, 312] on input "Pineda Reyes" at bounding box center [657, 306] width 174 height 19
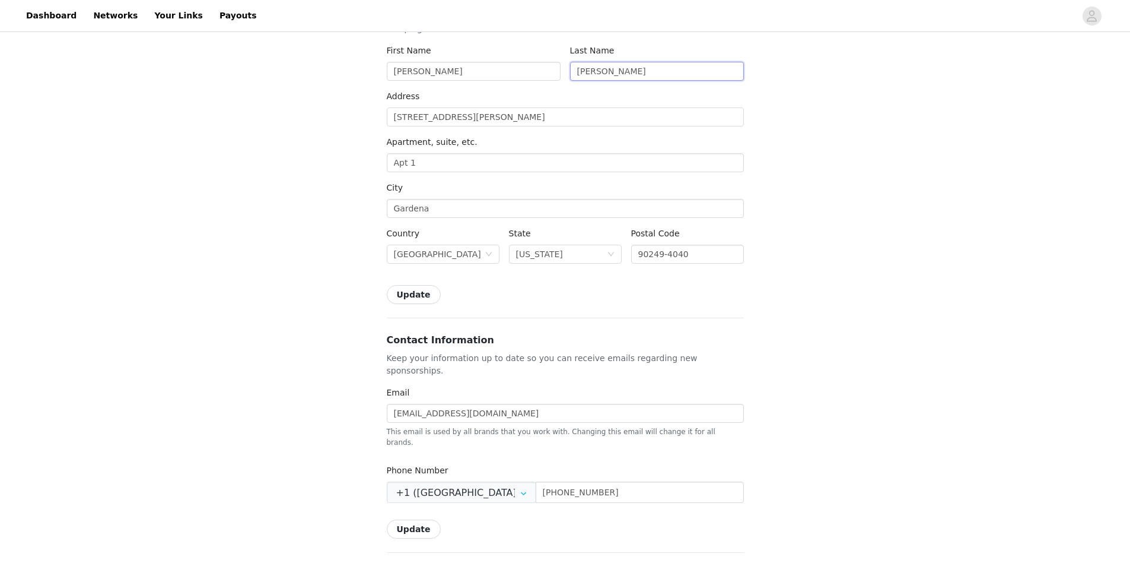
scroll to position [237, 0]
type input "Gonzalez"
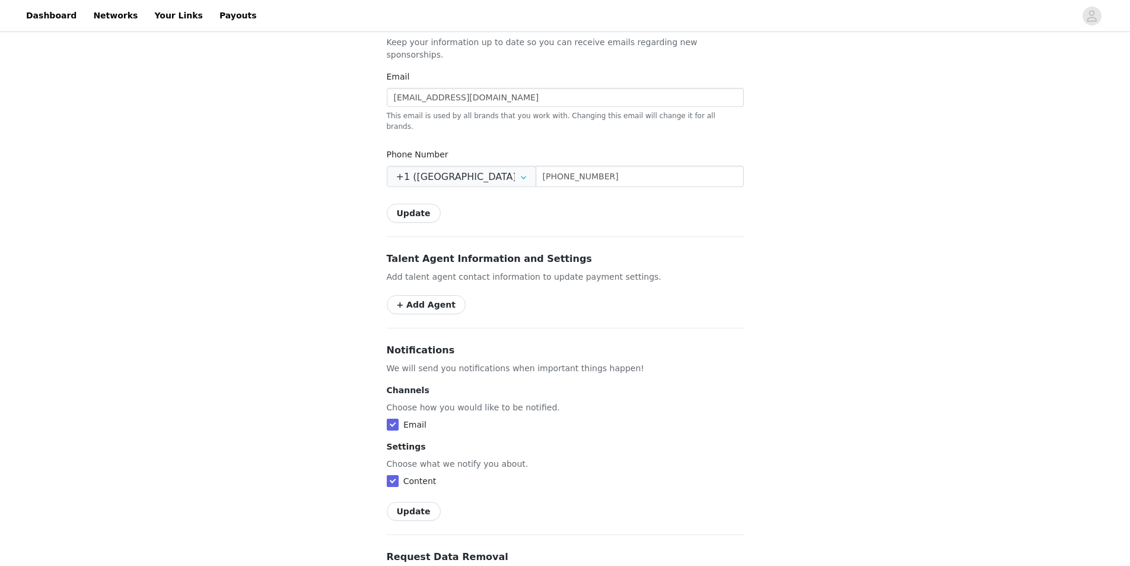
scroll to position [654, 0]
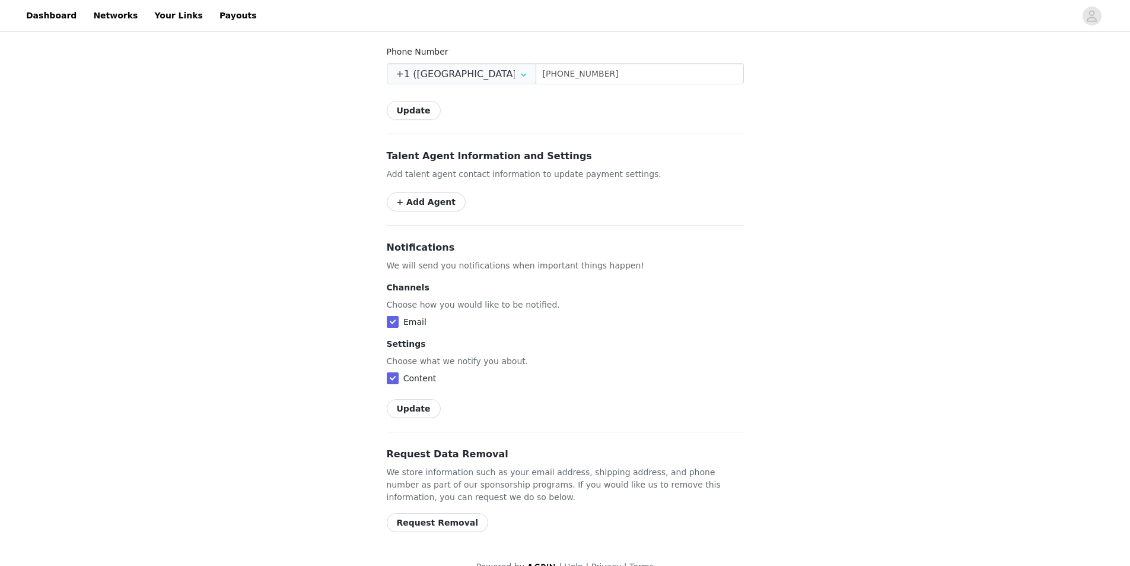
click at [417, 399] on button "Update" at bounding box center [414, 408] width 54 height 19
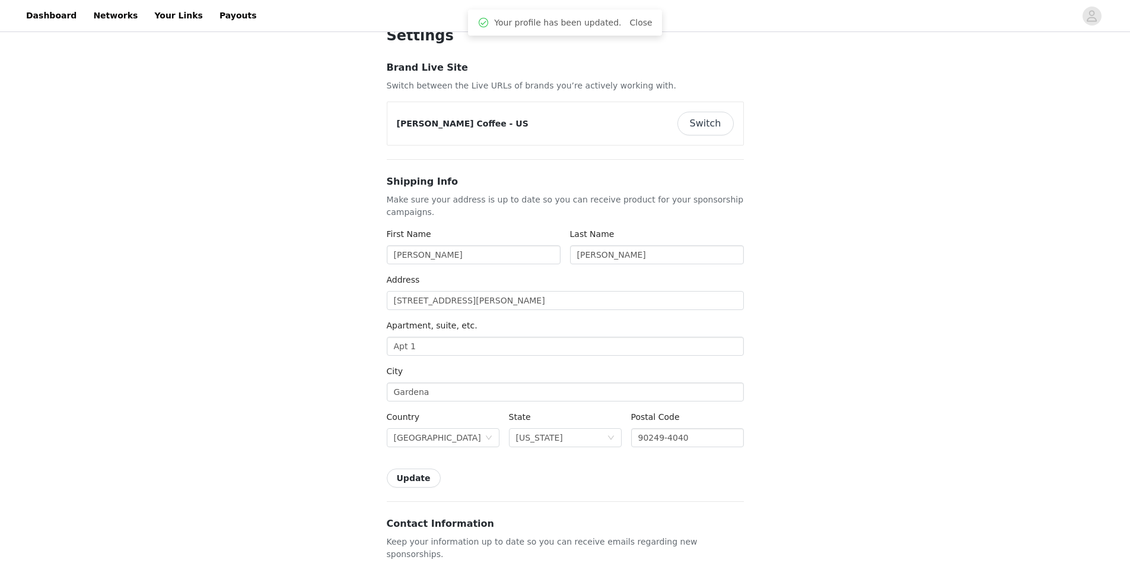
scroll to position [0, 0]
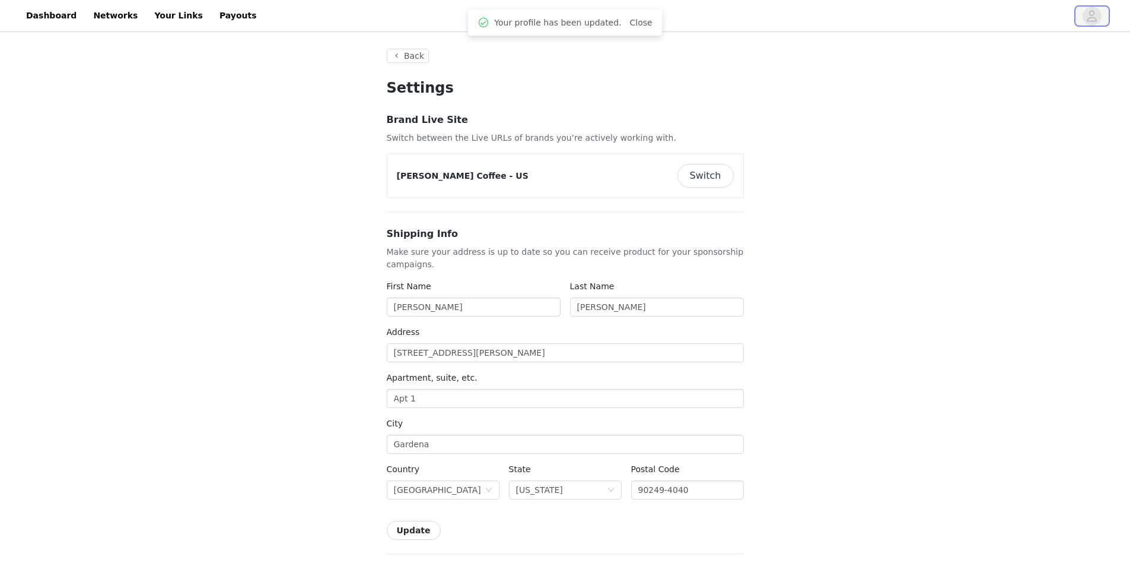
click at [1084, 15] on span "button" at bounding box center [1092, 16] width 19 height 19
click at [719, 176] on button "Switch" at bounding box center [706, 176] width 56 height 24
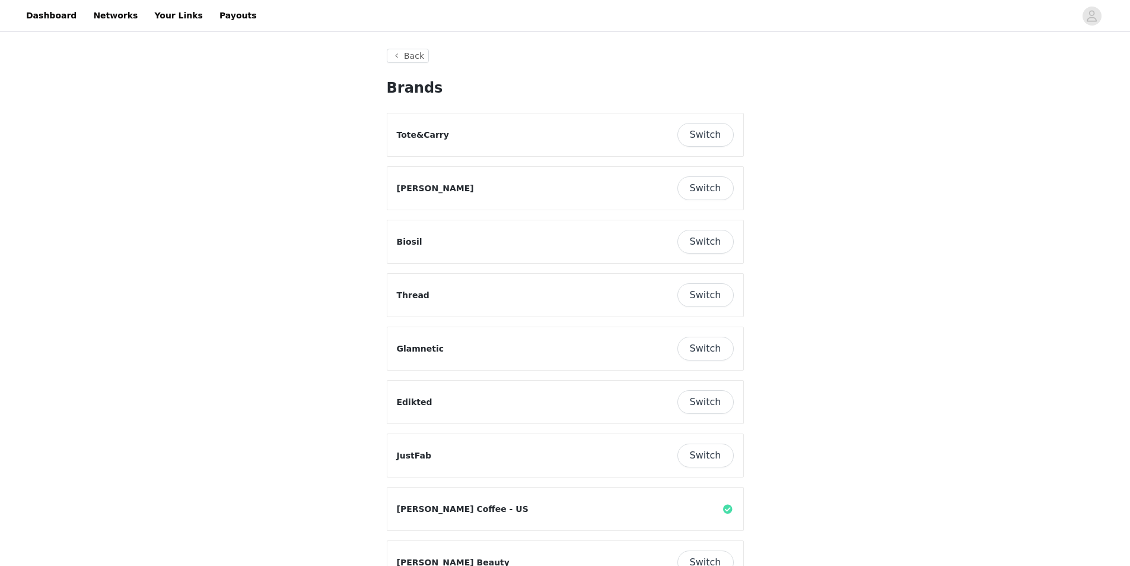
click at [690, 351] on button "Switch" at bounding box center [706, 348] width 56 height 24
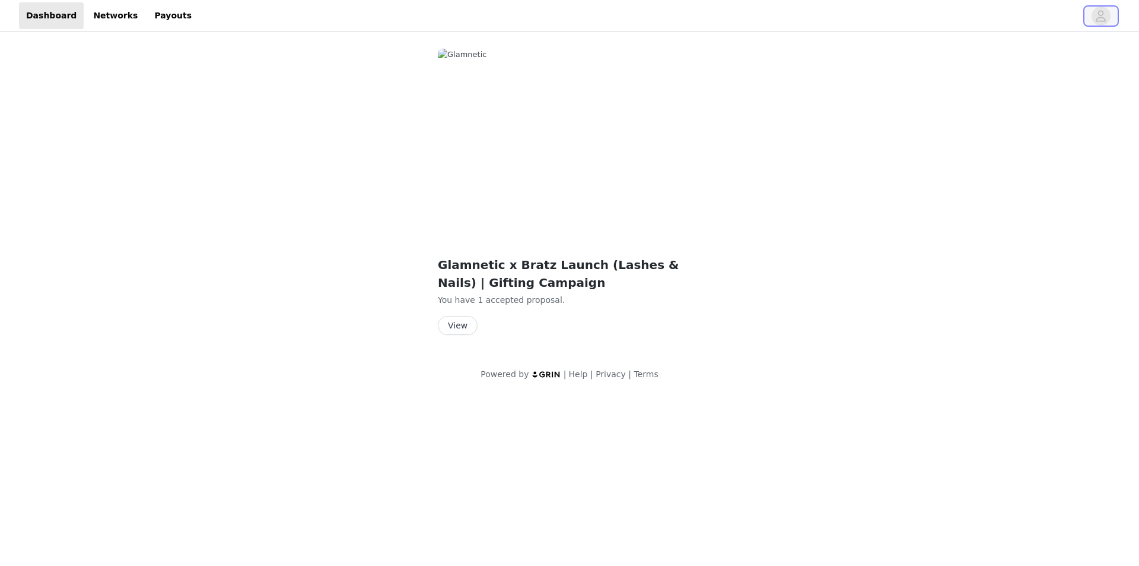
click at [1103, 17] on icon "avatar" at bounding box center [1100, 16] width 11 height 19
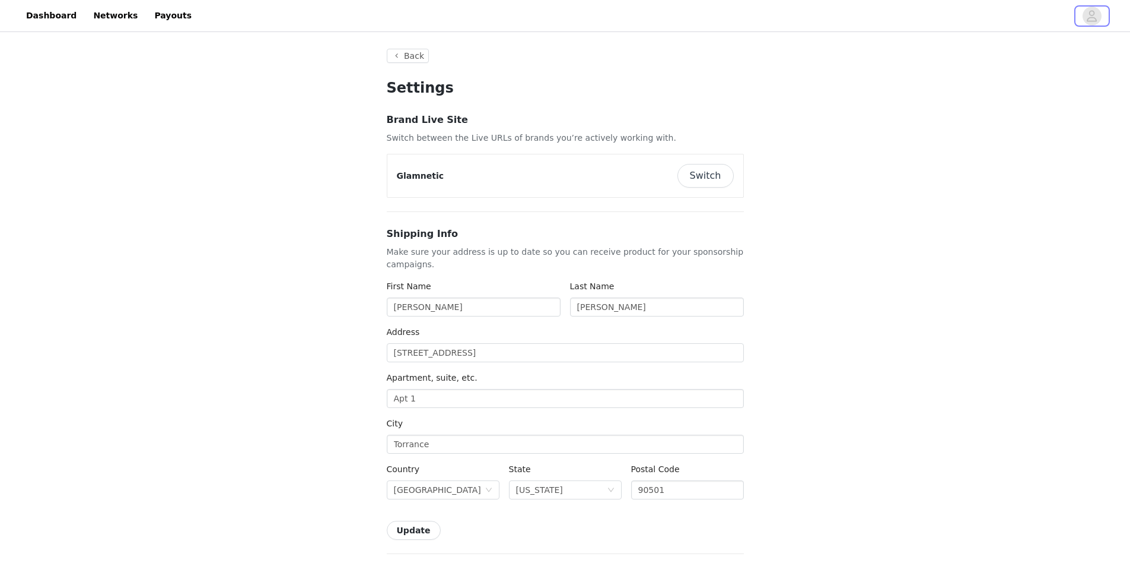
type input "+1 ([GEOGRAPHIC_DATA])"
click at [550, 351] on input "[STREET_ADDRESS]" at bounding box center [565, 352] width 357 height 19
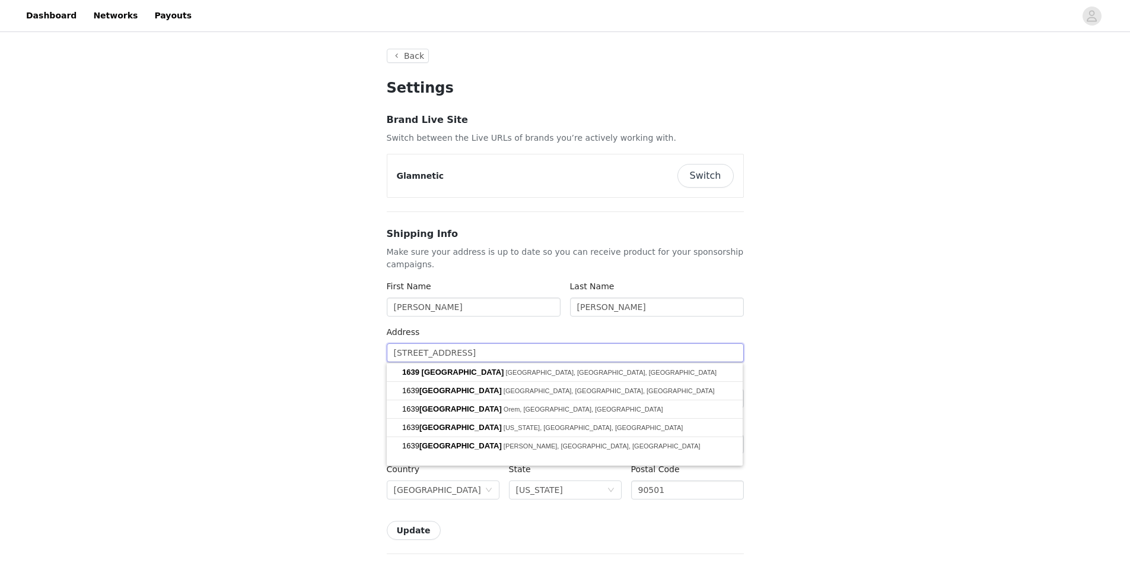
type input "1"
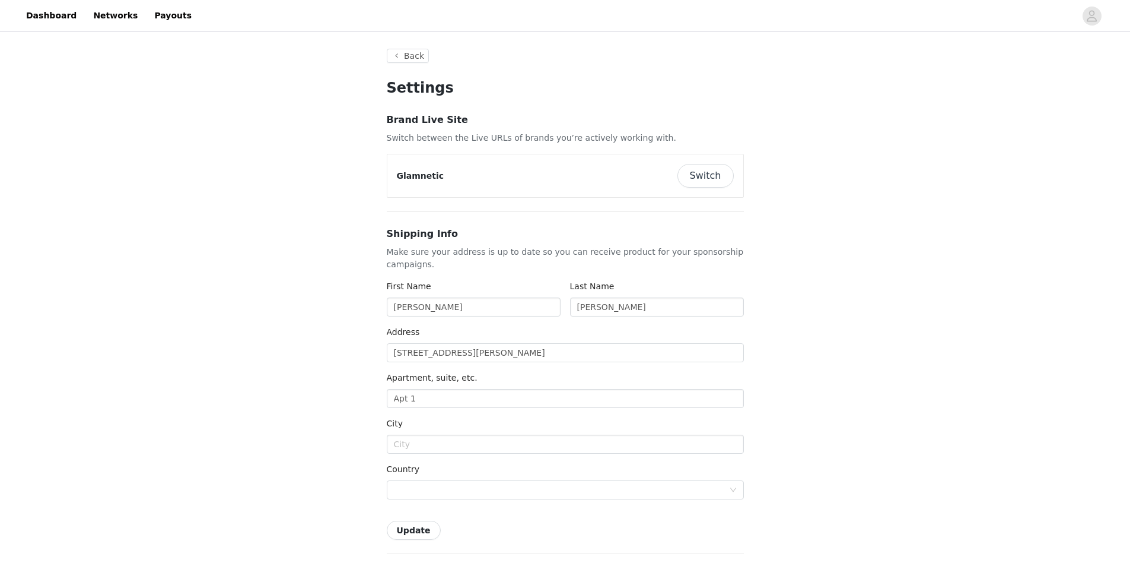
type input "[STREET_ADDRESS][PERSON_NAME]"
type input "Gardena"
click at [463, 404] on input "Apt 1" at bounding box center [565, 398] width 357 height 19
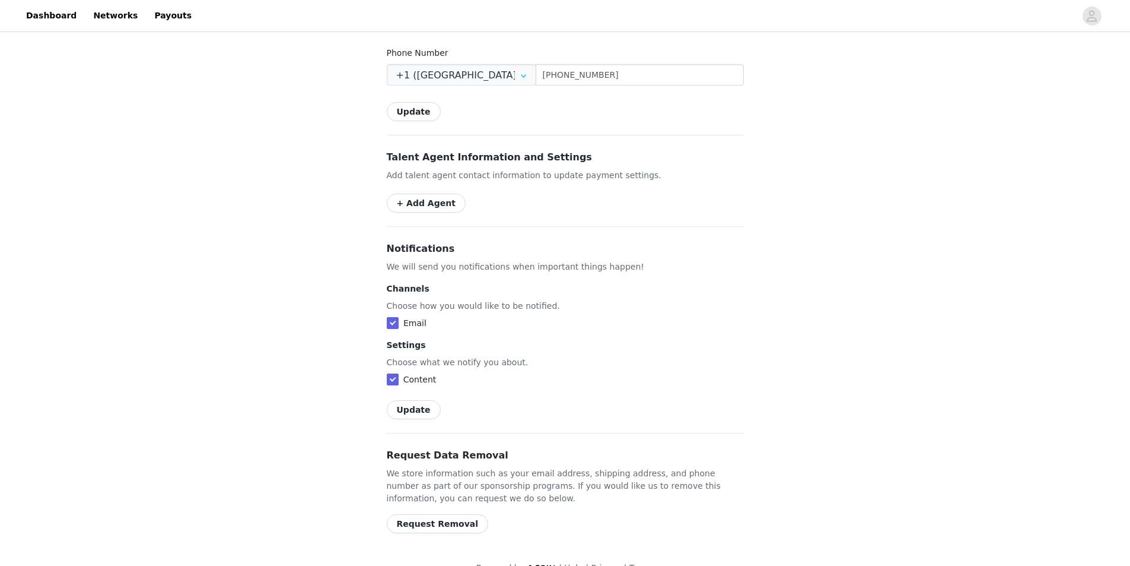
scroll to position [654, 0]
click at [421, 399] on button "Update" at bounding box center [414, 408] width 54 height 19
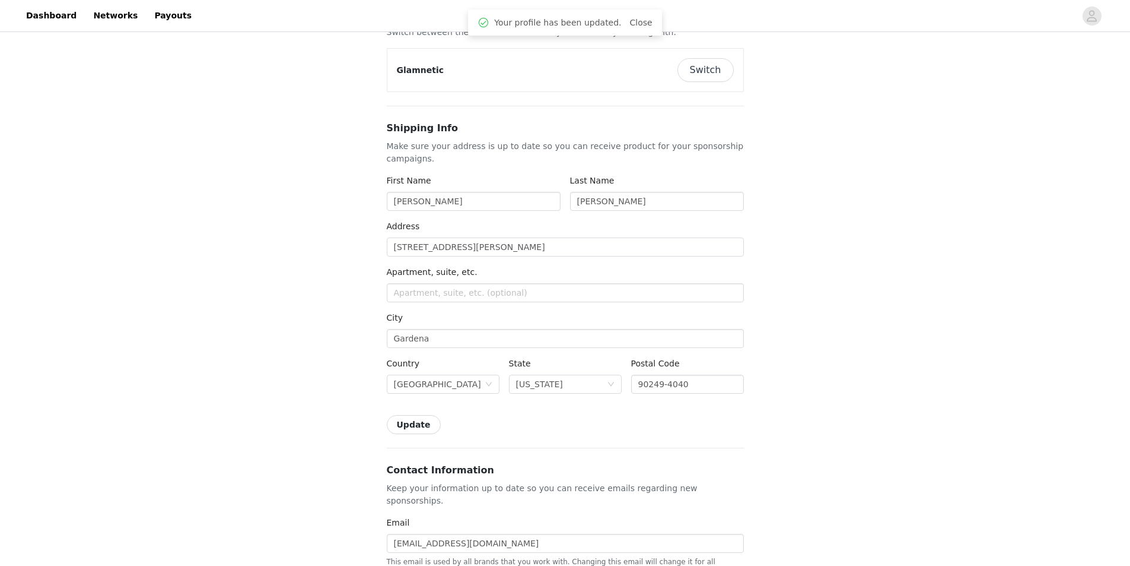
scroll to position [0, 0]
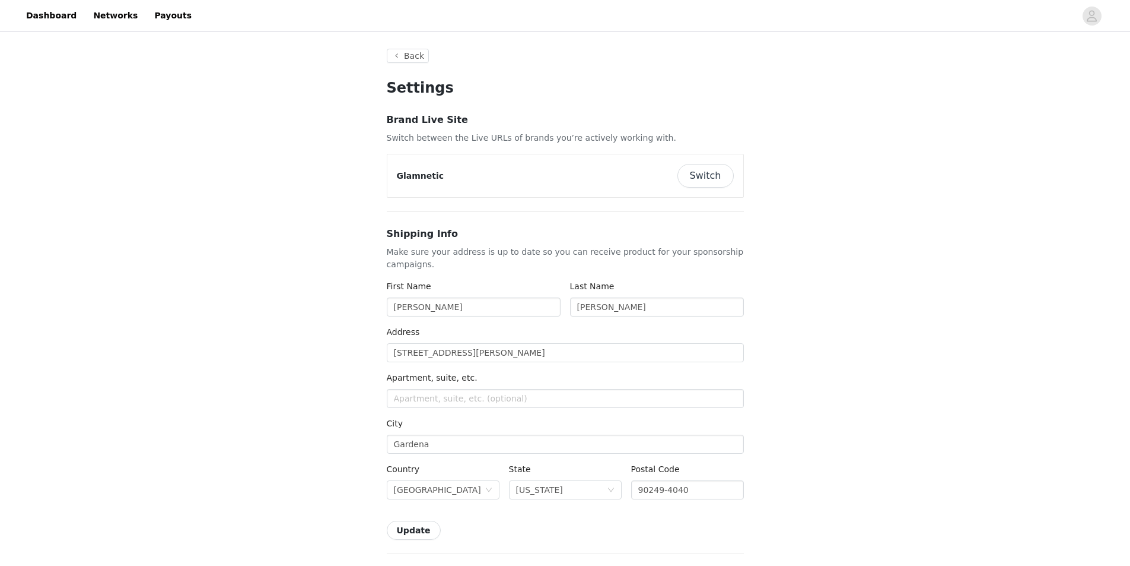
click at [688, 188] on div "Glamnetic Switch" at bounding box center [565, 175] width 356 height 43
click at [692, 178] on button "Switch" at bounding box center [706, 176] width 56 height 24
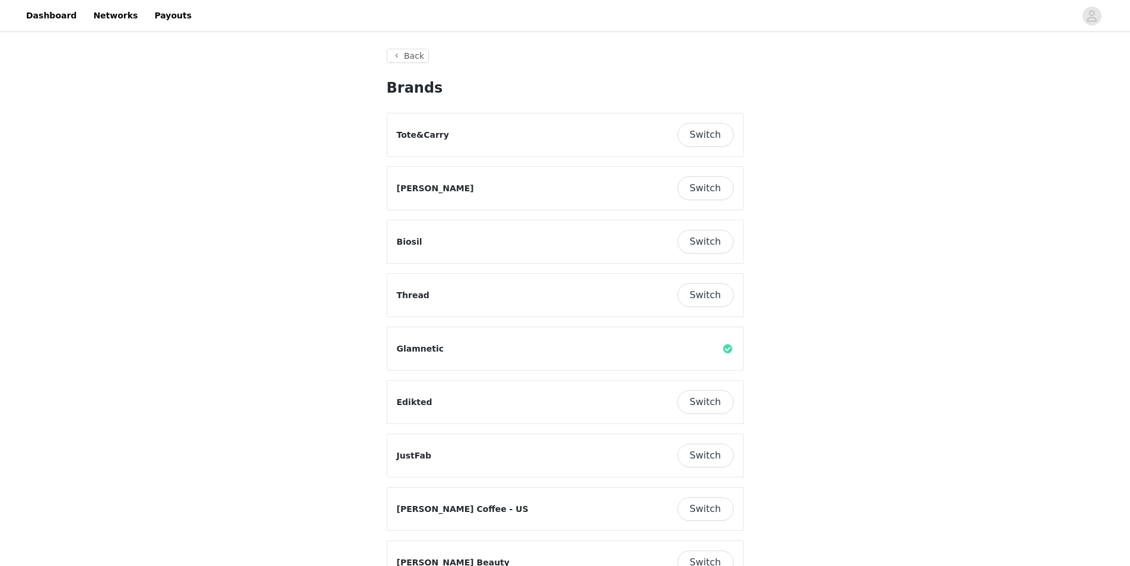
click at [704, 195] on button "Switch" at bounding box center [706, 188] width 56 height 24
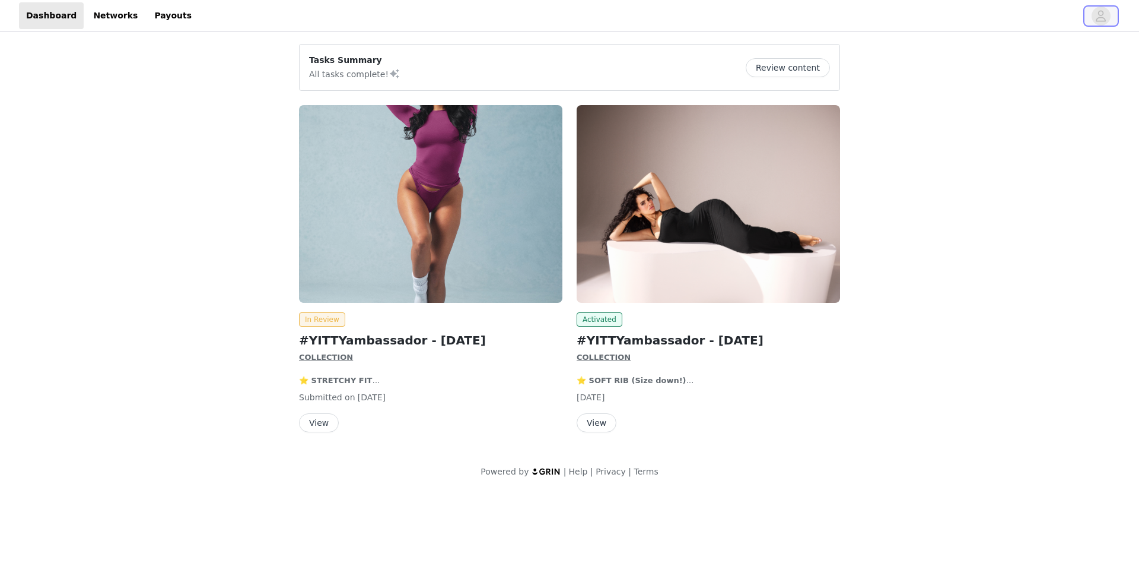
click at [1106, 18] on icon "avatar" at bounding box center [1100, 16] width 11 height 19
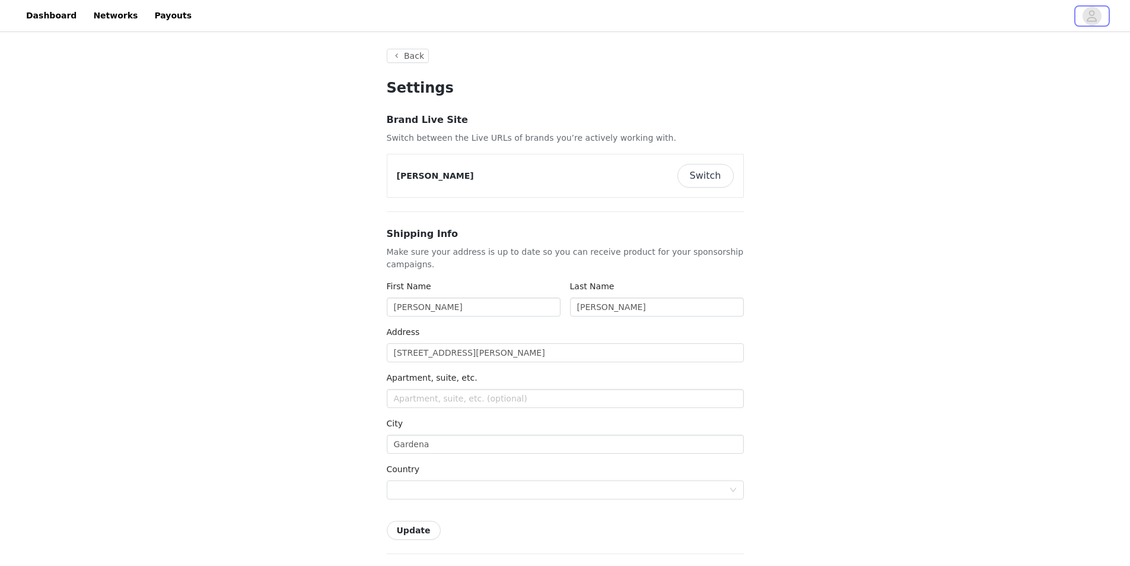
type input "+1 ([GEOGRAPHIC_DATA])"
click at [726, 176] on button "Switch" at bounding box center [706, 176] width 56 height 24
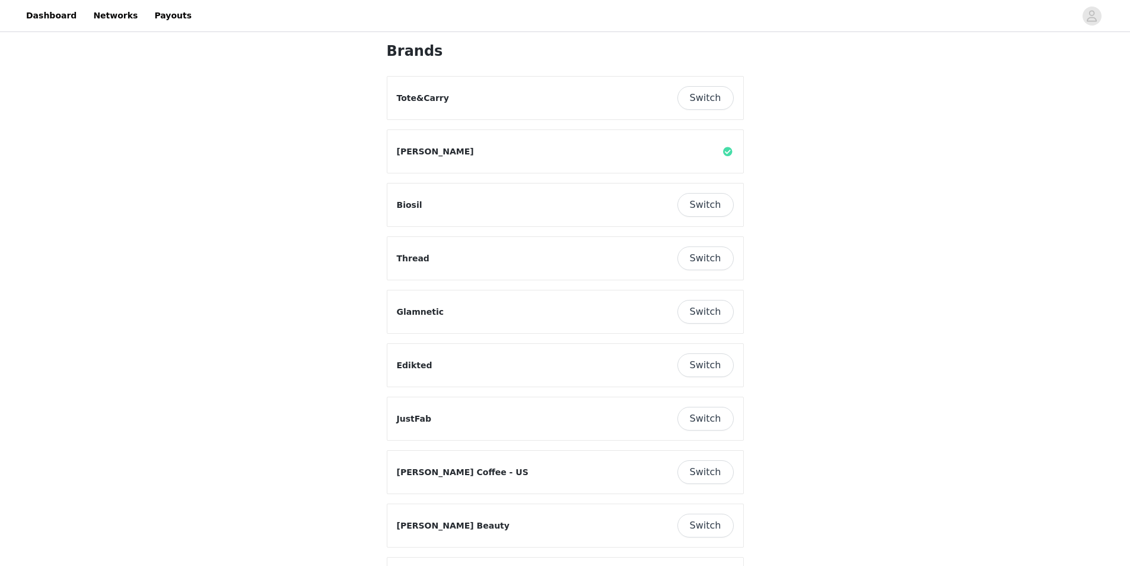
scroll to position [119, 0]
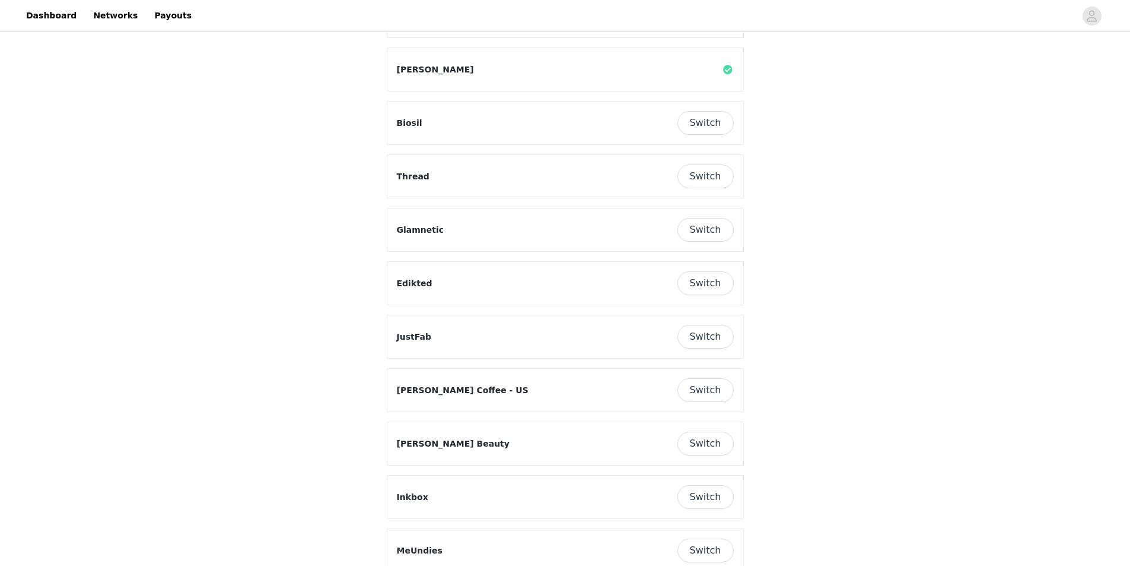
click at [711, 292] on button "Switch" at bounding box center [706, 283] width 56 height 24
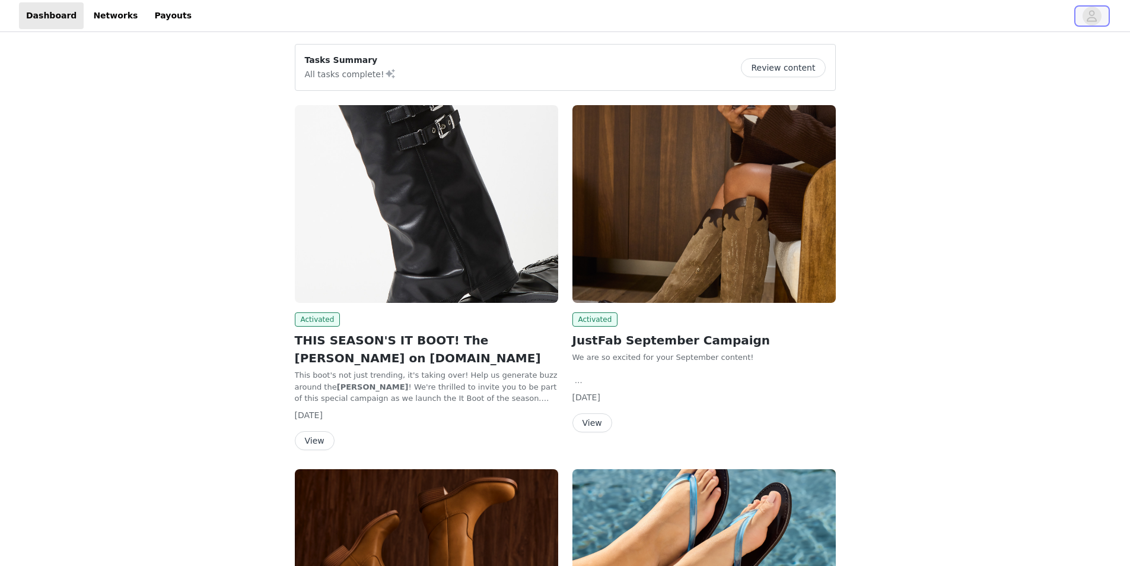
click at [1085, 12] on span "button" at bounding box center [1092, 16] width 19 height 19
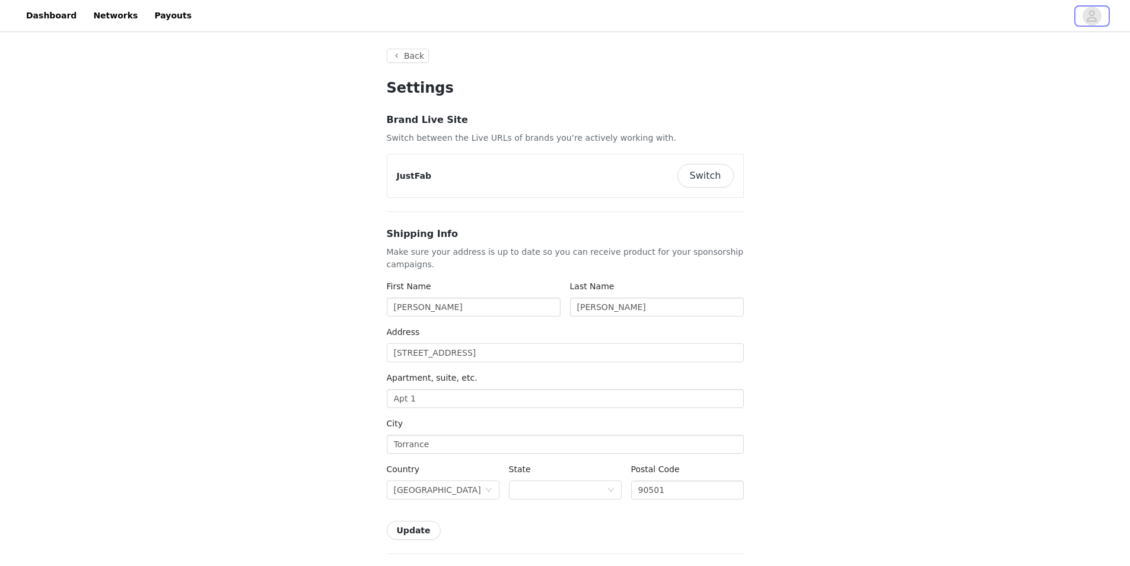
type input "+1 ([GEOGRAPHIC_DATA])"
click at [465, 354] on input "[STREET_ADDRESS]" at bounding box center [565, 352] width 357 height 19
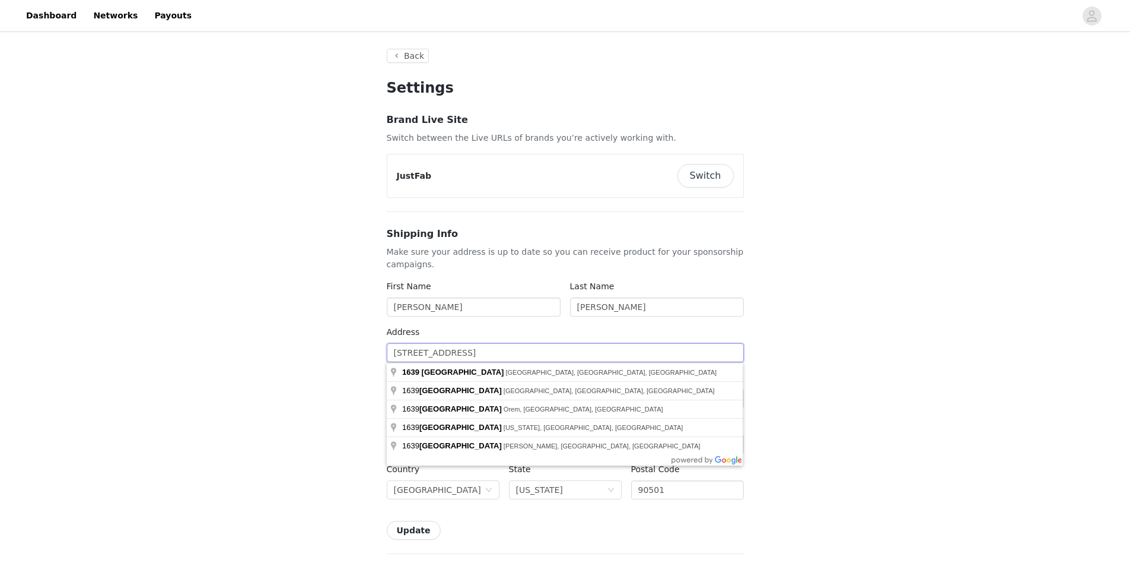
click at [465, 354] on input "[STREET_ADDRESS]" at bounding box center [565, 352] width 357 height 19
type input "1"
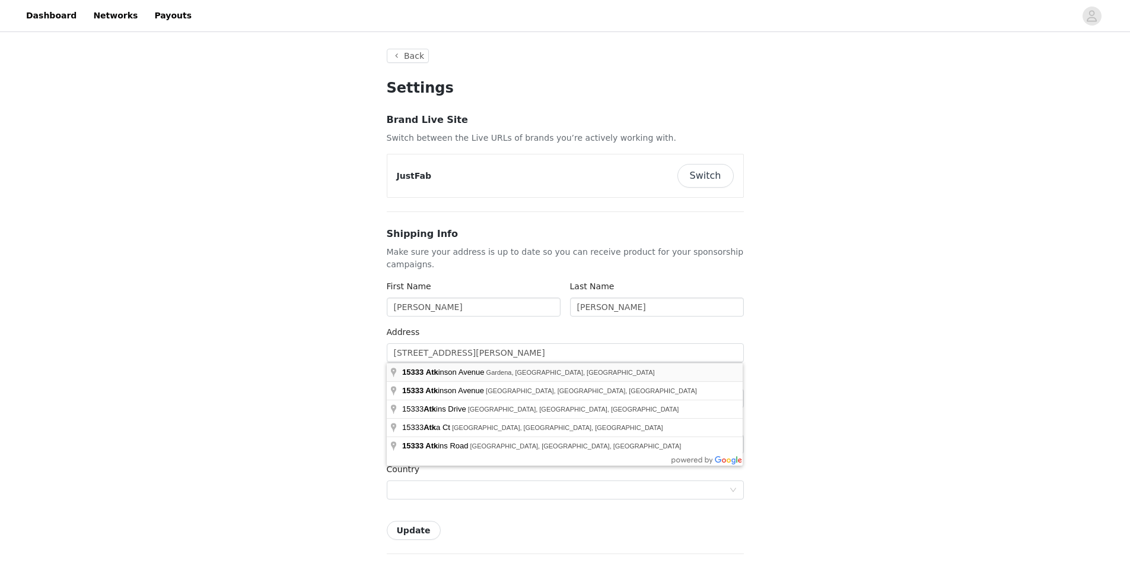
type input "[STREET_ADDRESS][PERSON_NAME]"
type input "Gardena"
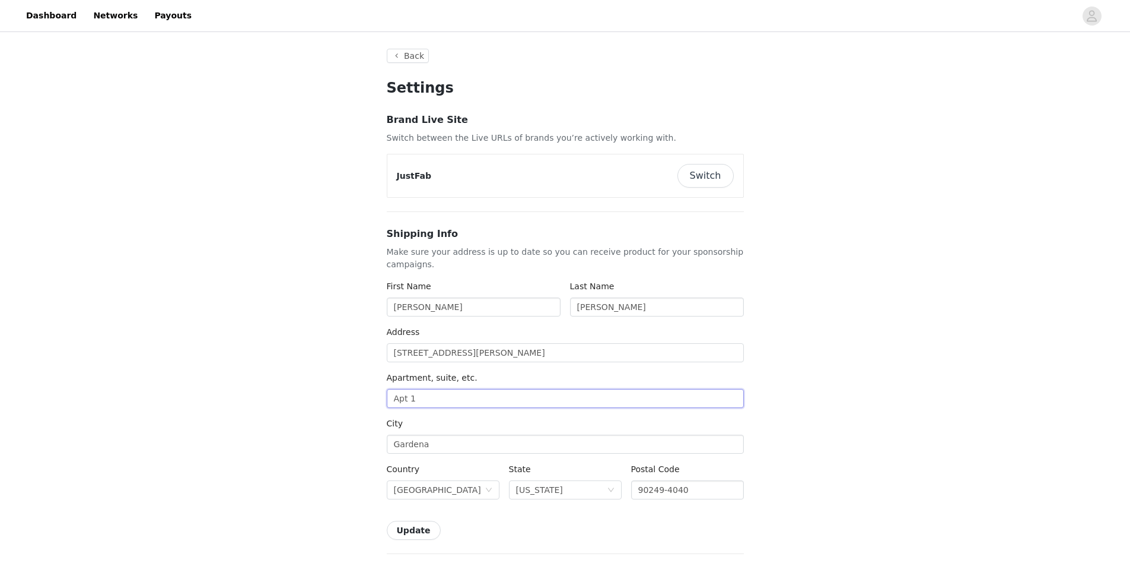
click at [491, 396] on input "Apt 1" at bounding box center [565, 398] width 357 height 19
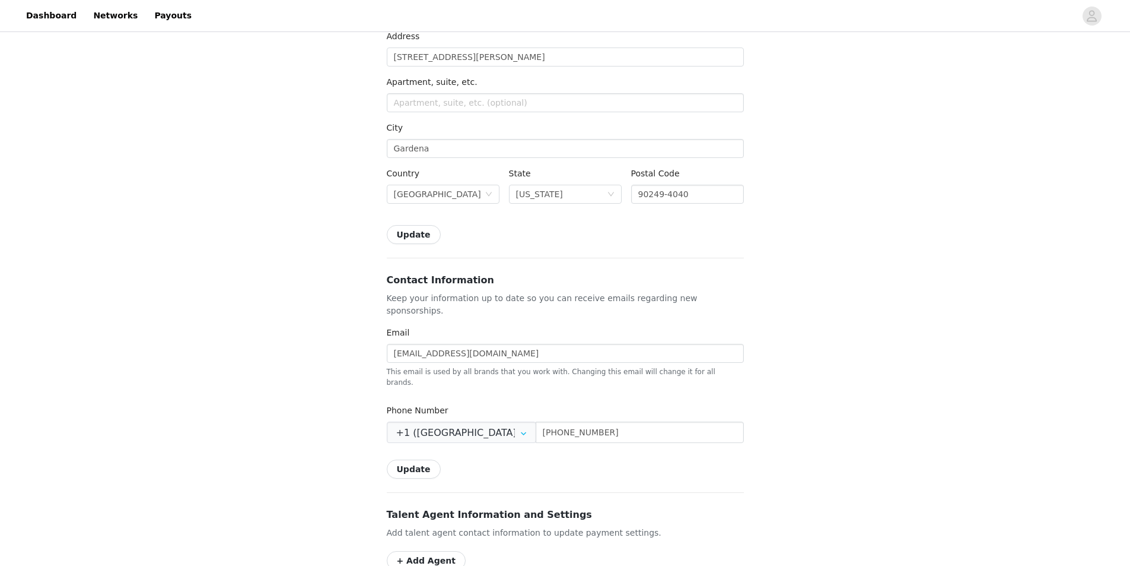
scroll to position [297, 0]
click at [422, 458] on button "Update" at bounding box center [414, 467] width 54 height 19
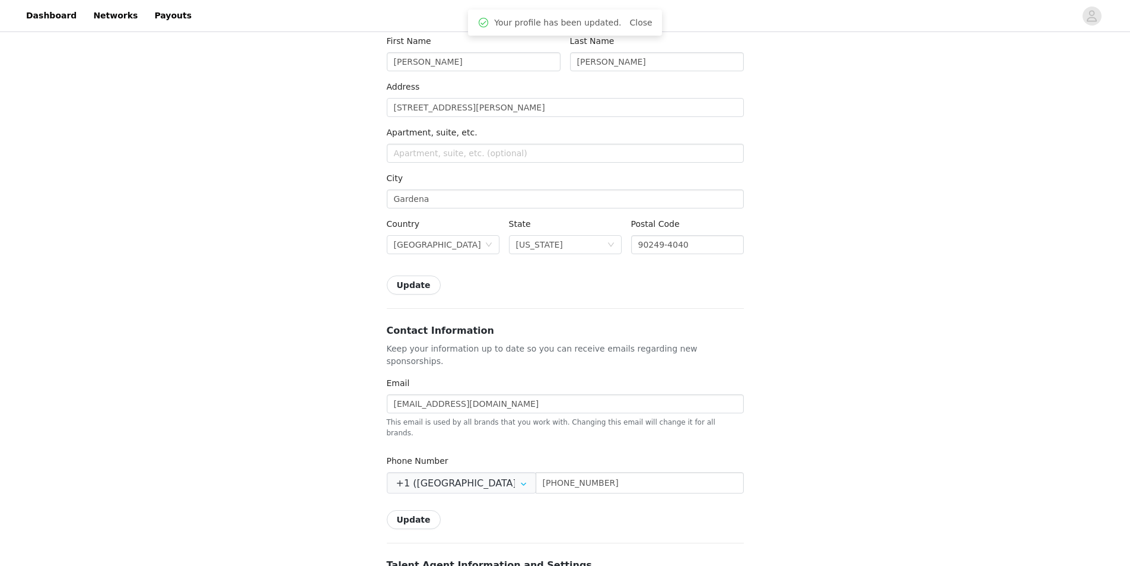
scroll to position [178, 0]
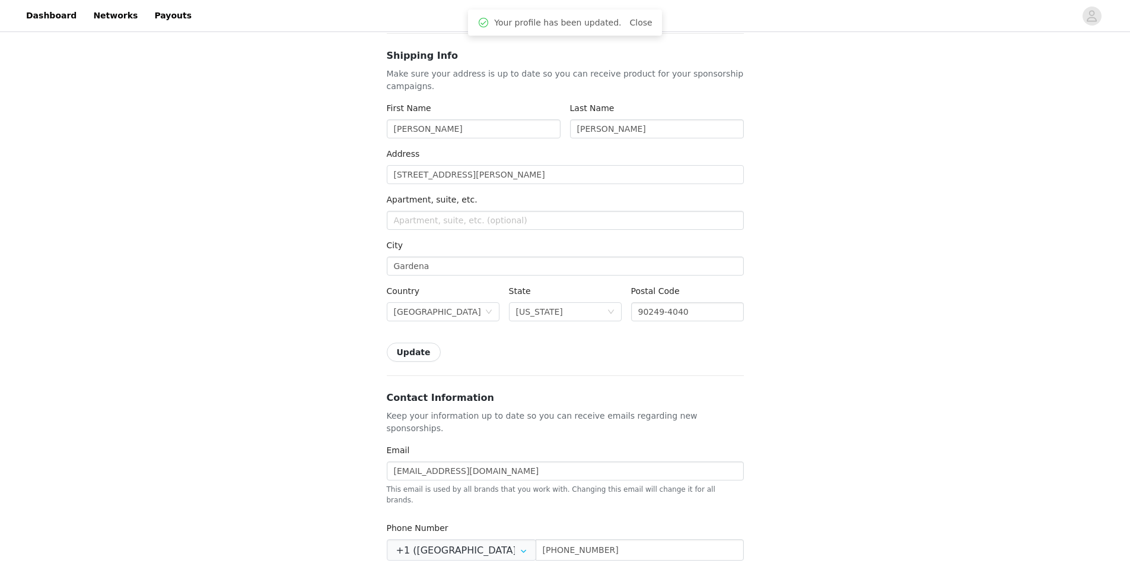
click at [411, 352] on button "Update" at bounding box center [414, 351] width 54 height 19
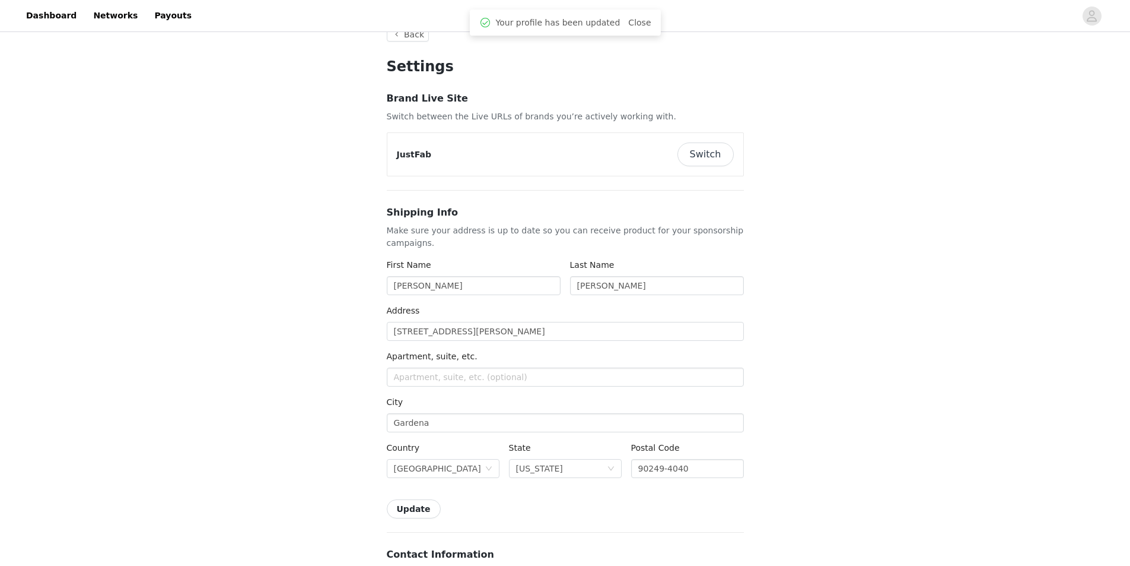
scroll to position [0, 0]
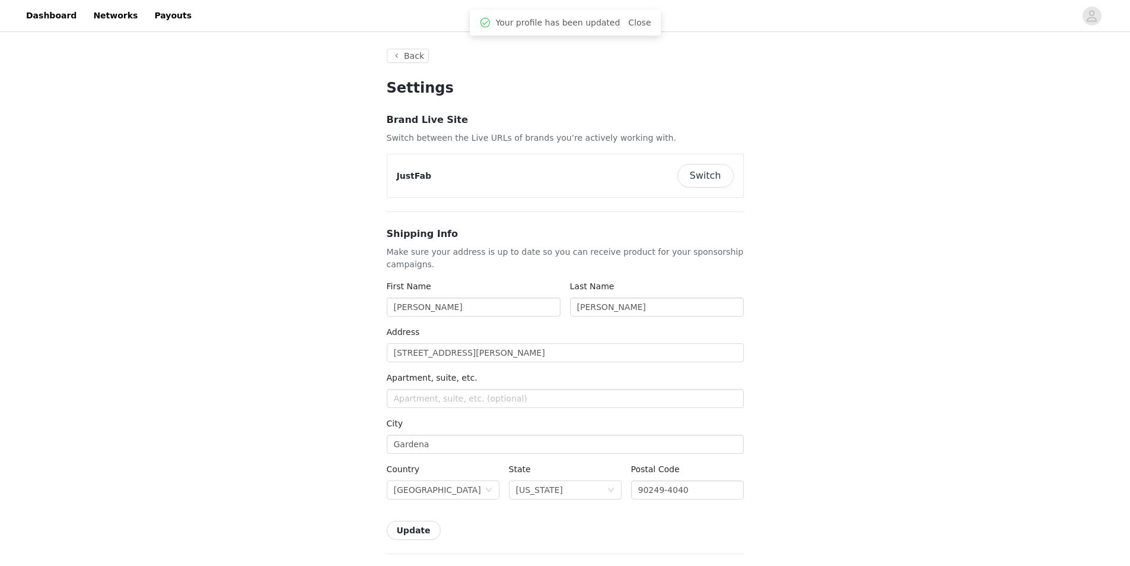
click at [697, 175] on button "Switch" at bounding box center [706, 176] width 56 height 24
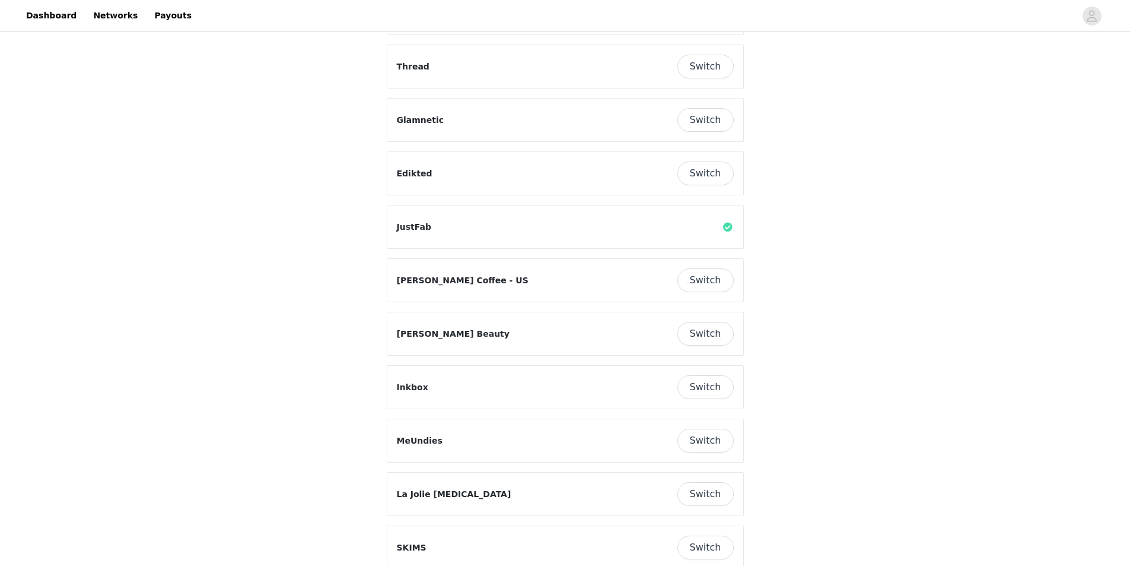
scroll to position [237, 0]
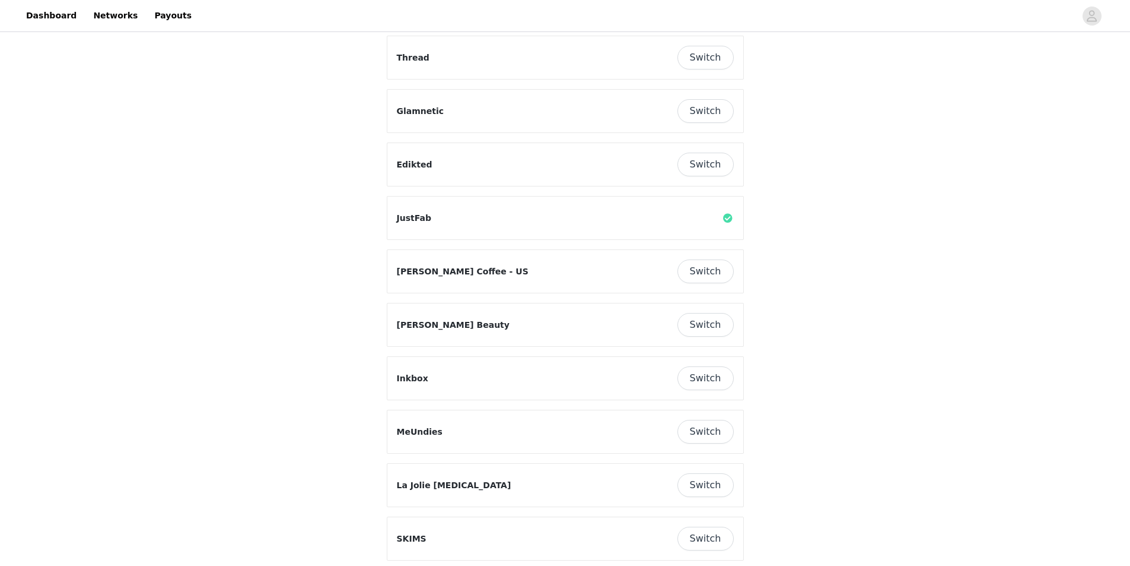
click at [704, 326] on button "Switch" at bounding box center [706, 325] width 56 height 24
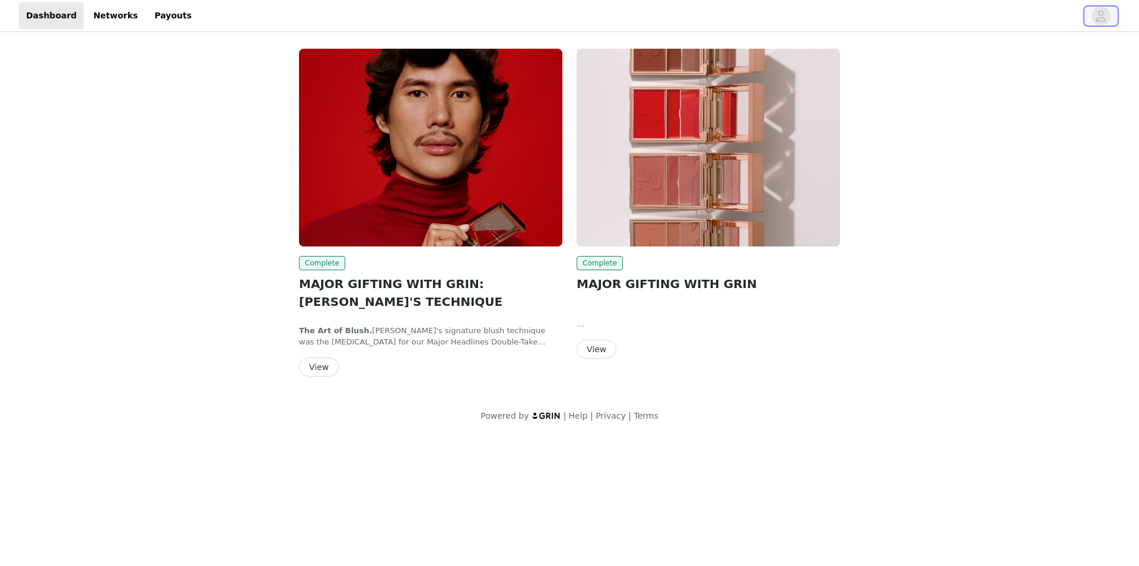
click at [1102, 21] on icon "avatar" at bounding box center [1102, 15] width 10 height 11
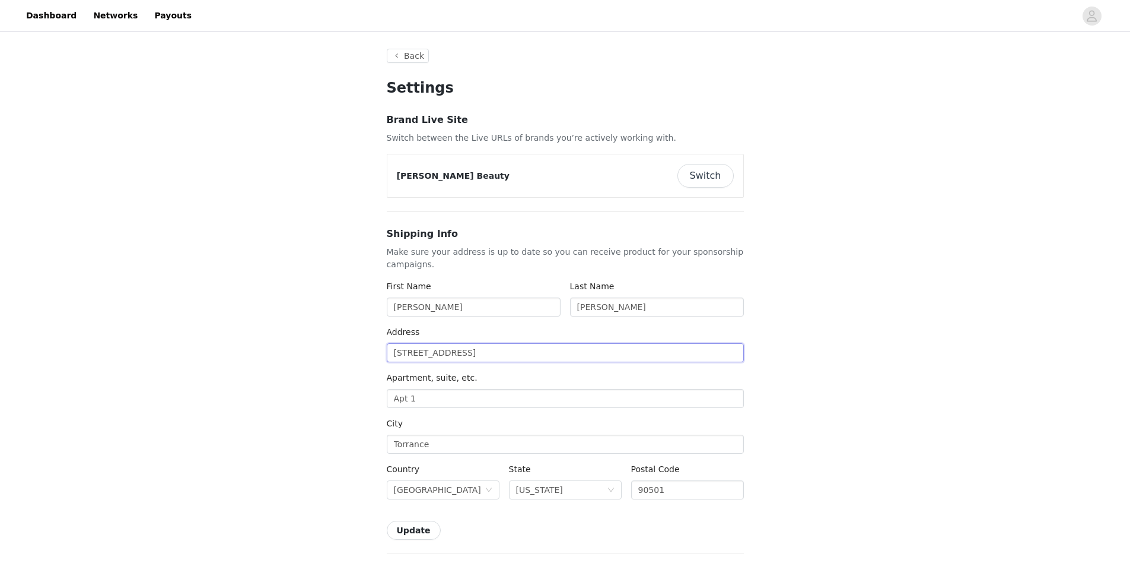
click at [481, 358] on input "[STREET_ADDRESS]" at bounding box center [565, 352] width 357 height 19
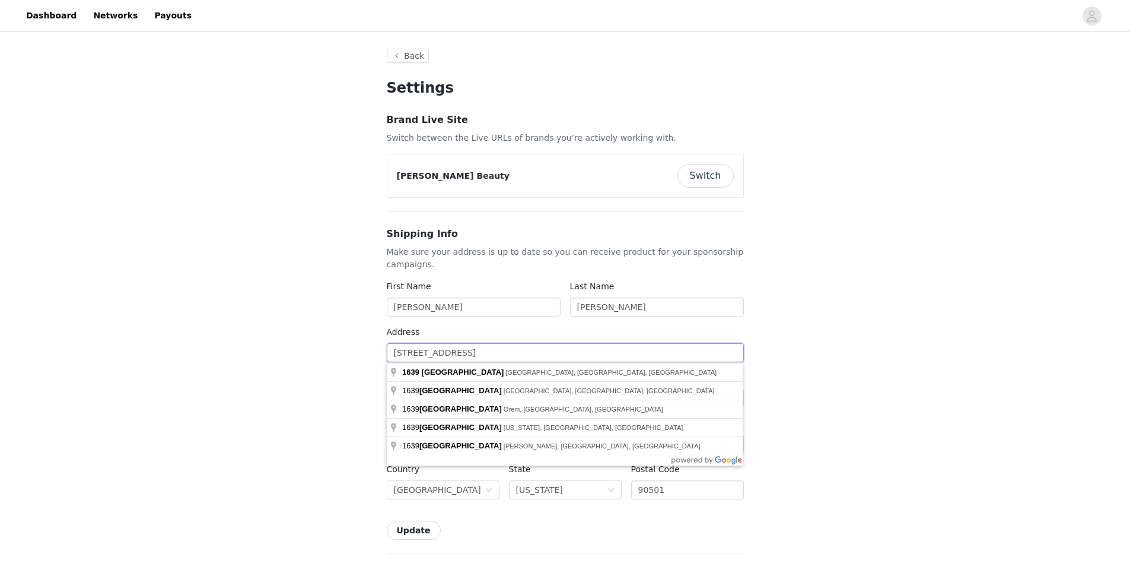
click at [481, 358] on input "[STREET_ADDRESS]" at bounding box center [565, 352] width 357 height 19
type input "1"
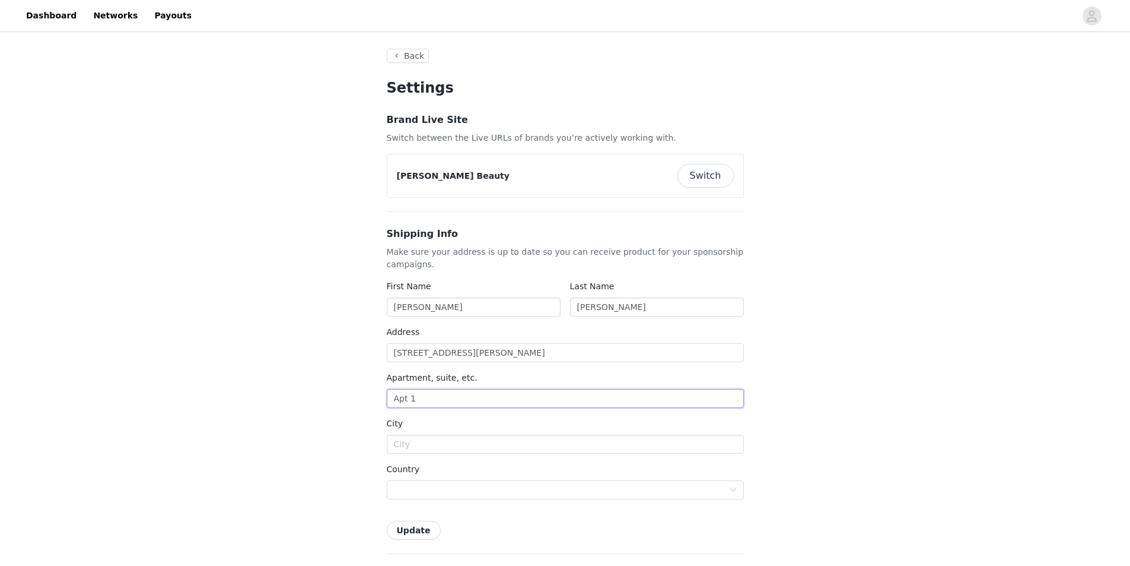
type input "[STREET_ADDRESS][PERSON_NAME]"
type input "Gardena"
click at [436, 399] on input "Apt 1" at bounding box center [565, 398] width 357 height 19
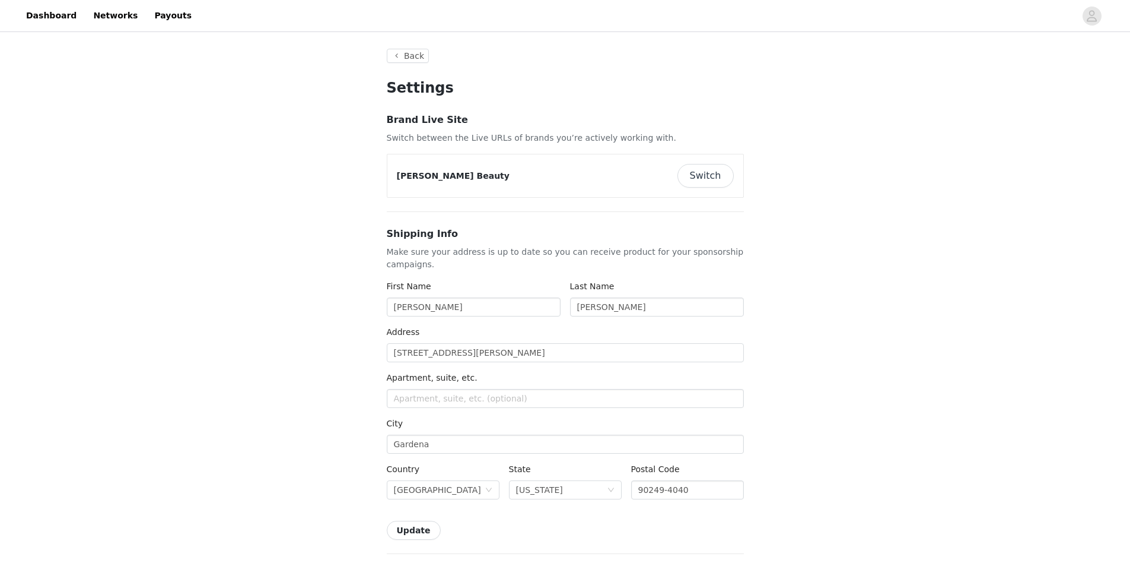
click at [398, 520] on button "Update" at bounding box center [414, 529] width 54 height 19
click at [713, 177] on button "Switch" at bounding box center [706, 176] width 56 height 24
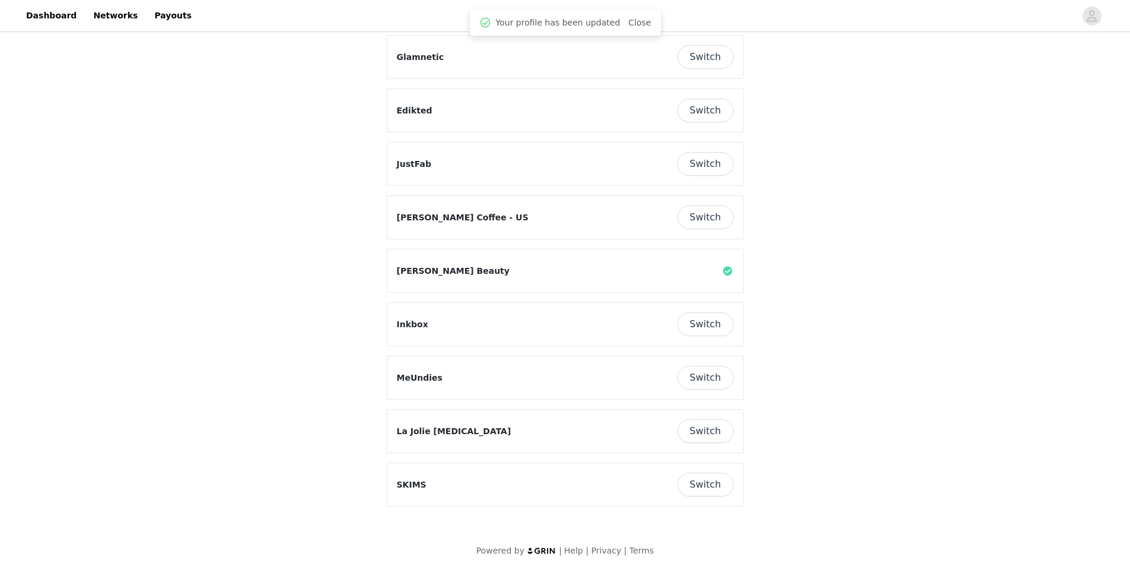
scroll to position [297, 0]
